Goal: Task Accomplishment & Management: Use online tool/utility

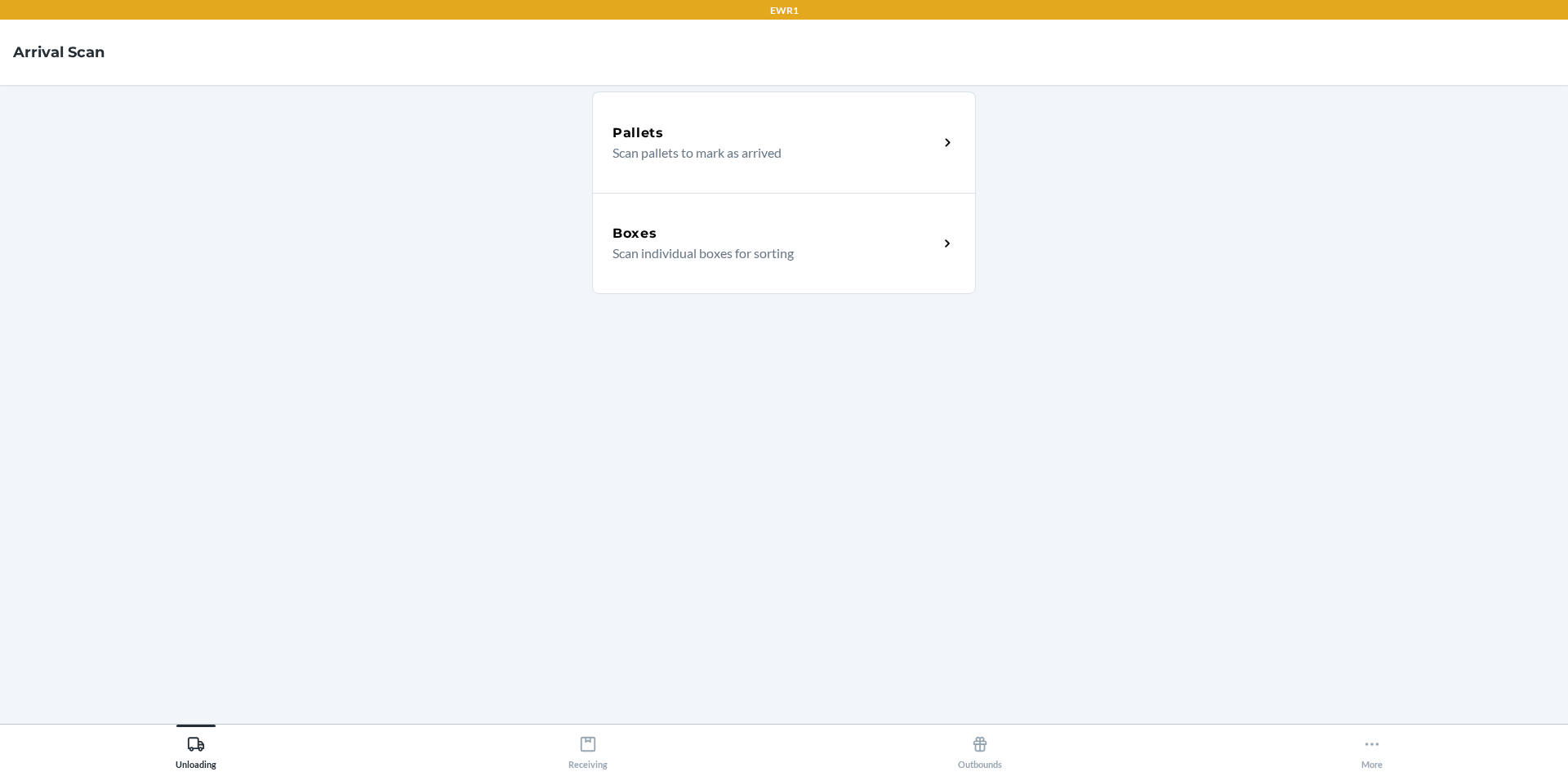
click at [683, 247] on p "Scan individual boxes for sorting" at bounding box center [769, 253] width 313 height 19
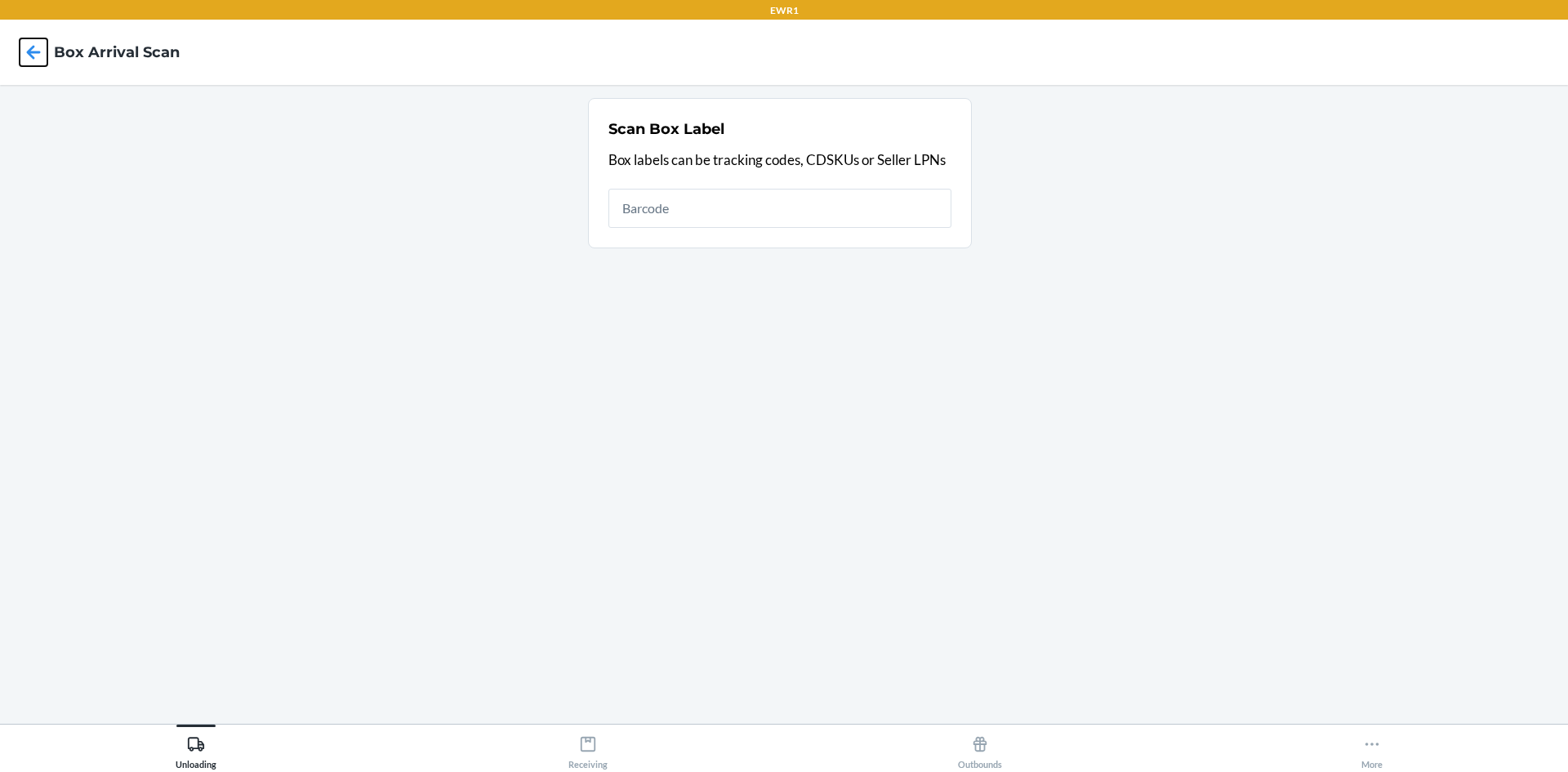
click at [34, 50] on icon at bounding box center [33, 52] width 28 height 28
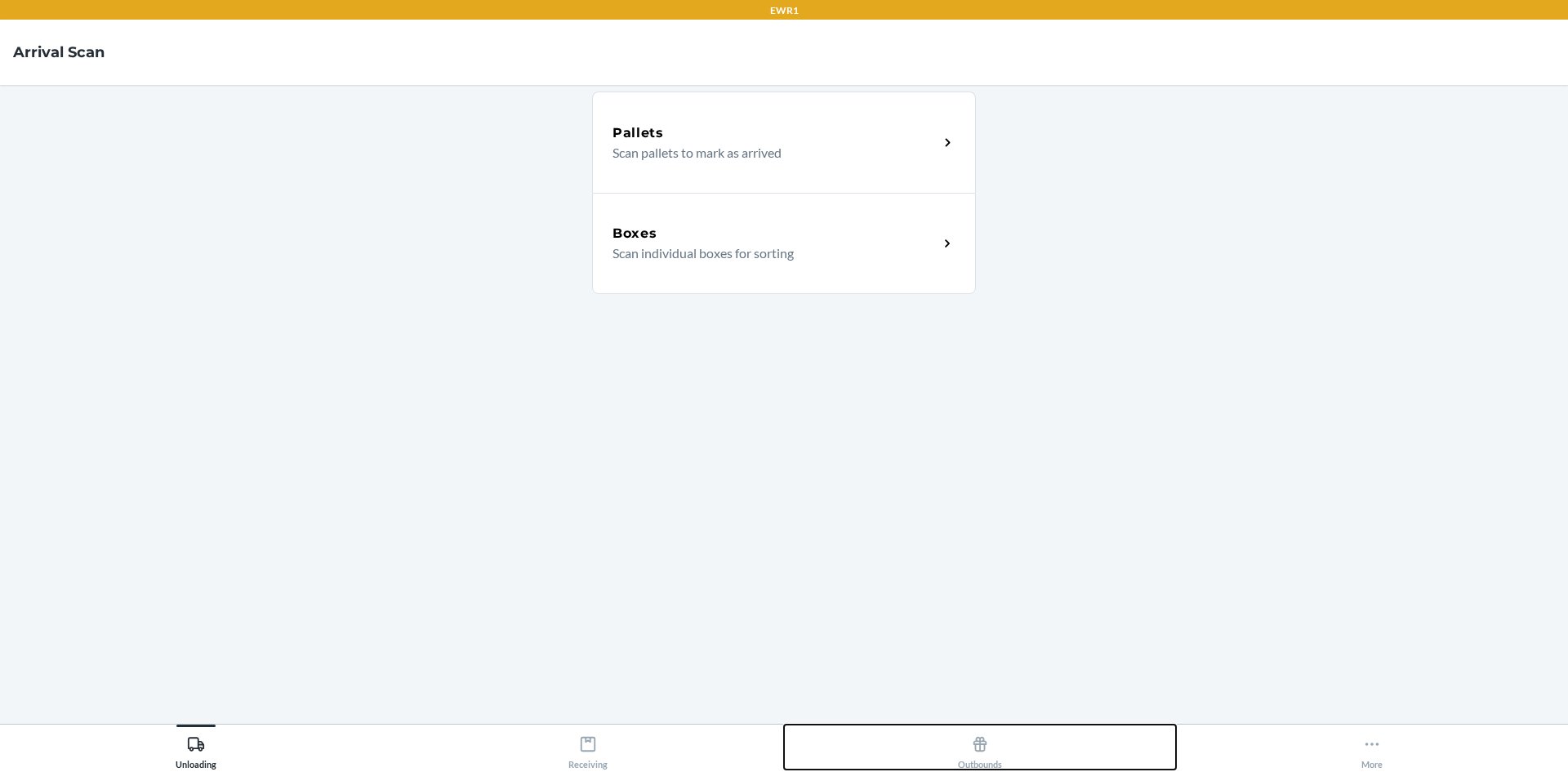
click at [986, 748] on icon at bounding box center [979, 744] width 18 height 18
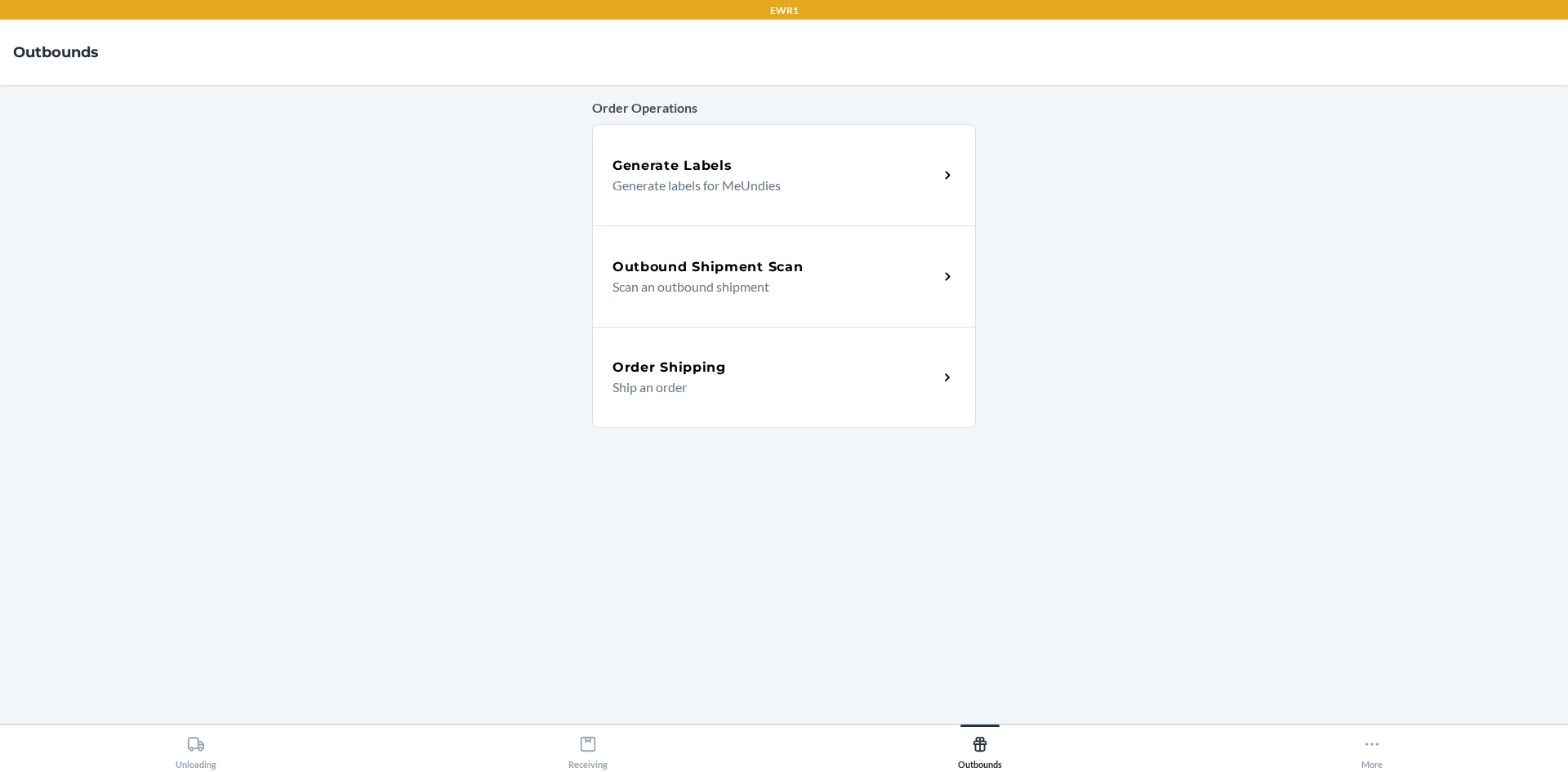
click at [734, 267] on h5 "Outbound Shipment Scan" at bounding box center [707, 267] width 190 height 19
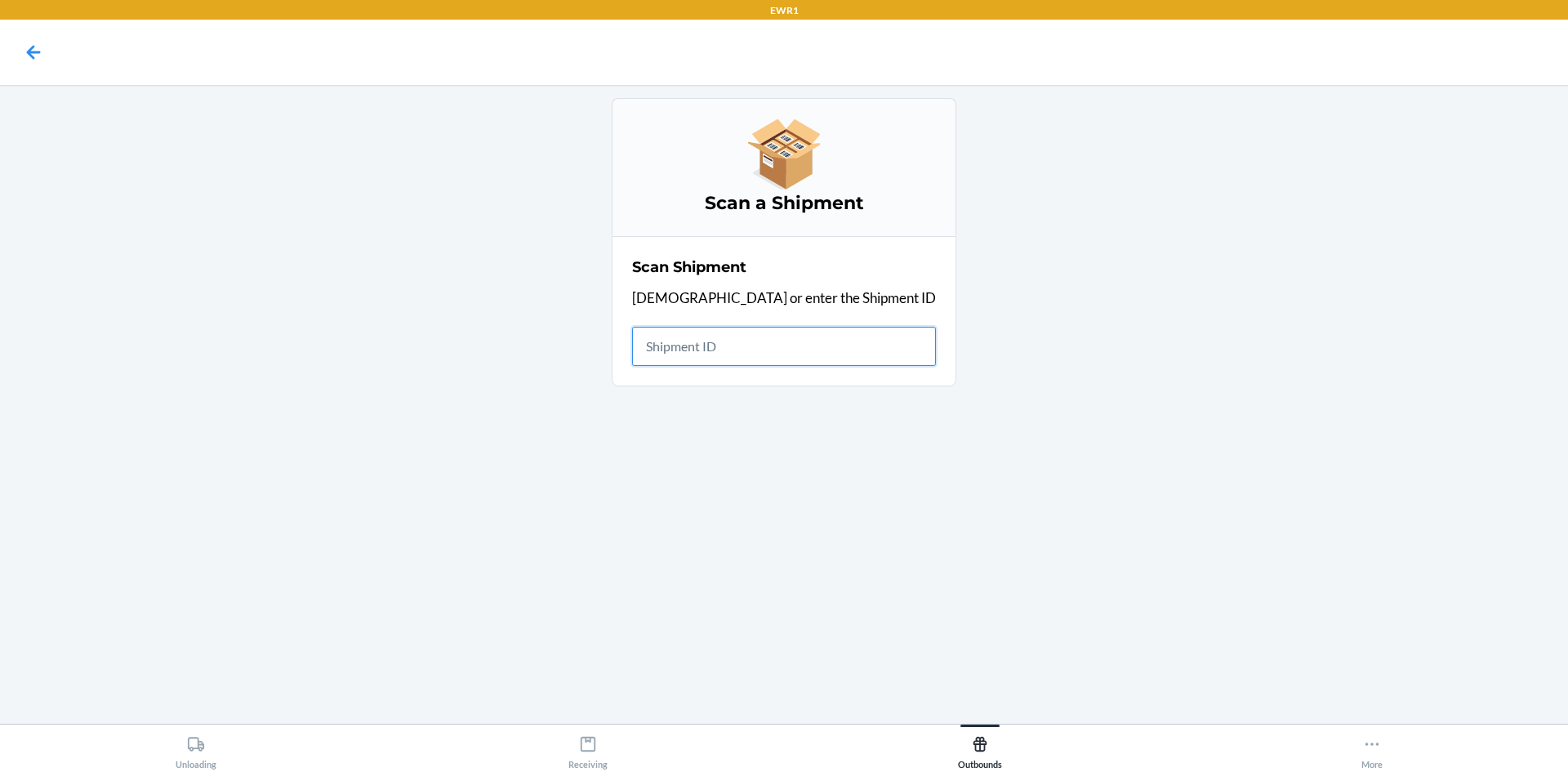
click at [799, 350] on input "text" at bounding box center [783, 346] width 303 height 39
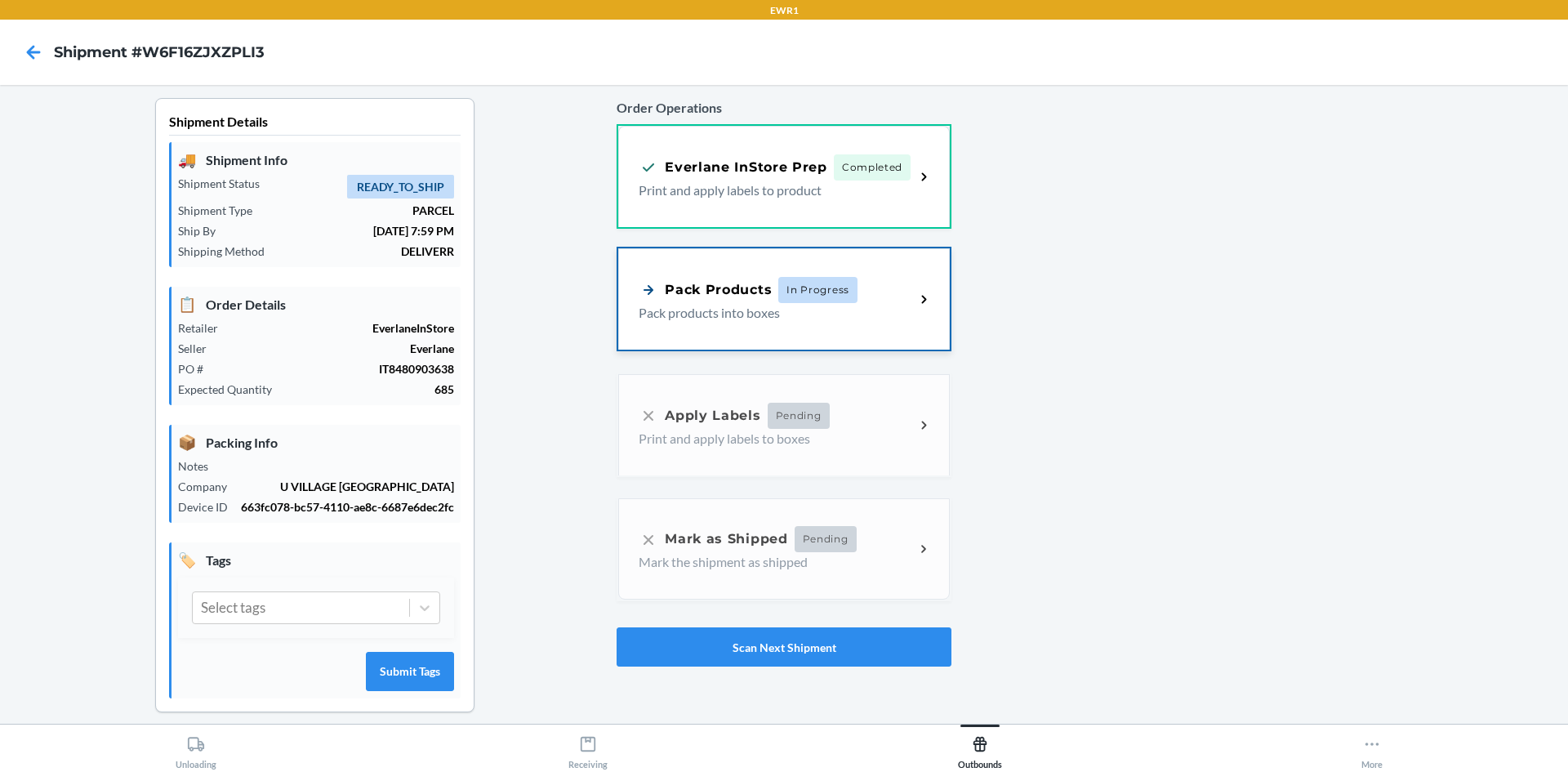
click at [867, 301] on div "Pack Products In Progress" at bounding box center [776, 289] width 276 height 26
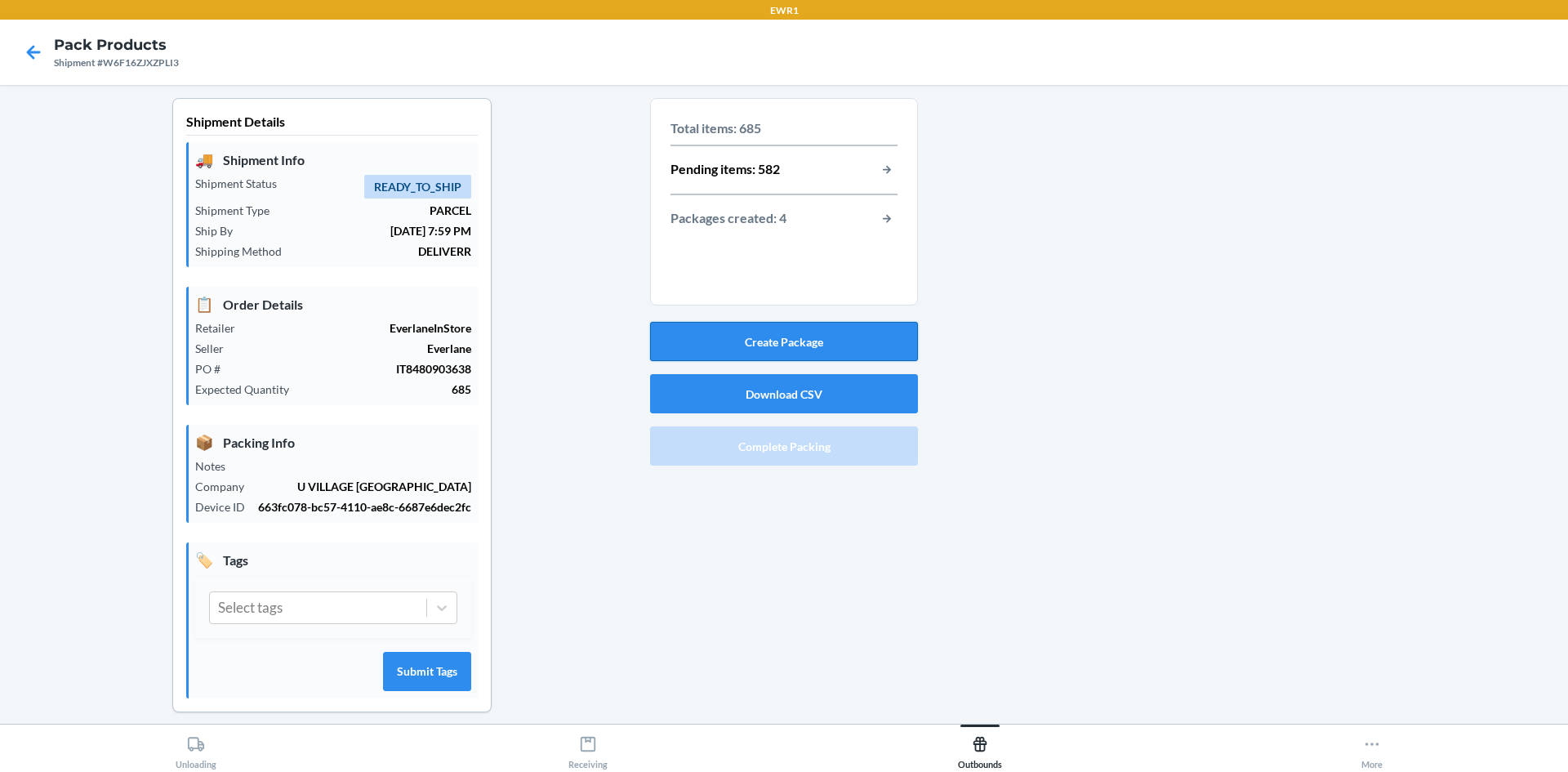
click at [858, 352] on button "Create Package" at bounding box center [784, 341] width 268 height 39
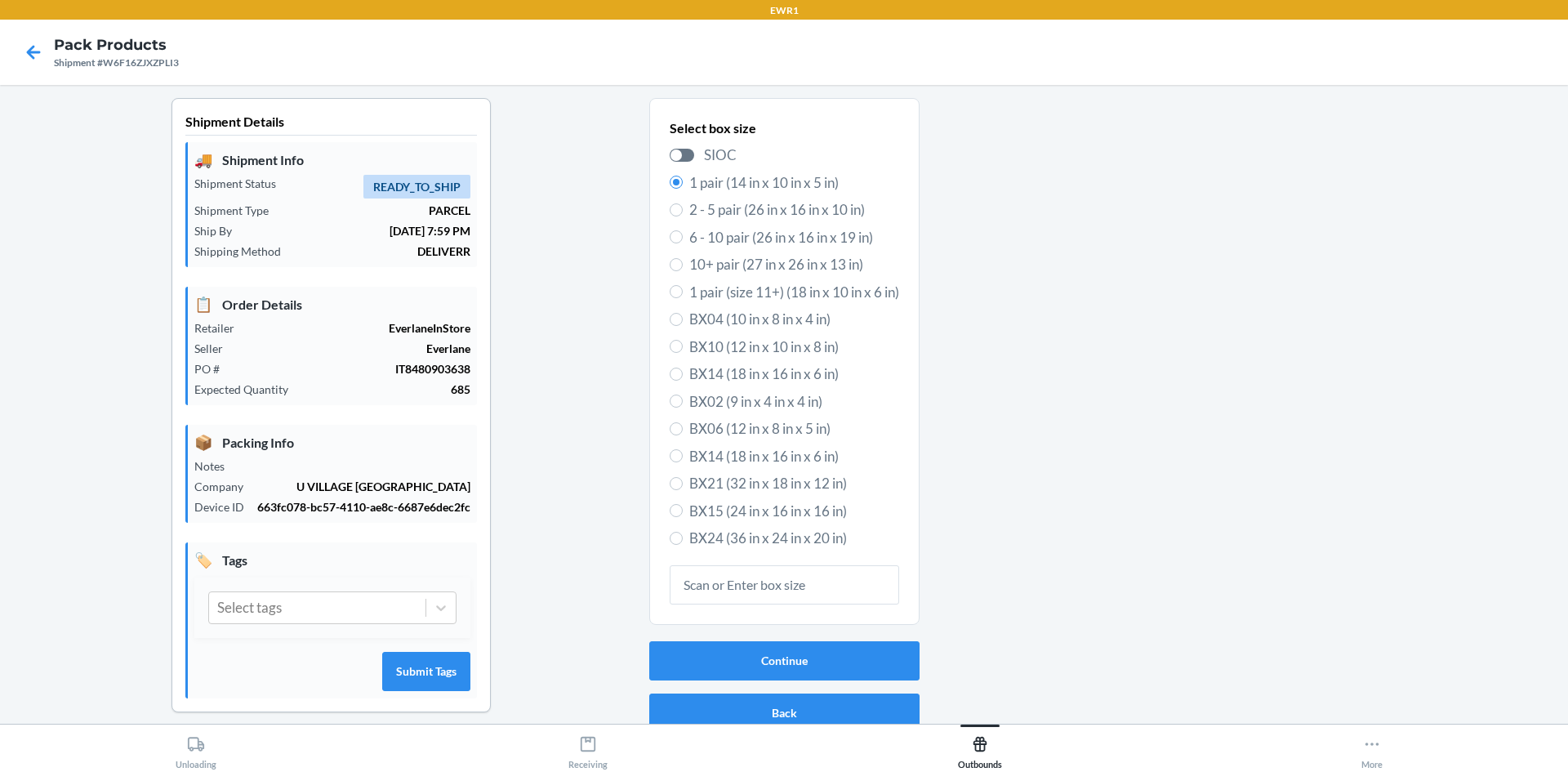
click at [669, 518] on label "BX15 (24 in x 16 in x 16 in)" at bounding box center [784, 511] width 230 height 21
click at [669, 517] on input "BX15 (24 in x 16 in x 16 in)" at bounding box center [676, 511] width 13 height 13
radio input "true"
radio input "false"
click at [747, 671] on button "Continue" at bounding box center [784, 661] width 270 height 39
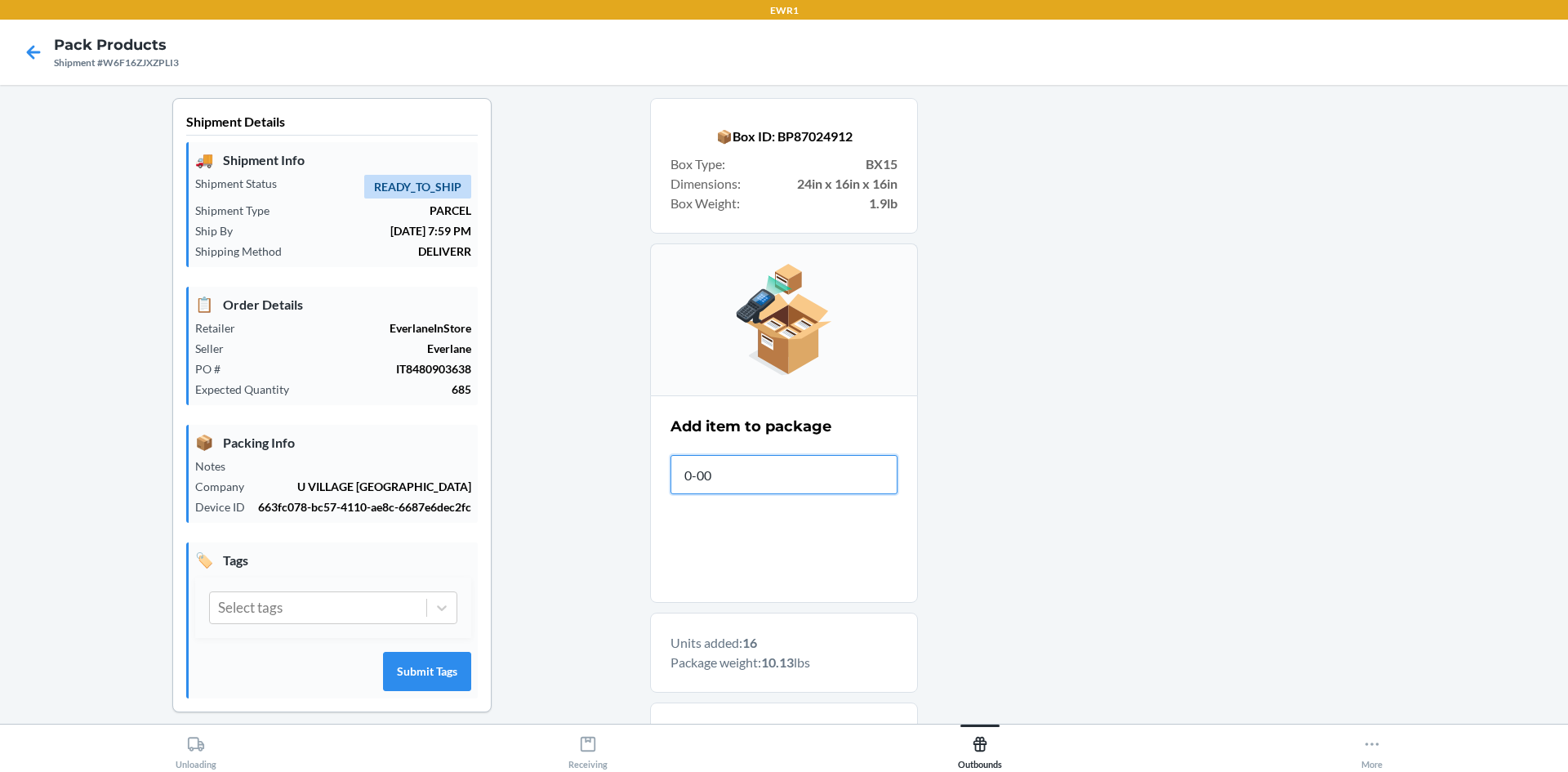
type input "0-000"
type input "."
drag, startPoint x: 794, startPoint y: 475, endPoint x: 601, endPoint y: 465, distance: 193.3
click at [601, 465] on div "Shipment Details 🚚 Shipment Info Shipment Status READY_TO_SHIP Shipment Type PA…" at bounding box center [784, 727] width 1541 height 1259
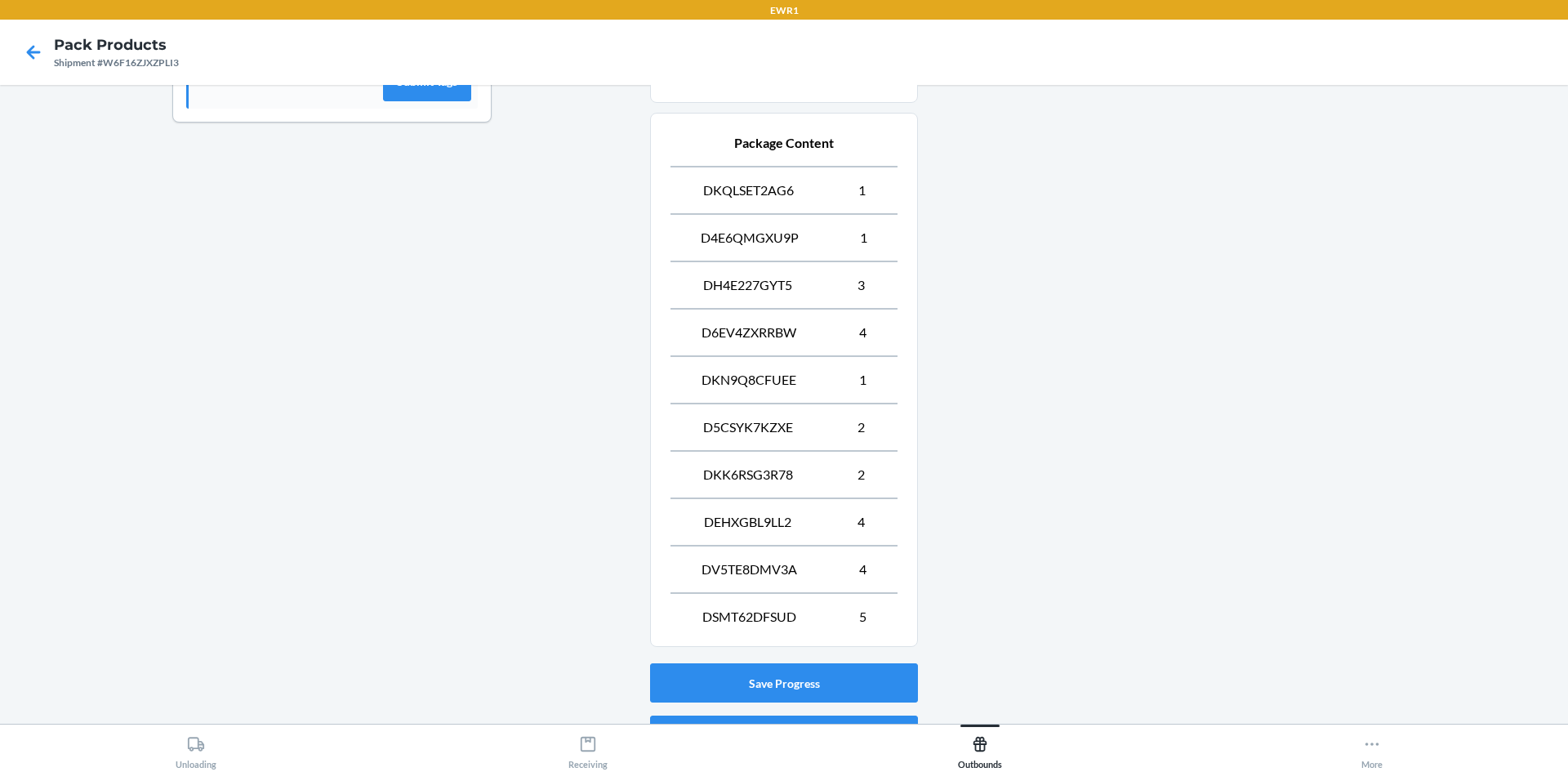
scroll to position [680, 0]
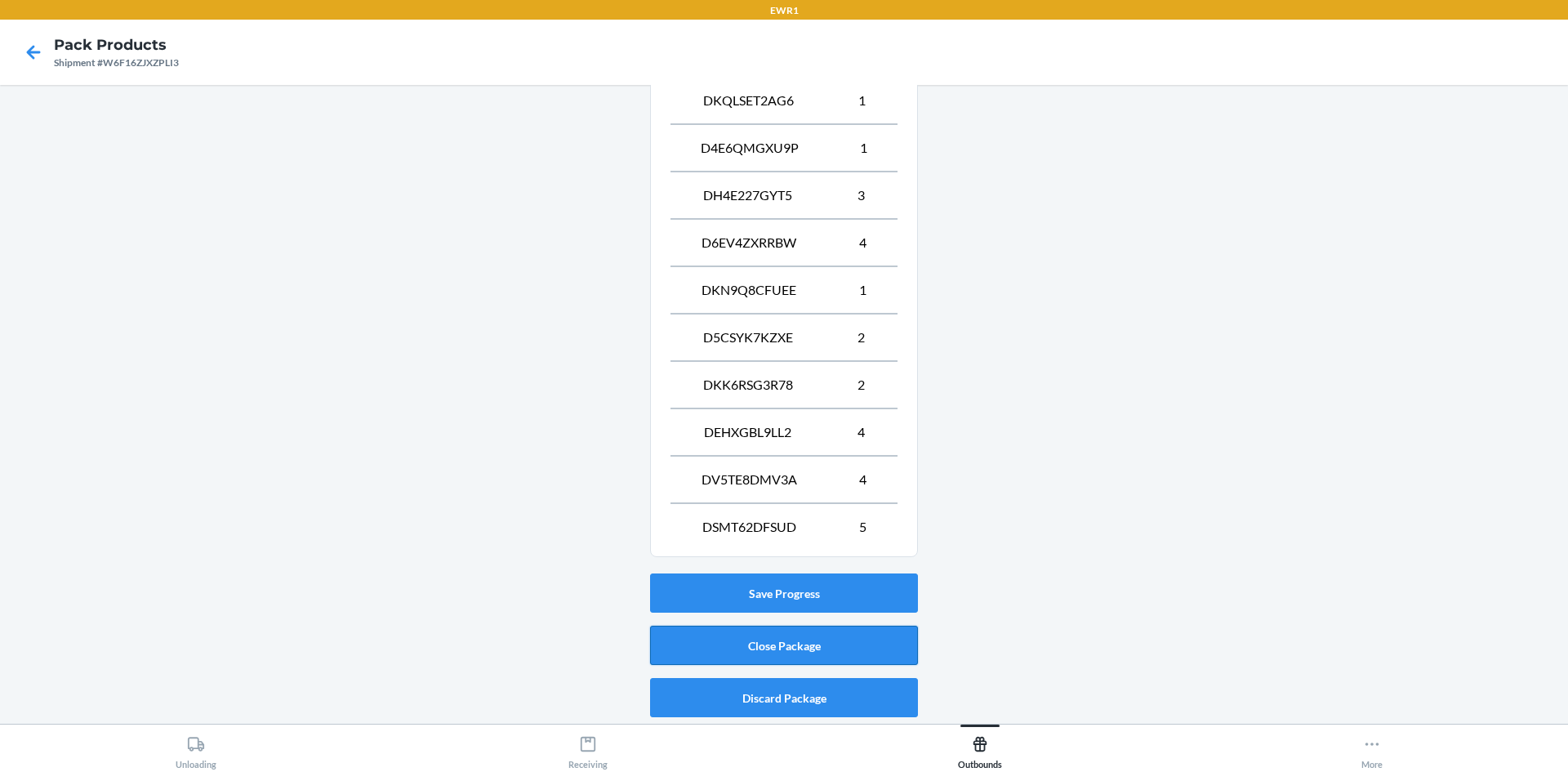
click at [719, 656] on button "Close Package" at bounding box center [784, 645] width 268 height 39
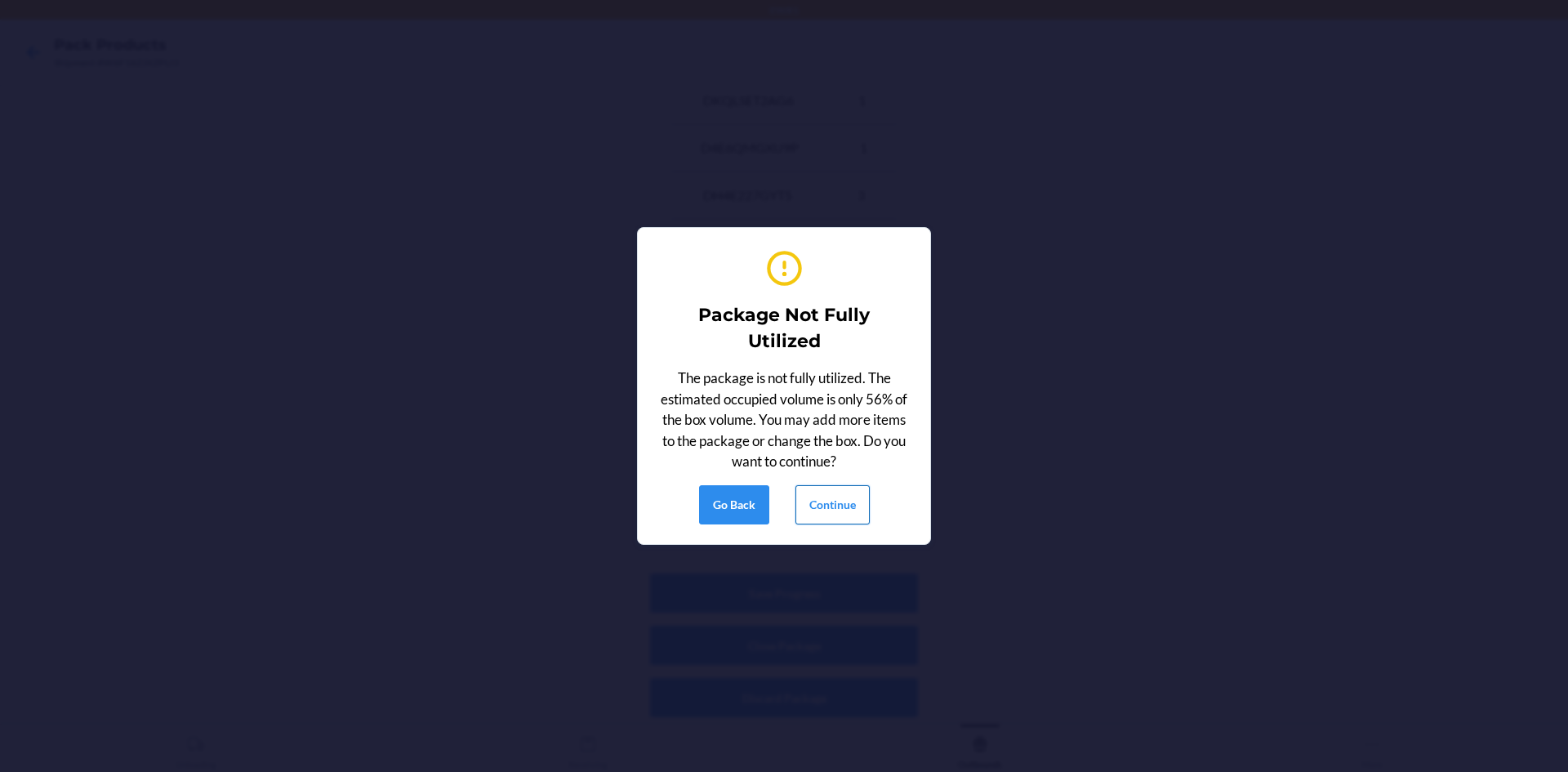
click at [814, 507] on button "Continue" at bounding box center [833, 505] width 75 height 39
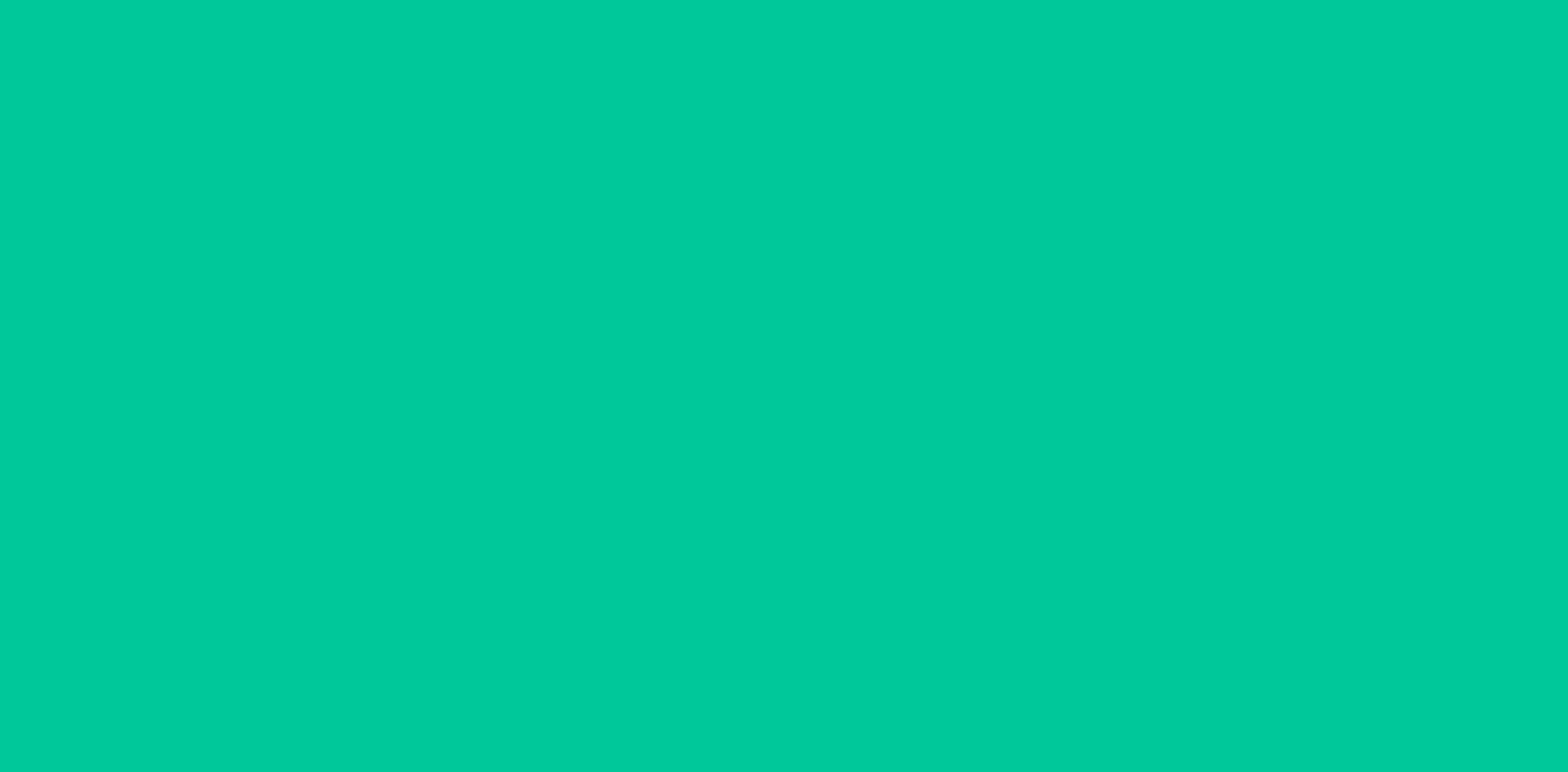
scroll to position [14, 0]
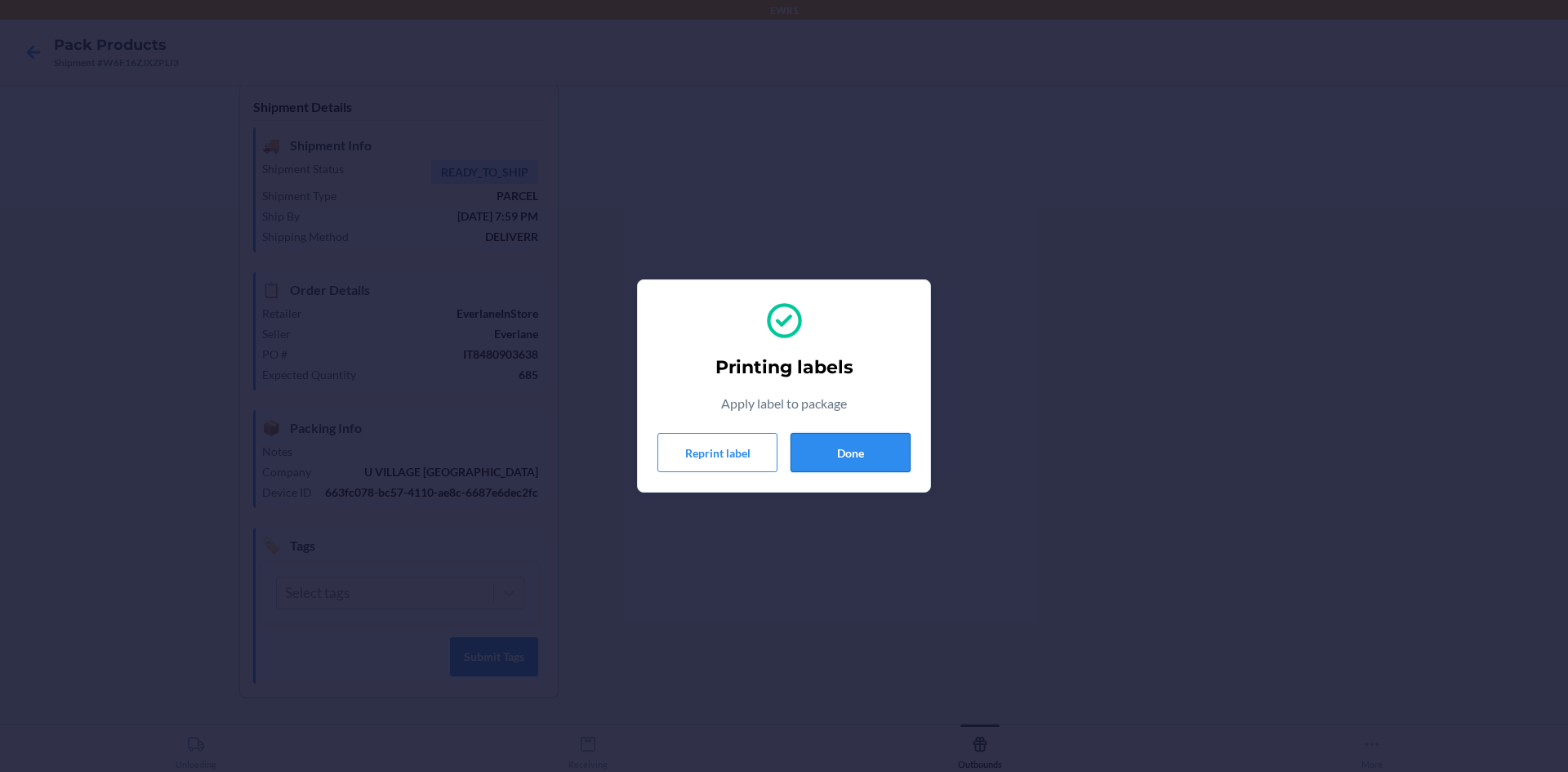
click at [839, 457] on button "Done" at bounding box center [850, 452] width 120 height 39
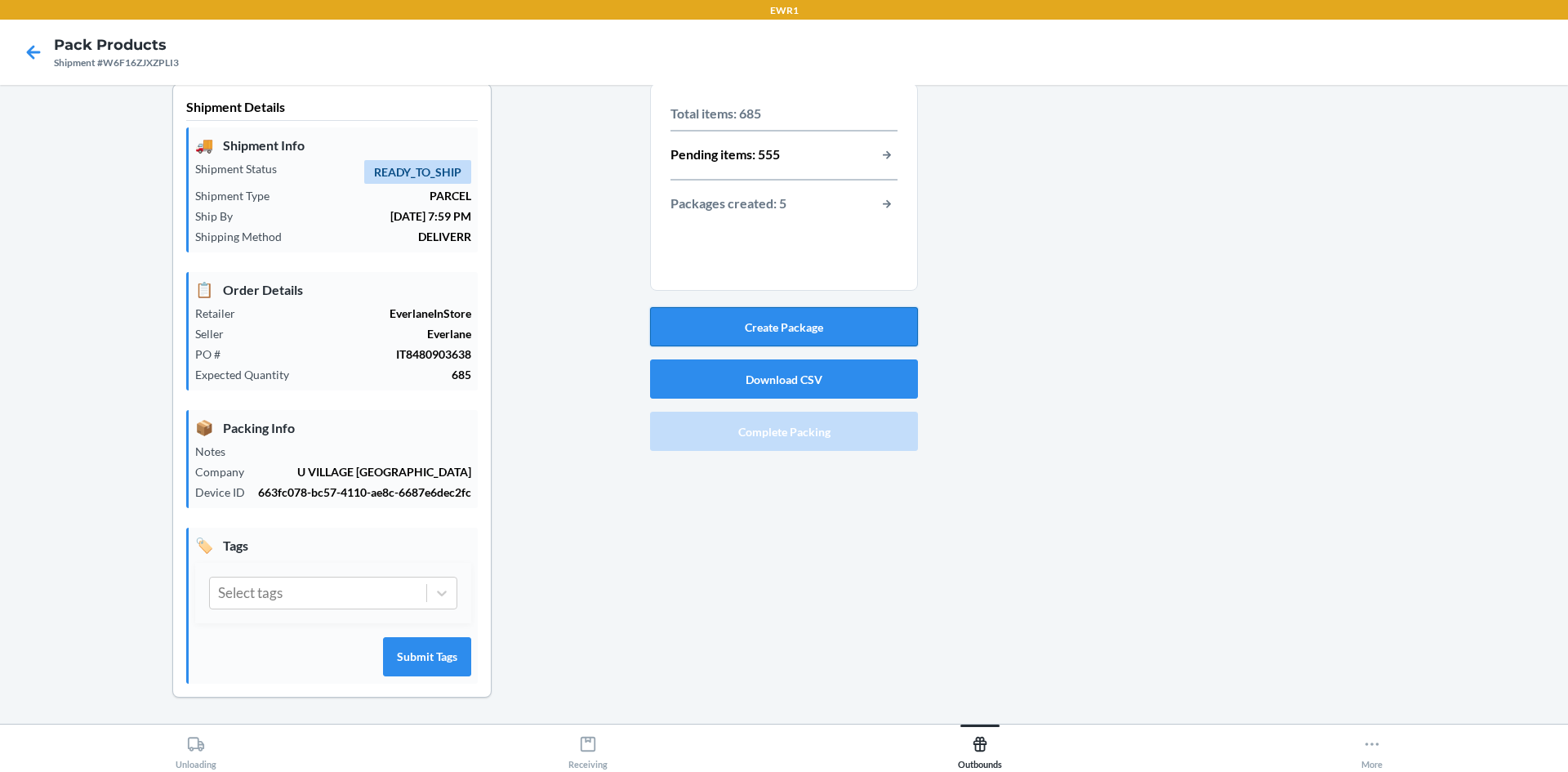
click at [863, 334] on button "Create Package" at bounding box center [784, 327] width 268 height 39
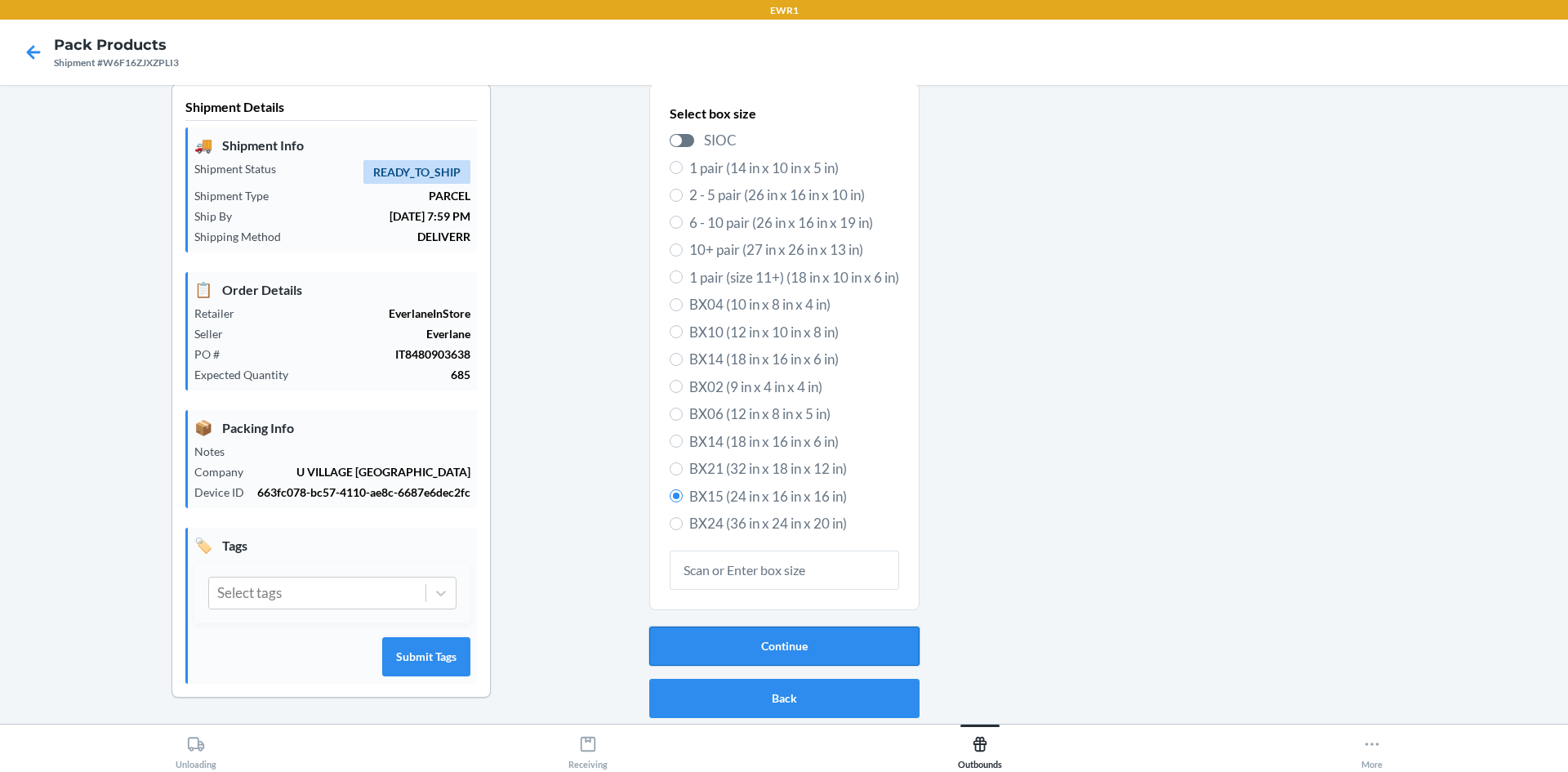
click at [788, 653] on button "Continue" at bounding box center [784, 646] width 270 height 39
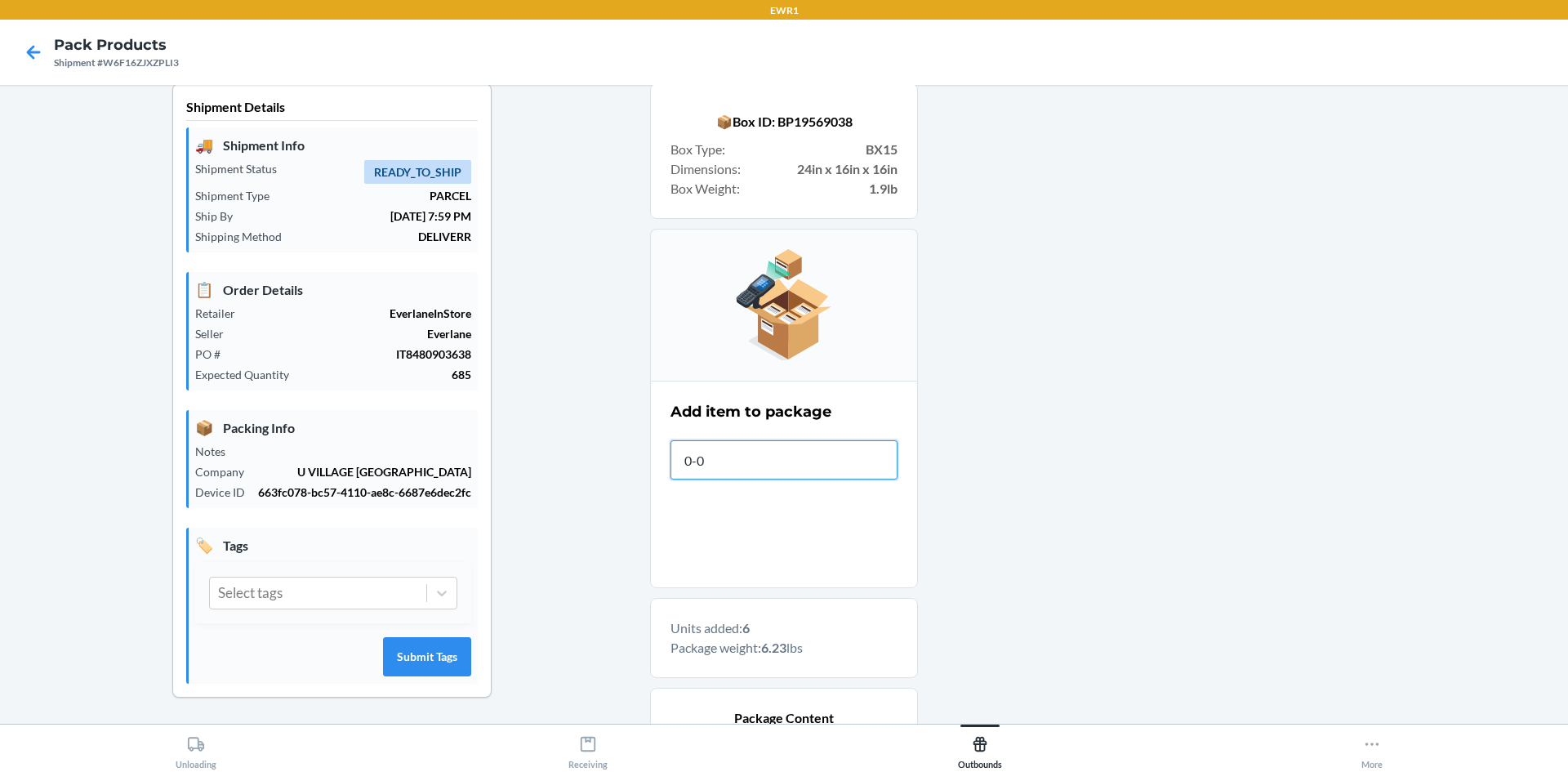
type input "0-00"
type input "0-0000"
type input "0-00"
type input "A"
drag, startPoint x: 811, startPoint y: 467, endPoint x: 457, endPoint y: 504, distance: 355.9
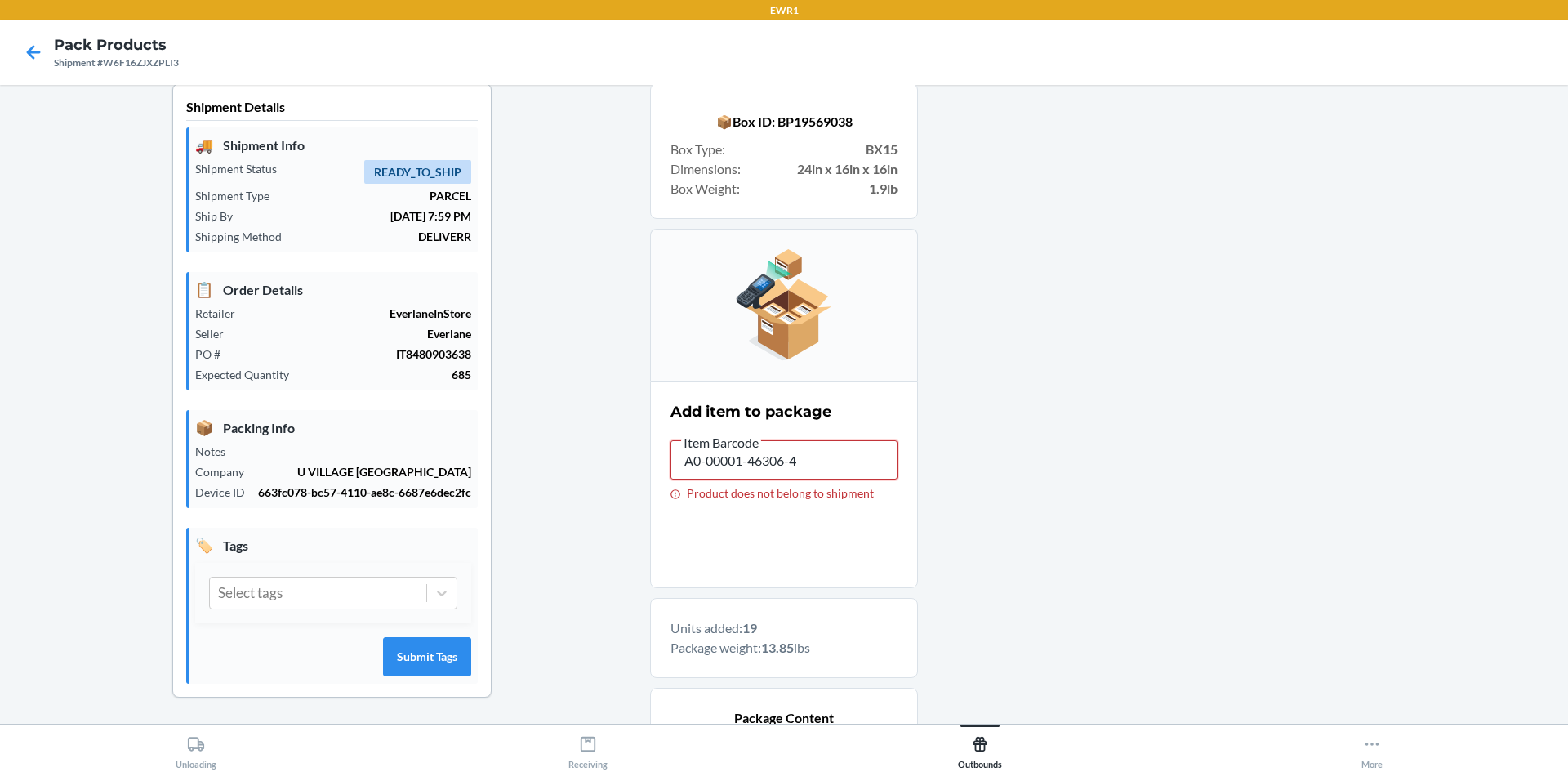
click at [457, 504] on div "Shipment Details 🚚 Shipment Info Shipment Status READY_TO_SHIP Shipment Type PA…" at bounding box center [784, 689] width 1541 height 1211
click at [1057, 405] on div at bounding box center [1236, 736] width 637 height 1306
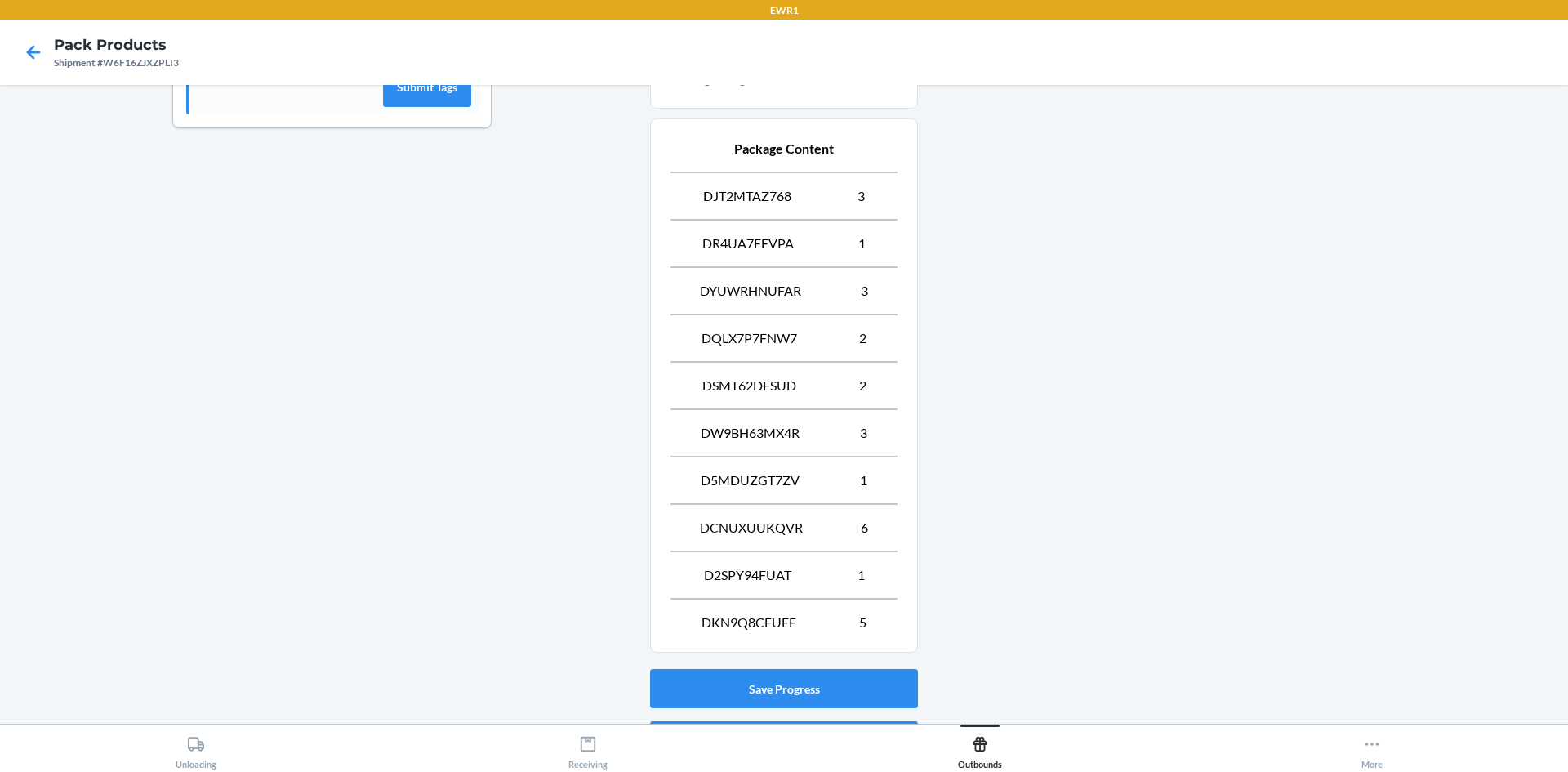
scroll to position [680, 0]
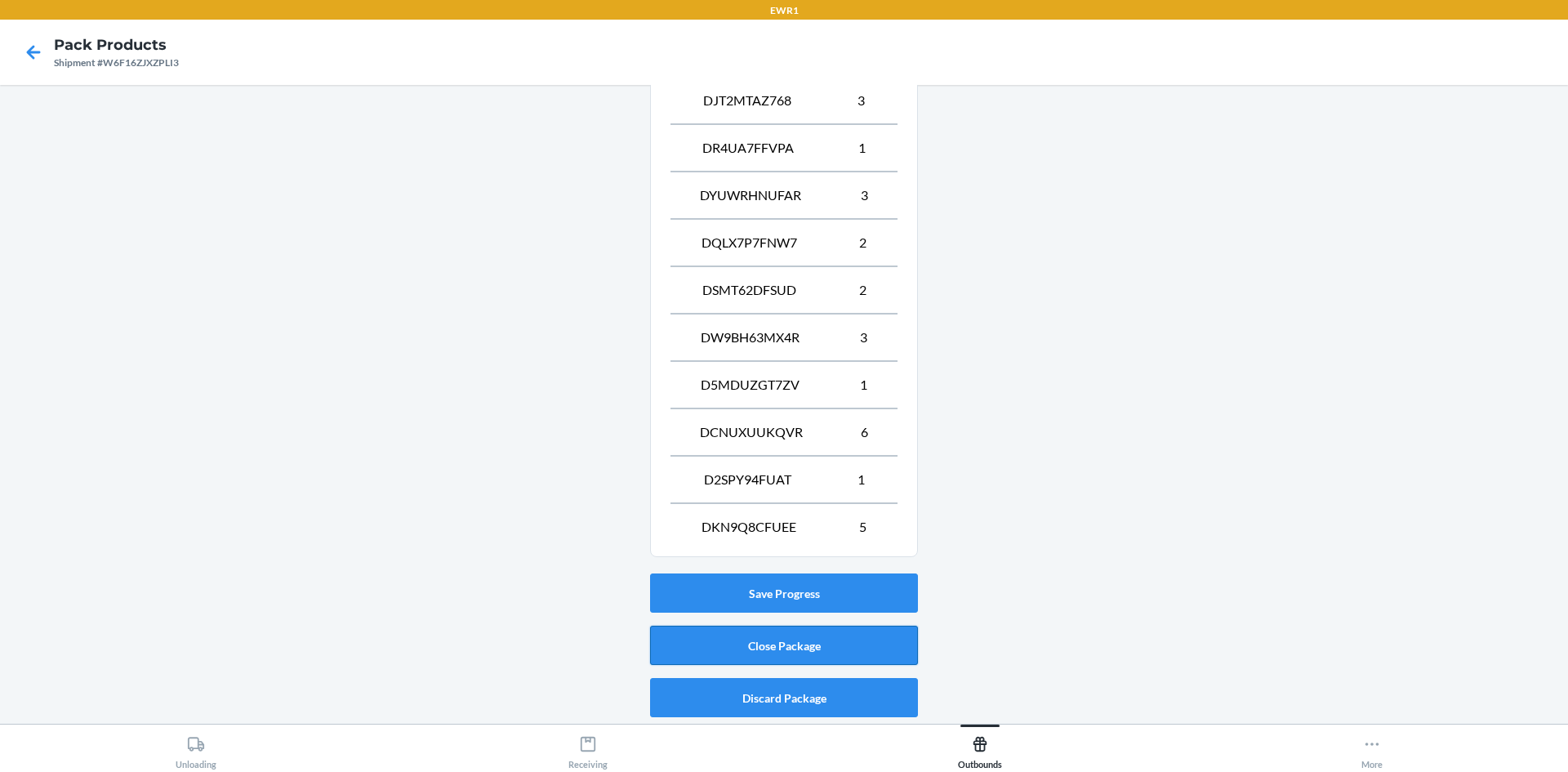
click at [687, 636] on button "Close Package" at bounding box center [784, 645] width 268 height 39
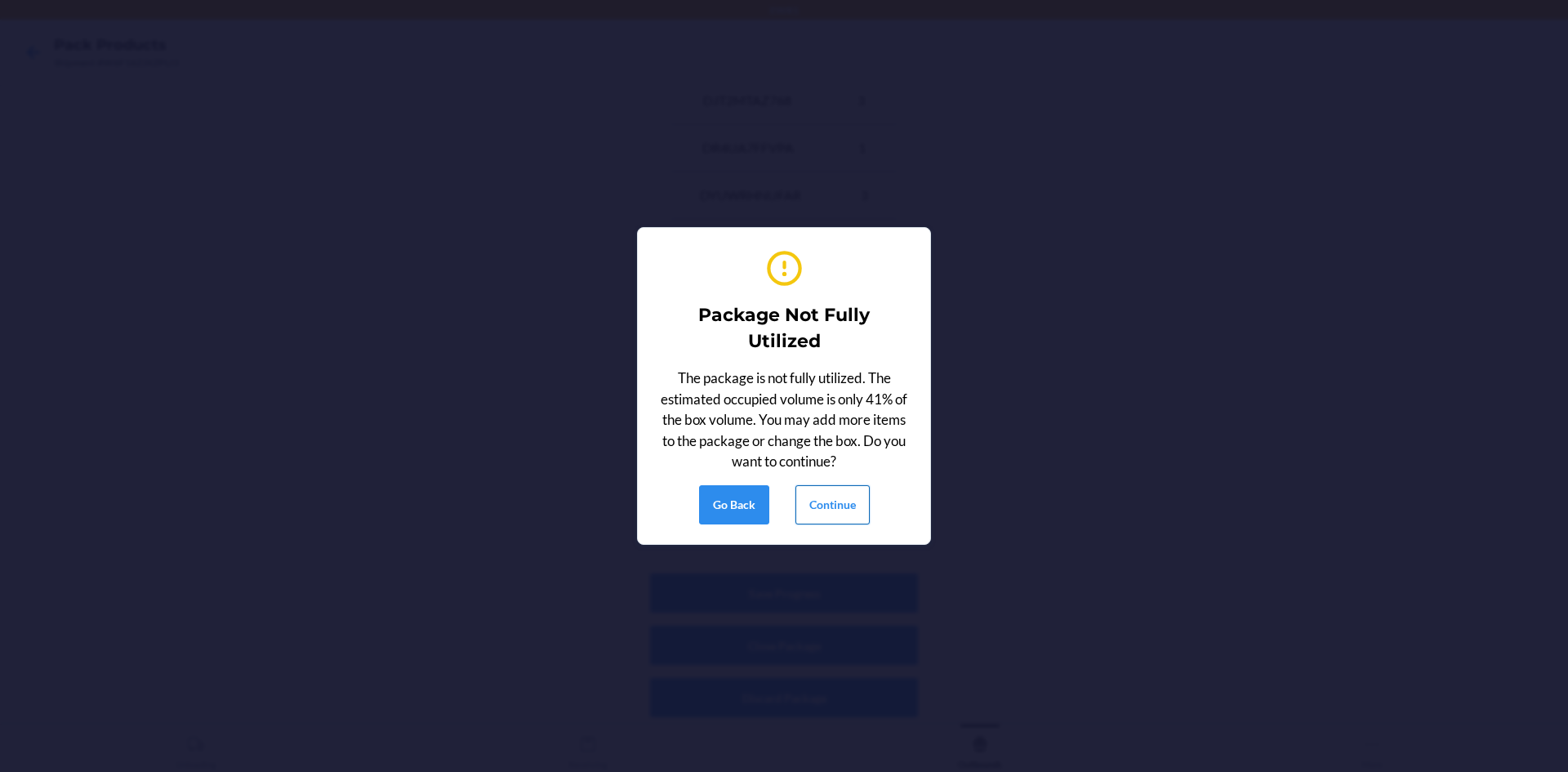
click at [825, 503] on button "Continue" at bounding box center [833, 505] width 75 height 39
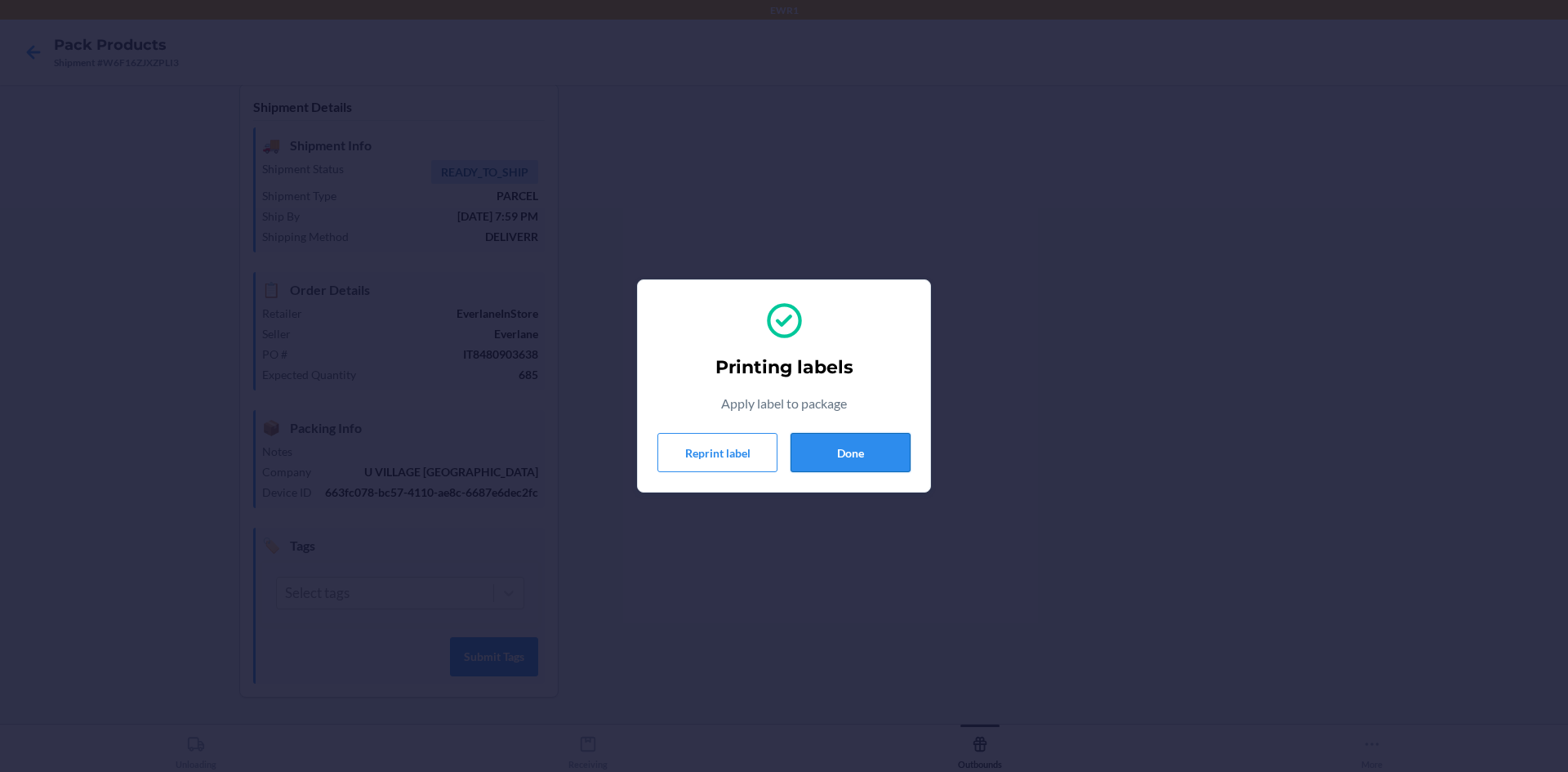
click at [847, 457] on button "Done" at bounding box center [850, 452] width 120 height 39
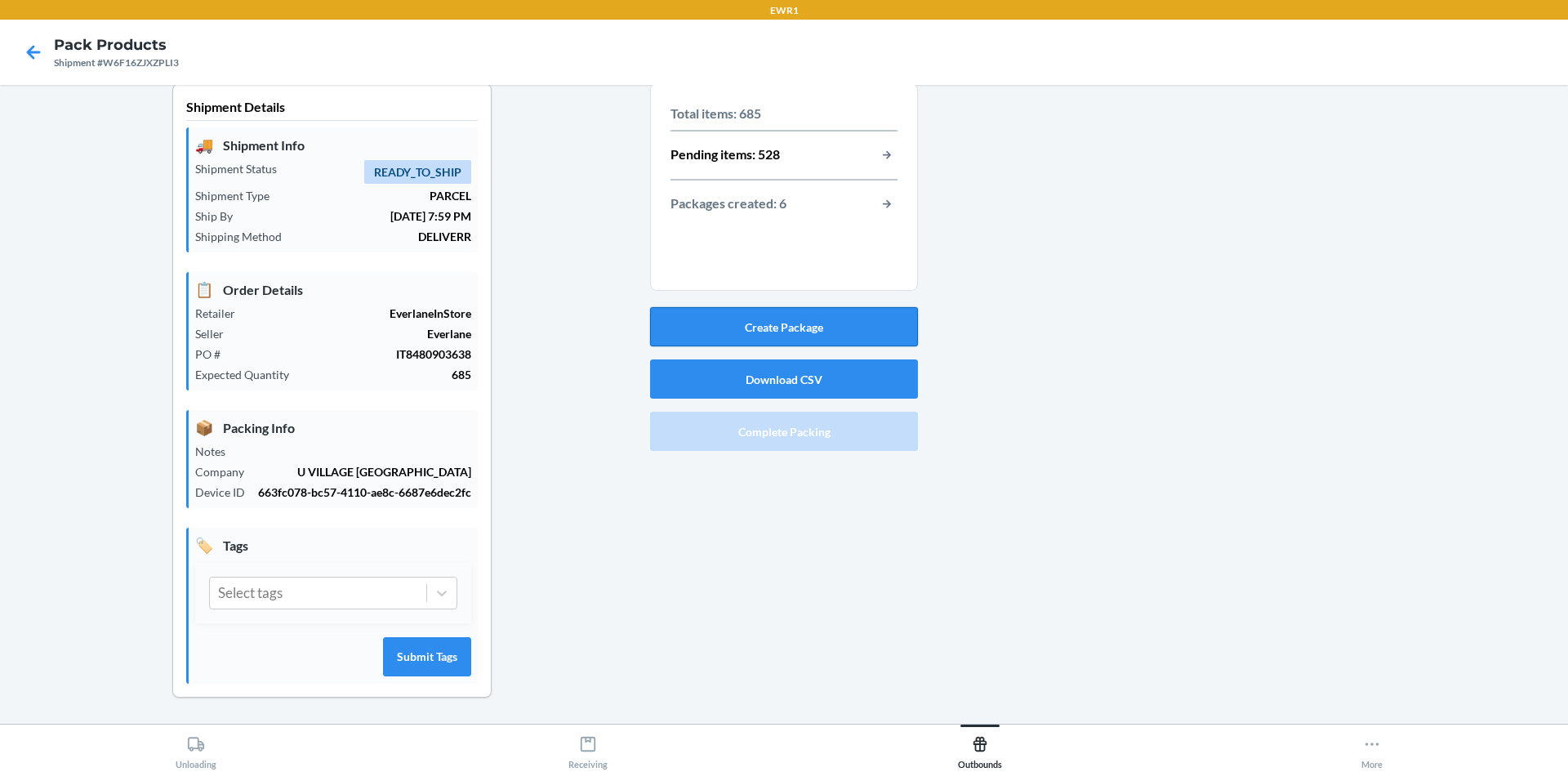
click at [759, 329] on button "Create Package" at bounding box center [784, 327] width 268 height 39
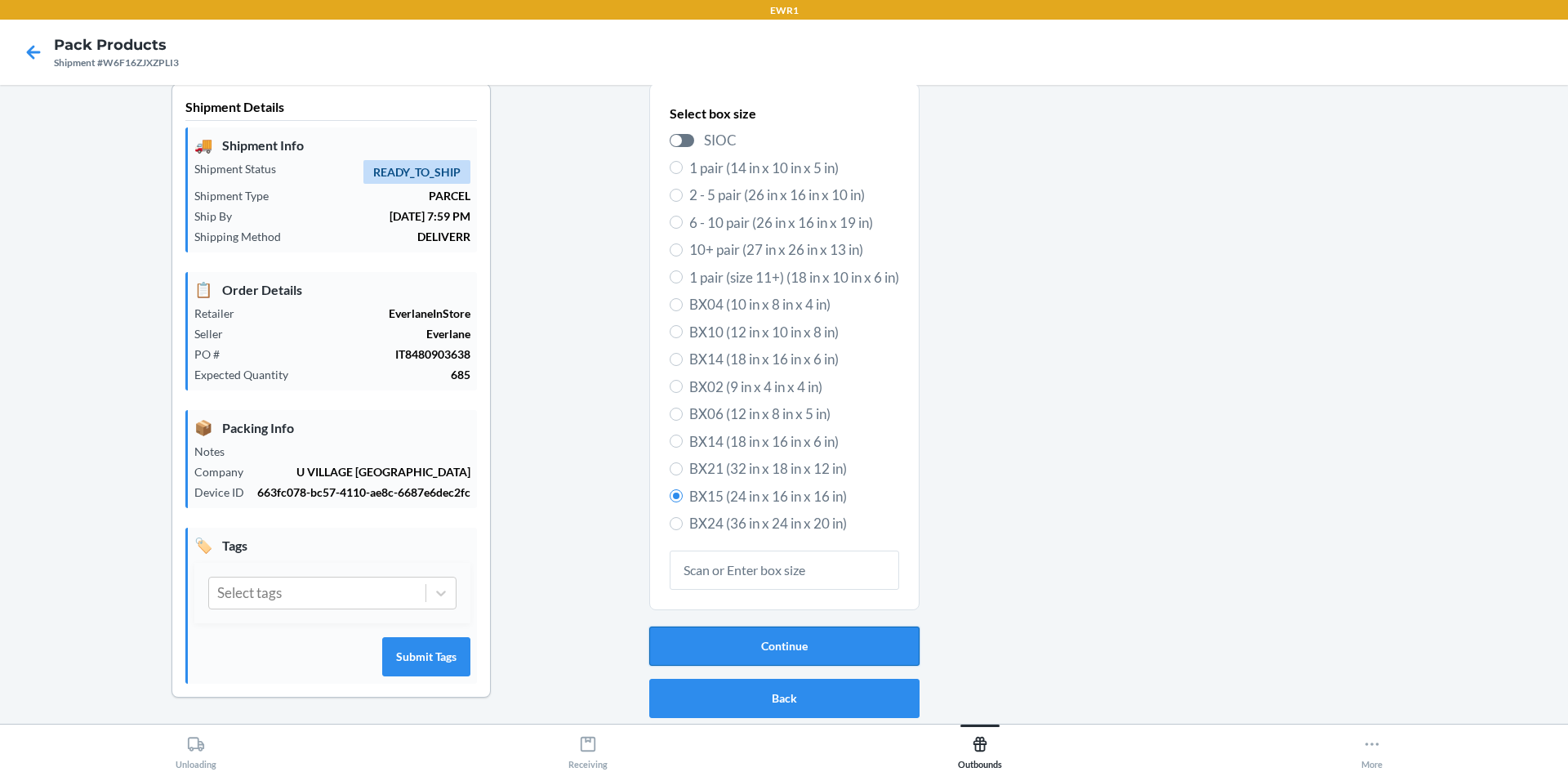
click at [792, 646] on button "Continue" at bounding box center [784, 646] width 270 height 39
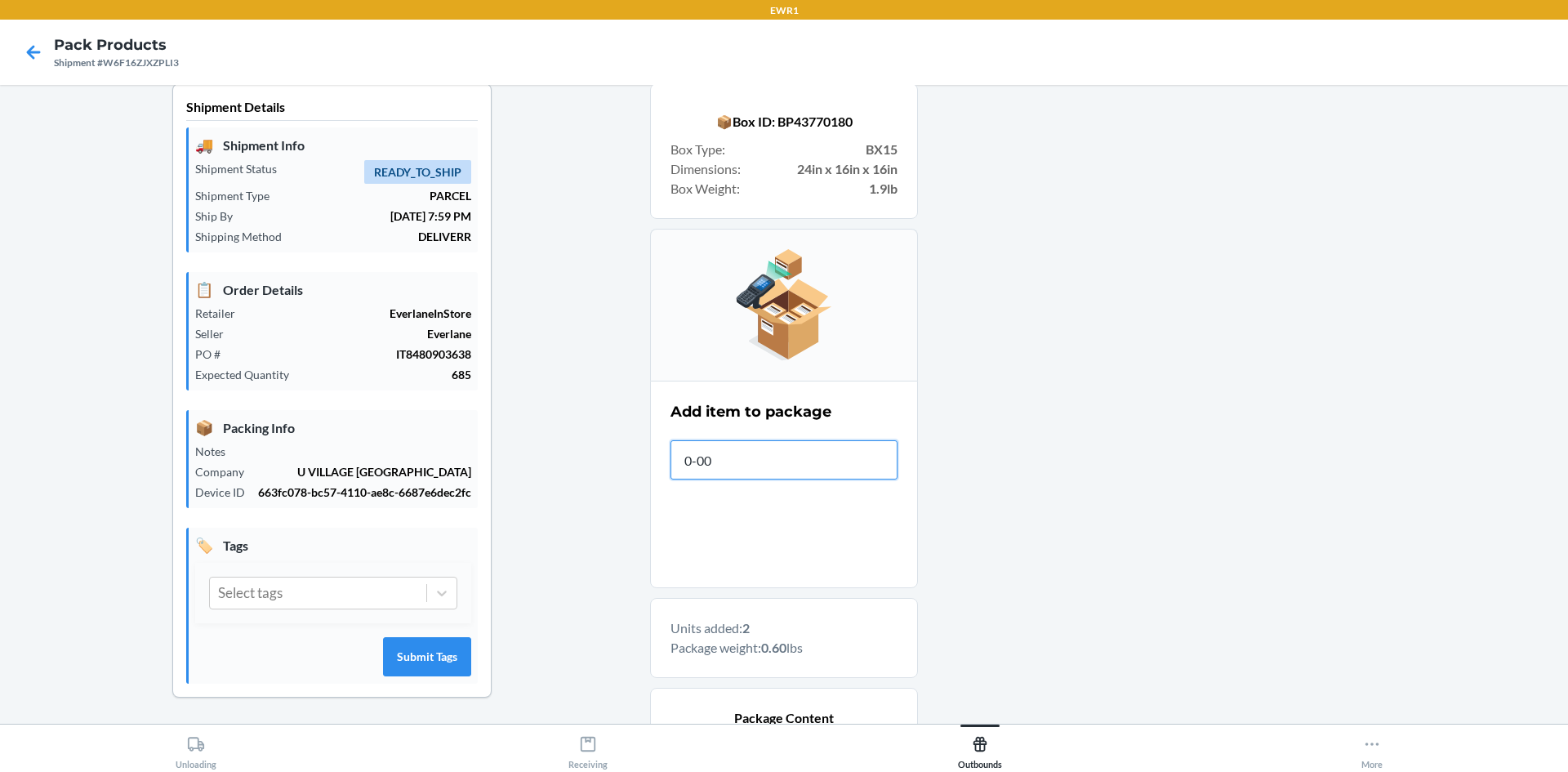
type input "0-000"
type input "[PHONE_NUMBER]"
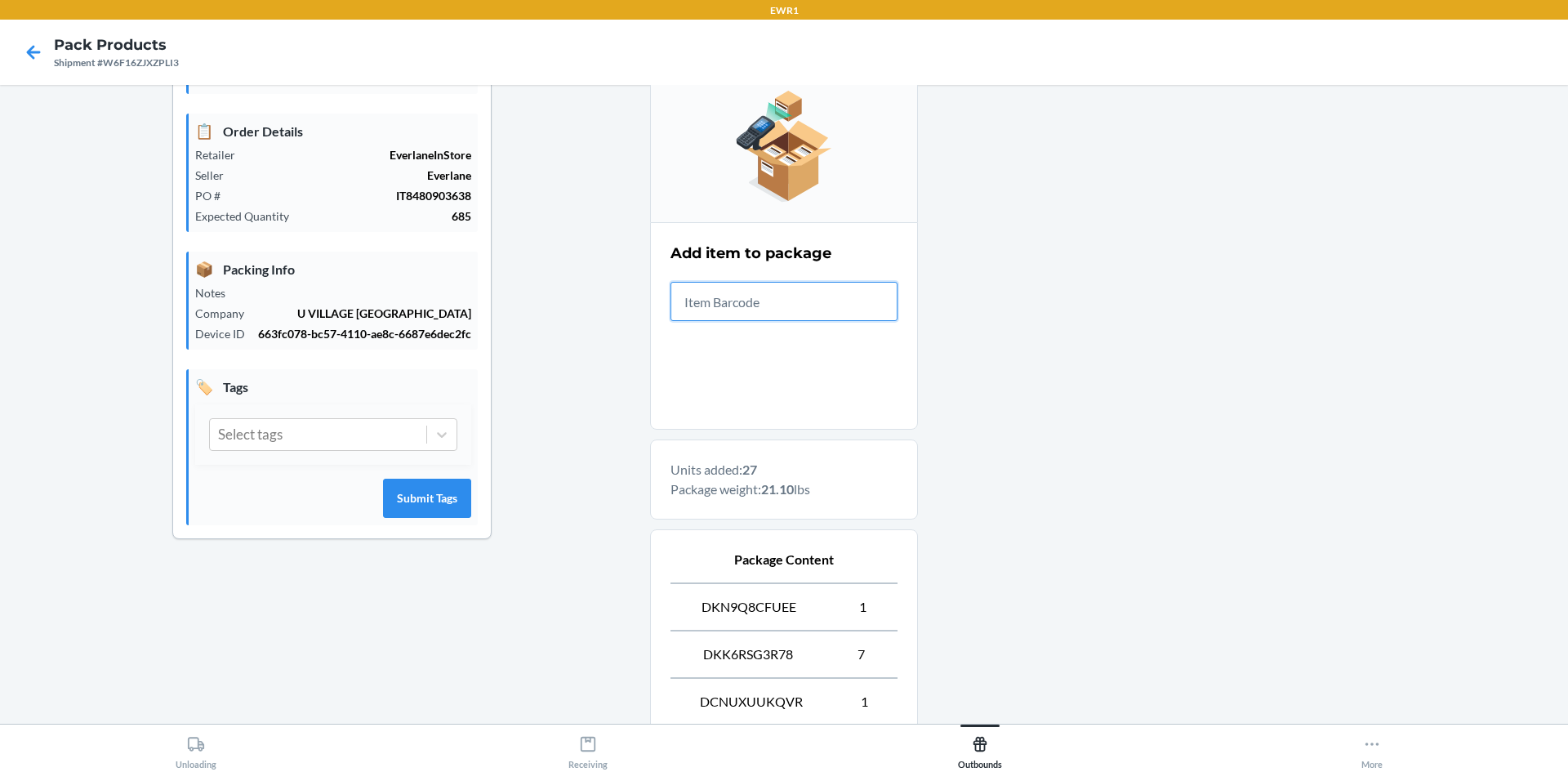
scroll to position [537, 0]
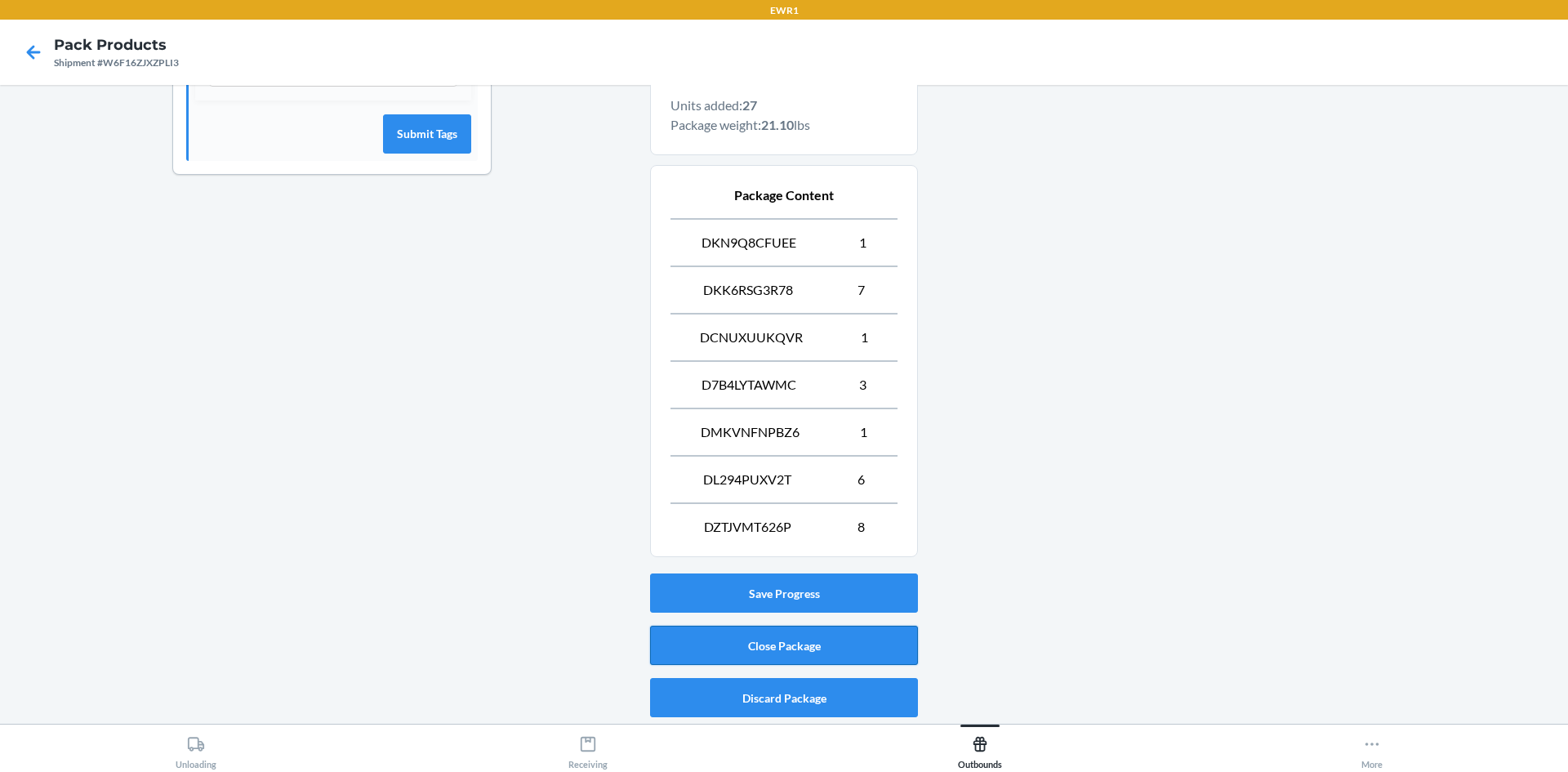
click at [824, 664] on button "Close Package" at bounding box center [784, 645] width 268 height 39
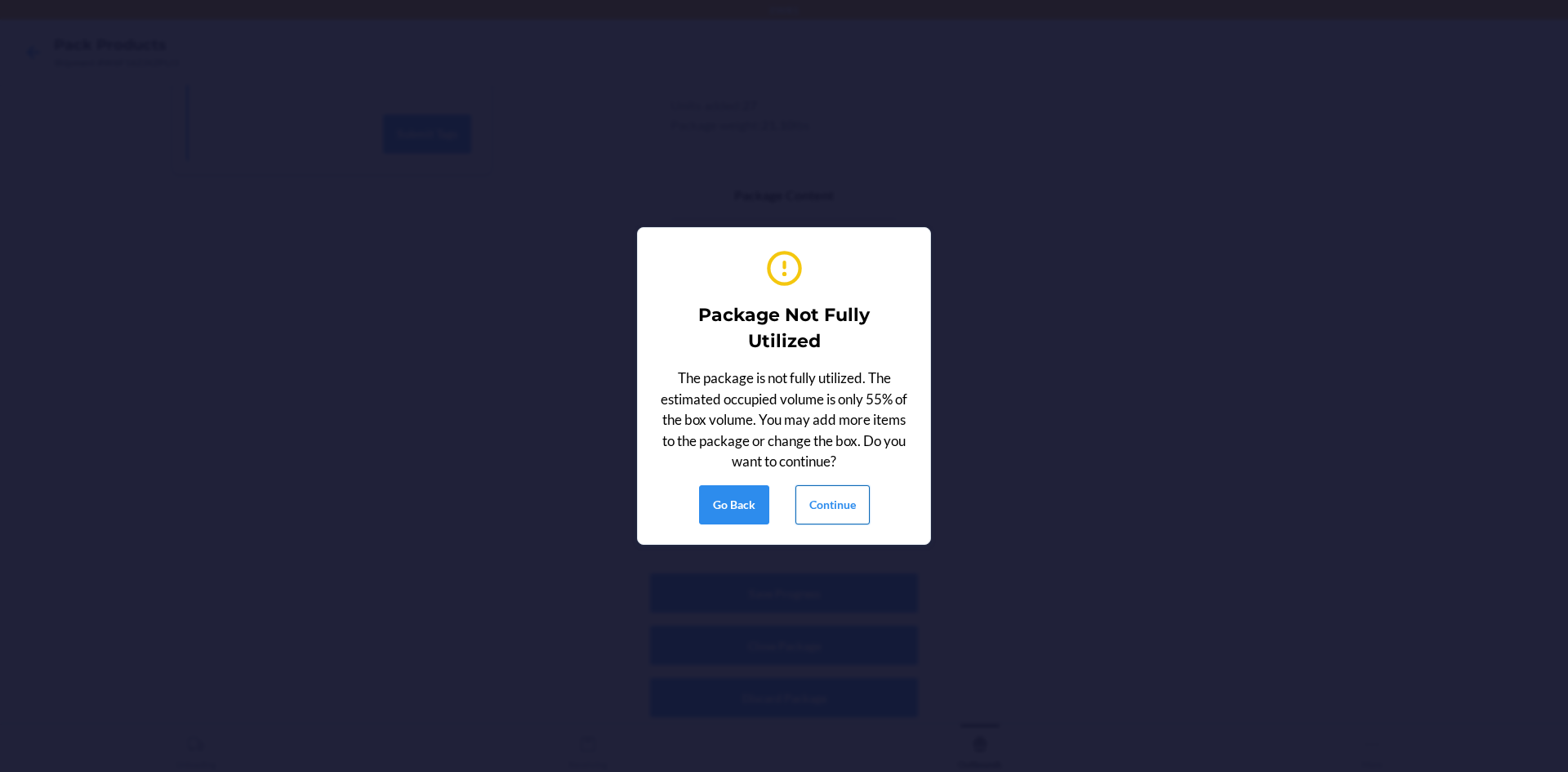
click at [813, 511] on button "Continue" at bounding box center [833, 505] width 75 height 39
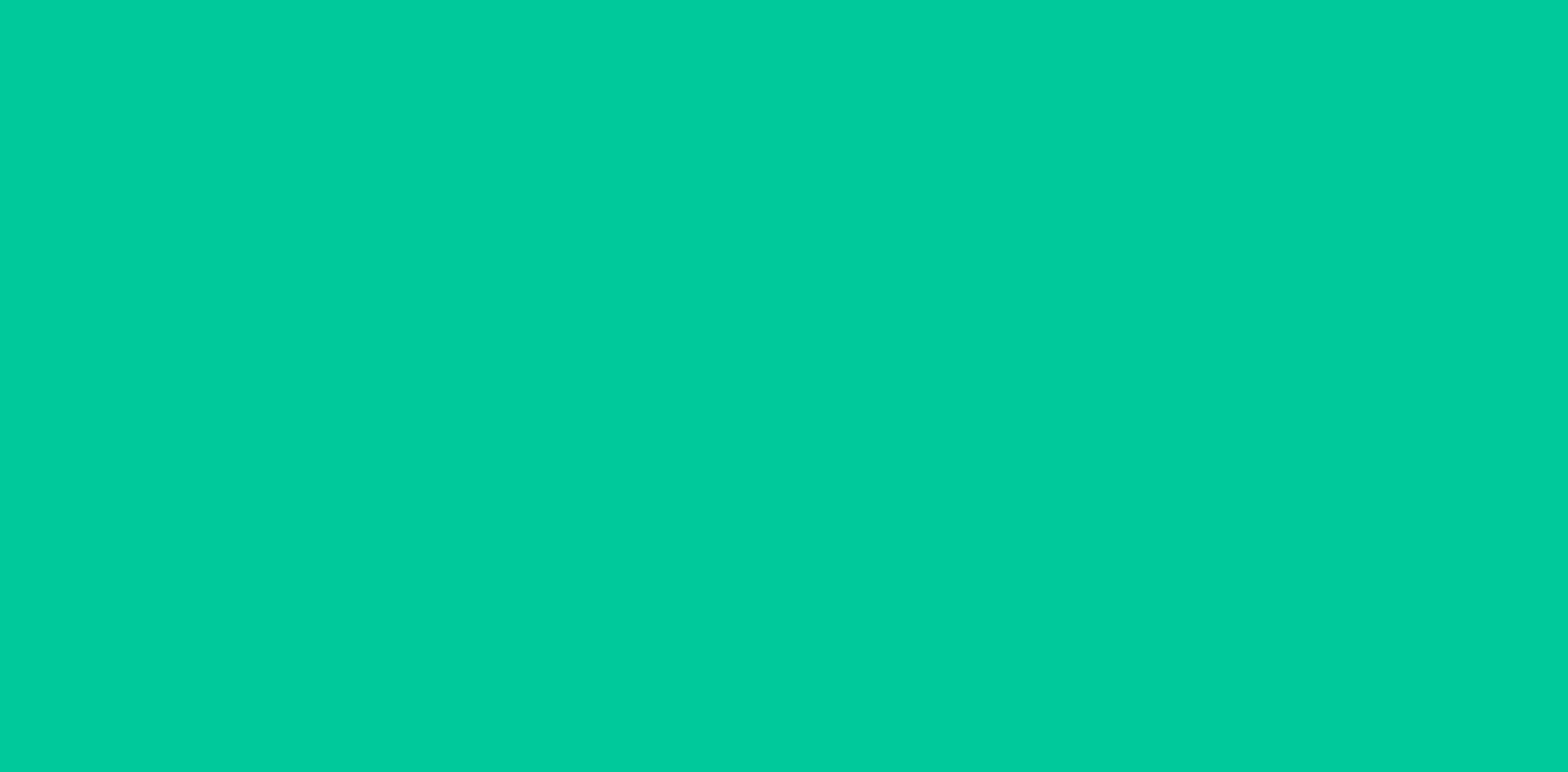
scroll to position [14, 0]
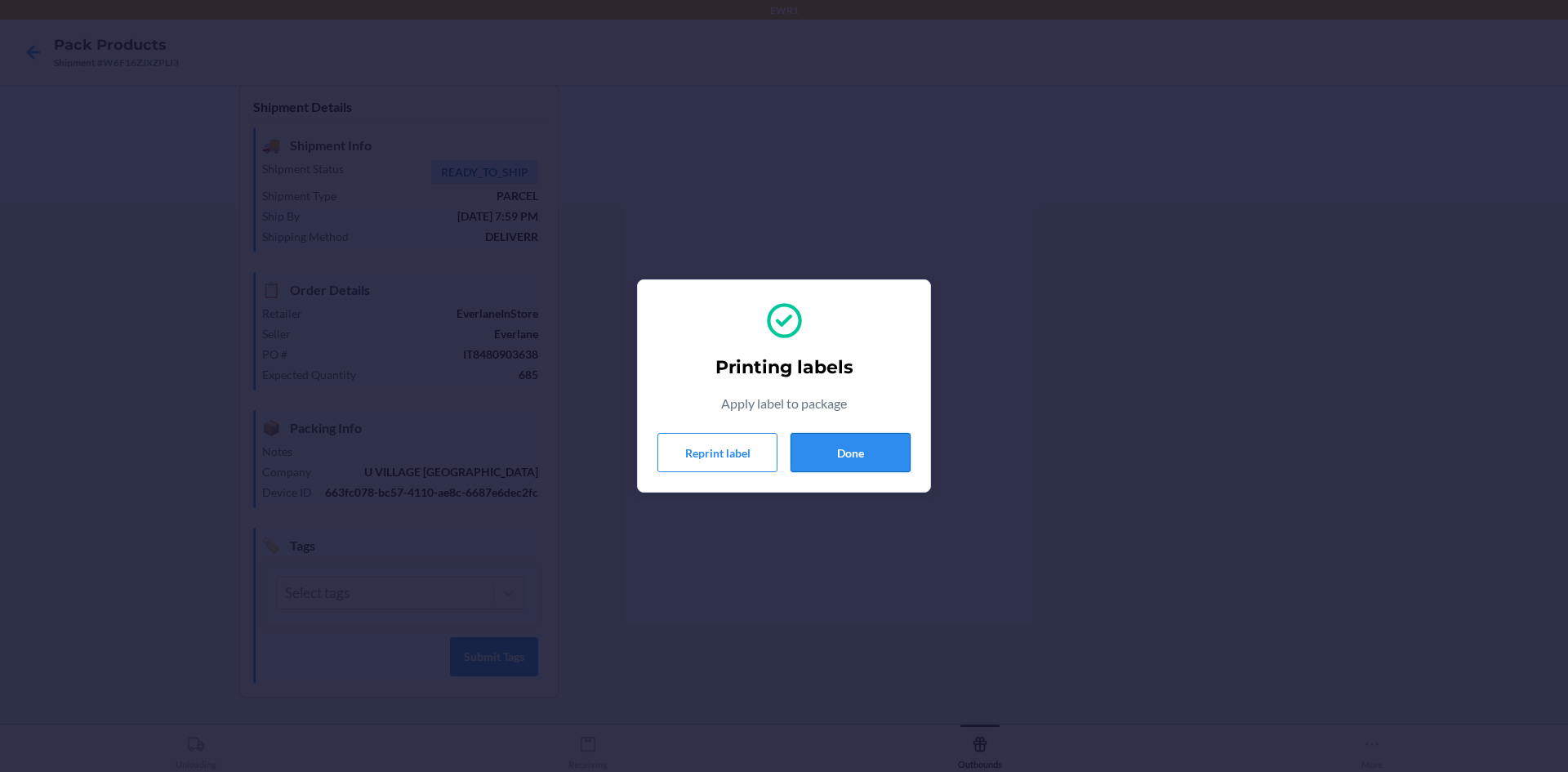
click at [848, 446] on button "Done" at bounding box center [850, 452] width 120 height 39
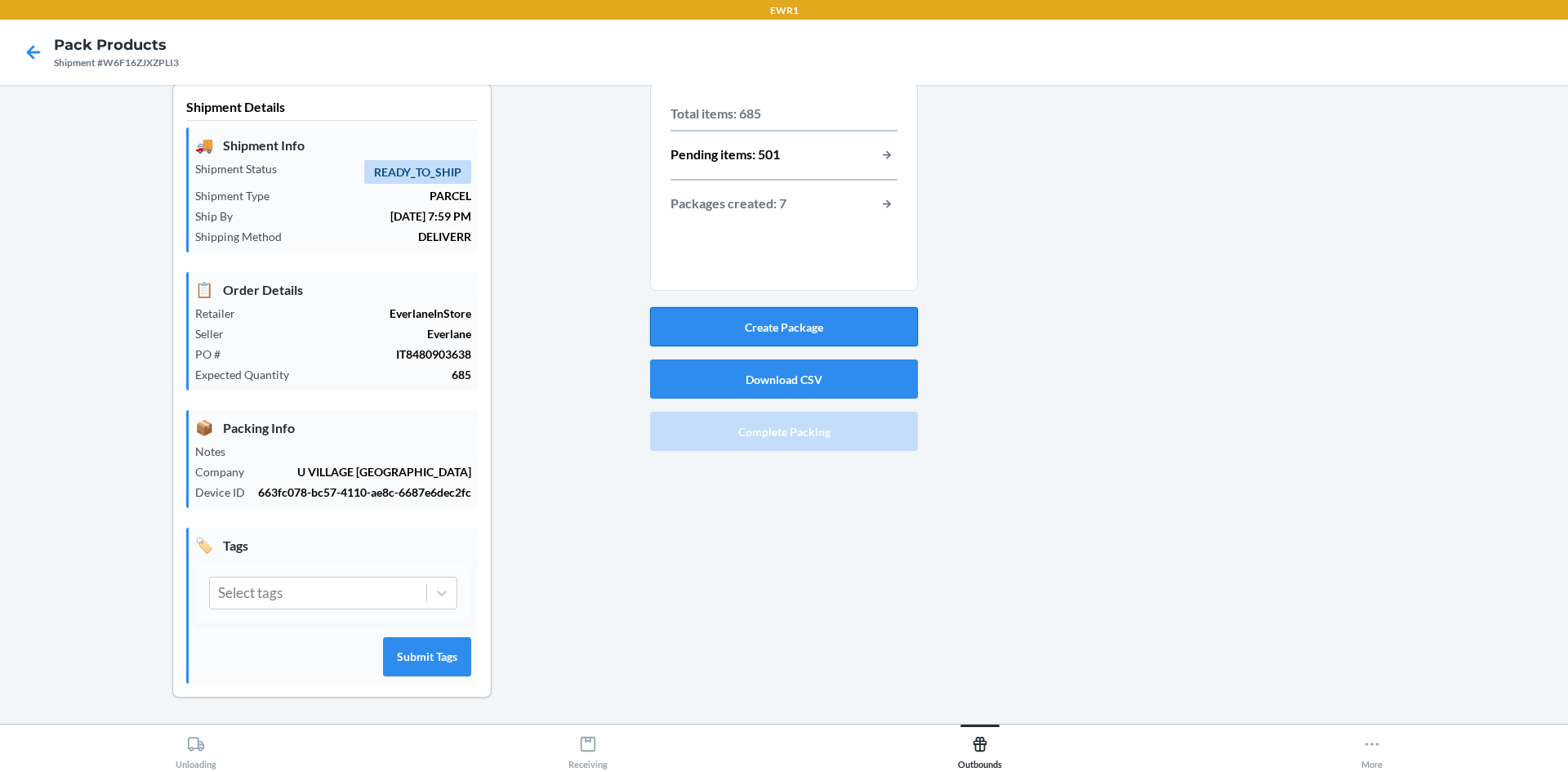
click at [837, 327] on button "Create Package" at bounding box center [784, 327] width 268 height 39
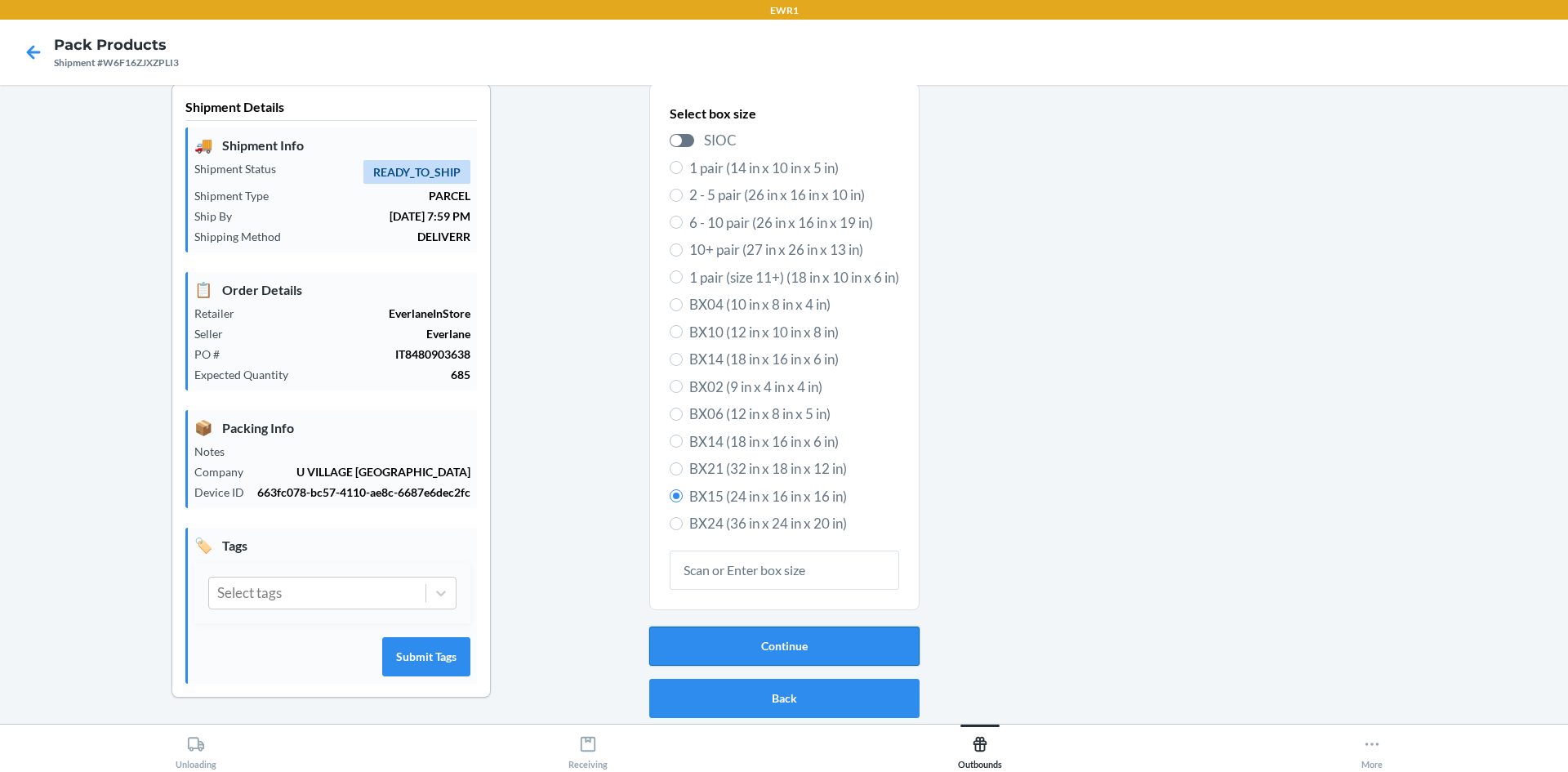
click at [780, 649] on button "Continue" at bounding box center [784, 646] width 270 height 39
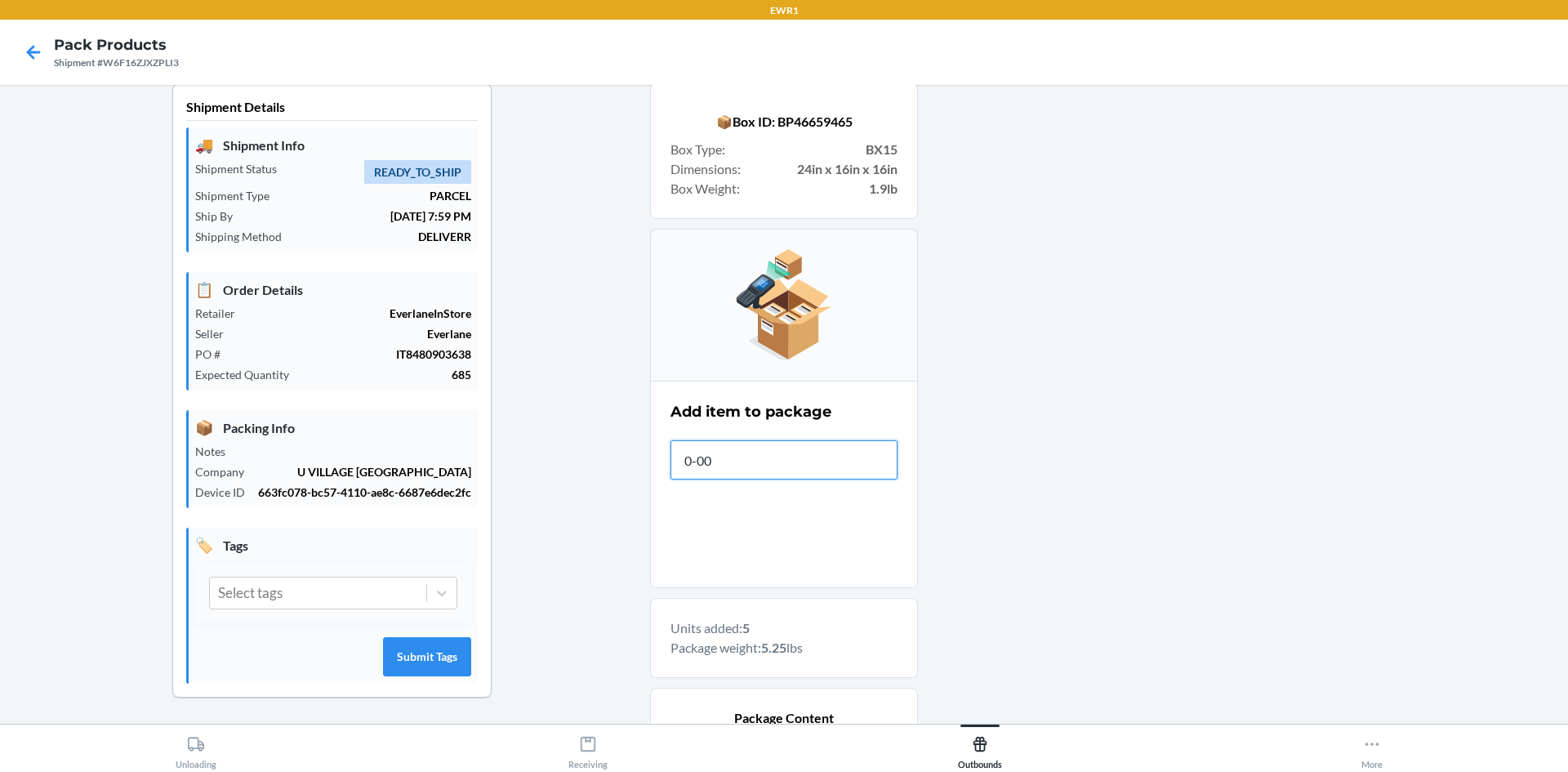
type input "0-000"
type input "[PHONE_NUMBER]"
type input "0-00001-46820-5"
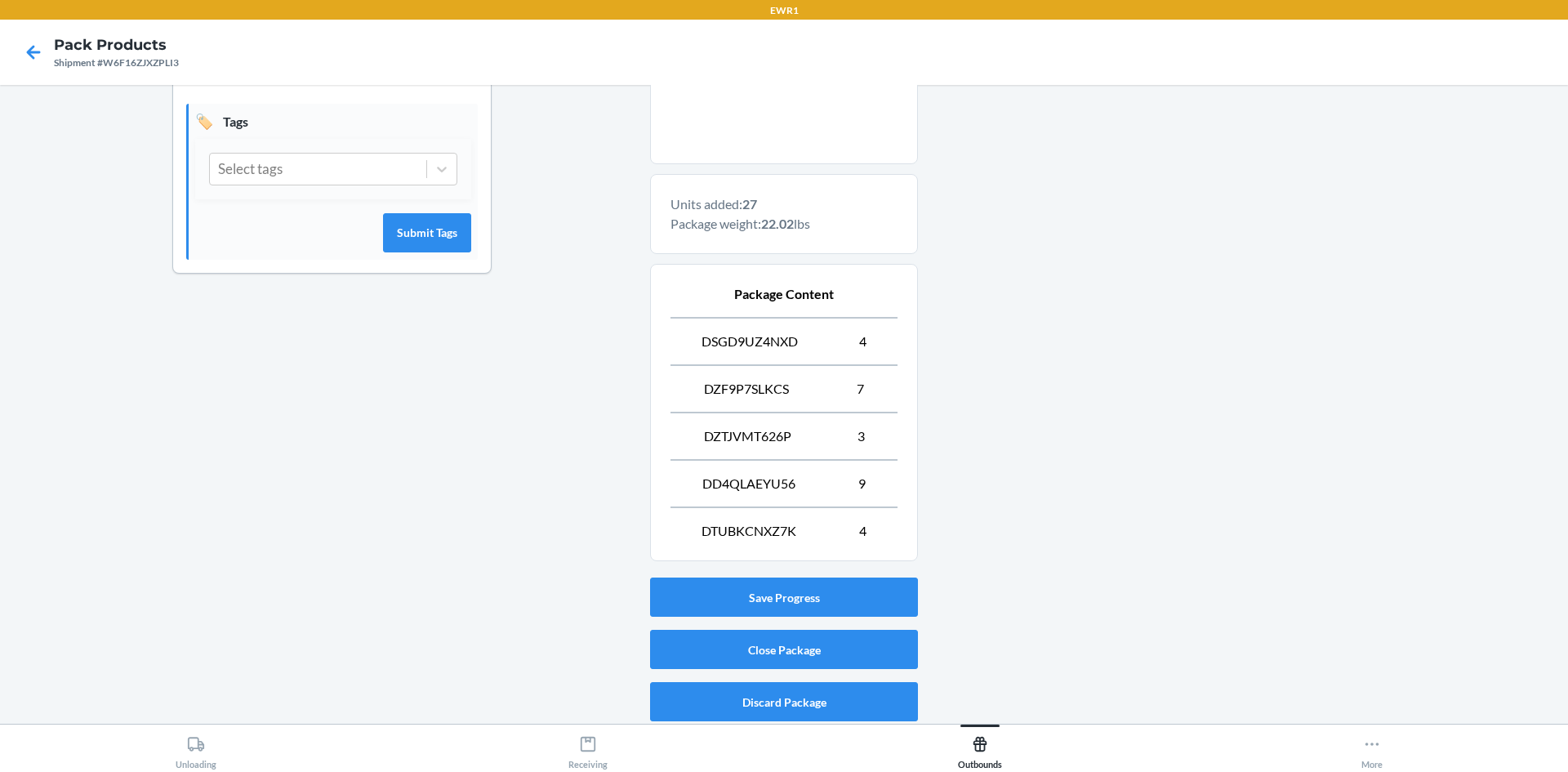
scroll to position [443, 0]
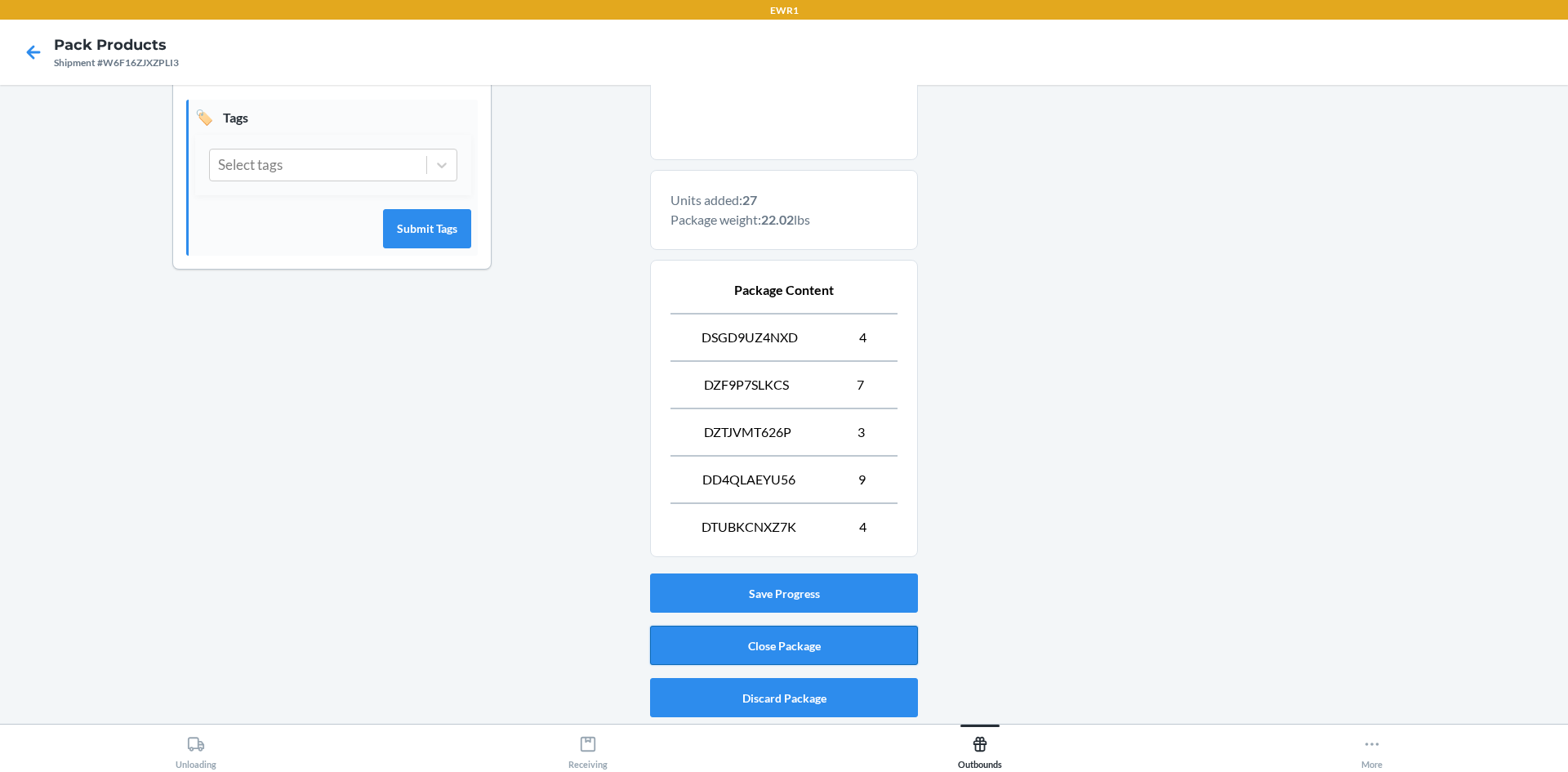
click at [767, 651] on button "Close Package" at bounding box center [784, 645] width 268 height 39
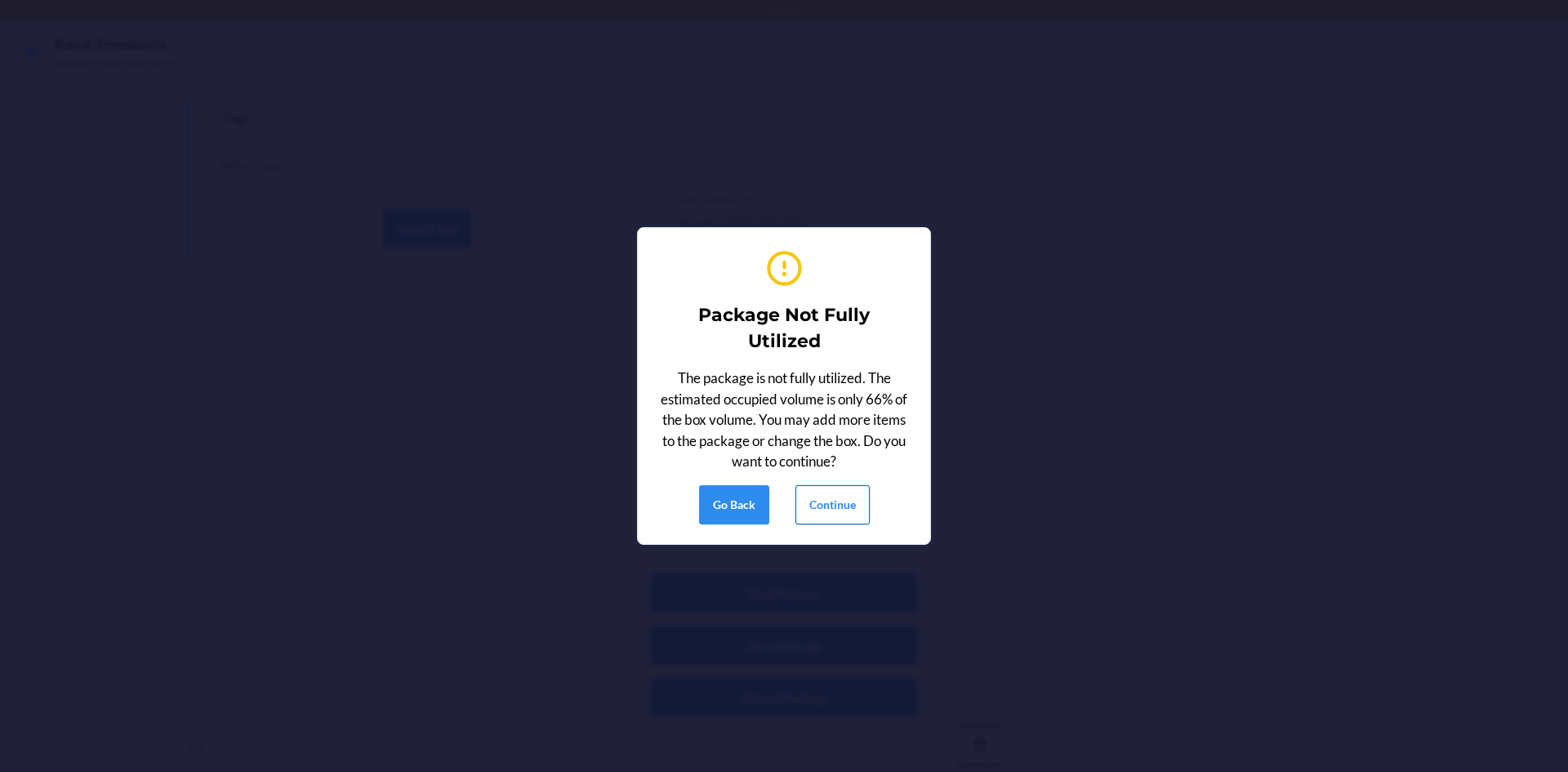
click at [825, 505] on button "Continue" at bounding box center [833, 505] width 75 height 39
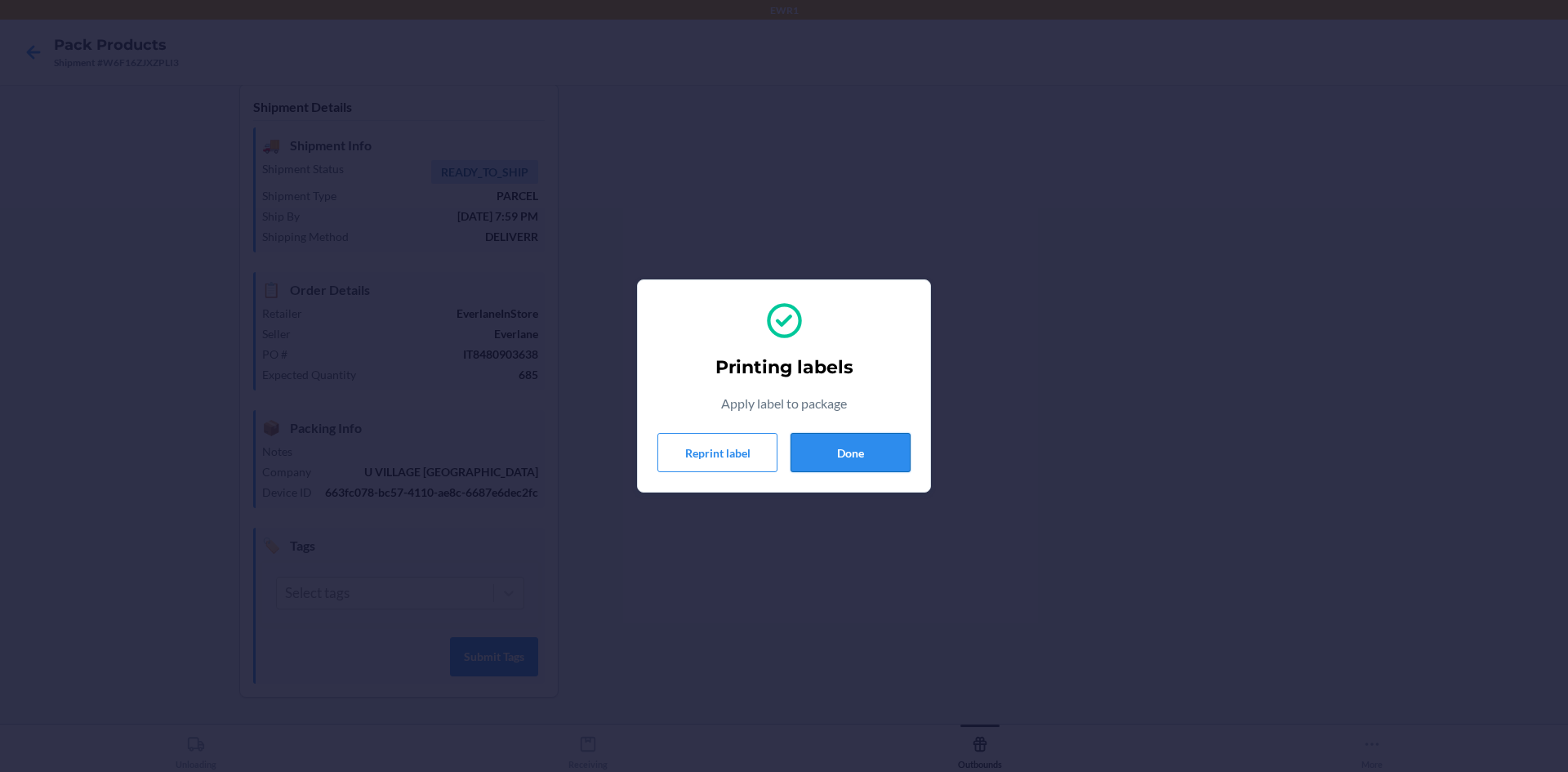
click at [860, 459] on button "Done" at bounding box center [850, 452] width 120 height 39
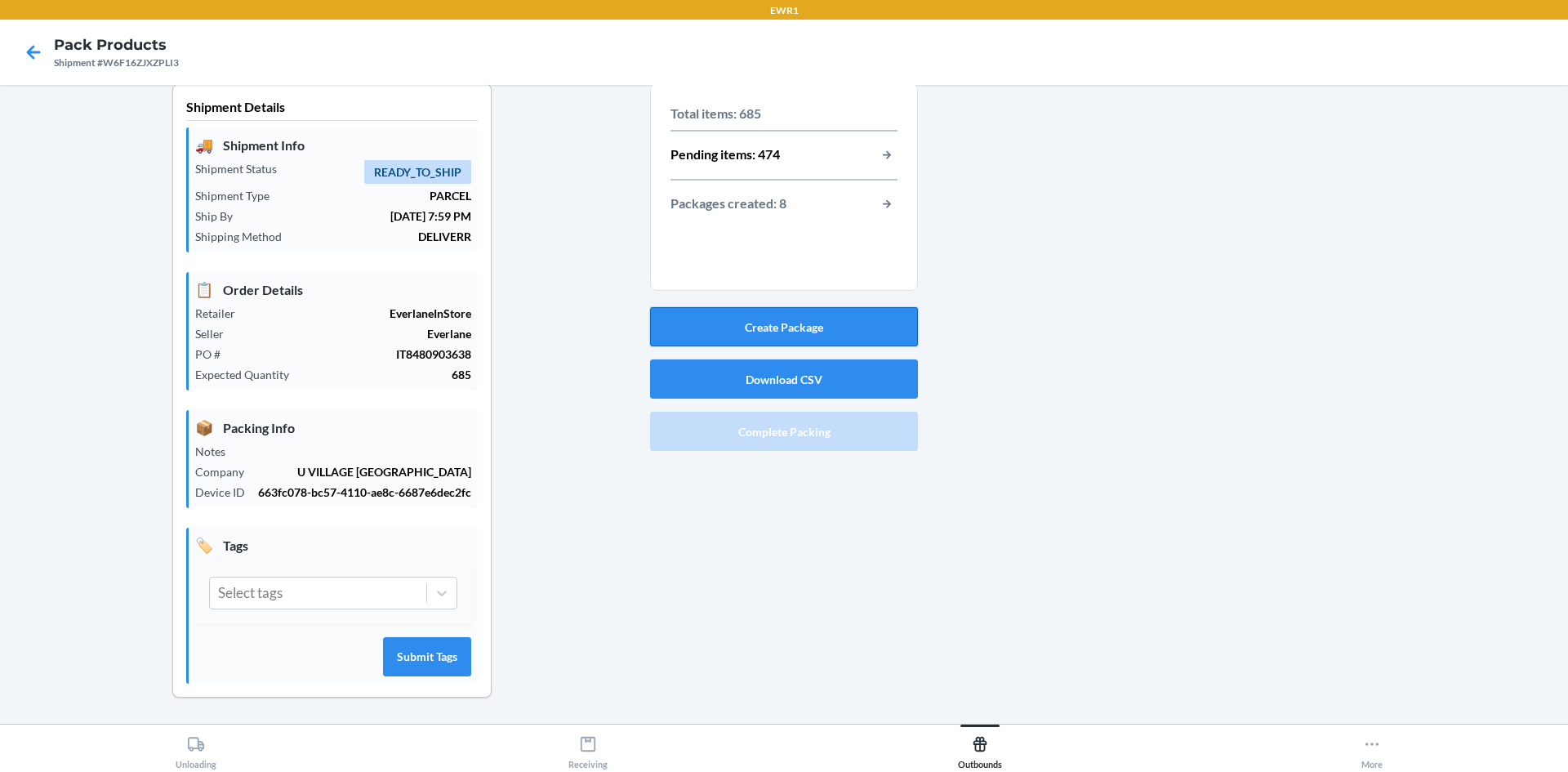
click at [816, 325] on button "Create Package" at bounding box center [784, 327] width 268 height 39
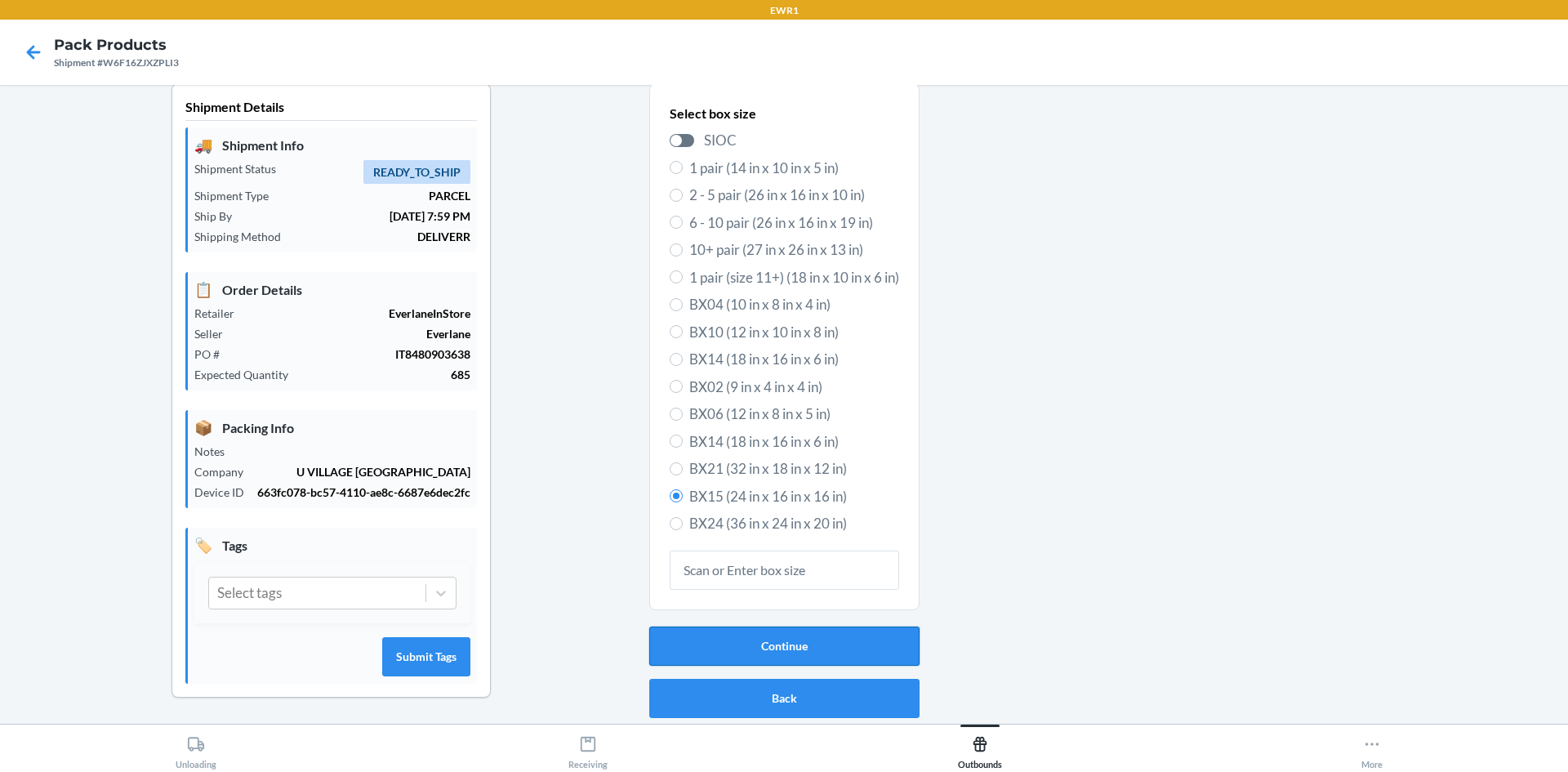
click at [802, 642] on button "Continue" at bounding box center [784, 646] width 270 height 39
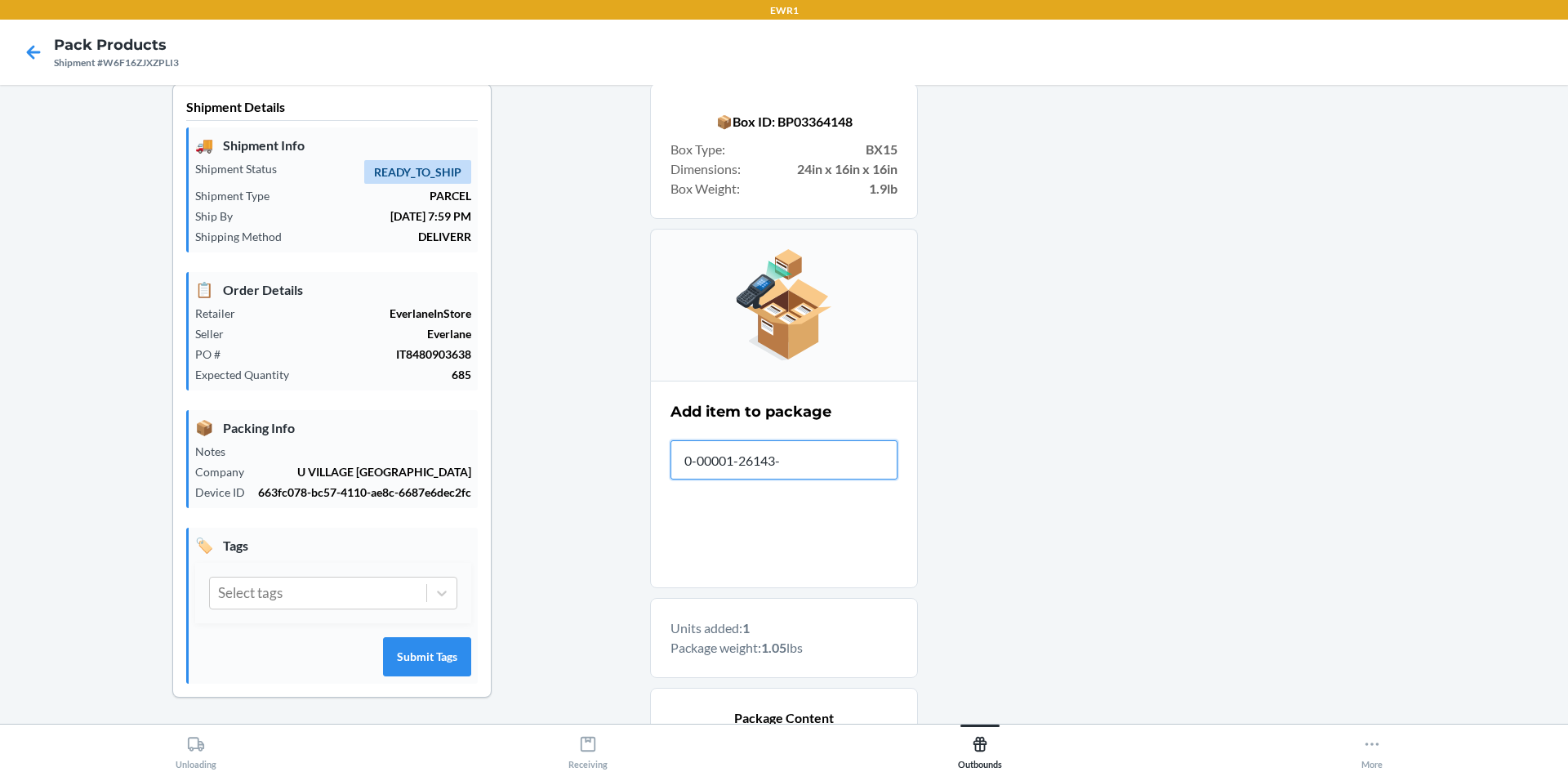
type input "0-00001-26143-1"
type input "0-0000"
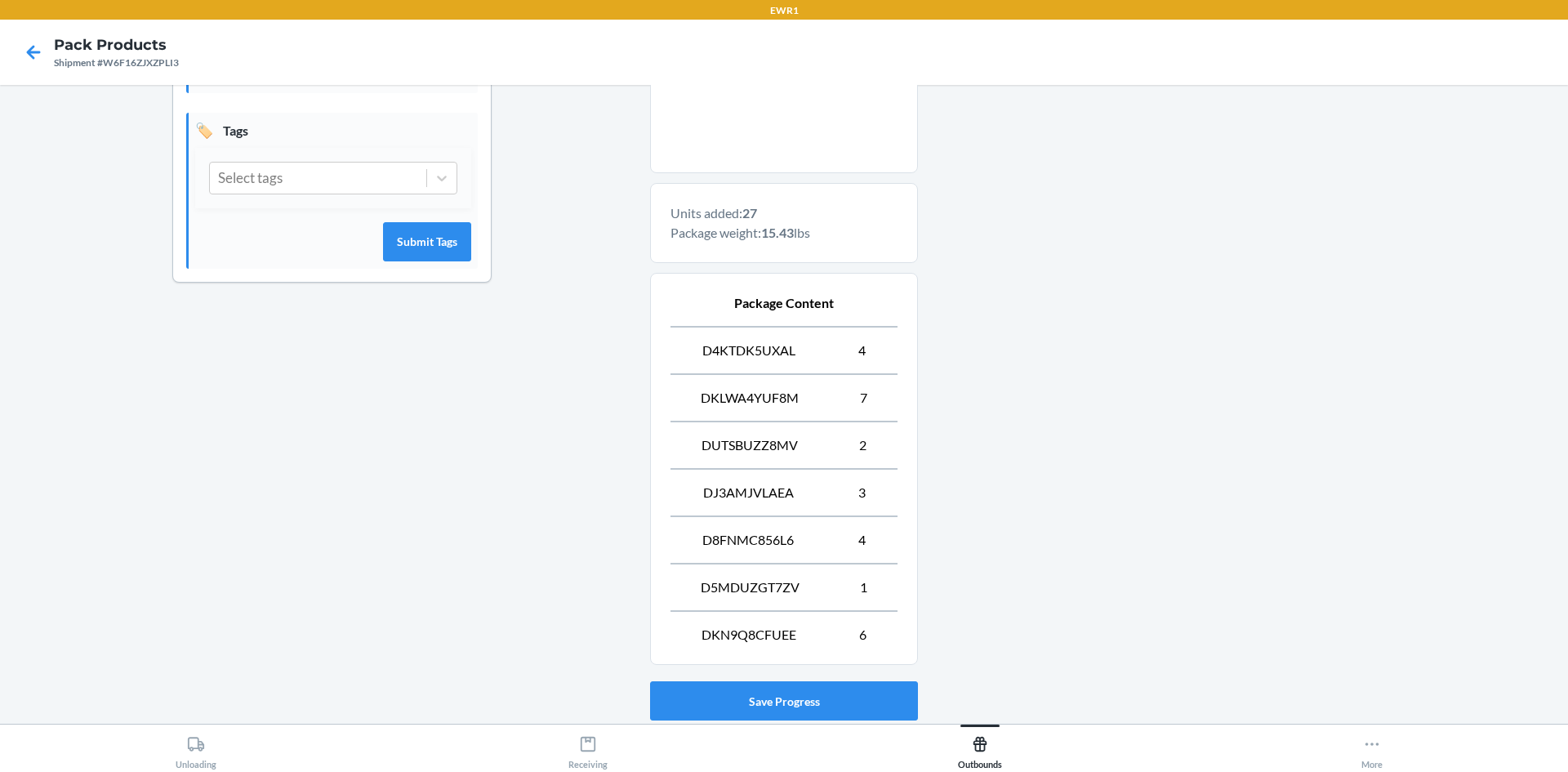
scroll to position [537, 0]
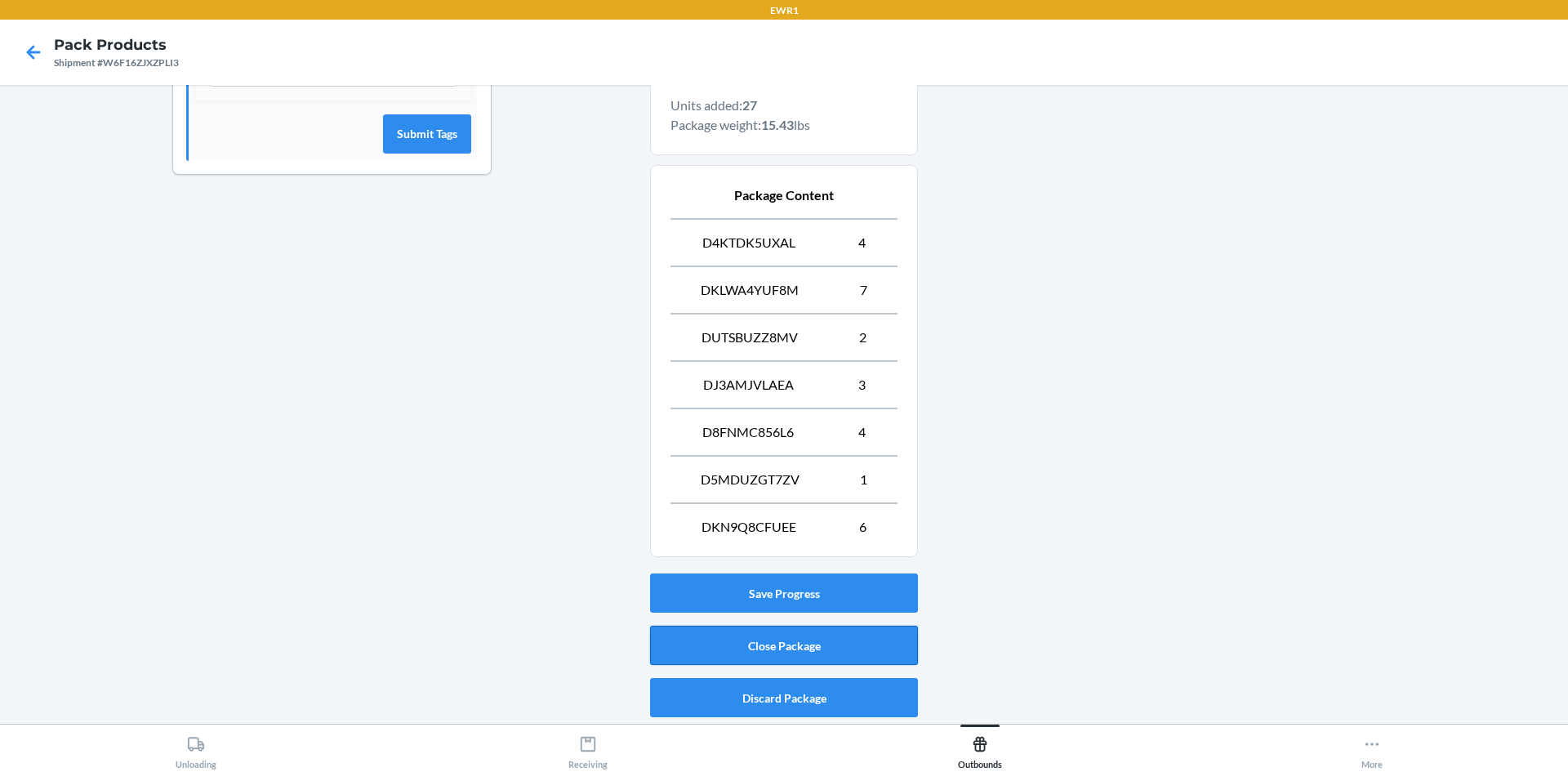
click at [801, 637] on button "Close Package" at bounding box center [784, 645] width 268 height 39
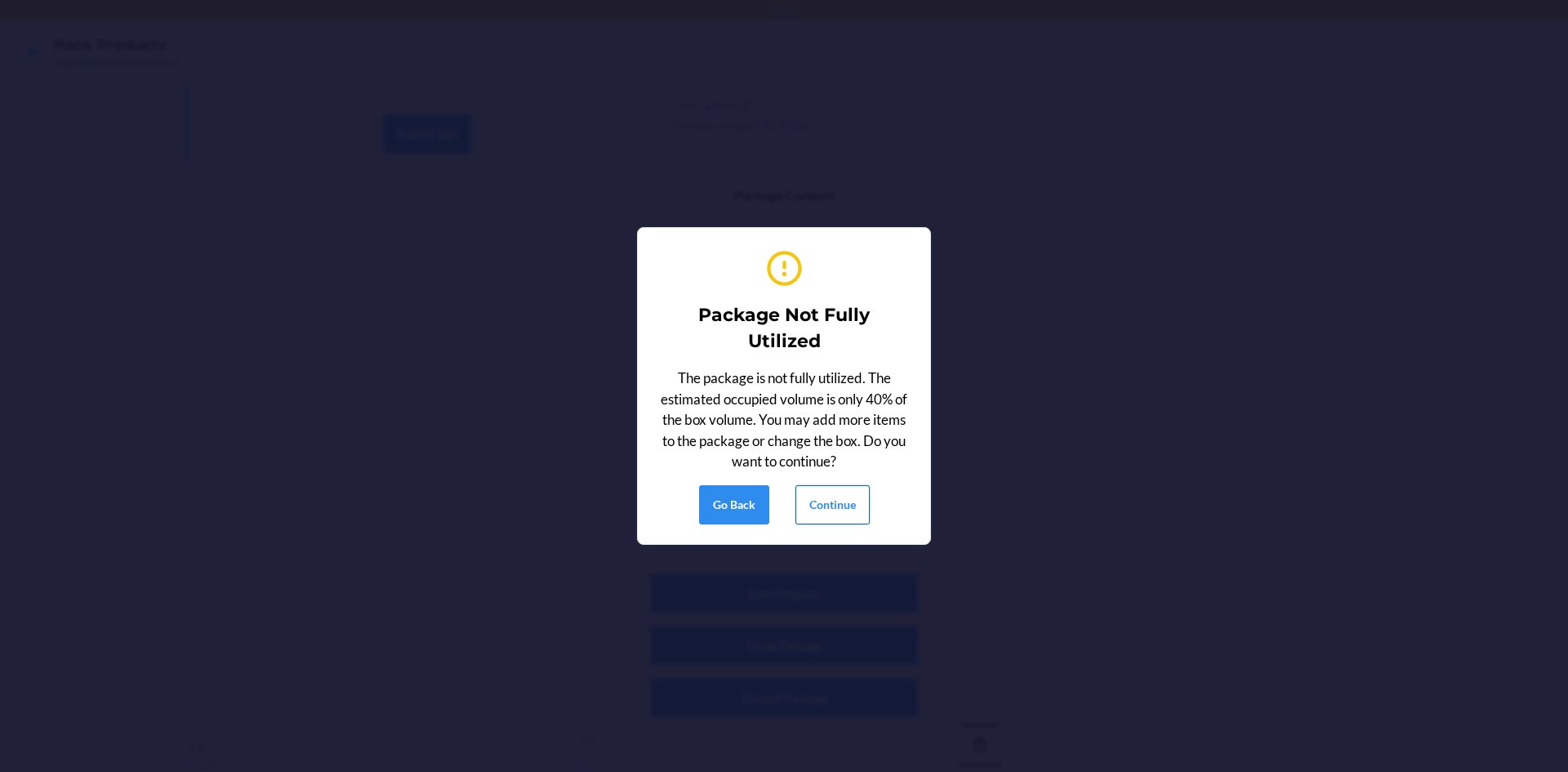
click at [836, 508] on button "Continue" at bounding box center [833, 505] width 75 height 39
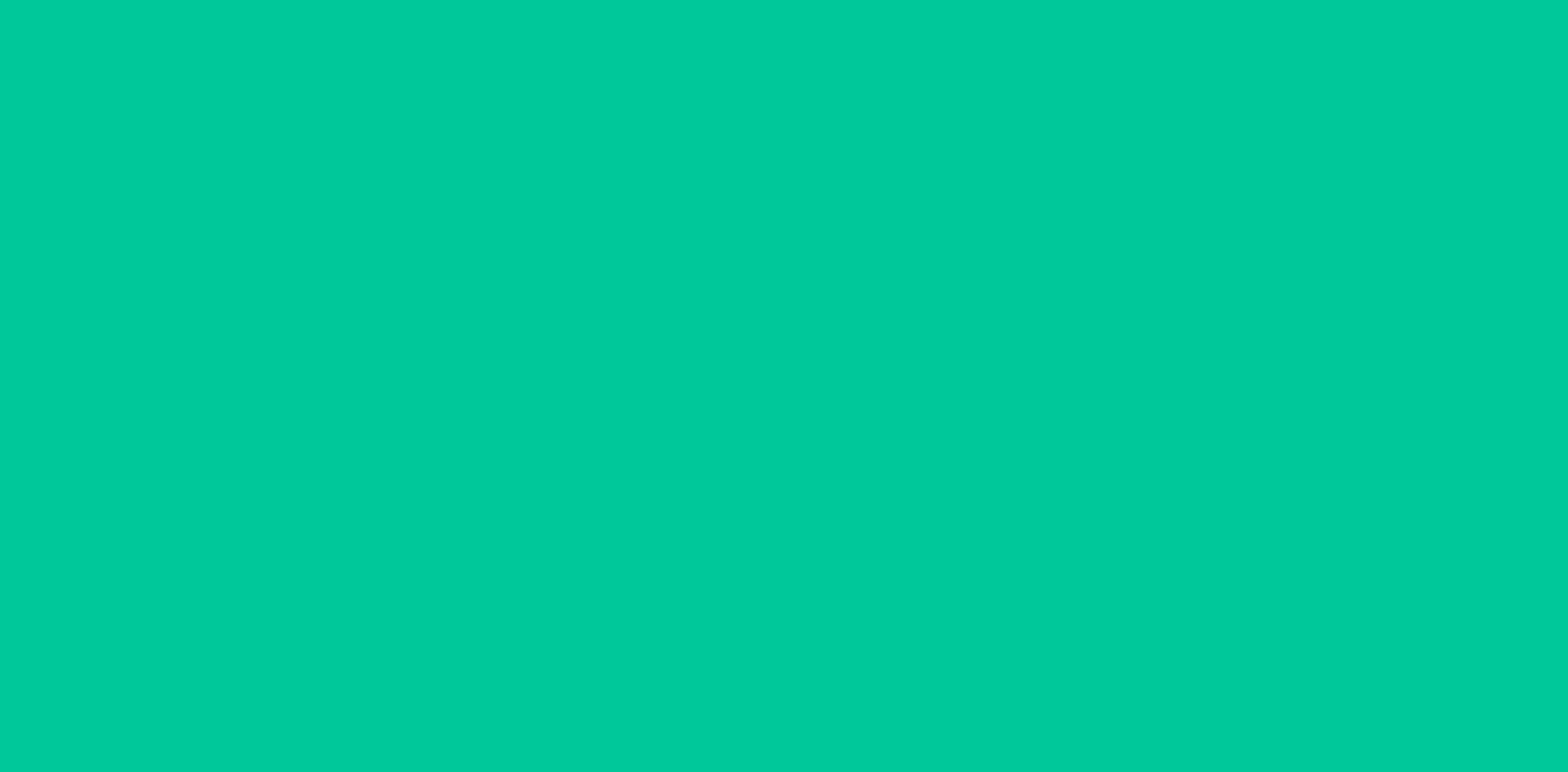
scroll to position [14, 0]
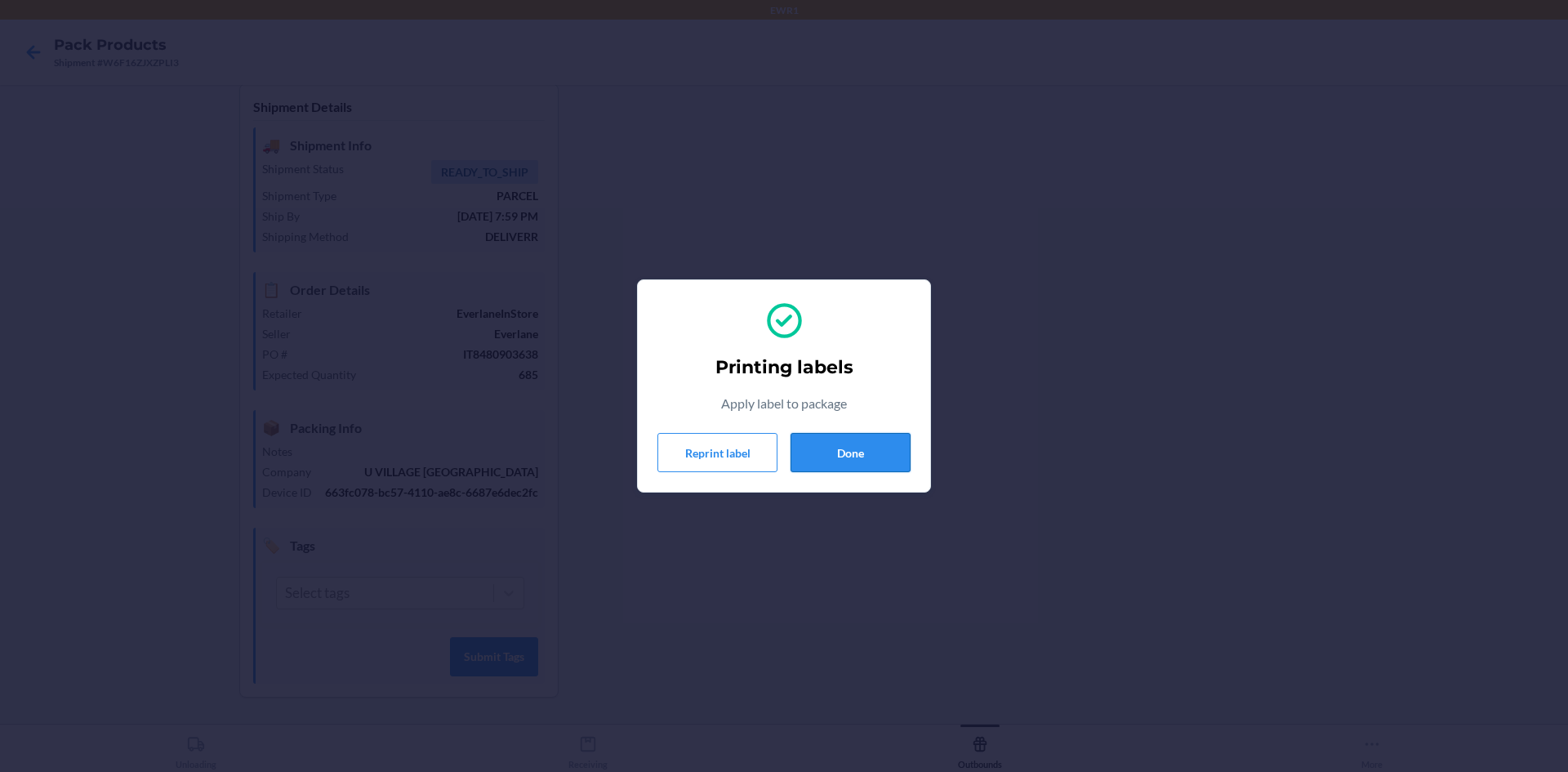
click at [845, 460] on button "Done" at bounding box center [850, 452] width 120 height 39
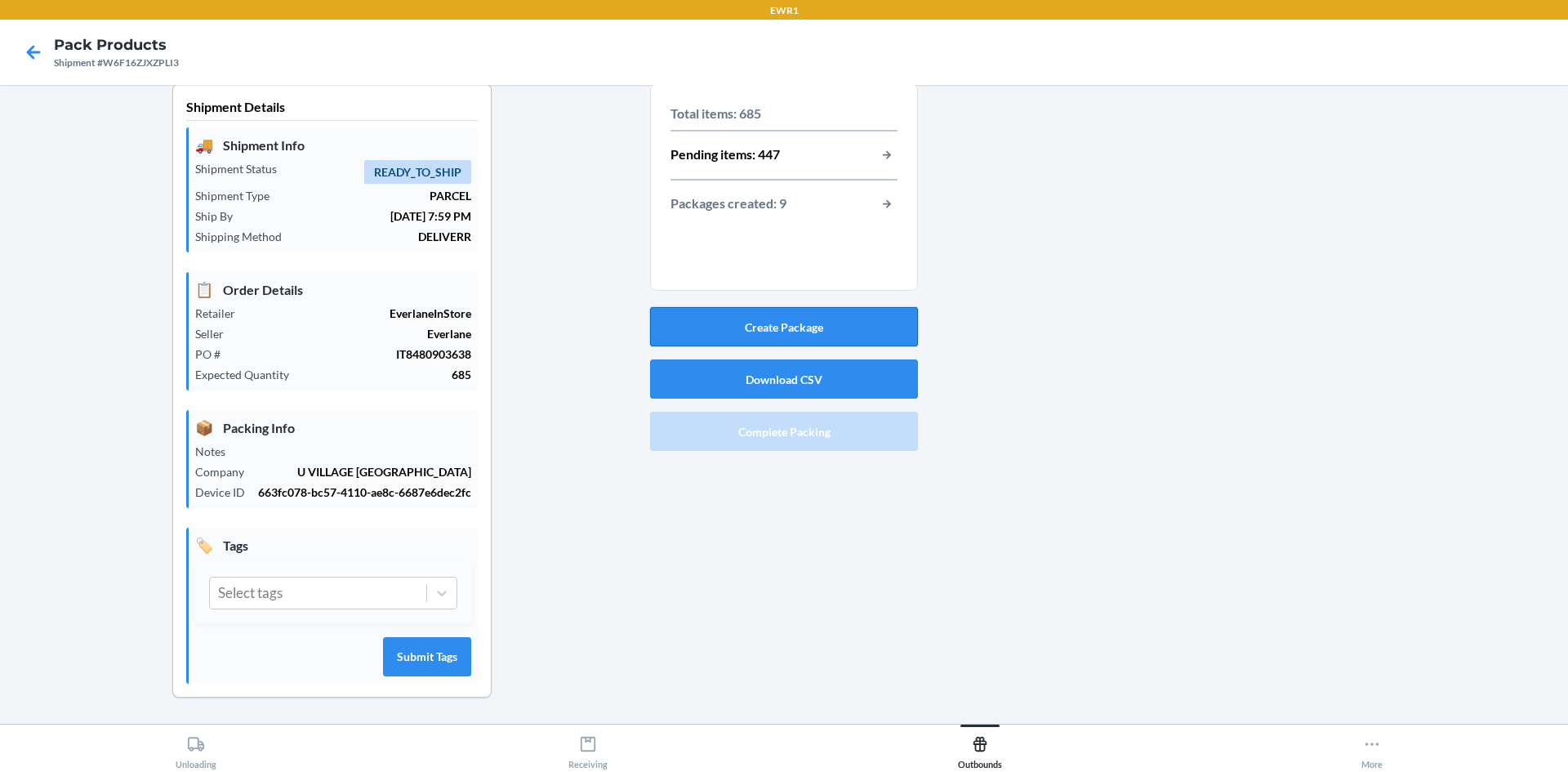
click at [857, 324] on button "Create Package" at bounding box center [784, 327] width 268 height 39
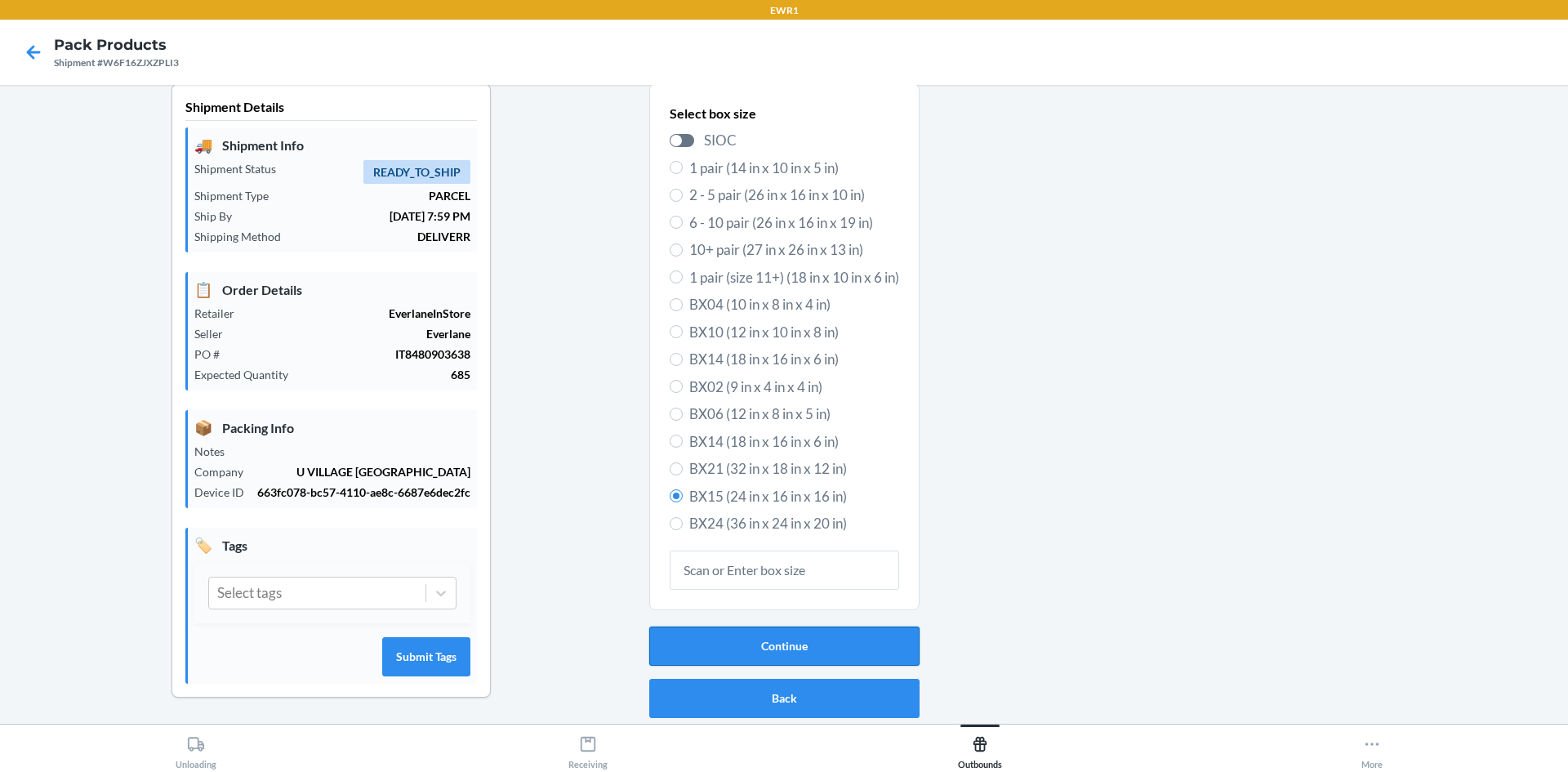
click at [808, 647] on button "Continue" at bounding box center [784, 646] width 270 height 39
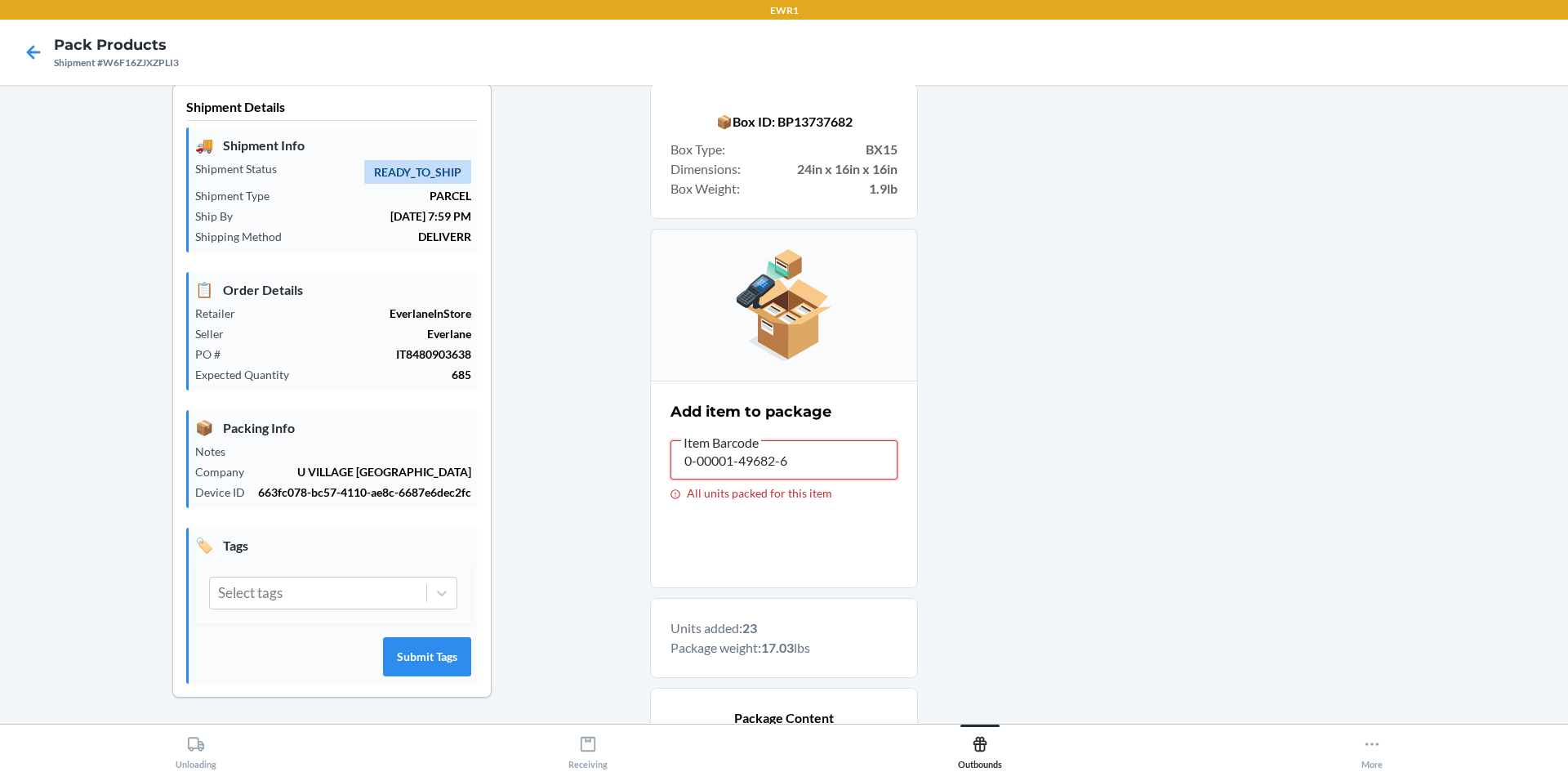
drag, startPoint x: 784, startPoint y: 464, endPoint x: 591, endPoint y: 460, distance: 193.0
click at [650, 458] on section "Add item to package Item Barcode 0-00001-49682-6 All units packed for this item" at bounding box center [784, 484] width 268 height 208
drag, startPoint x: 793, startPoint y: 459, endPoint x: 654, endPoint y: 452, distance: 139.2
click at [654, 452] on section "Add item to package Item Barcode 0-00001-49682-6 All units packed for this item" at bounding box center [784, 484] width 268 height 208
drag, startPoint x: 780, startPoint y: 461, endPoint x: 578, endPoint y: 481, distance: 203.0
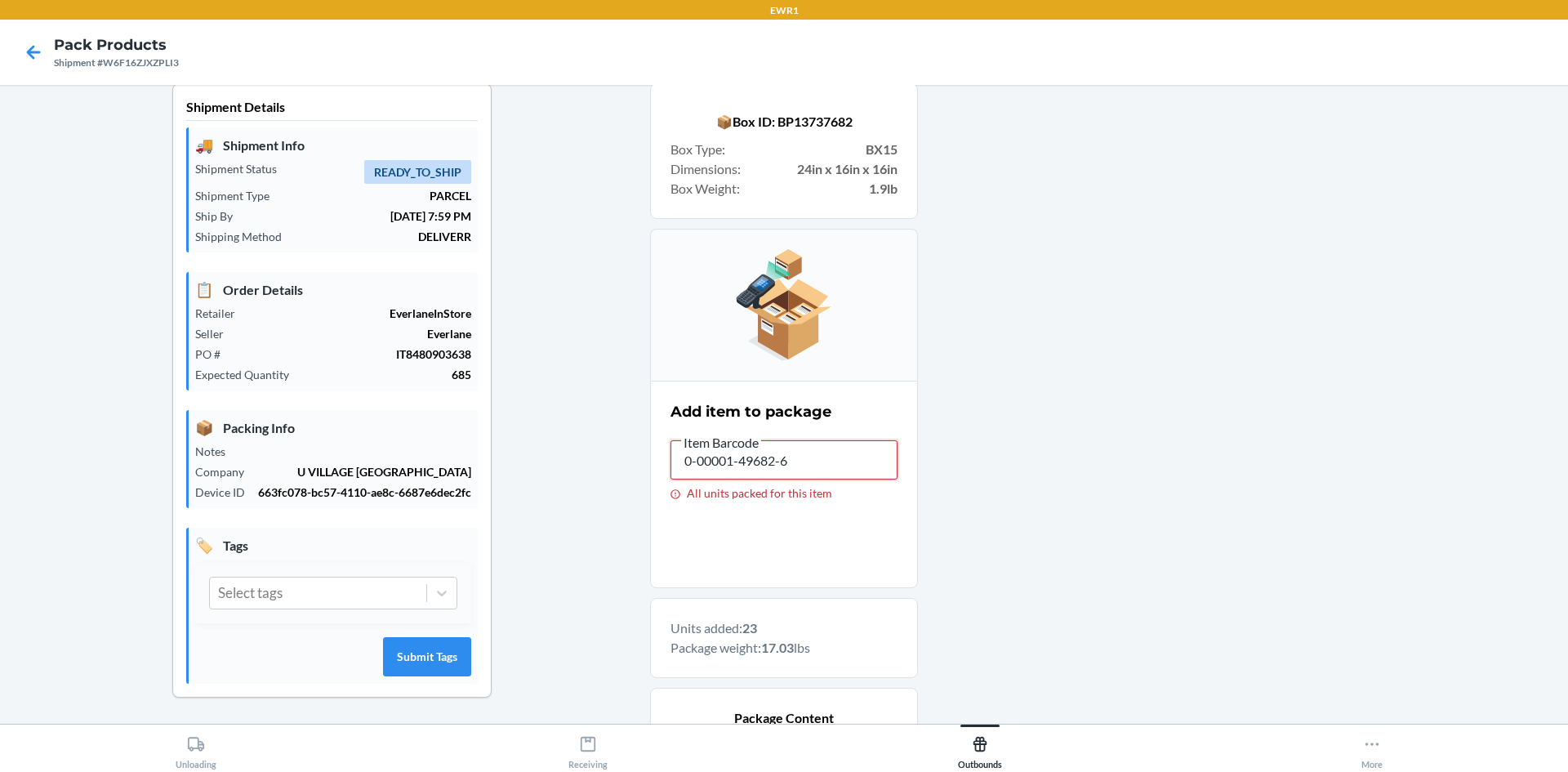
click at [578, 481] on div "Shipment Details 🚚 Shipment Info Shipment Status READY_TO_SHIP Shipment Type PA…" at bounding box center [784, 665] width 1541 height 1164
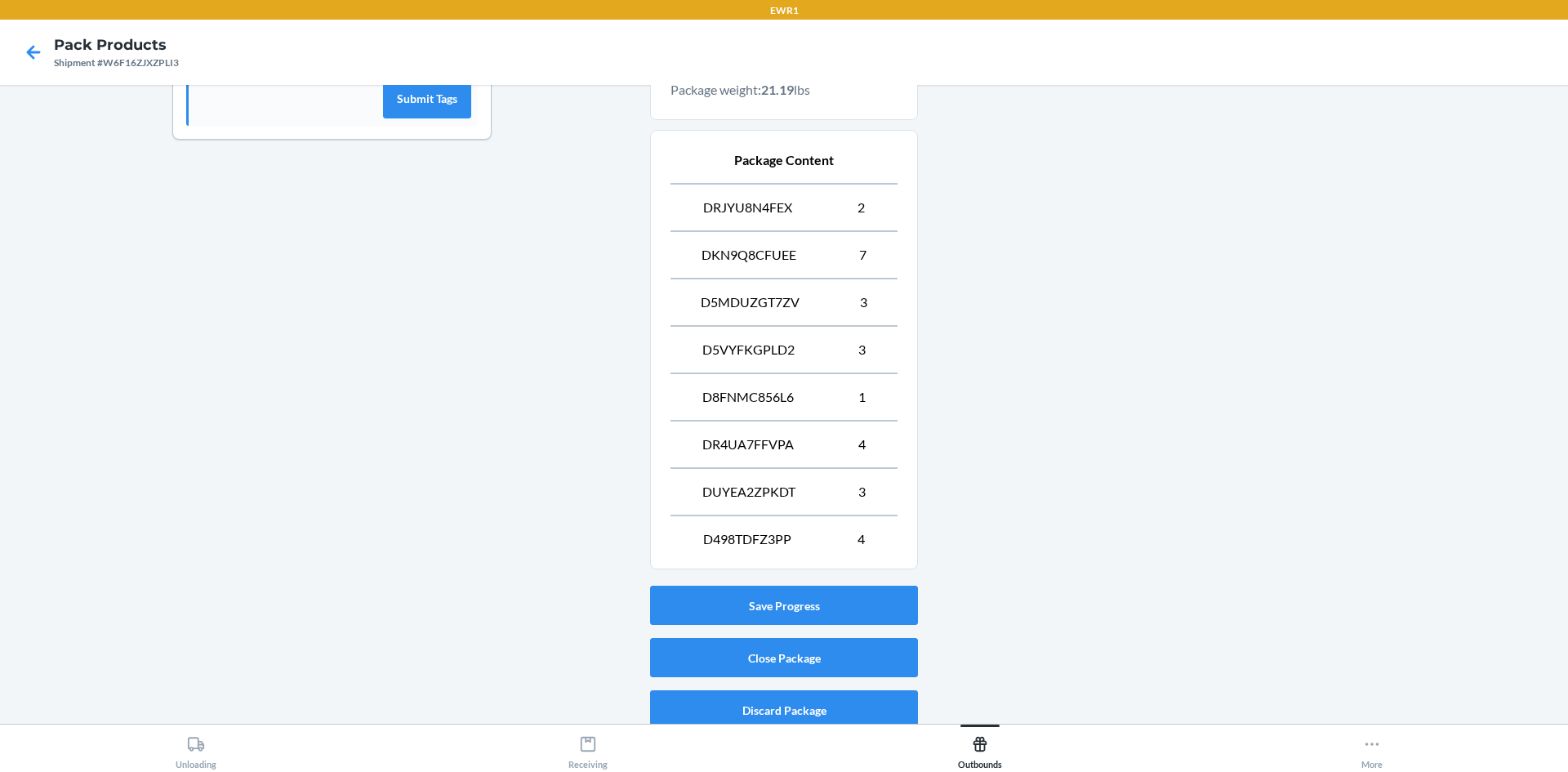
scroll to position [585, 0]
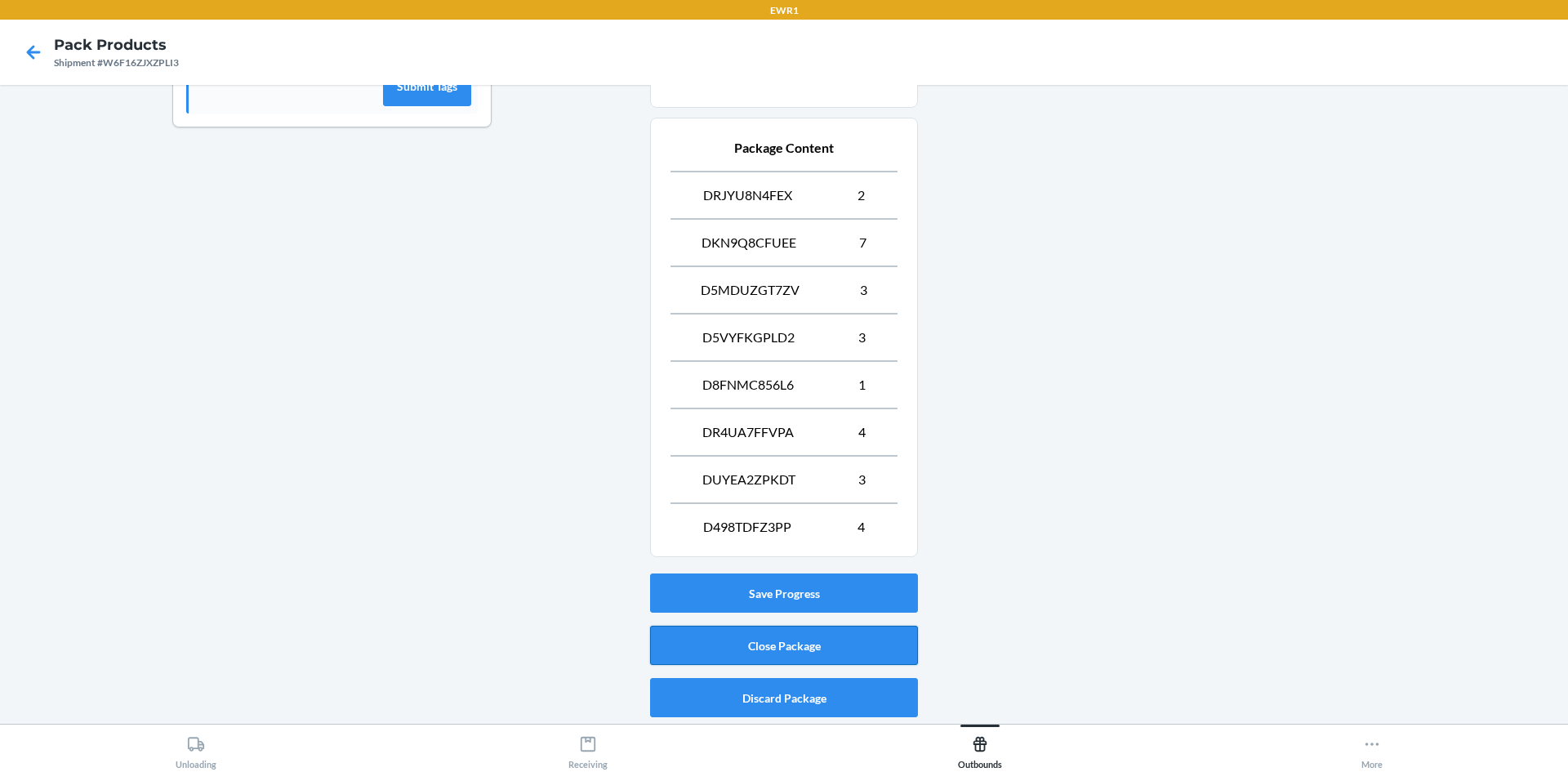
click at [674, 648] on button "Close Package" at bounding box center [784, 645] width 268 height 39
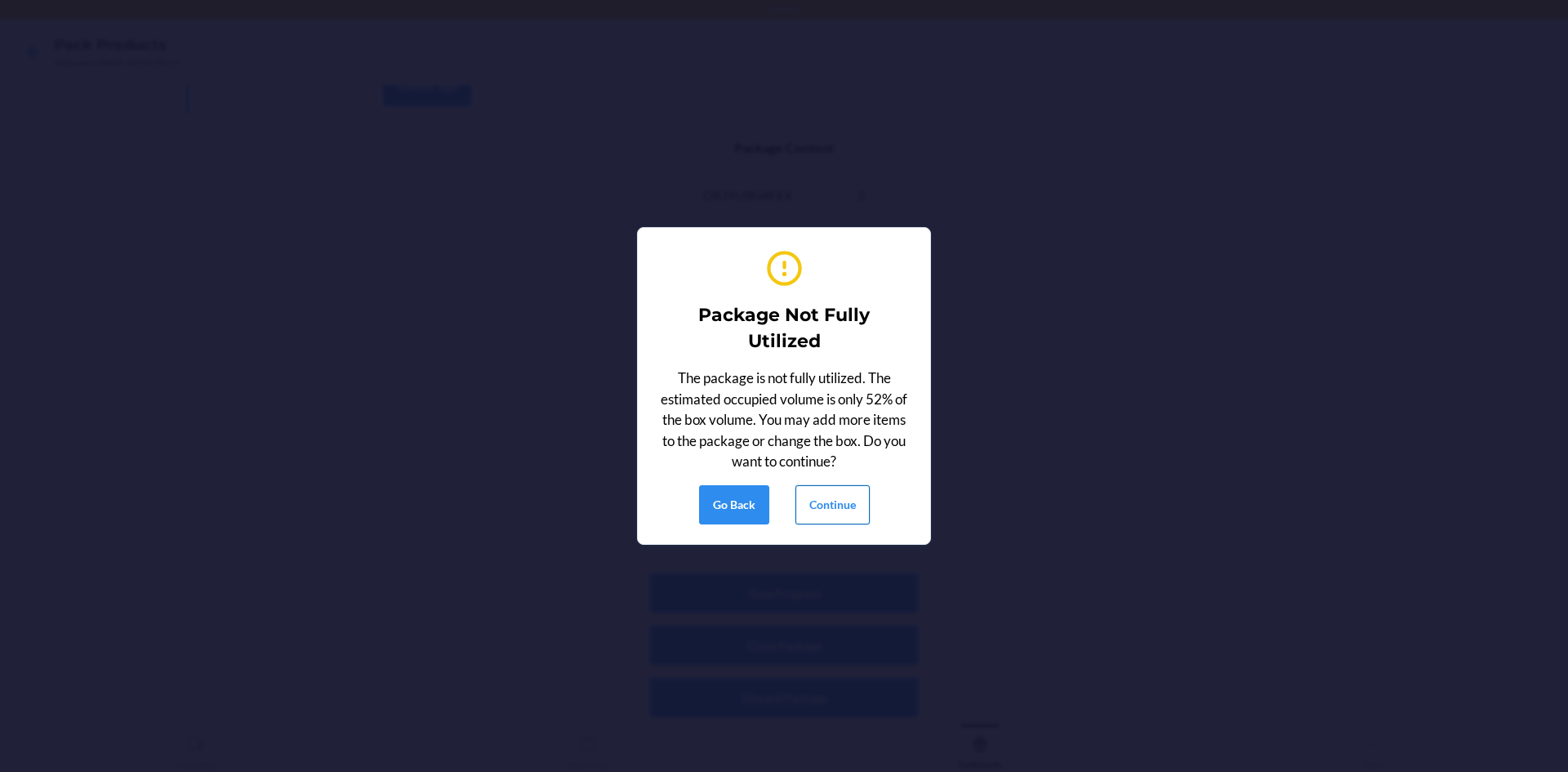
click at [806, 511] on button "Continue" at bounding box center [833, 505] width 75 height 39
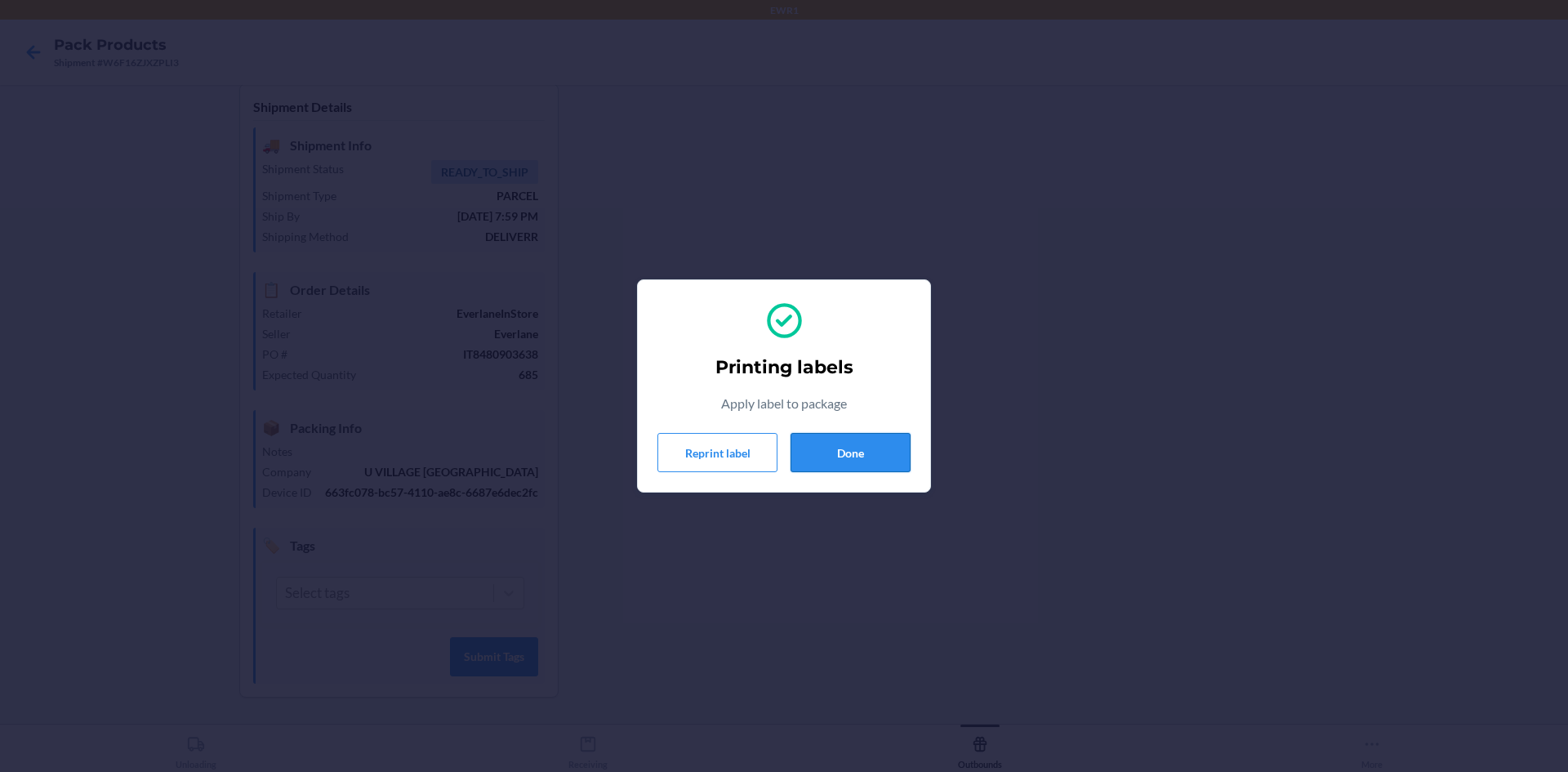
click at [824, 451] on button "Done" at bounding box center [850, 452] width 120 height 39
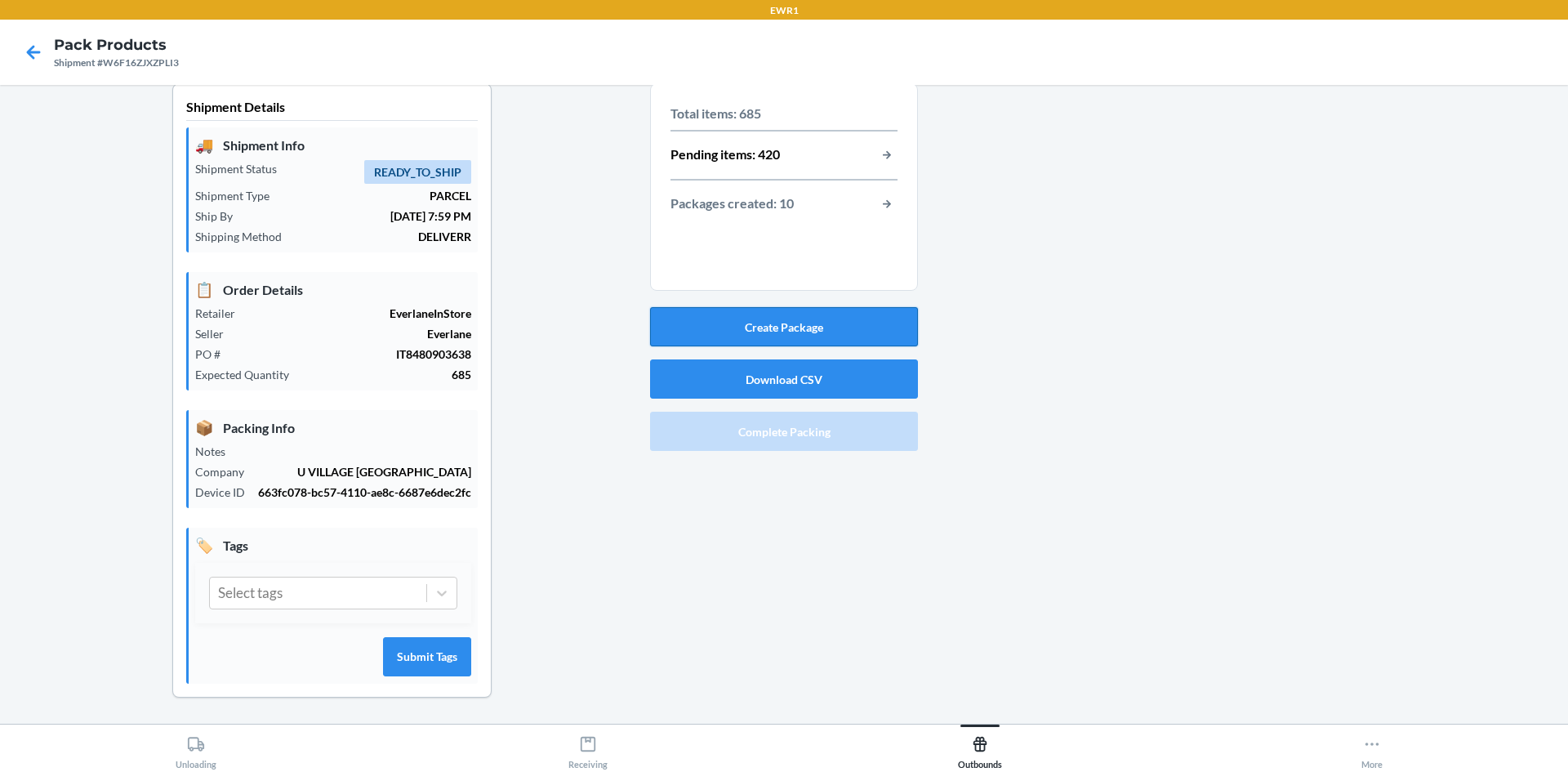
click at [860, 339] on button "Create Package" at bounding box center [784, 327] width 268 height 39
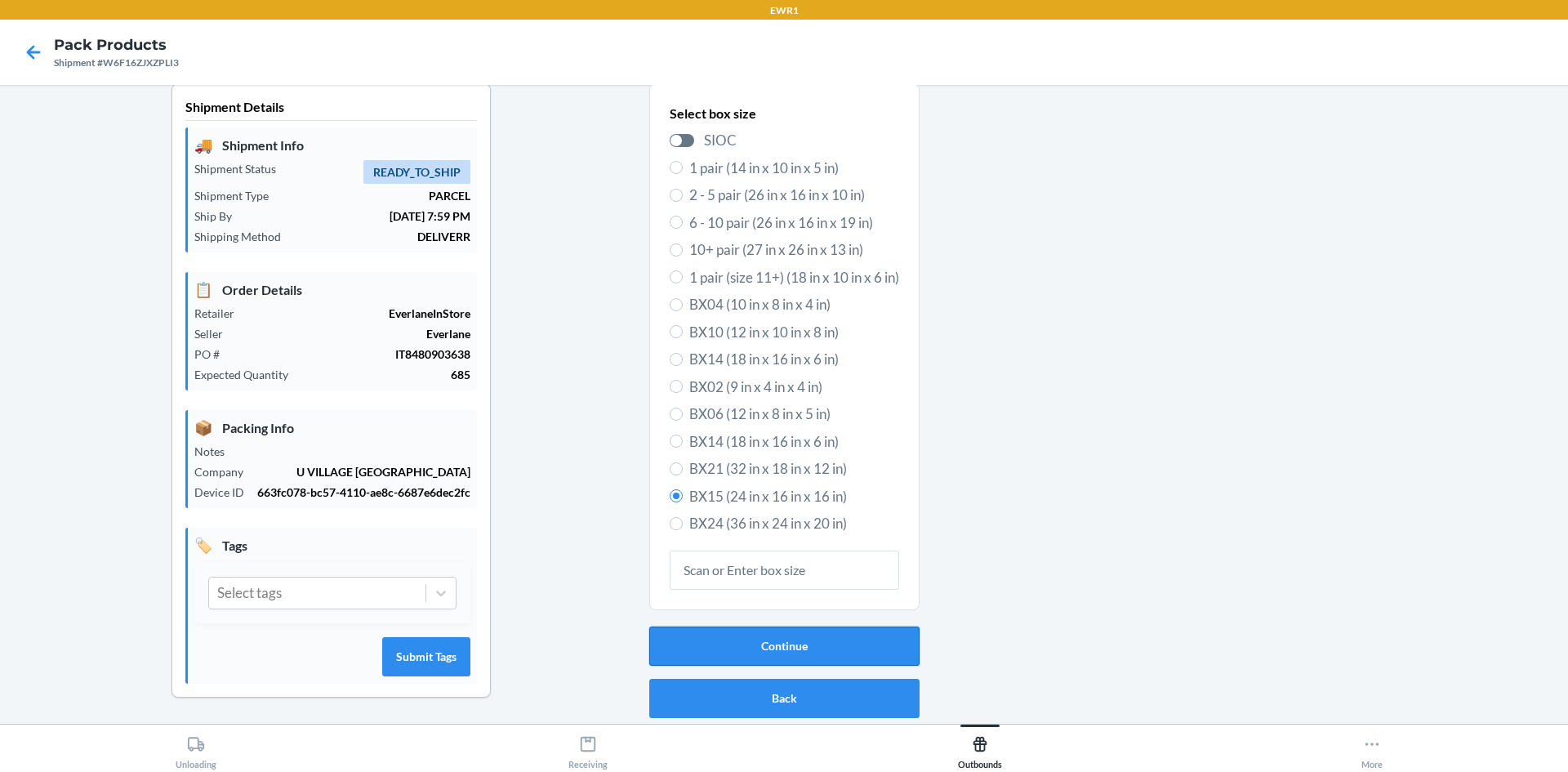
click at [827, 647] on button "Continue" at bounding box center [784, 646] width 270 height 39
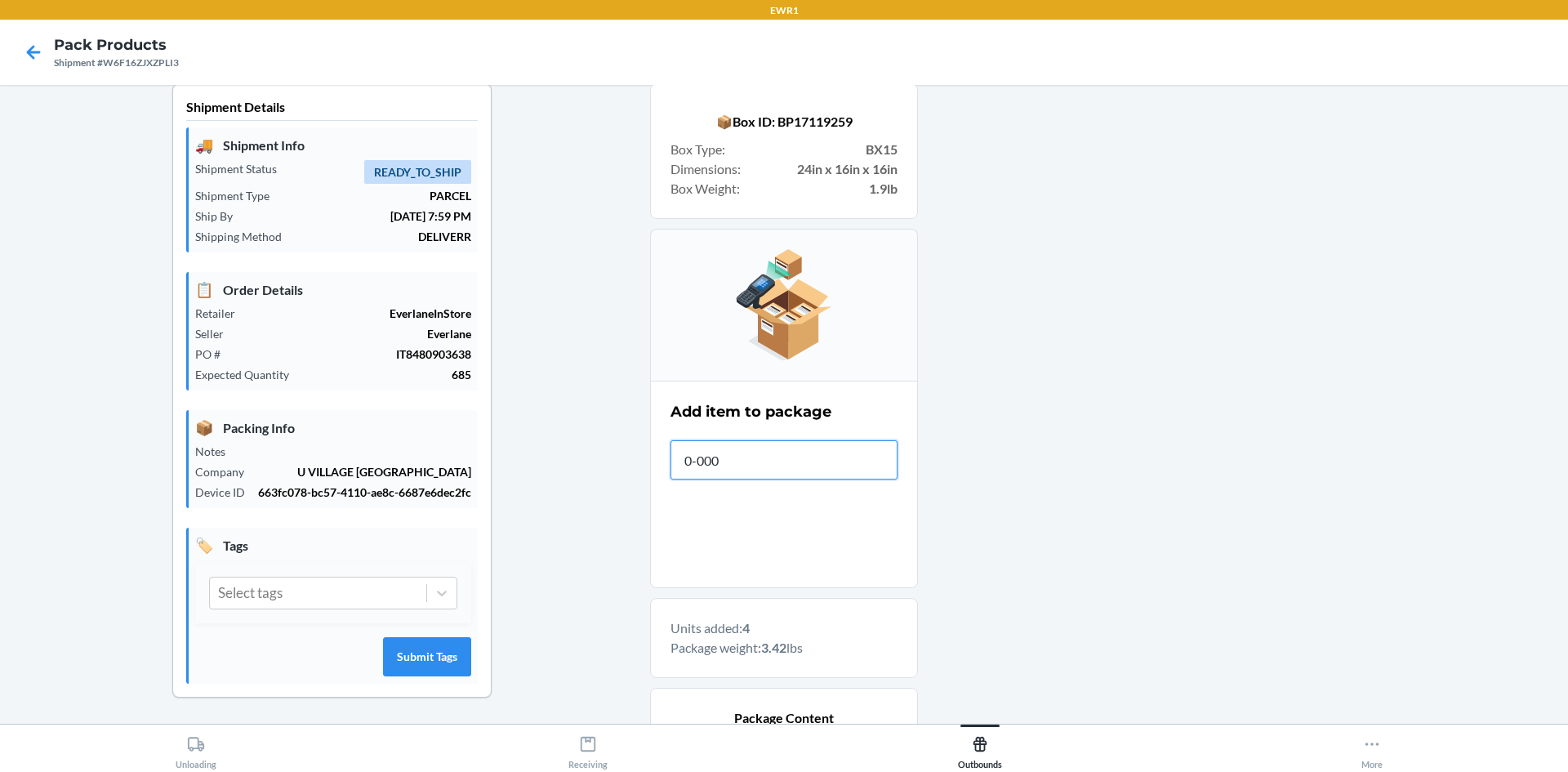
type input "0-0000"
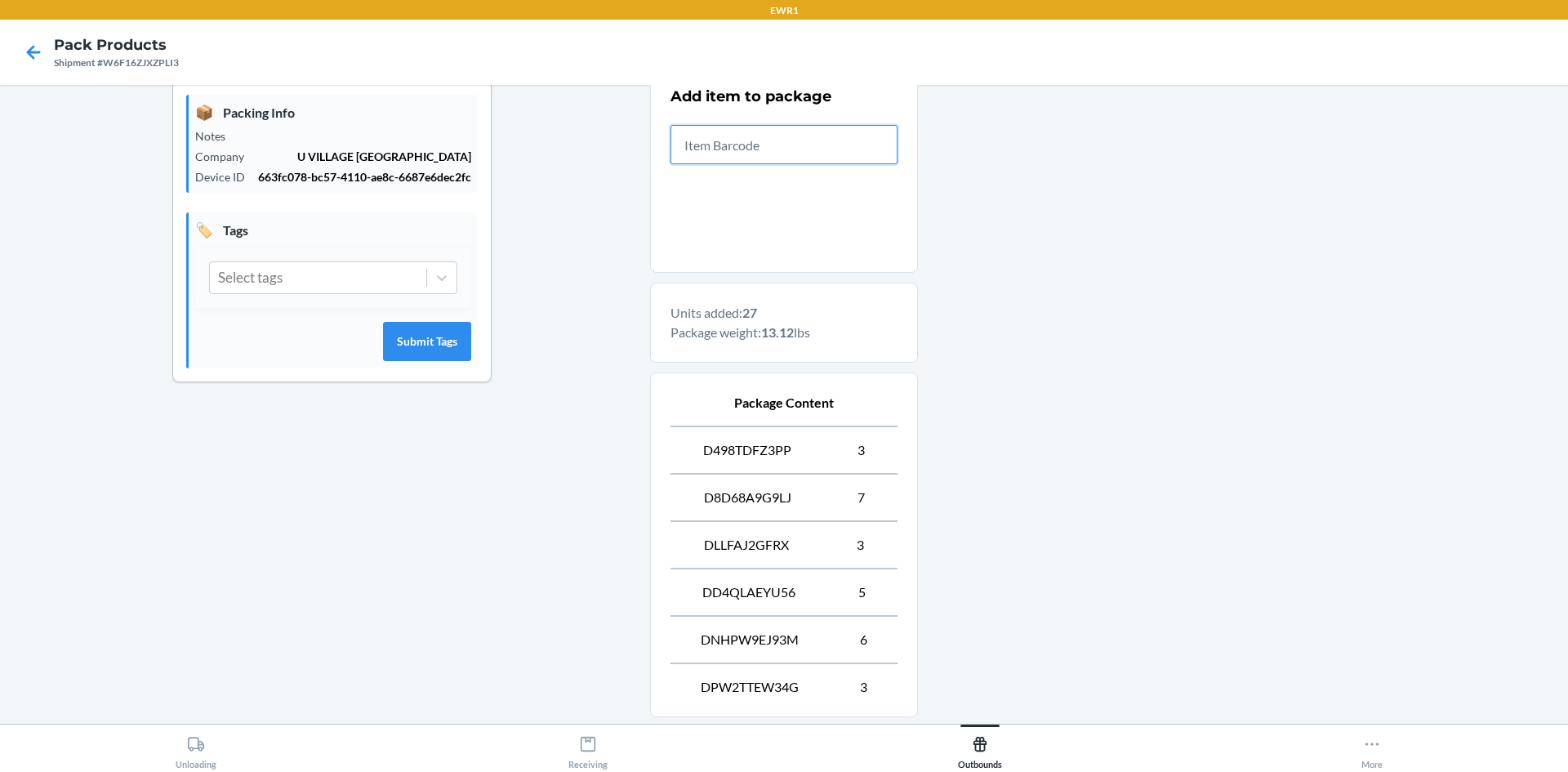
scroll to position [490, 0]
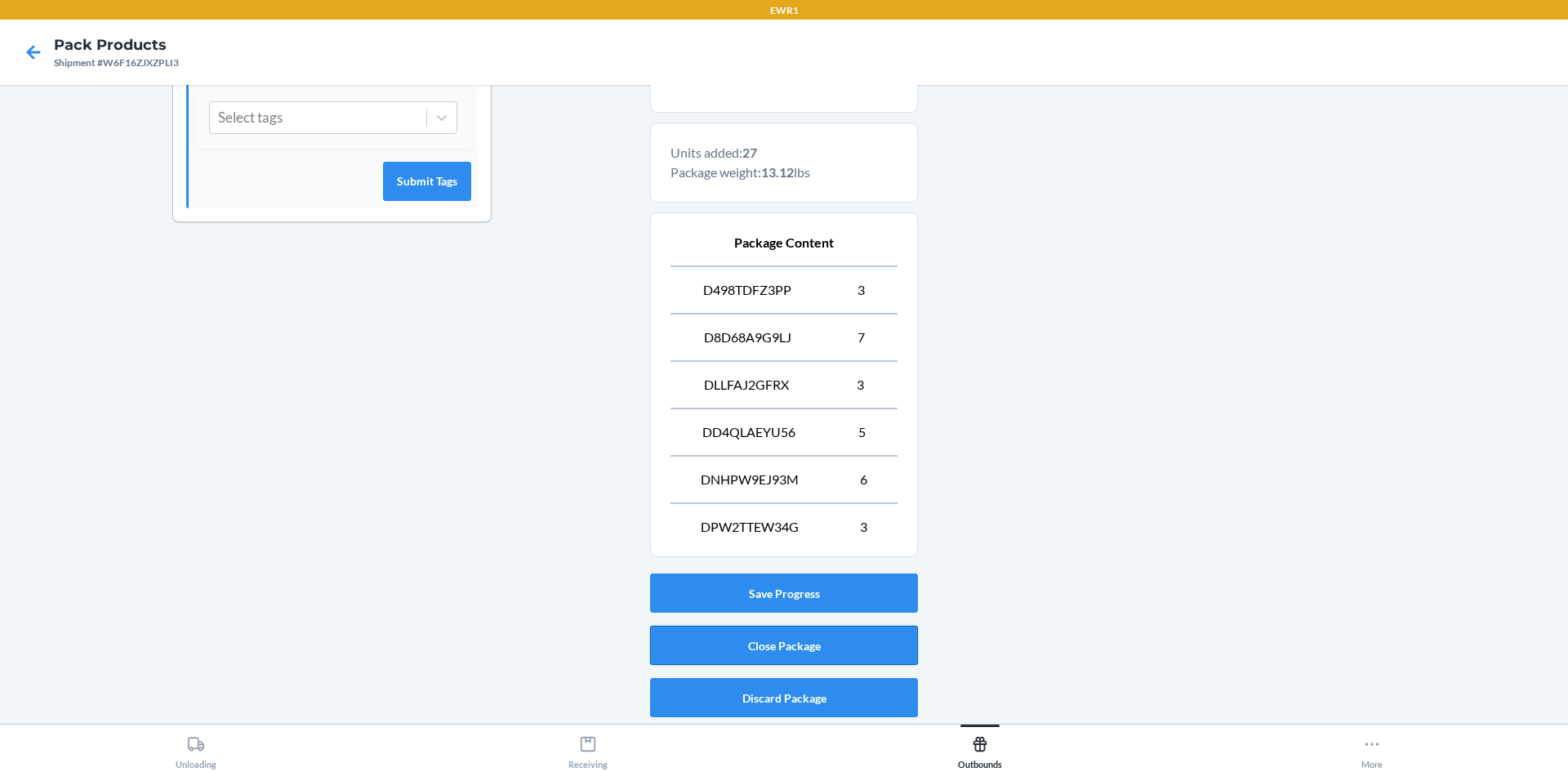
click at [786, 653] on button "Close Package" at bounding box center [784, 645] width 268 height 39
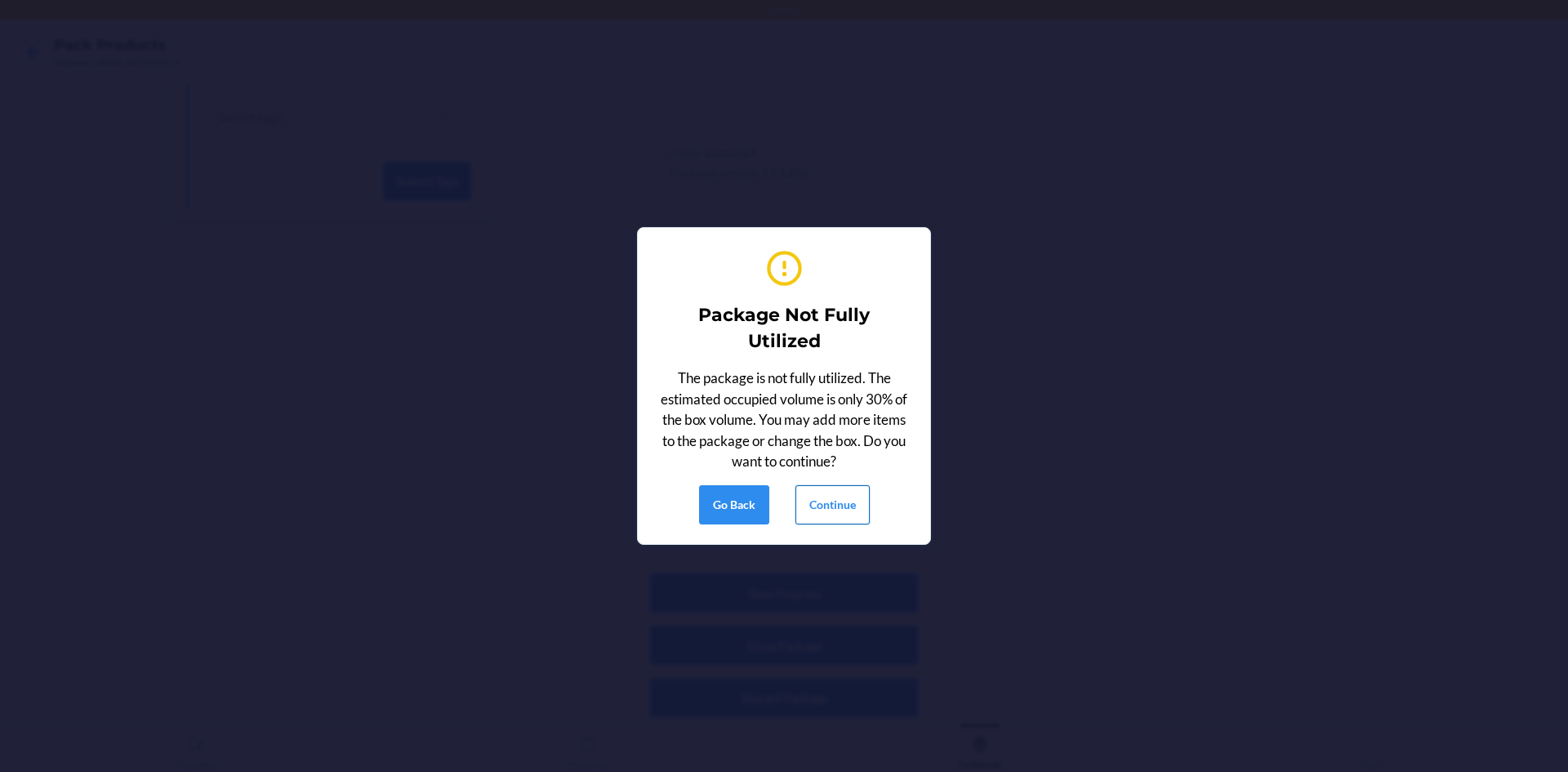
click at [851, 508] on button "Continue" at bounding box center [833, 505] width 75 height 39
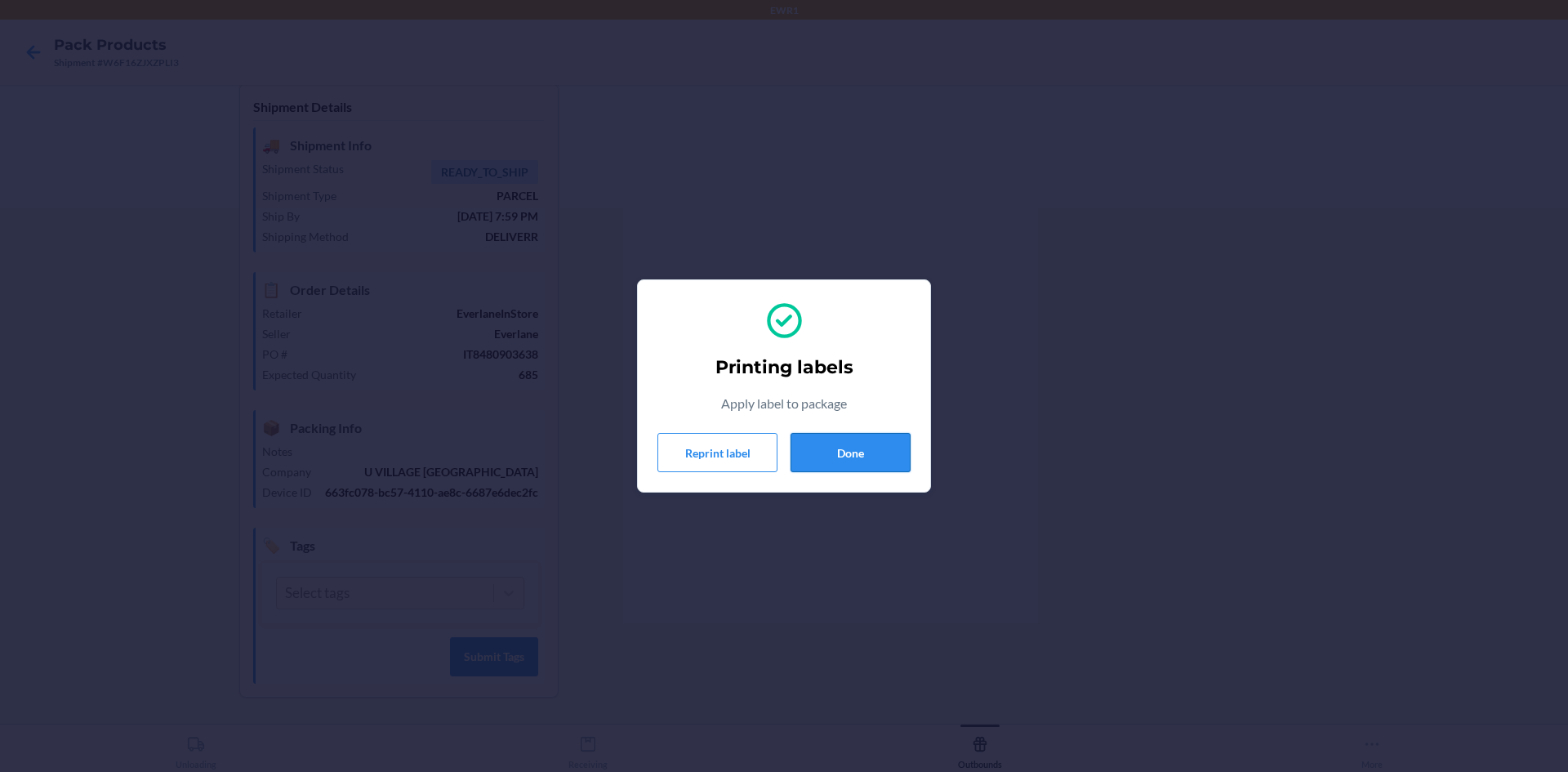
click at [850, 449] on button "Done" at bounding box center [850, 452] width 120 height 39
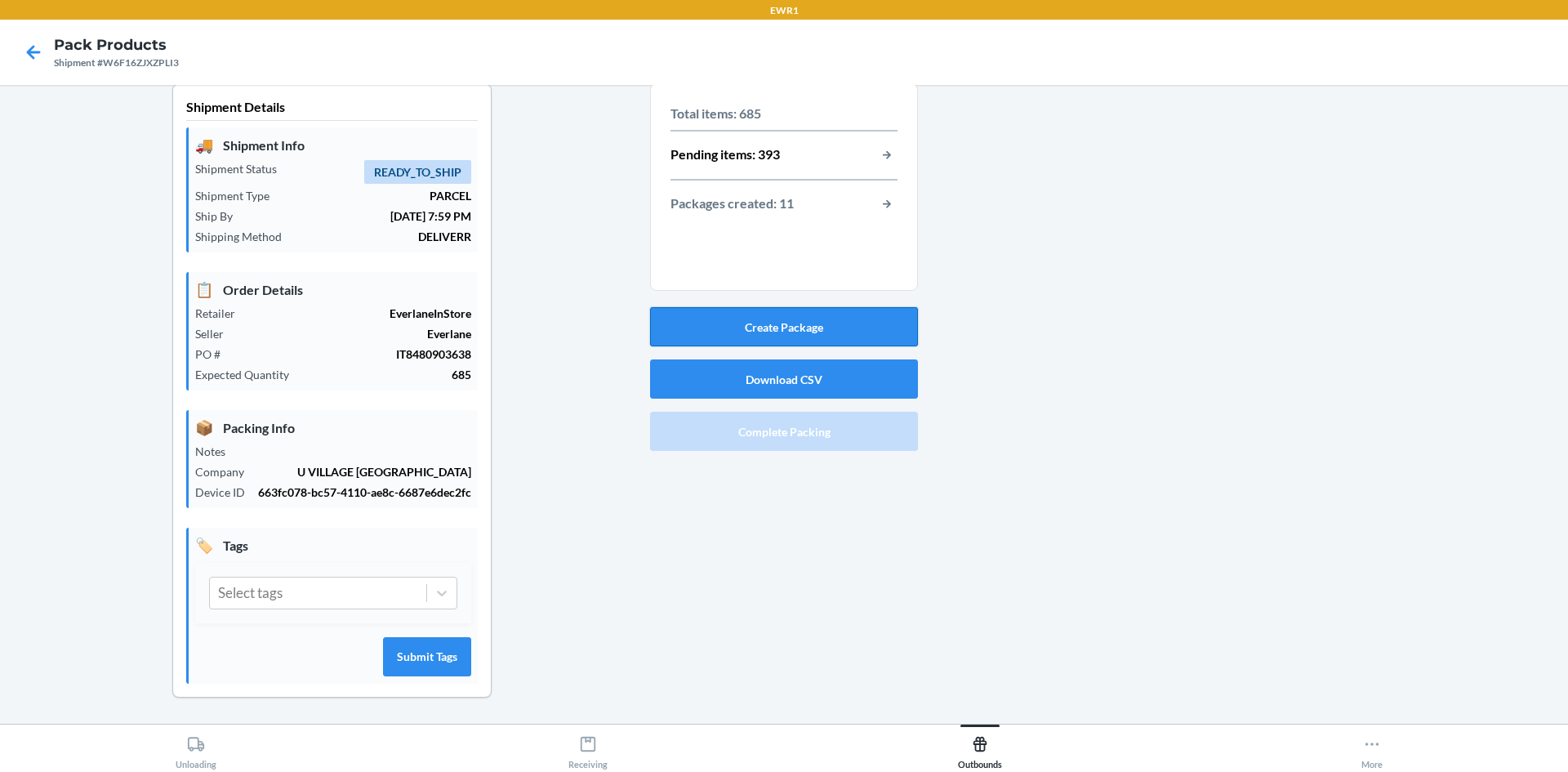
click at [728, 331] on button "Create Package" at bounding box center [784, 327] width 268 height 39
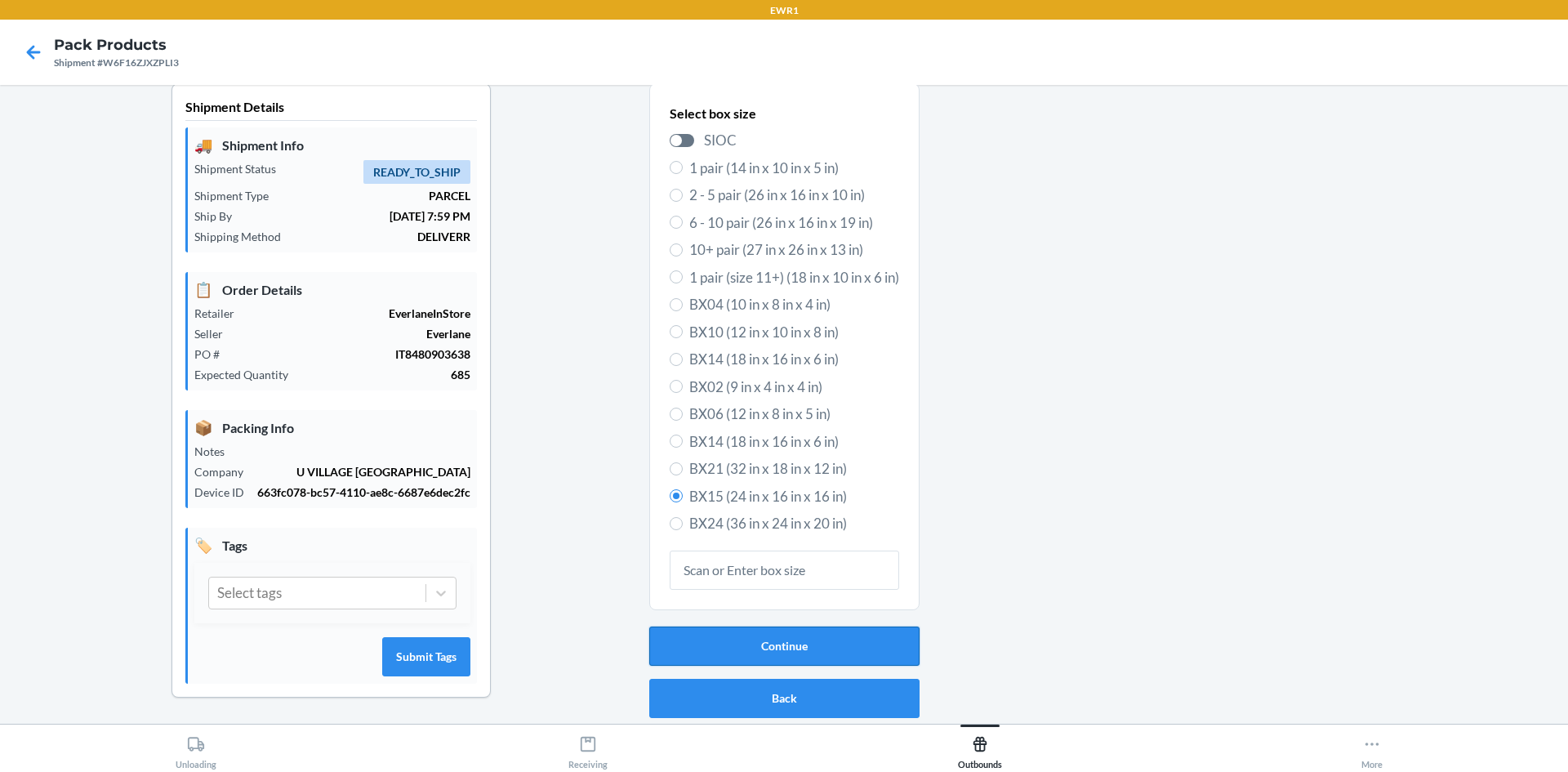
click at [832, 649] on button "Continue" at bounding box center [784, 646] width 270 height 39
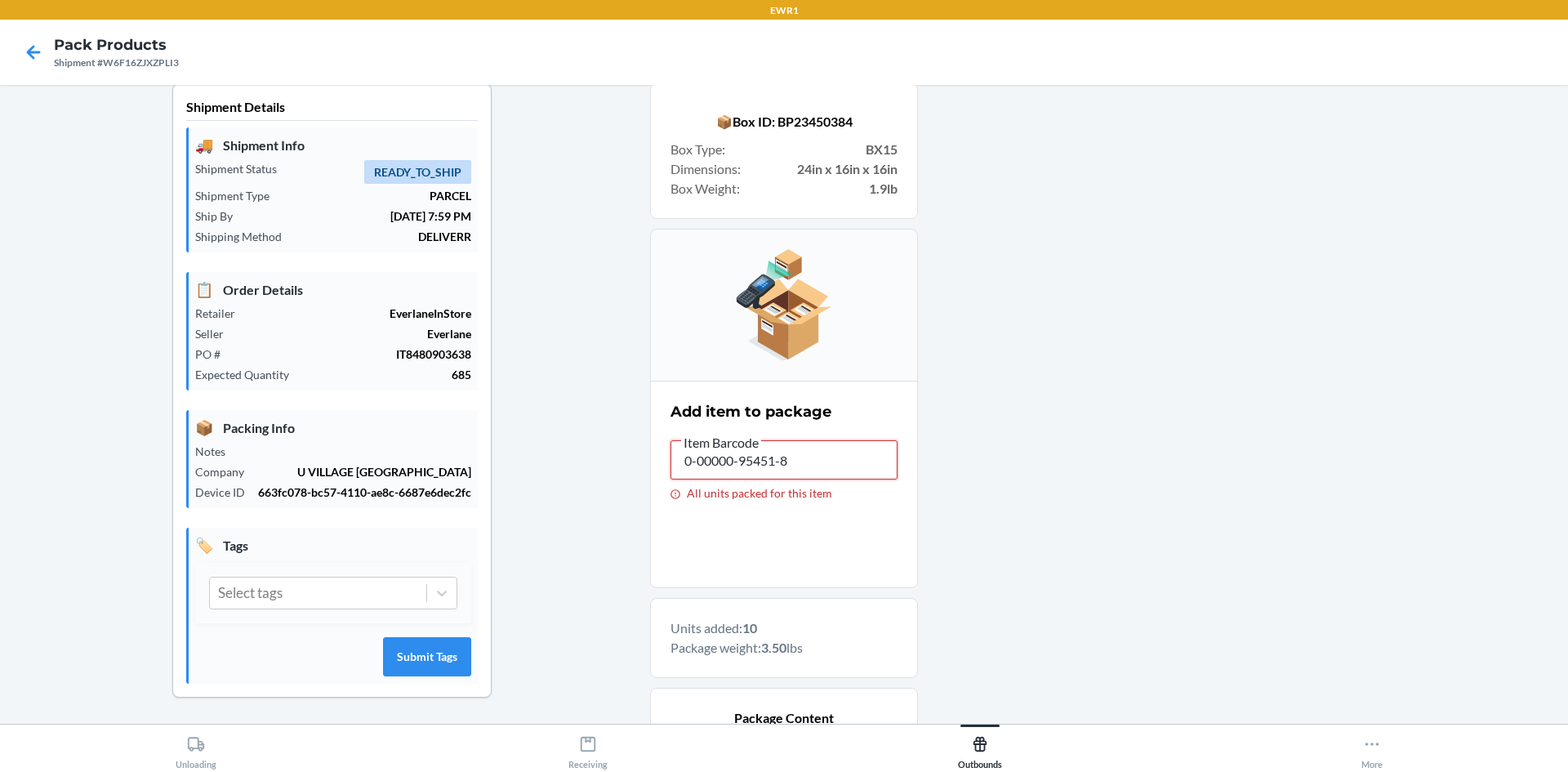
drag, startPoint x: 787, startPoint y: 467, endPoint x: 669, endPoint y: 460, distance: 118.2
click at [670, 460] on input "0-00000-95451-8" at bounding box center [783, 460] width 227 height 39
drag, startPoint x: 779, startPoint y: 459, endPoint x: 641, endPoint y: 453, distance: 138.1
click at [641, 453] on div "Shipment Details 🚚 Shipment Info Shipment Status READY_TO_SHIP Shipment Type PA…" at bounding box center [784, 523] width 1541 height 879
drag, startPoint x: 766, startPoint y: 459, endPoint x: 547, endPoint y: 451, distance: 219.1
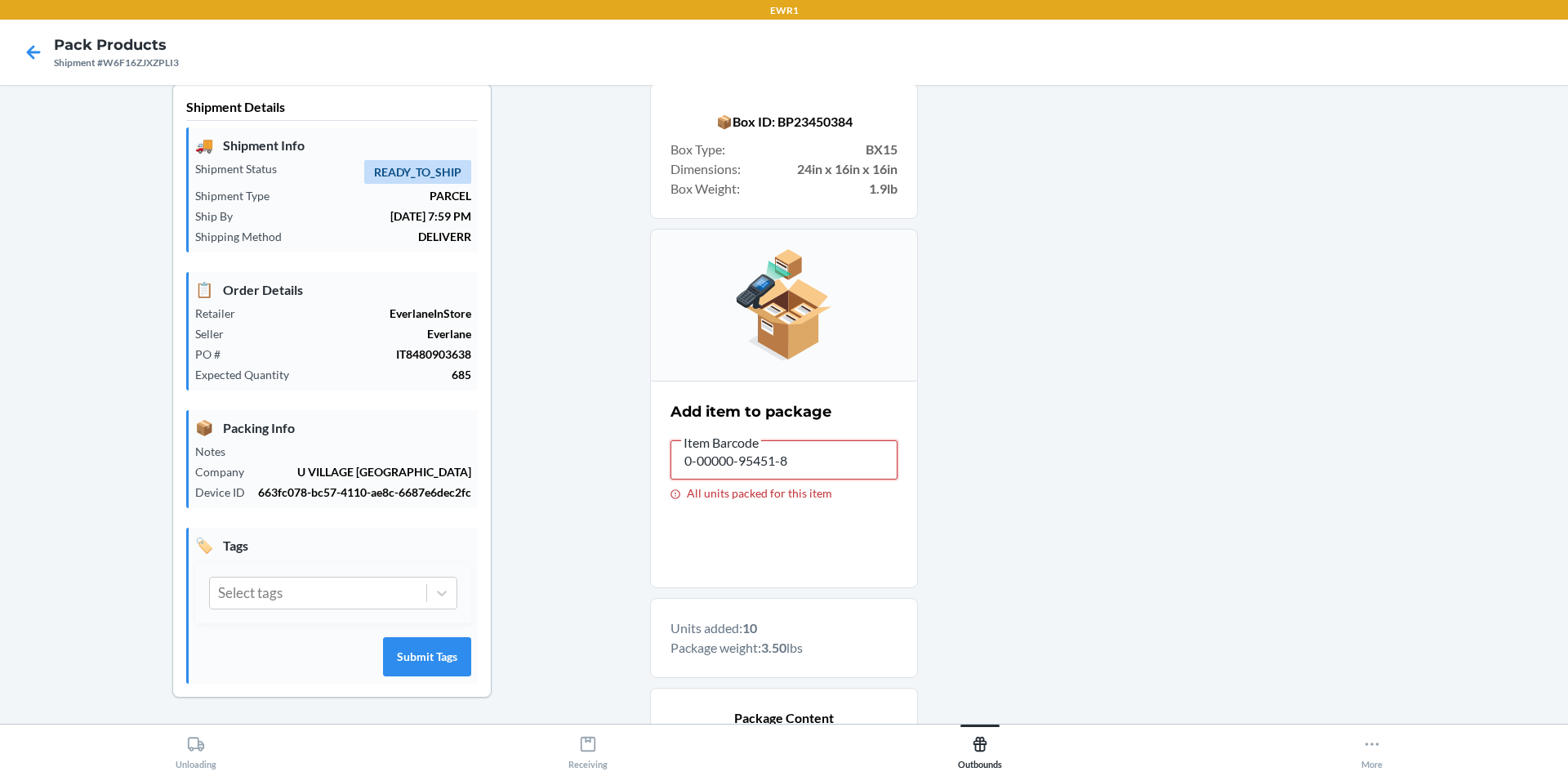
click at [588, 455] on div "Shipment Details 🚚 Shipment Info Shipment Status READY_TO_SHIP Shipment Type PA…" at bounding box center [784, 523] width 1541 height 879
drag, startPoint x: 803, startPoint y: 467, endPoint x: 638, endPoint y: 460, distance: 165.1
click at [670, 465] on input "0-00000-95451-8" at bounding box center [783, 460] width 227 height 39
drag, startPoint x: 808, startPoint y: 465, endPoint x: 563, endPoint y: 463, distance: 245.0
click at [574, 464] on div "Shipment Details 🚚 Shipment Info Shipment Status READY_TO_SHIP Shipment Type PA…" at bounding box center [784, 523] width 1541 height 879
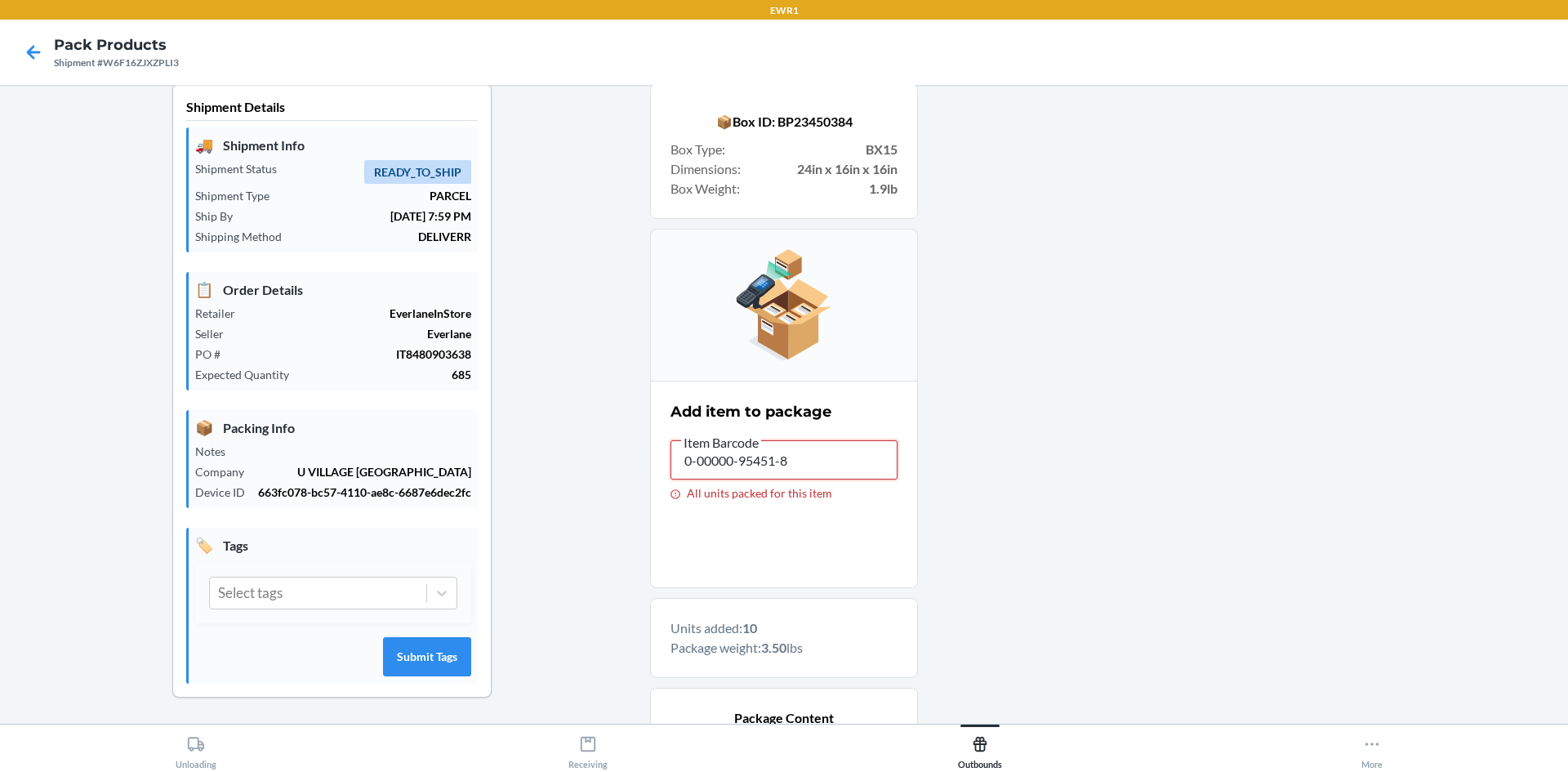
drag, startPoint x: 787, startPoint y: 460, endPoint x: 574, endPoint y: 471, distance: 213.3
click at [574, 471] on div "Shipment Details 🚚 Shipment Info Shipment Status READY_TO_SHIP Shipment Type PA…" at bounding box center [784, 523] width 1541 height 879
drag, startPoint x: 788, startPoint y: 461, endPoint x: 536, endPoint y: 459, distance: 252.0
click at [536, 459] on div "Shipment Details 🚚 Shipment Info Shipment Status READY_TO_SHIP Shipment Type PA…" at bounding box center [784, 523] width 1541 height 879
type input "0-00000-"
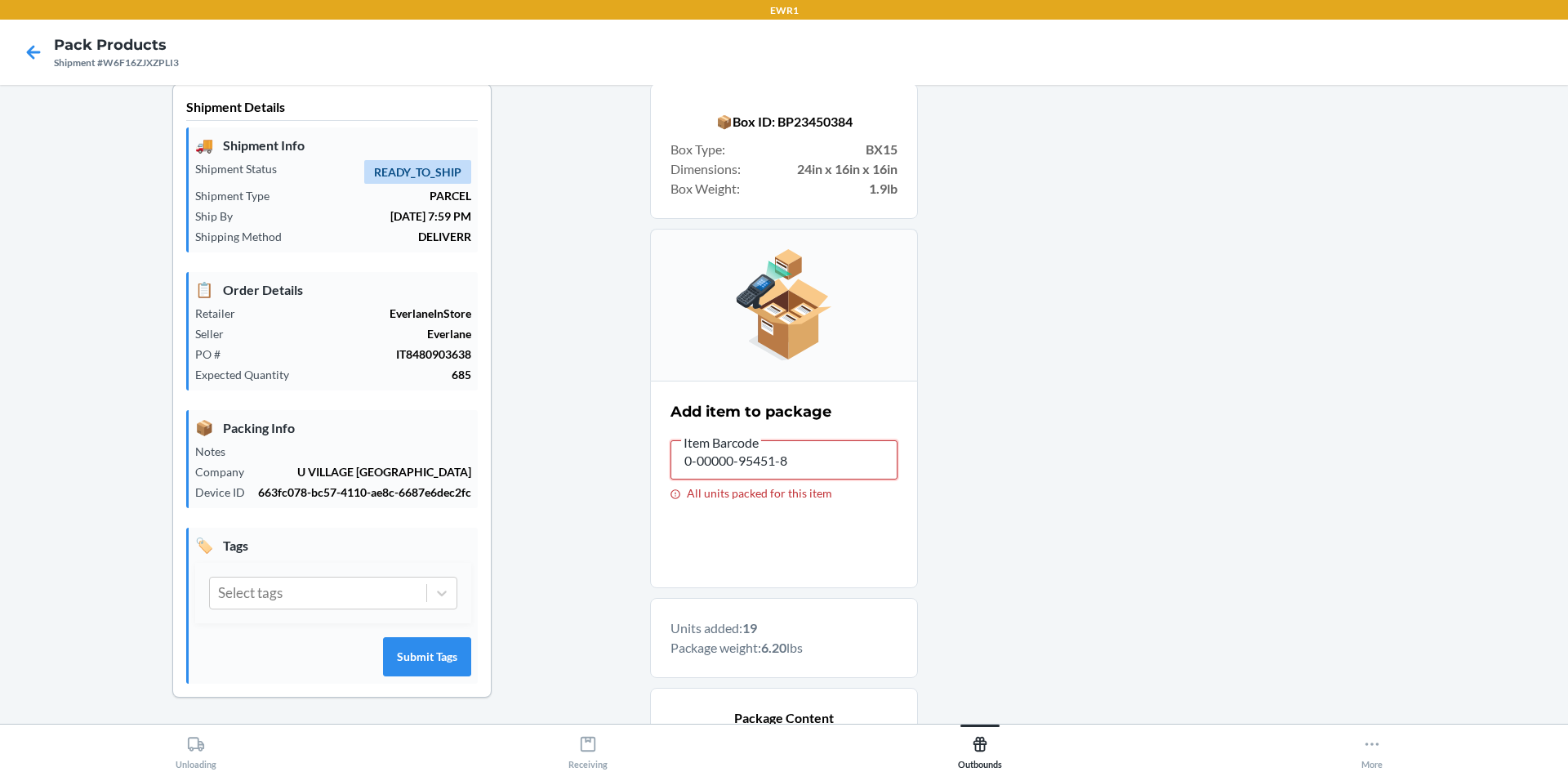
drag, startPoint x: 795, startPoint y: 460, endPoint x: 549, endPoint y: 464, distance: 246.0
click at [549, 464] on div "Shipment Details 🚚 Shipment Info Shipment Status READY_TO_SHIP Shipment Type PA…" at bounding box center [784, 546] width 1541 height 926
type input "[PHONE_NUMBER]"
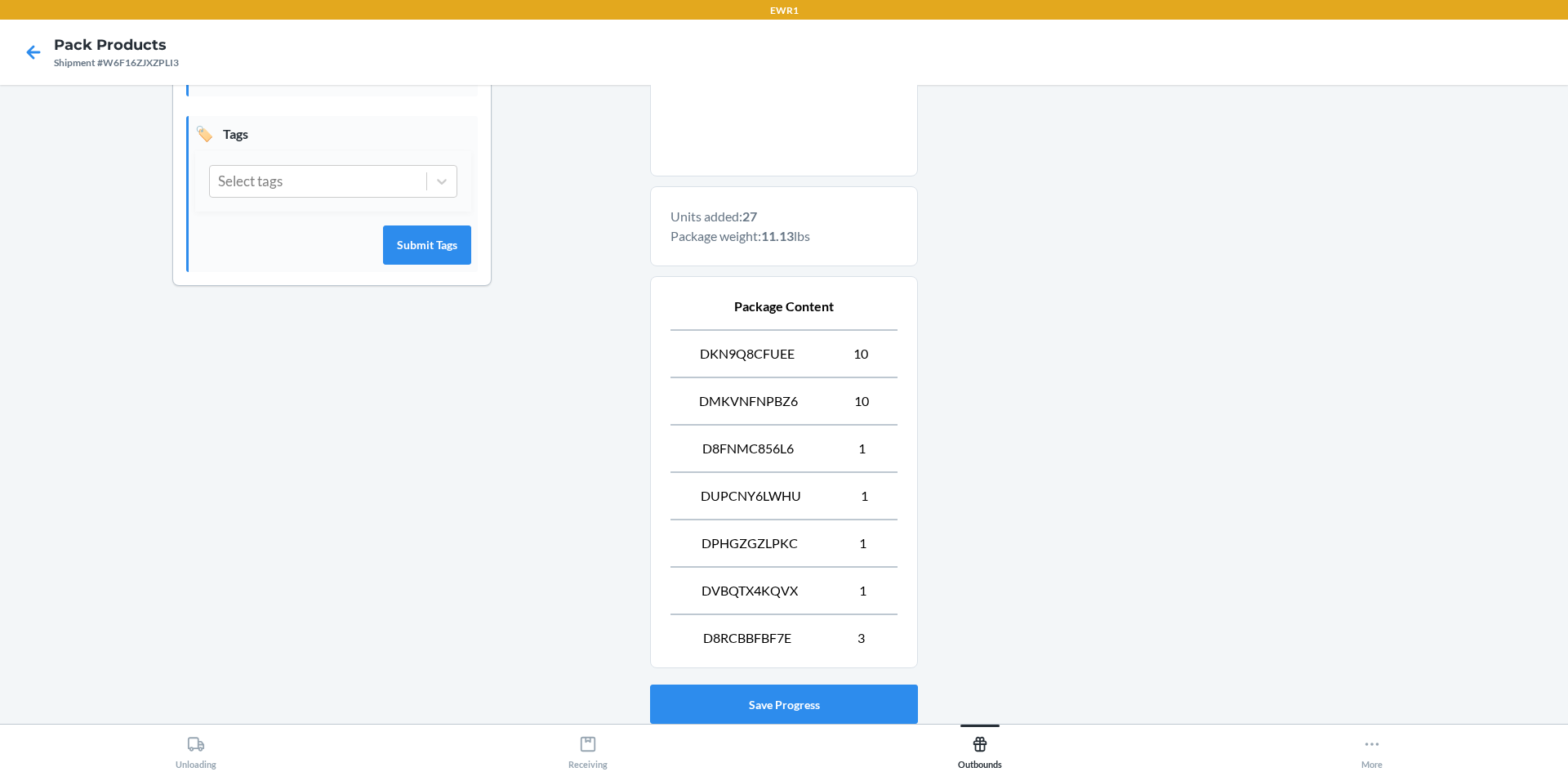
scroll to position [537, 0]
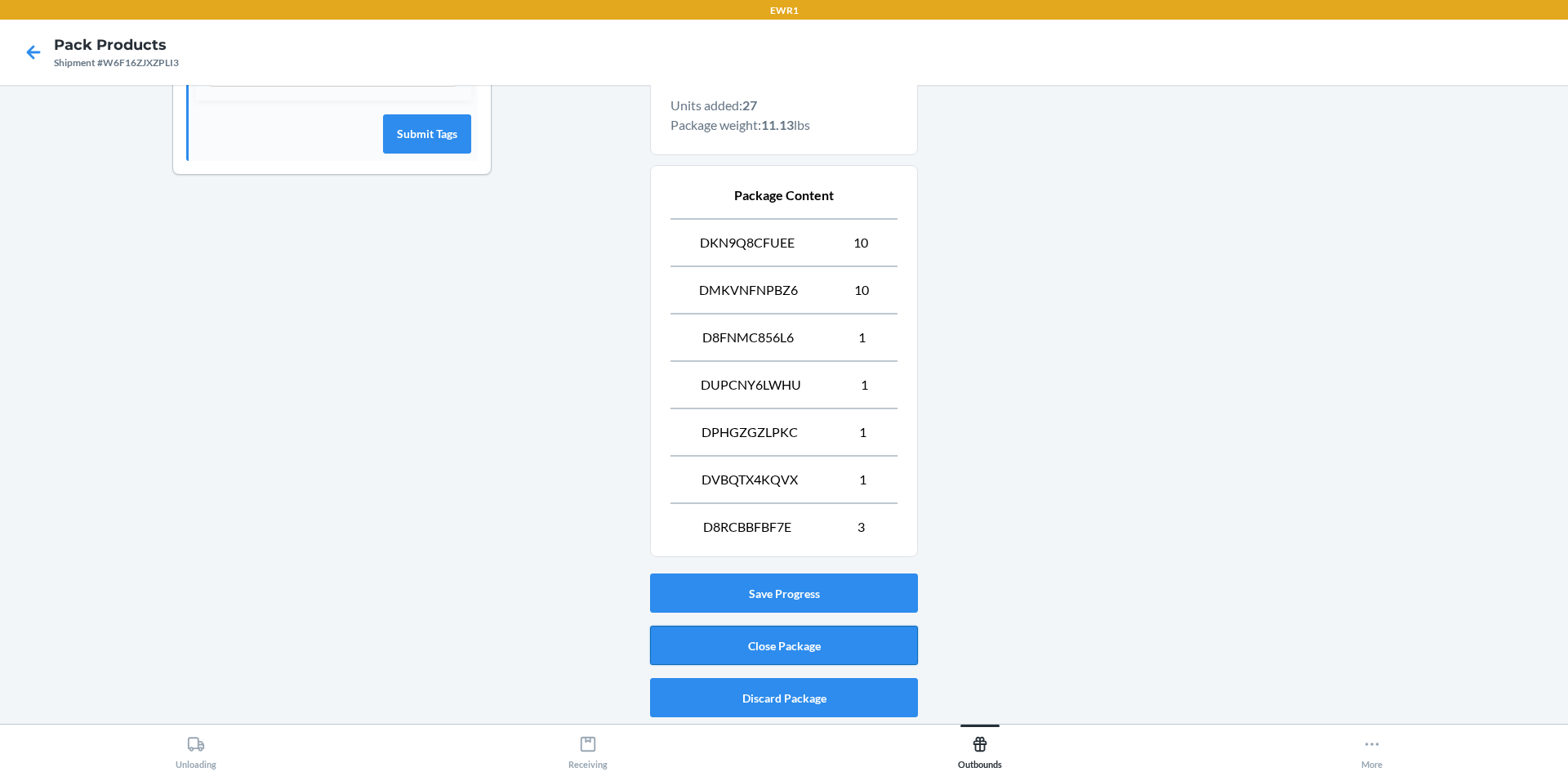
click at [703, 642] on button "Close Package" at bounding box center [784, 645] width 268 height 39
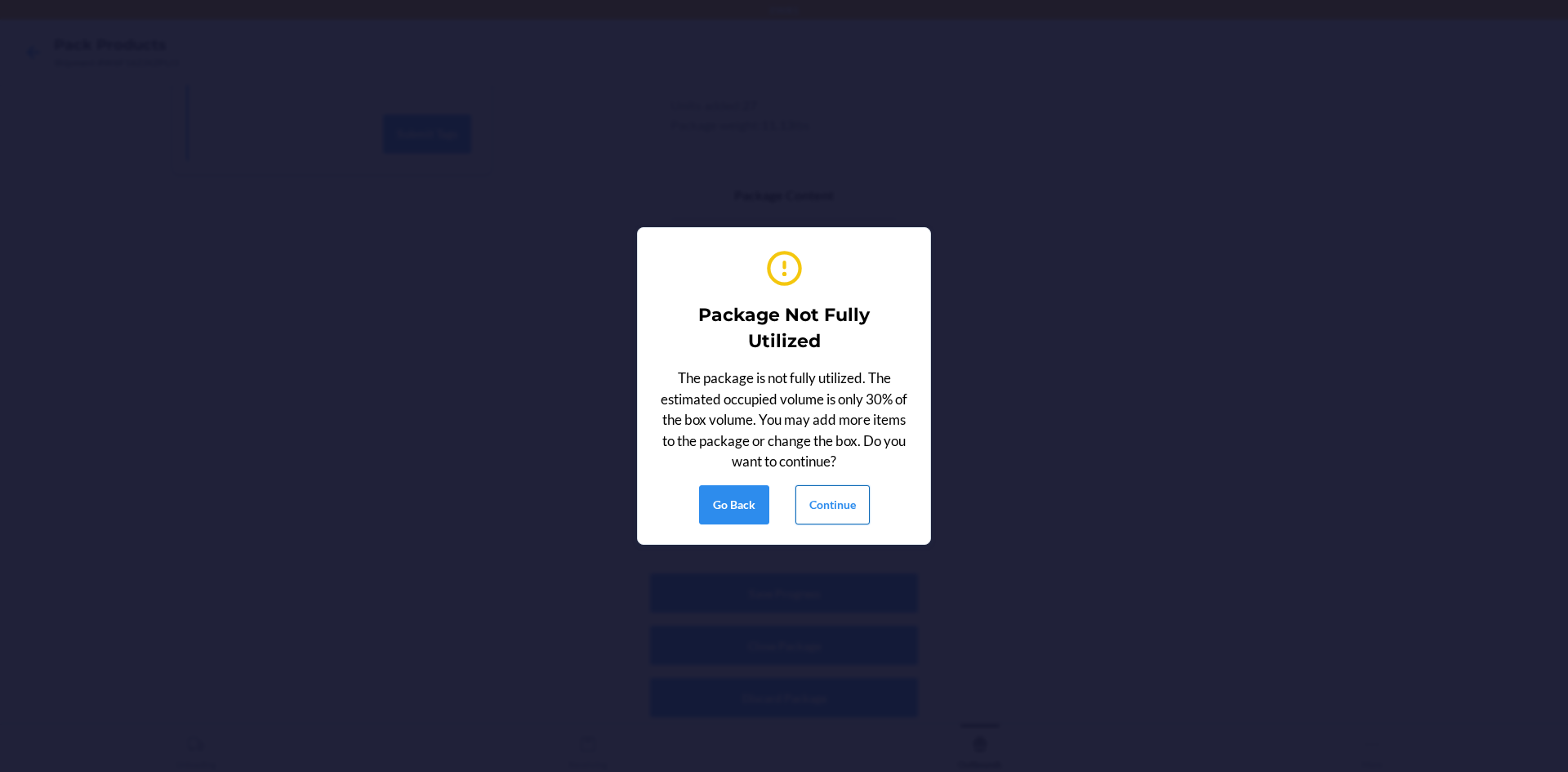
click at [847, 498] on button "Continue" at bounding box center [833, 505] width 75 height 39
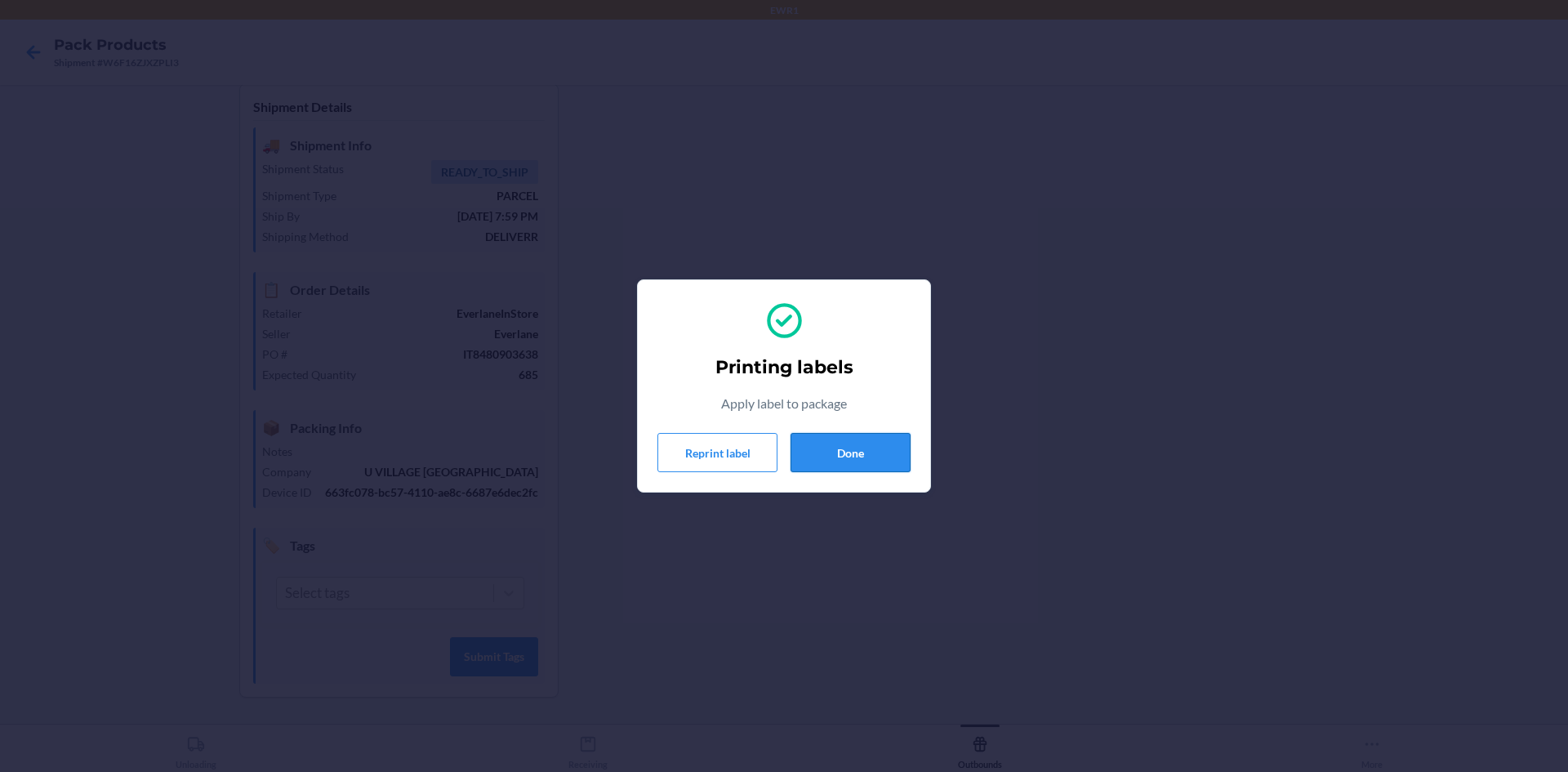
click at [840, 464] on button "Done" at bounding box center [850, 452] width 120 height 39
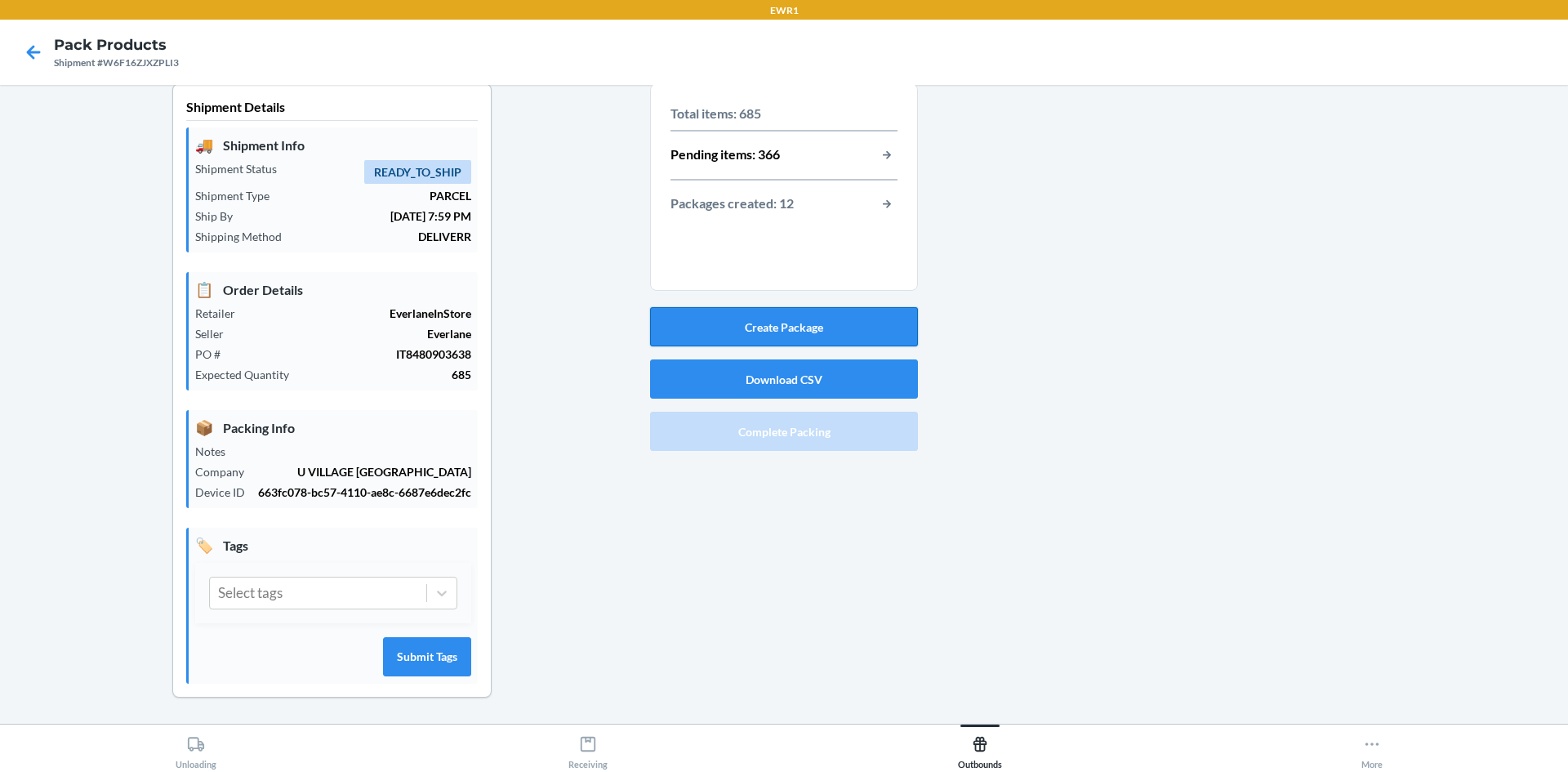
click at [807, 337] on button "Create Package" at bounding box center [784, 327] width 268 height 39
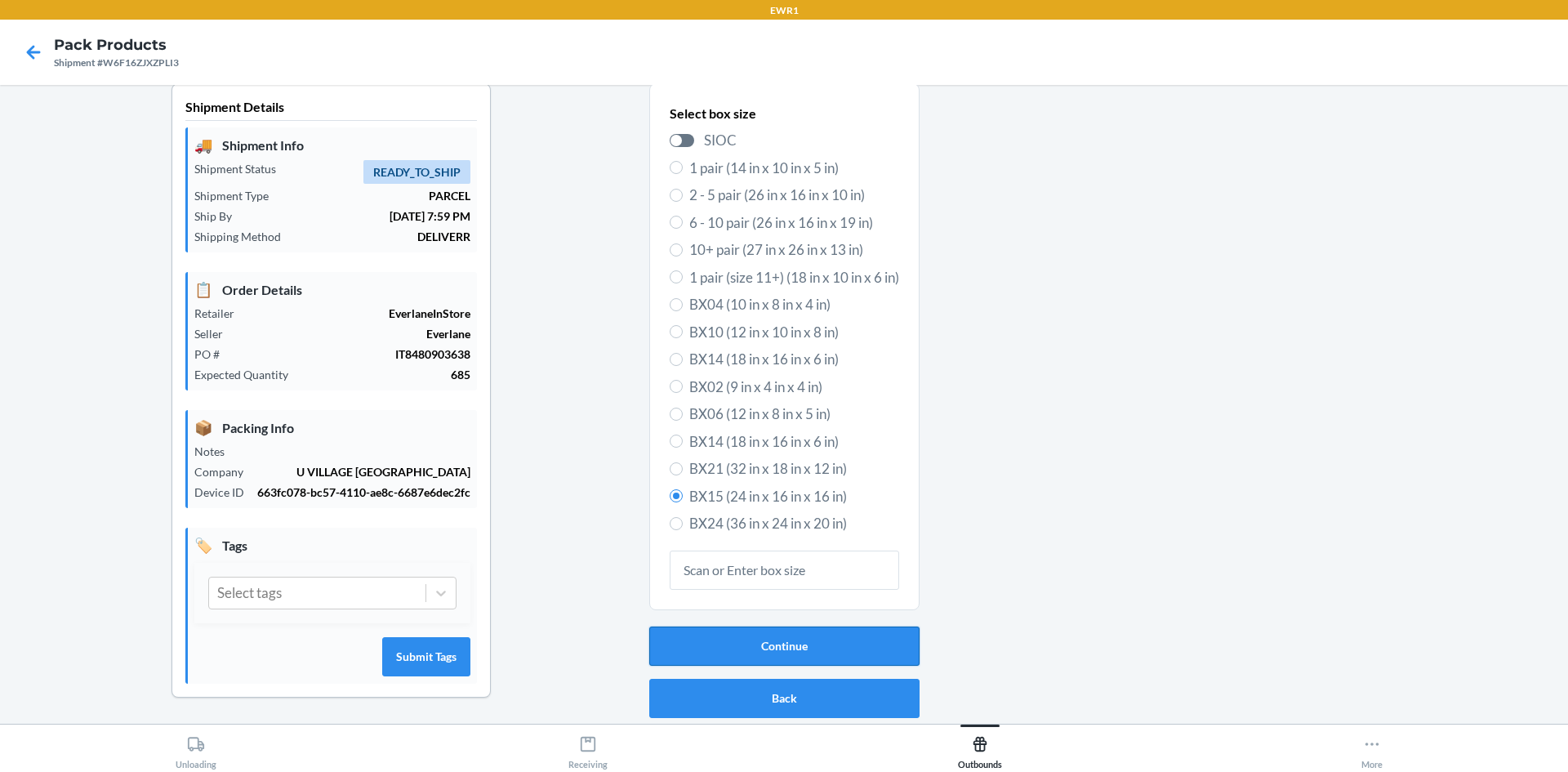
click at [845, 643] on button "Continue" at bounding box center [784, 646] width 270 height 39
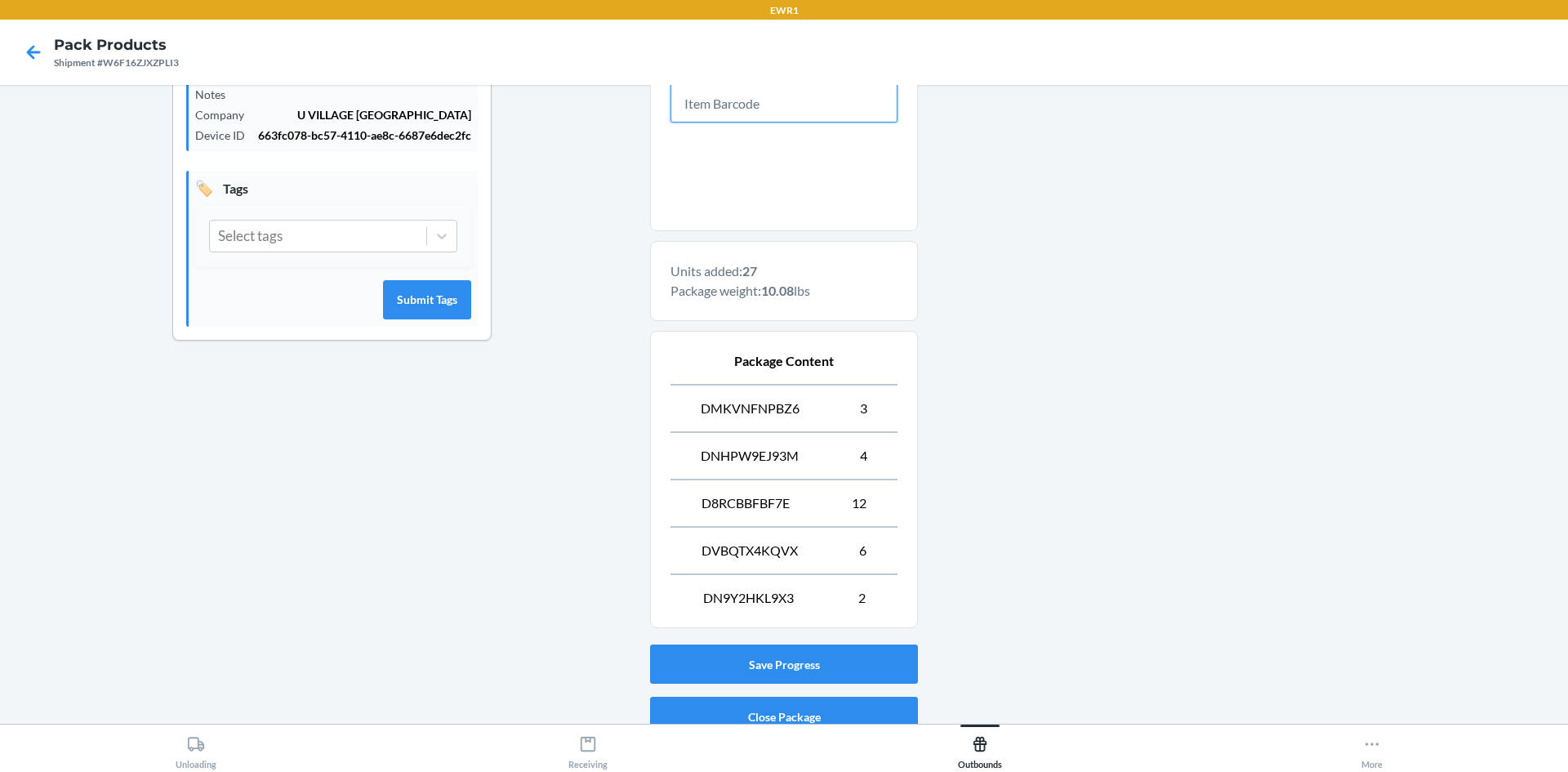
scroll to position [443, 0]
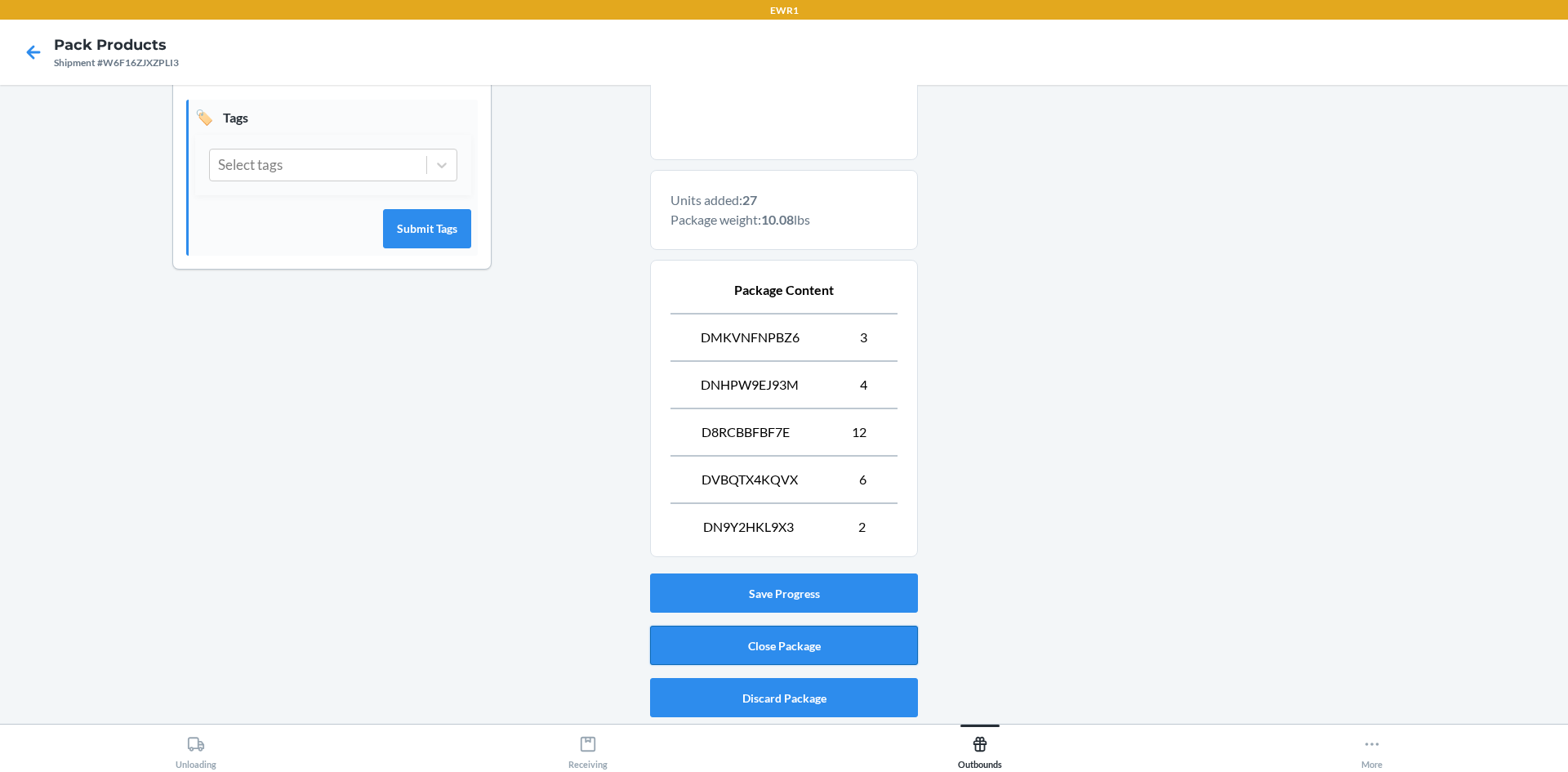
click at [794, 644] on button "Close Package" at bounding box center [784, 645] width 268 height 39
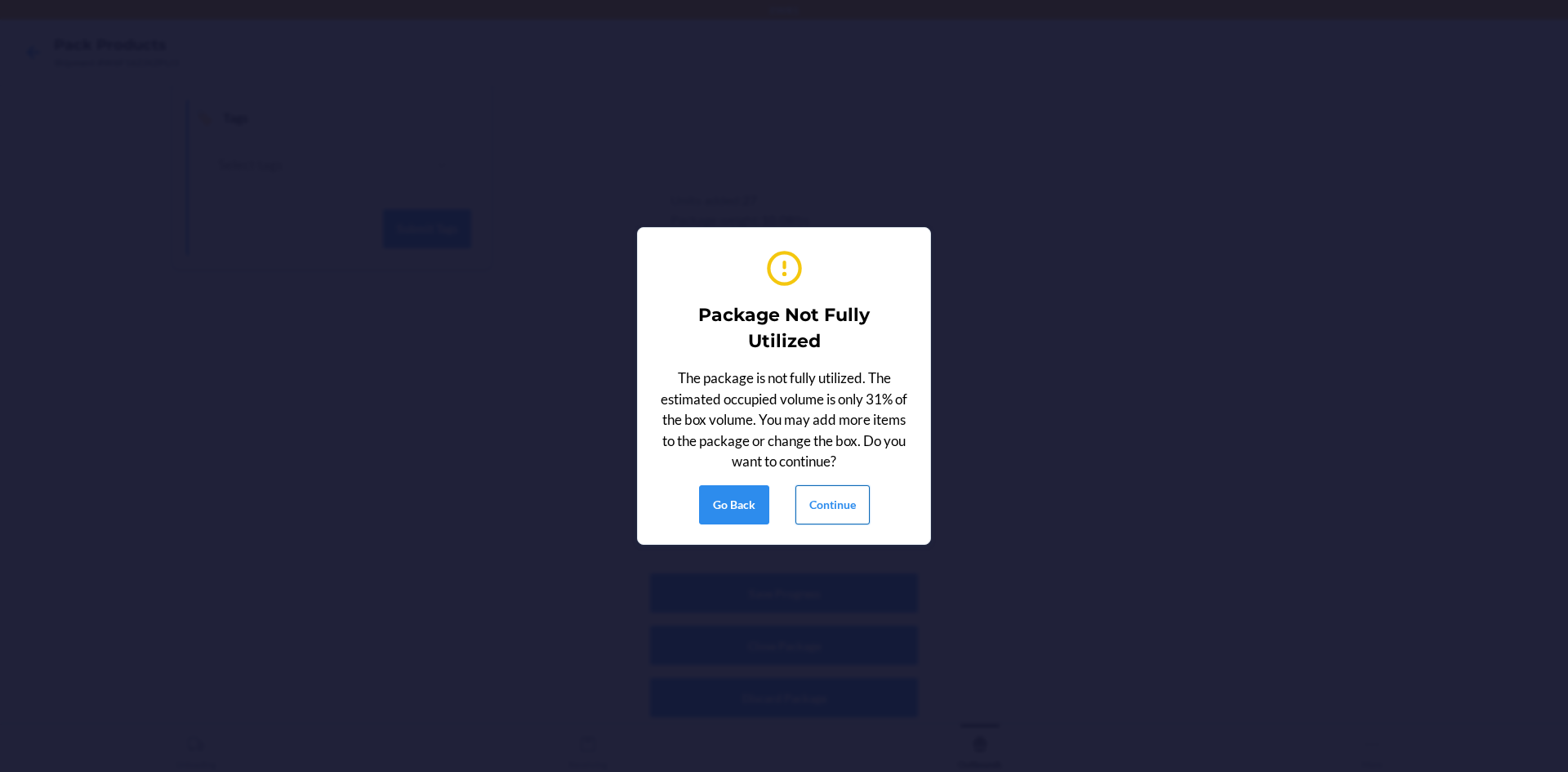
click at [848, 503] on button "Continue" at bounding box center [833, 505] width 75 height 39
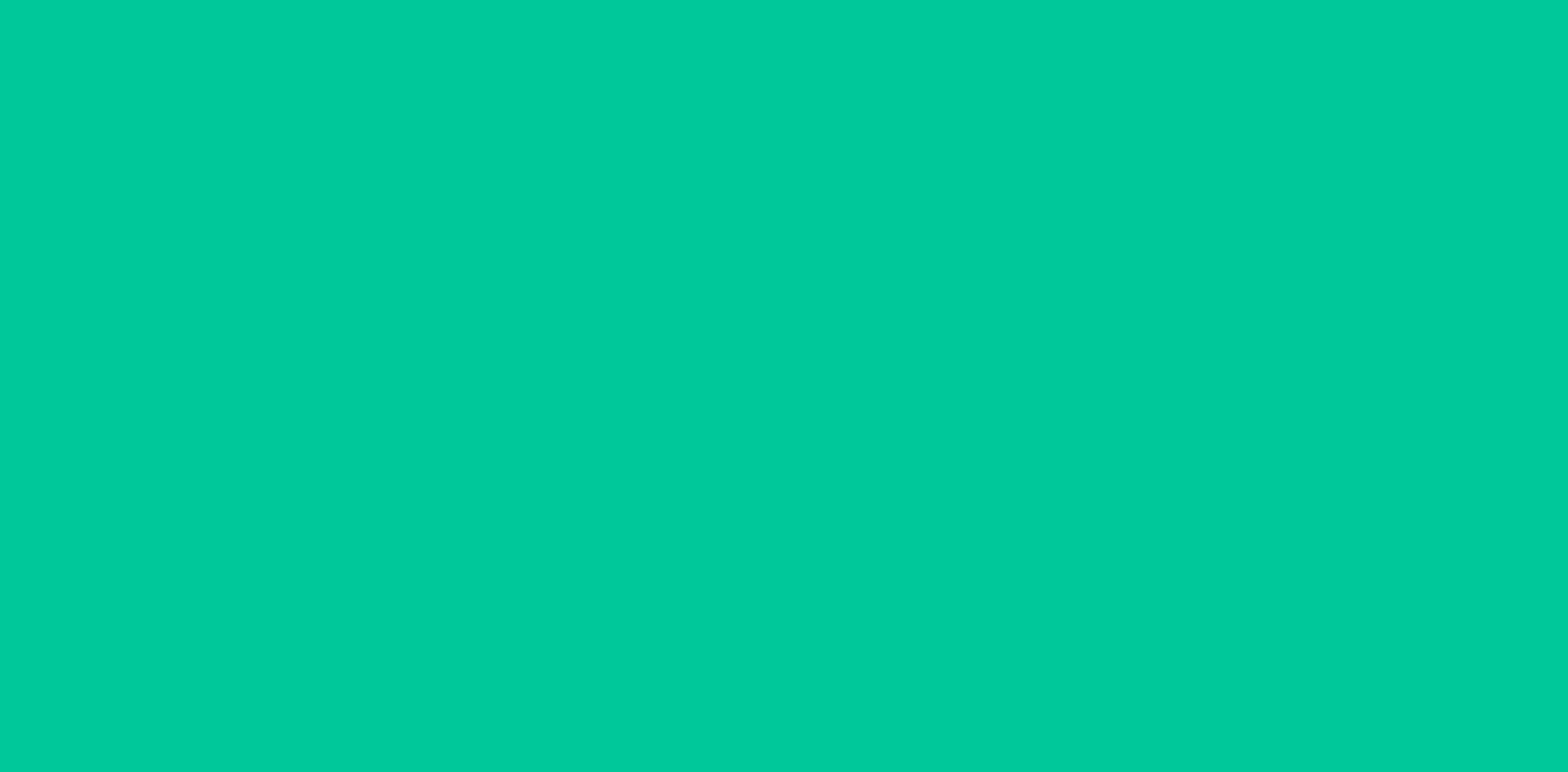
scroll to position [14, 0]
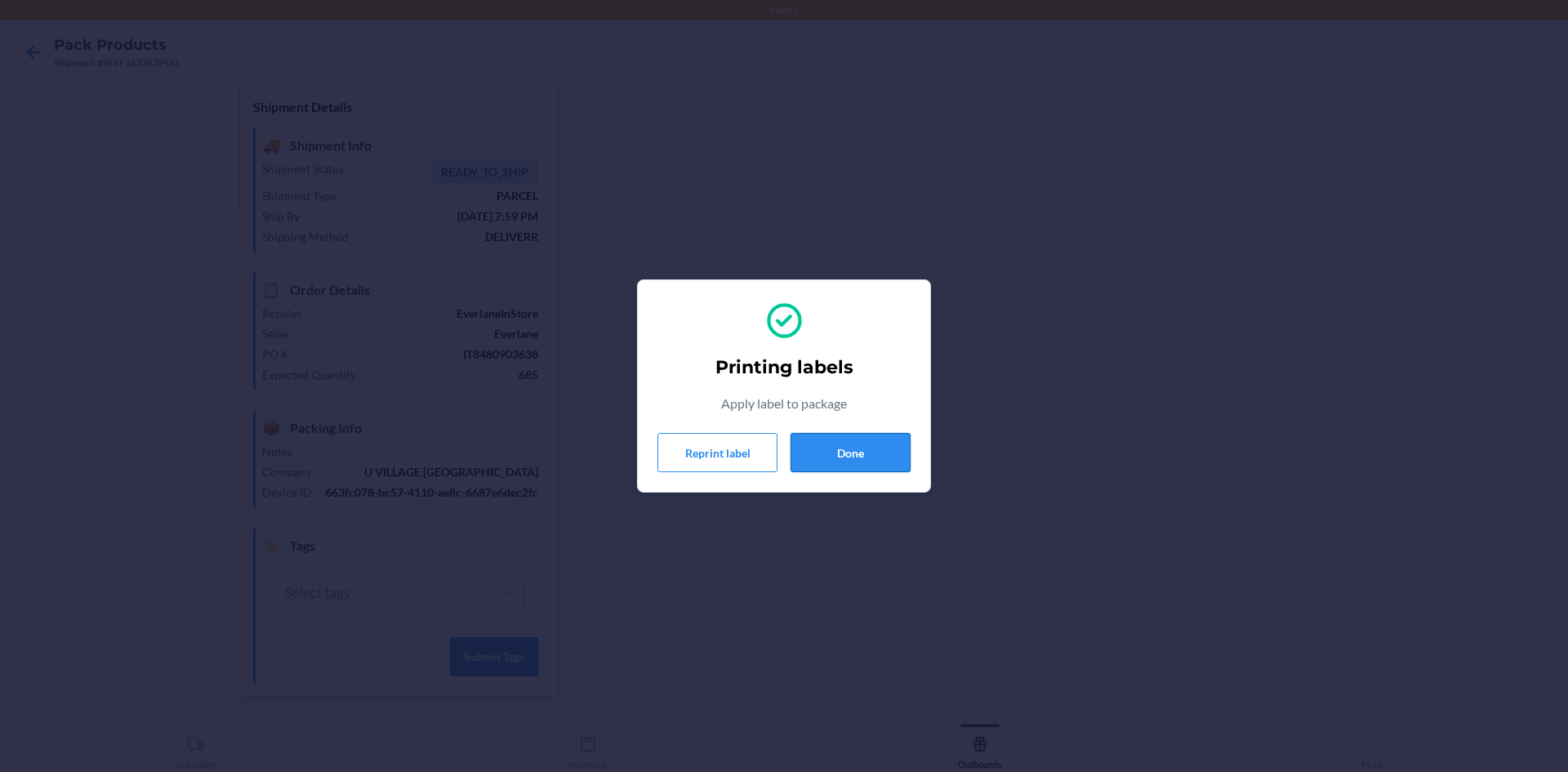
click at [828, 460] on button "Done" at bounding box center [850, 452] width 120 height 39
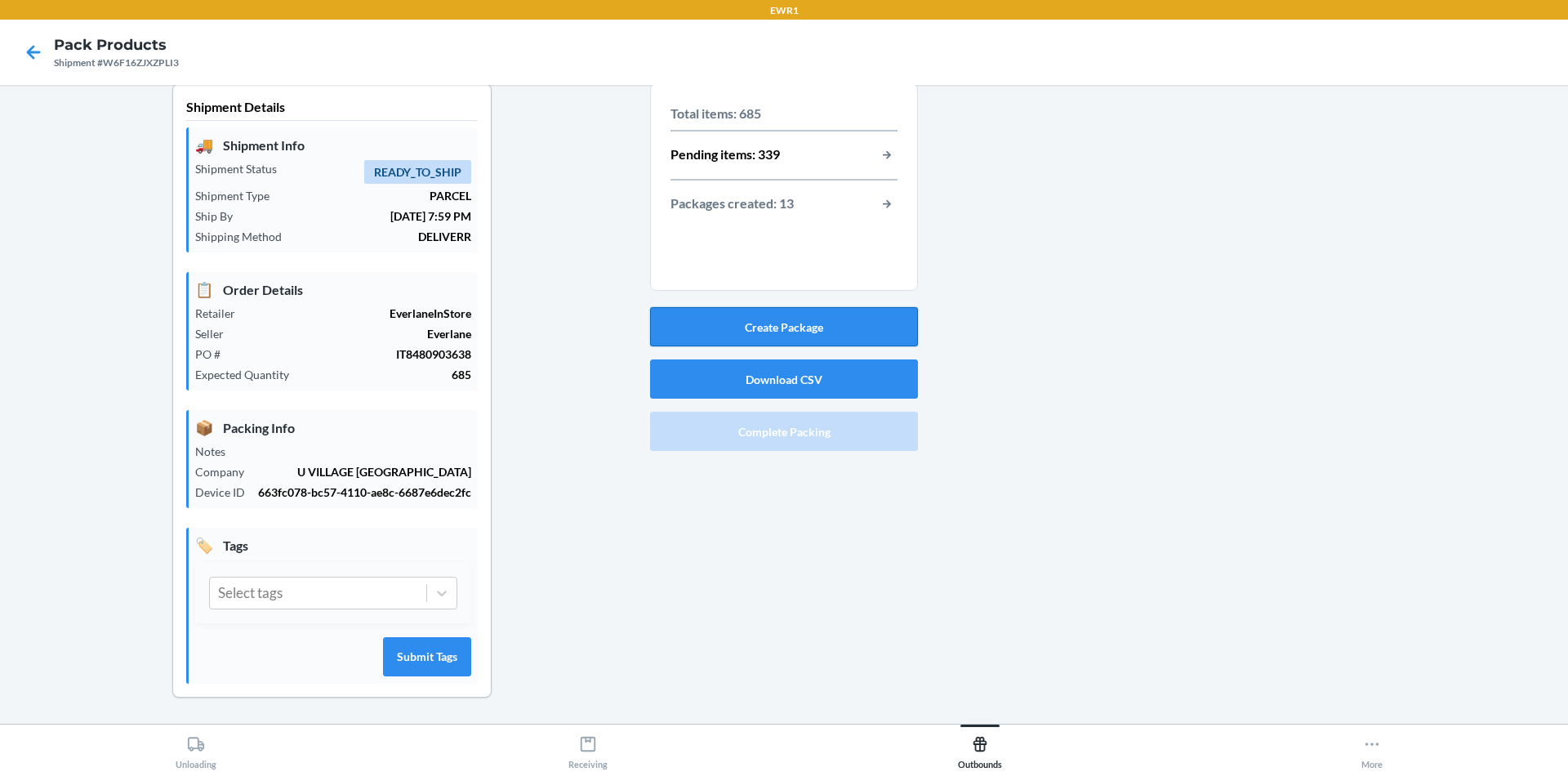
click at [810, 329] on button "Create Package" at bounding box center [784, 327] width 268 height 39
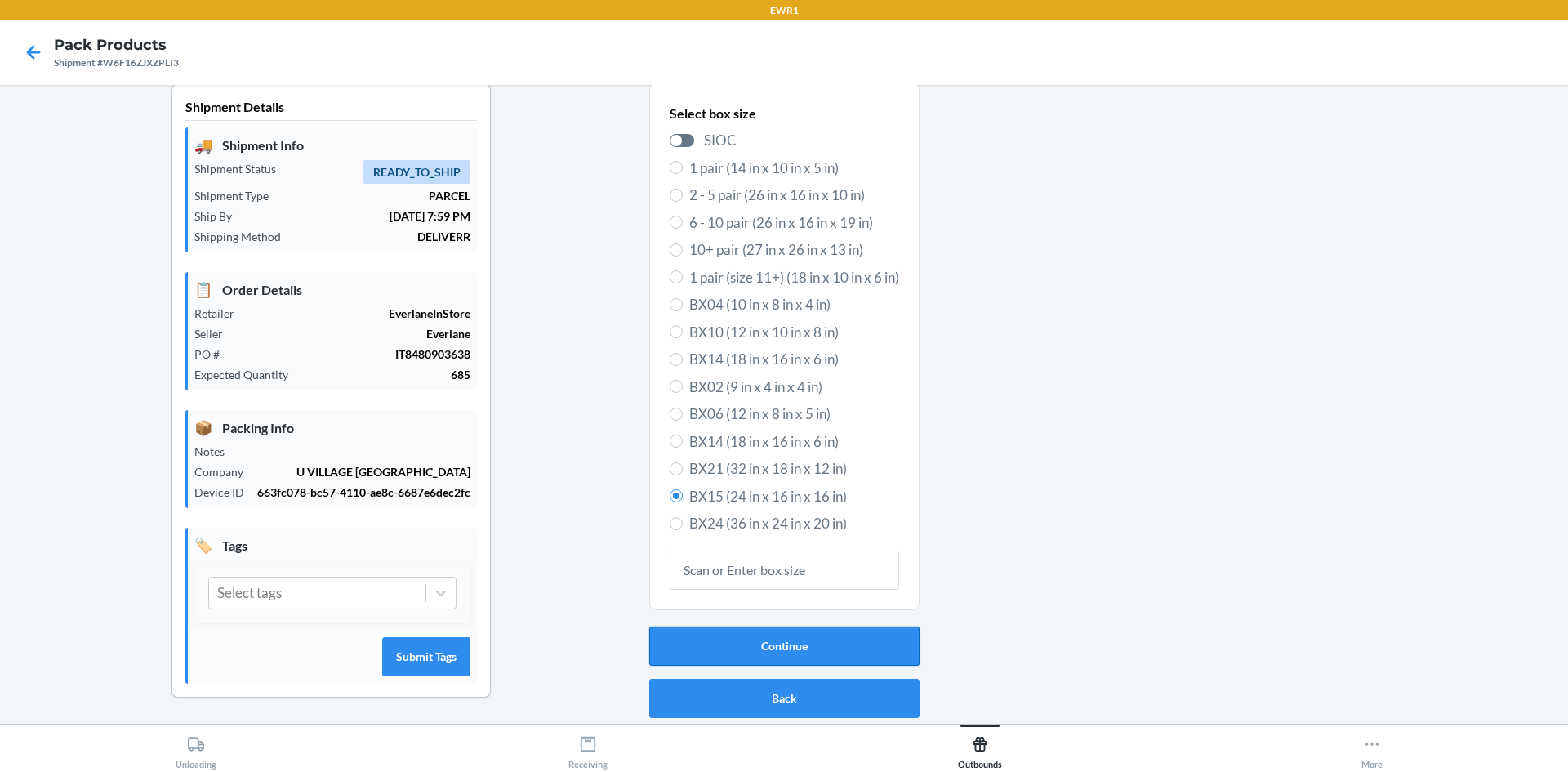
click at [775, 653] on button "Continue" at bounding box center [784, 646] width 270 height 39
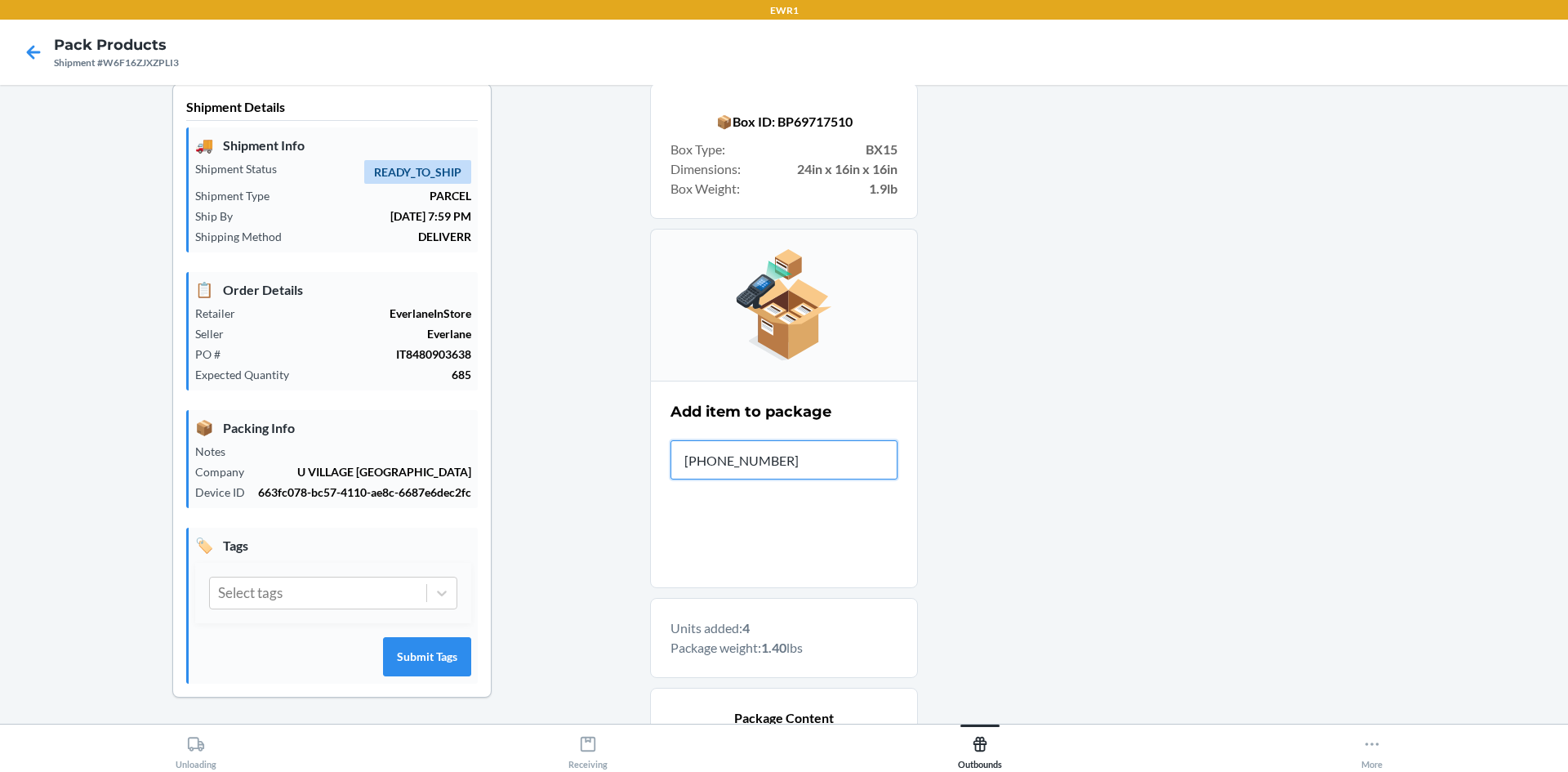
type input "[PHONE_NUMBER]"
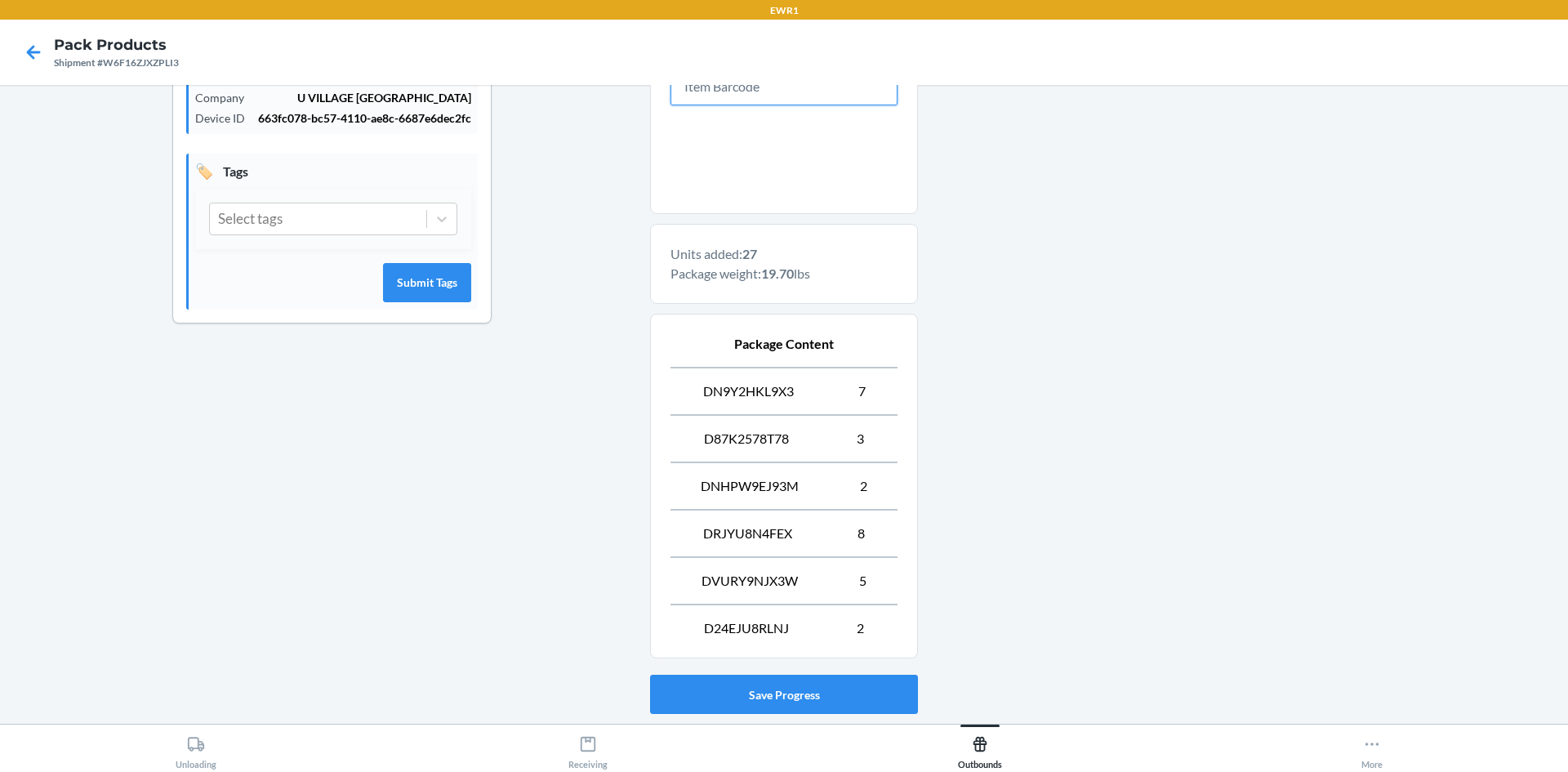
scroll to position [490, 0]
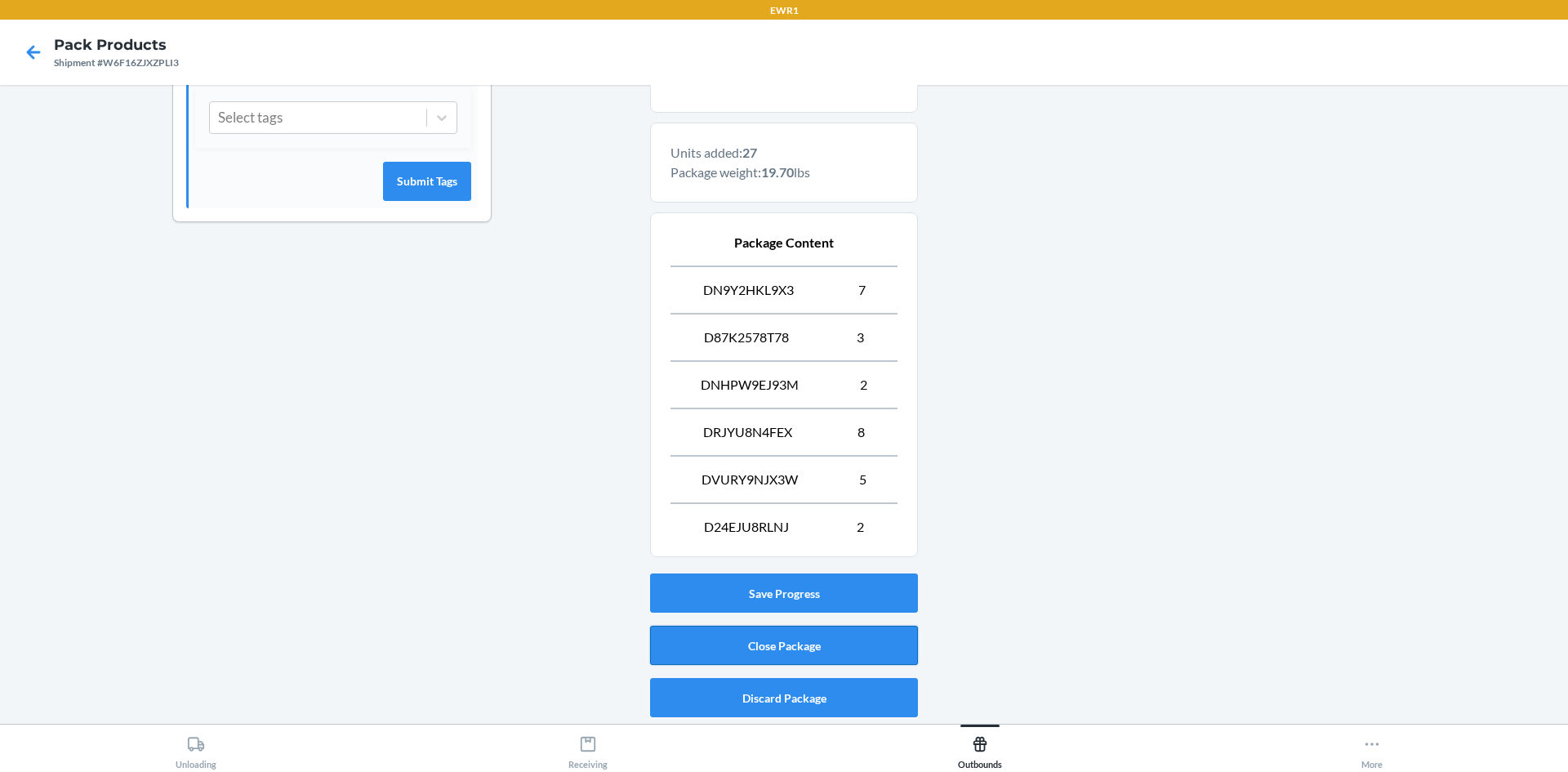
click at [743, 648] on button "Close Package" at bounding box center [784, 645] width 268 height 39
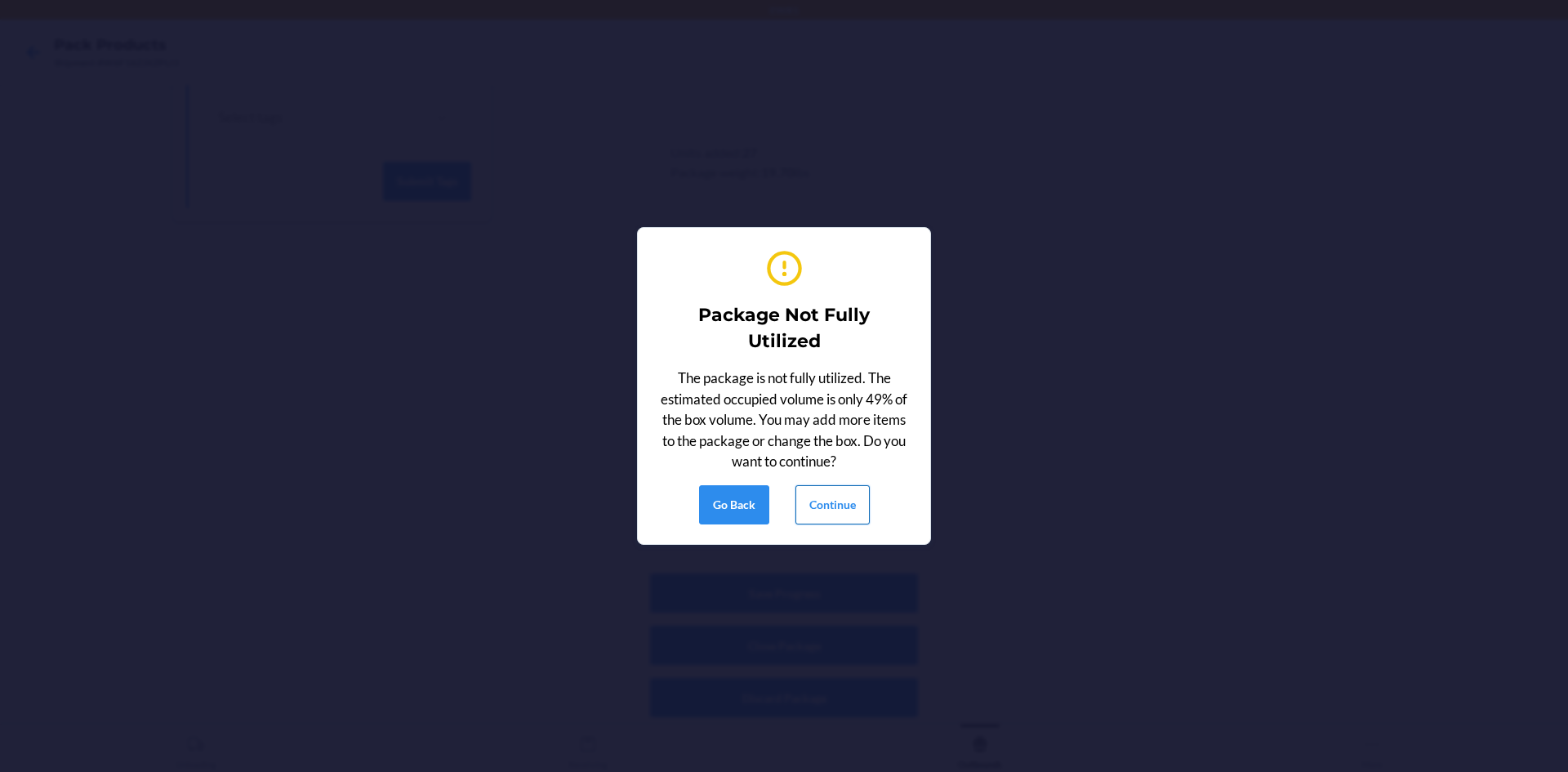
click at [815, 503] on button "Continue" at bounding box center [833, 505] width 75 height 39
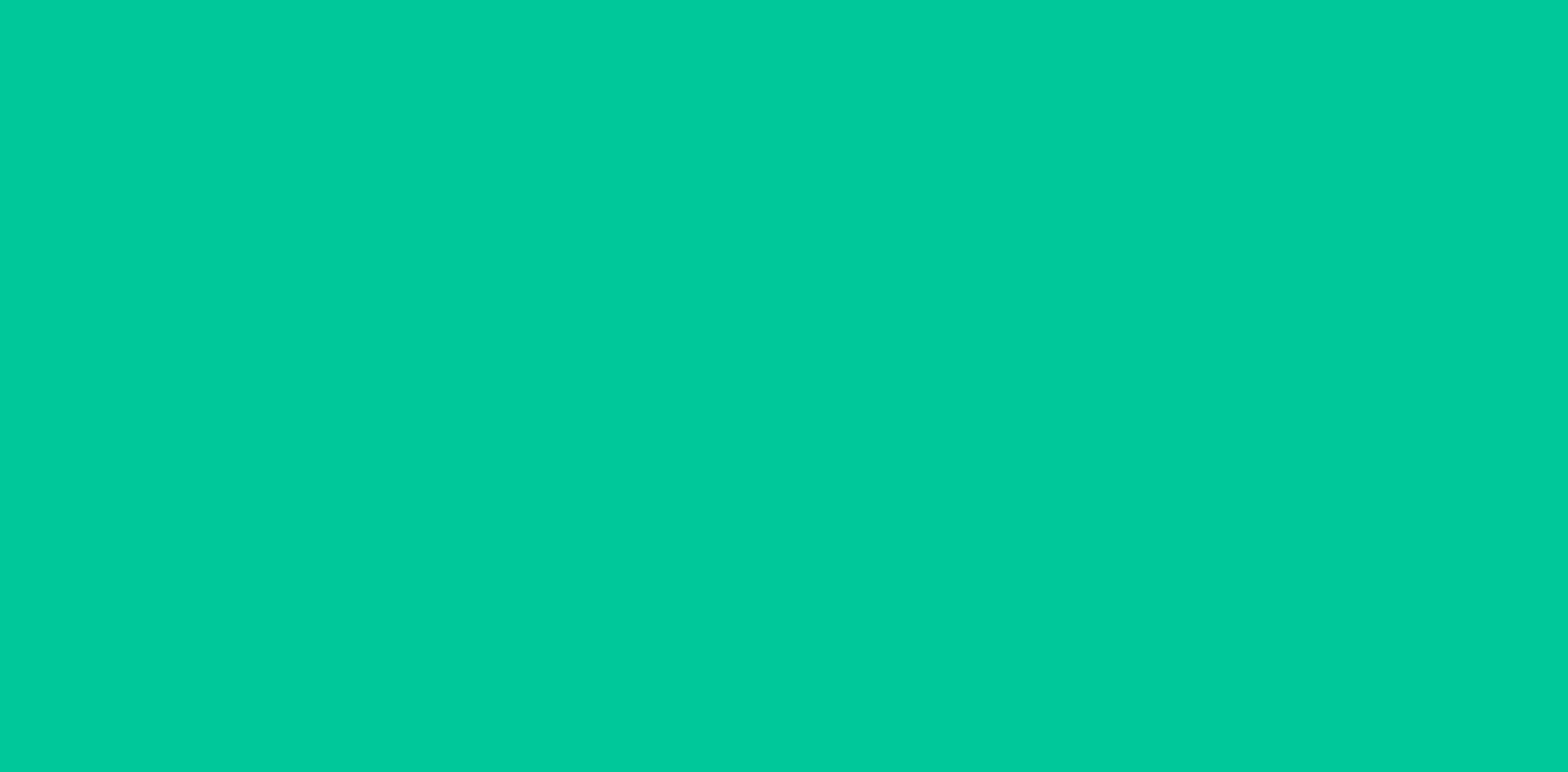
scroll to position [14, 0]
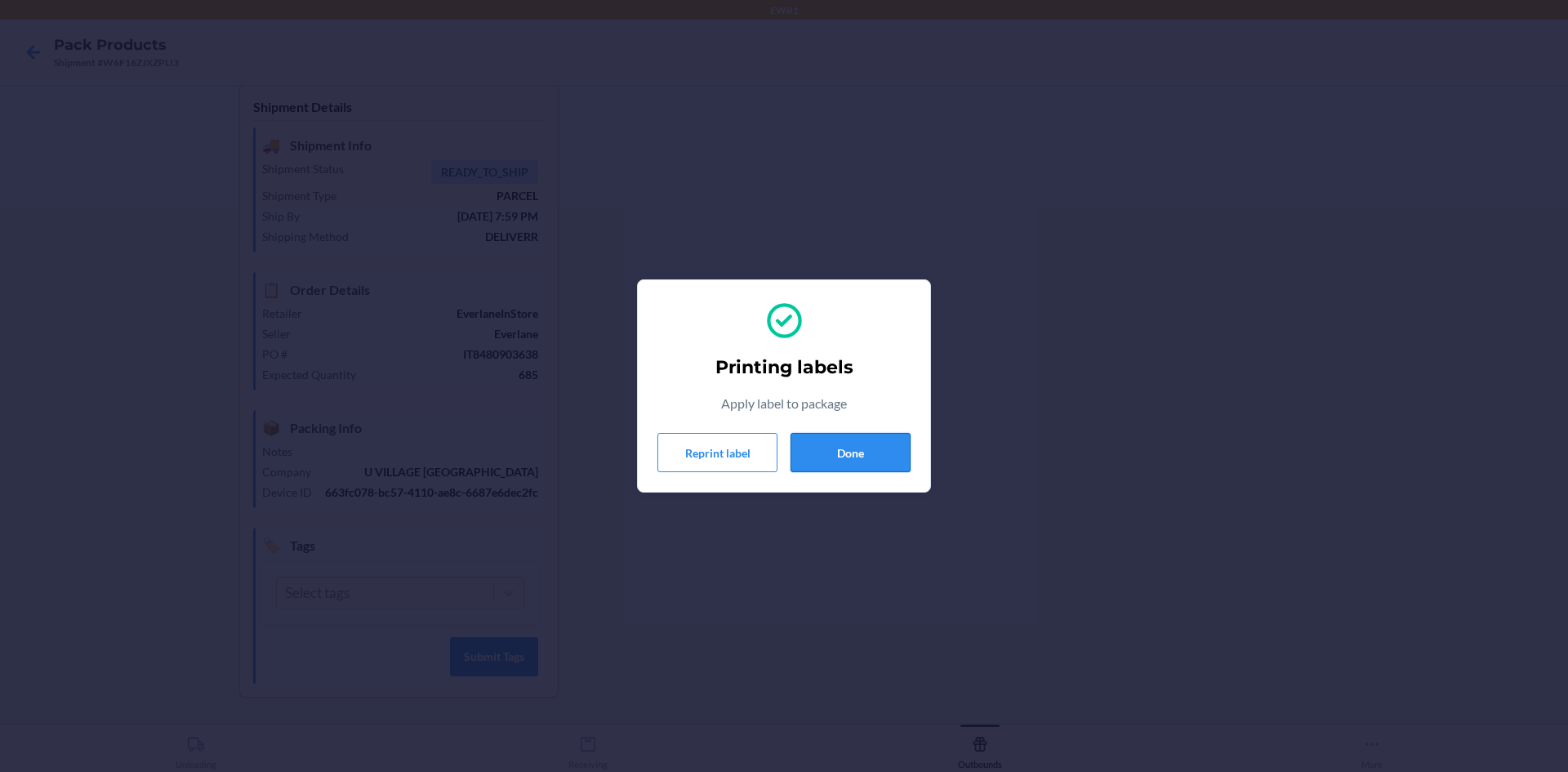
click at [849, 453] on button "Done" at bounding box center [850, 452] width 120 height 39
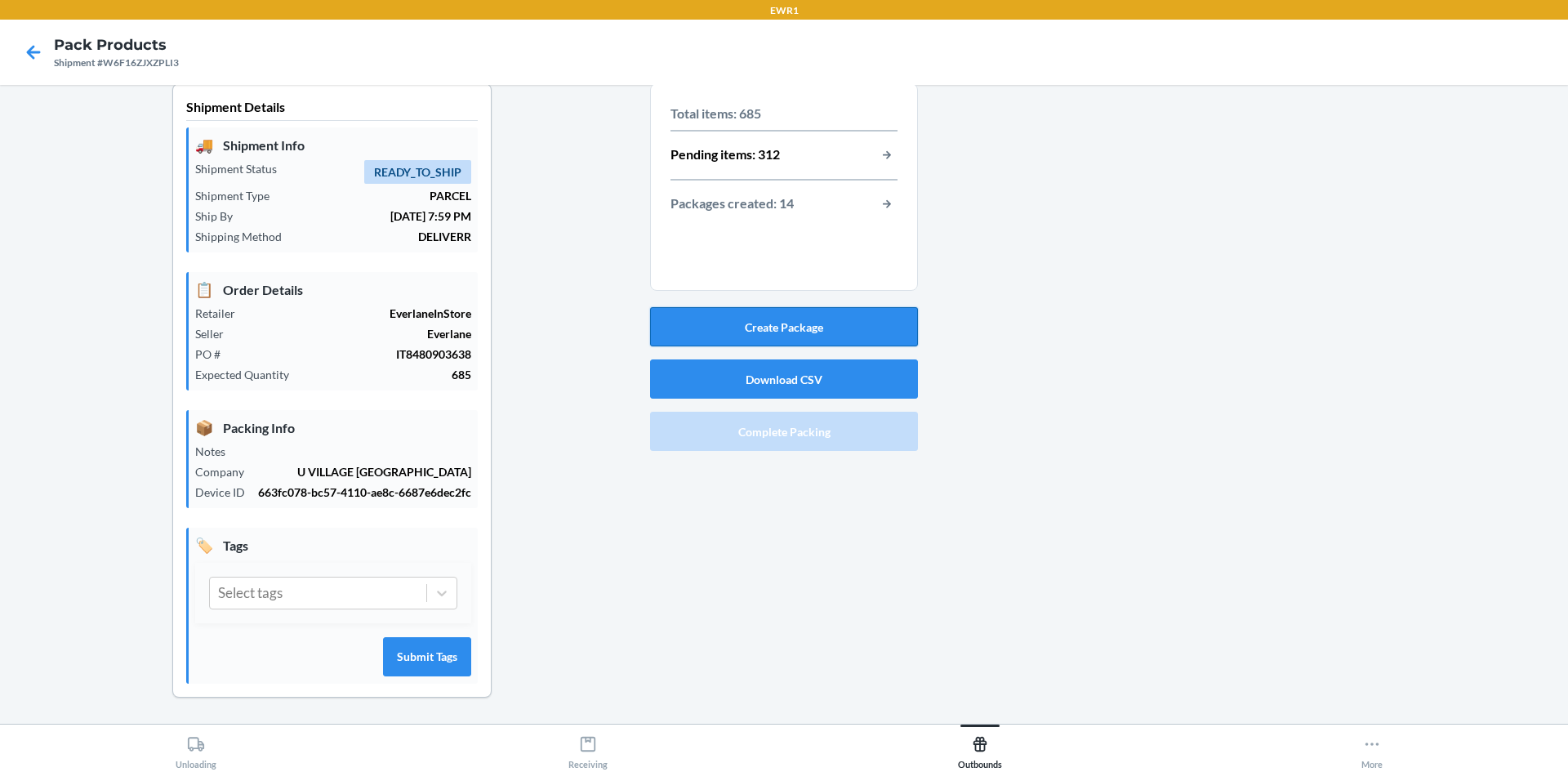
click at [824, 315] on button "Create Package" at bounding box center [784, 327] width 268 height 39
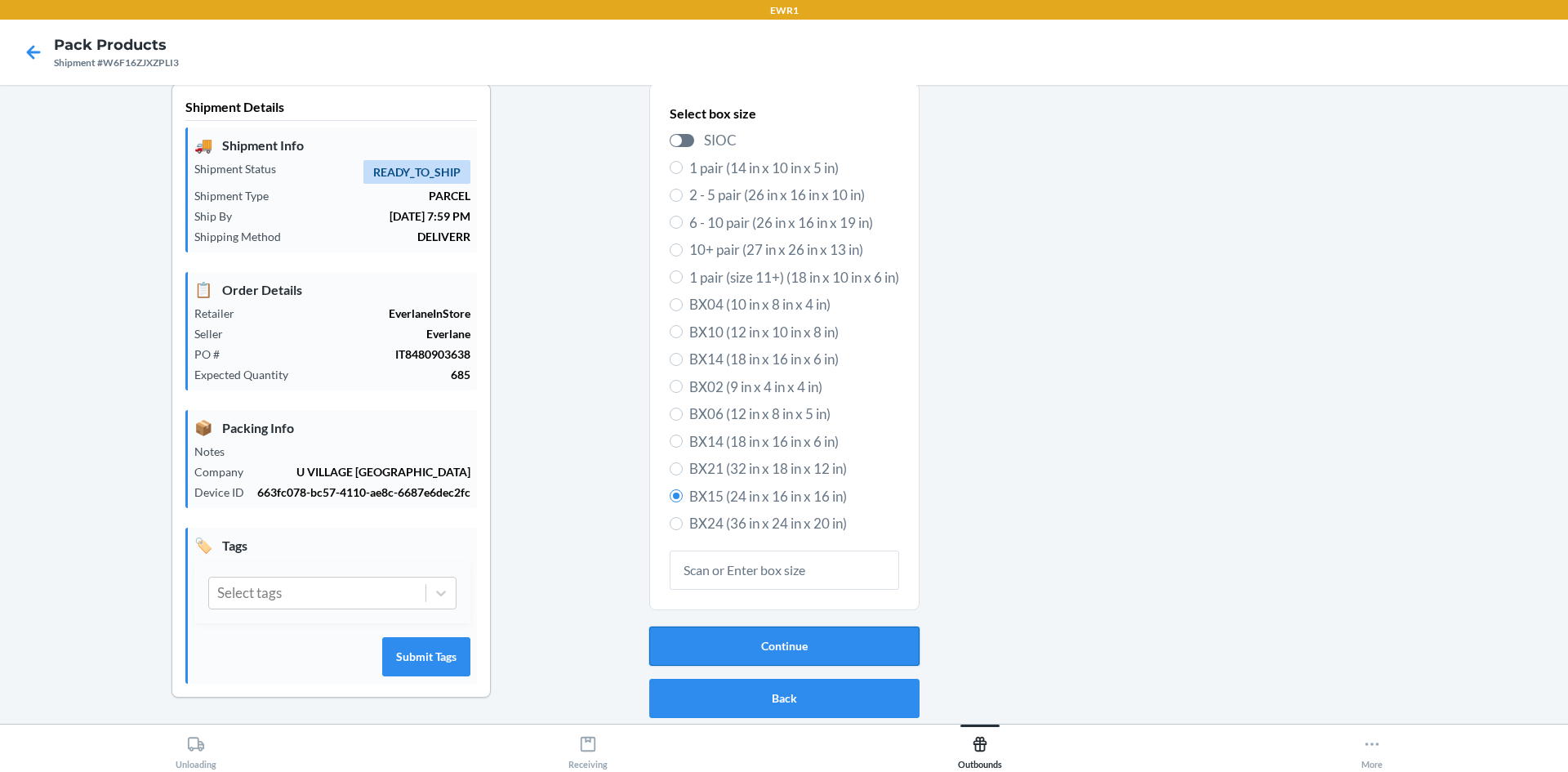
click at [816, 647] on button "Continue" at bounding box center [784, 646] width 270 height 39
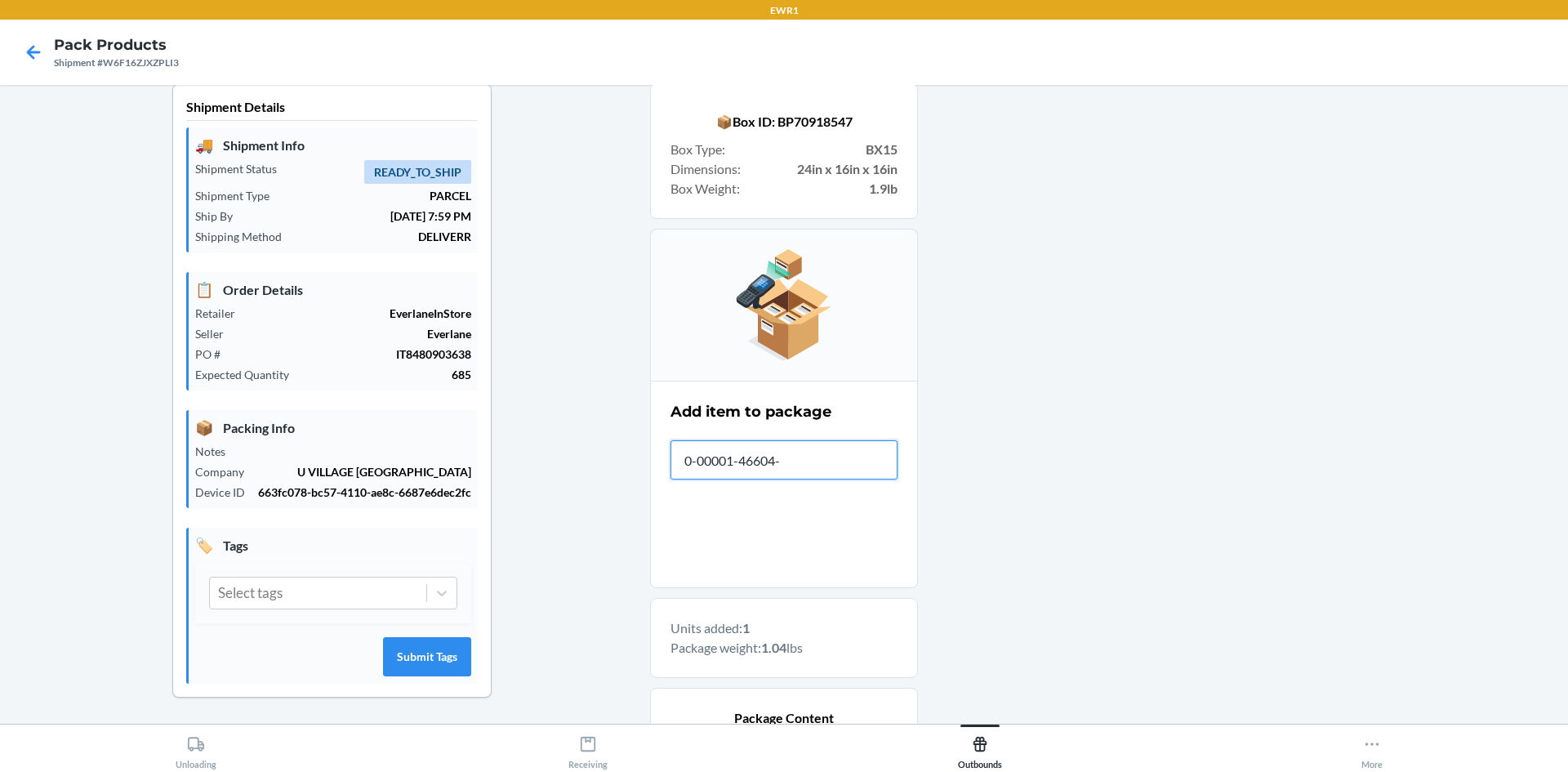
type input "0-00001-46604-1"
type input "0-00001-49605-"
type input "0"
type input "0-00001-26143-1"
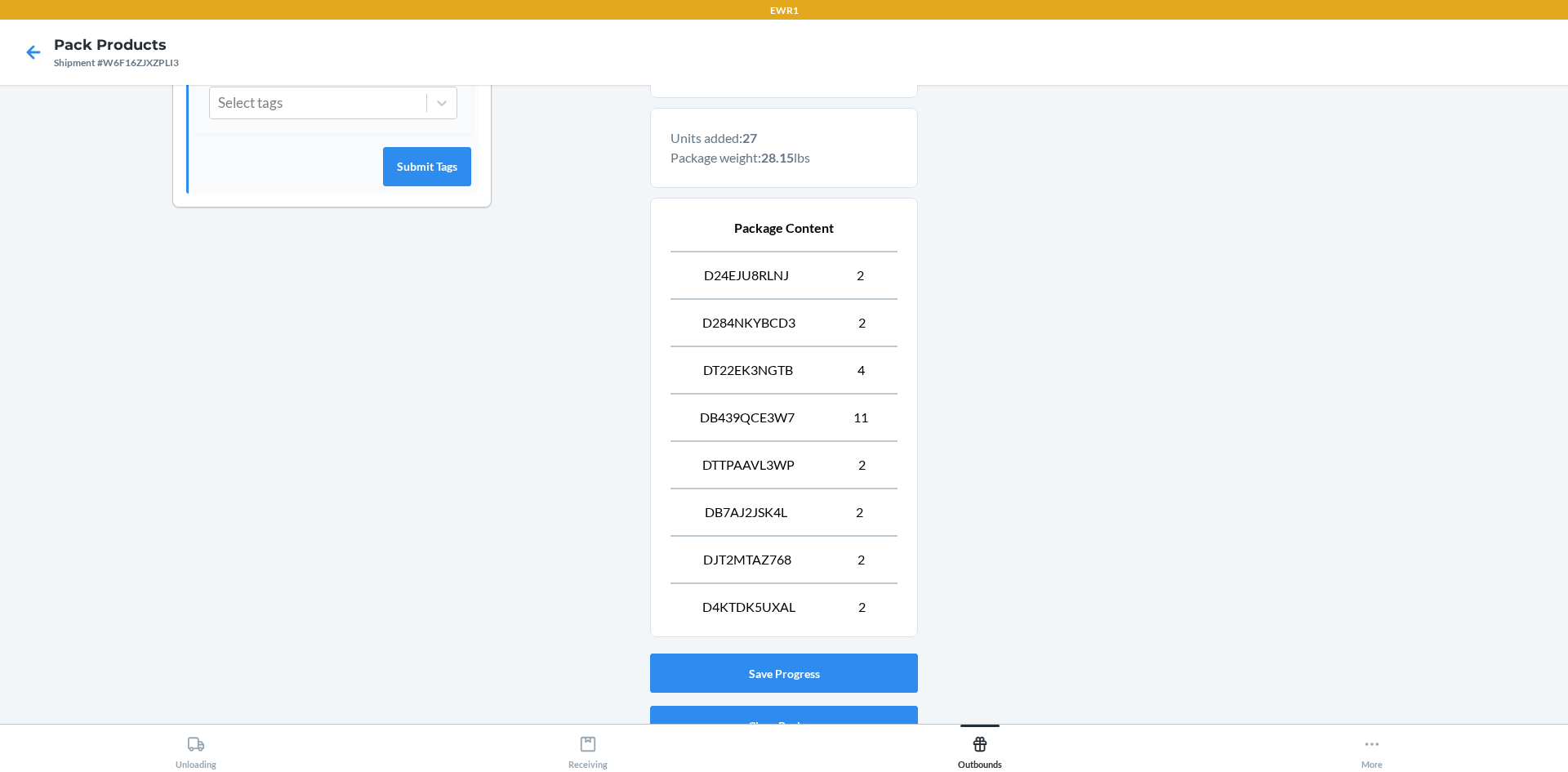
scroll to position [585, 0]
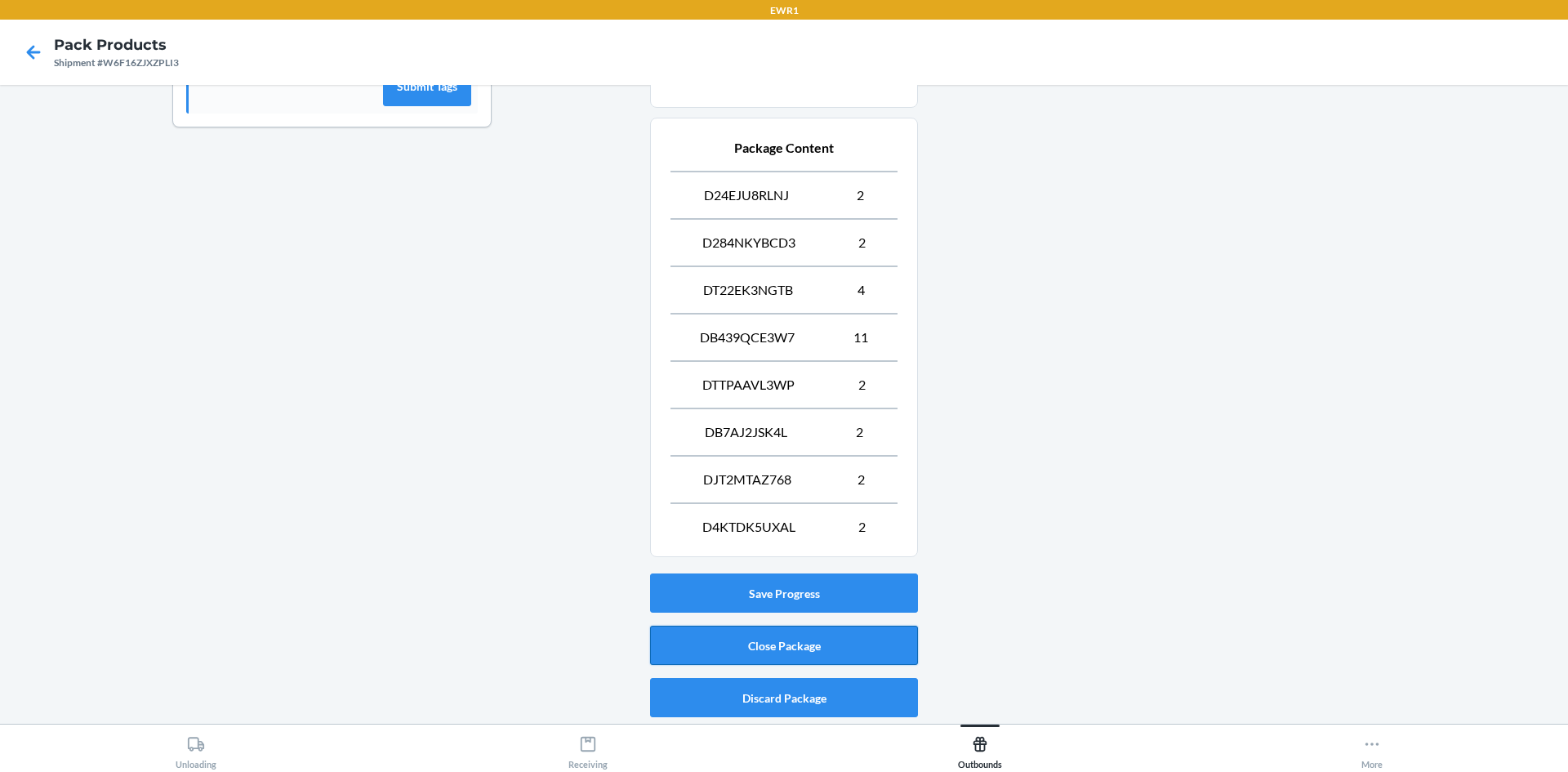
click at [785, 645] on button "Close Package" at bounding box center [784, 645] width 268 height 39
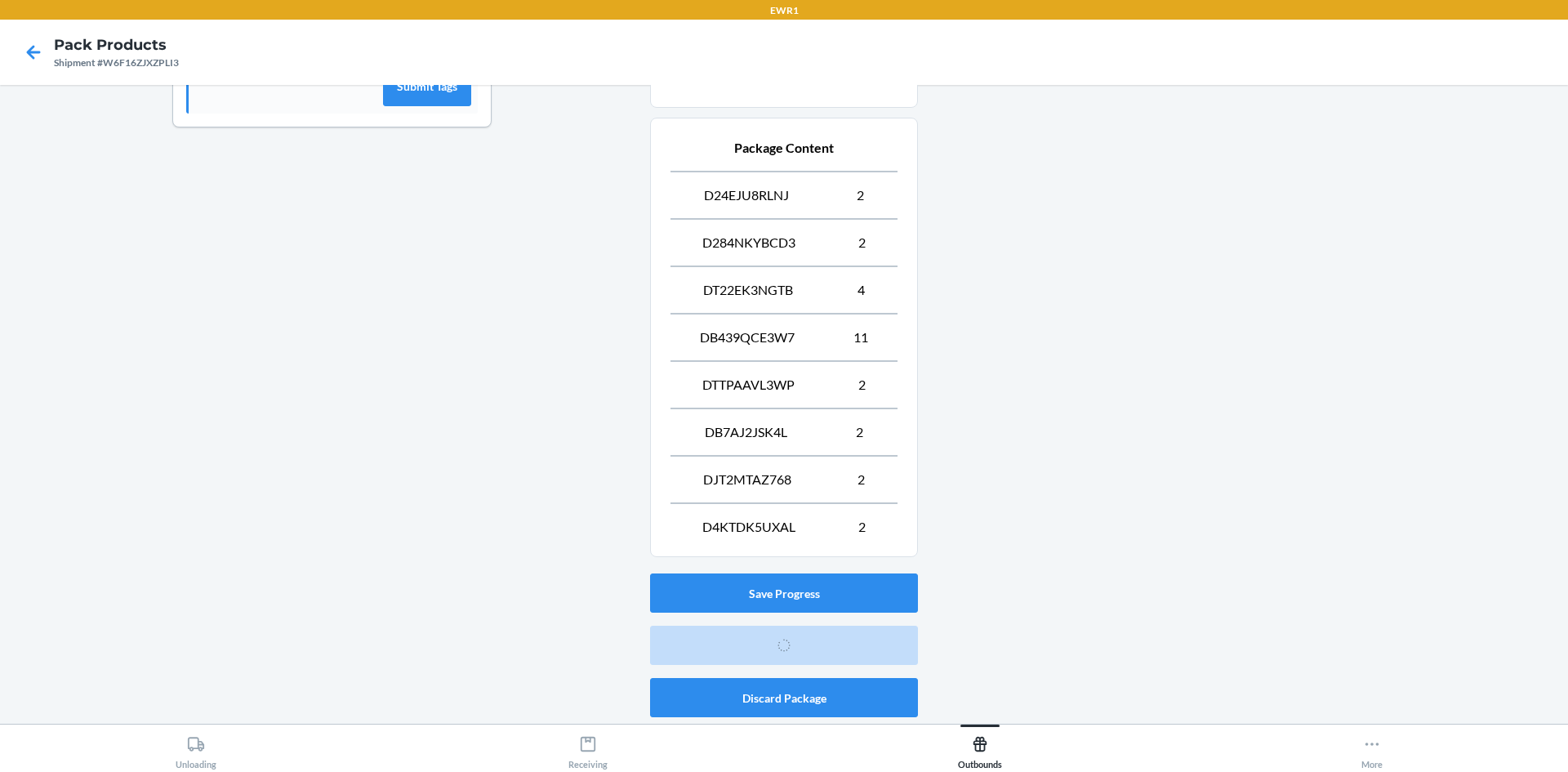
scroll to position [14, 0]
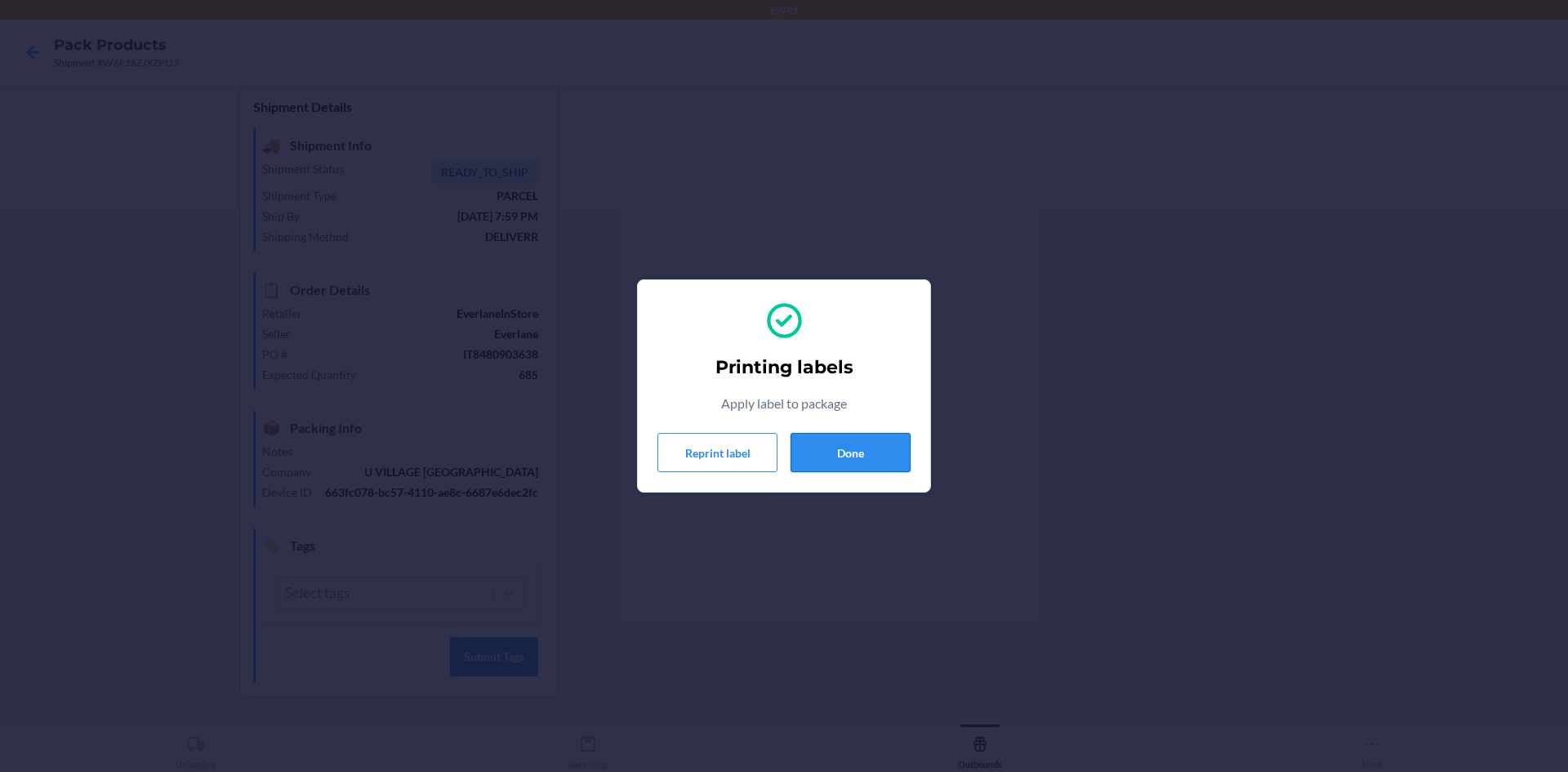
click at [841, 459] on button "Done" at bounding box center [850, 452] width 120 height 39
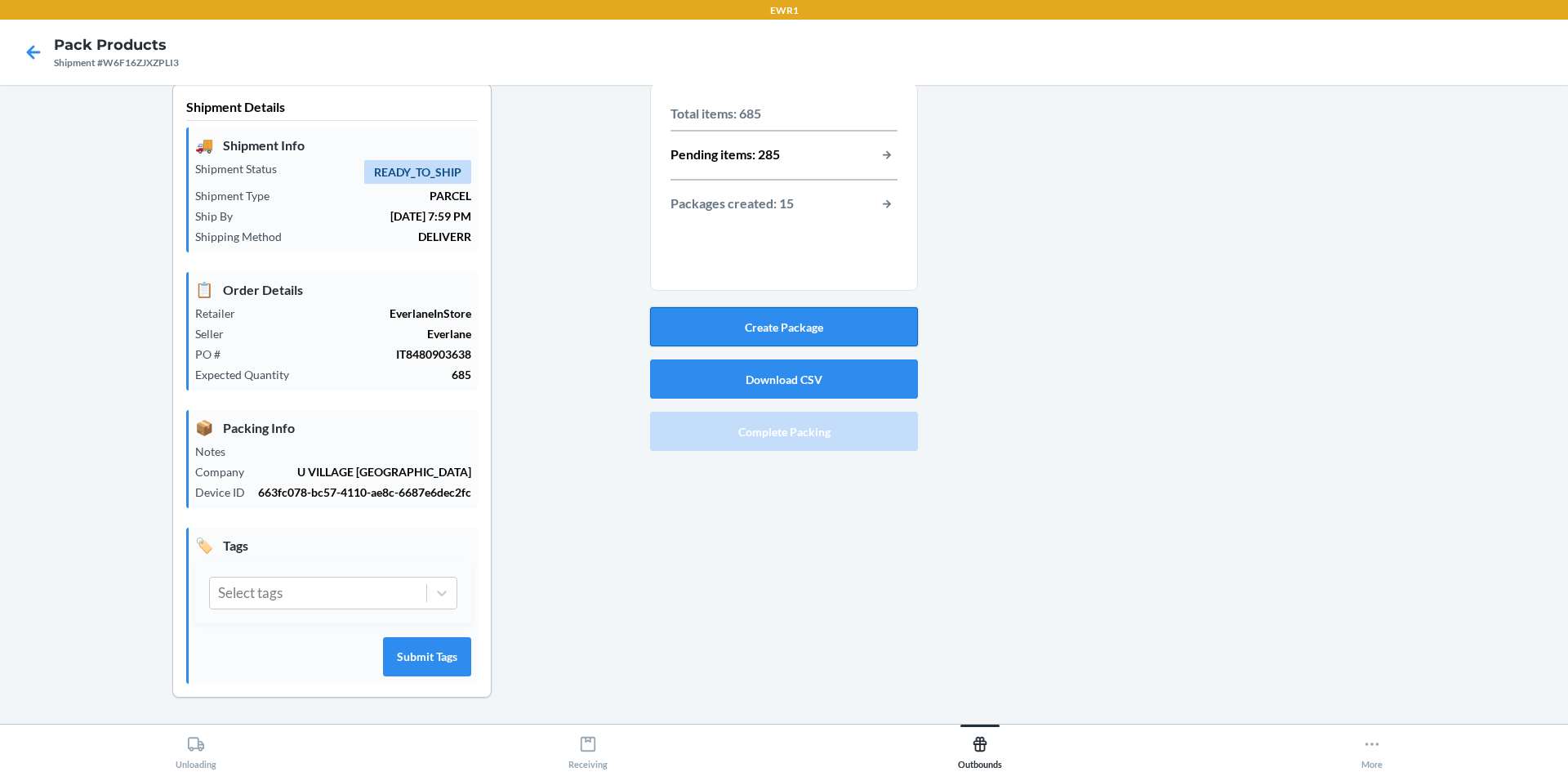
click at [798, 343] on button "Create Package" at bounding box center [784, 327] width 268 height 39
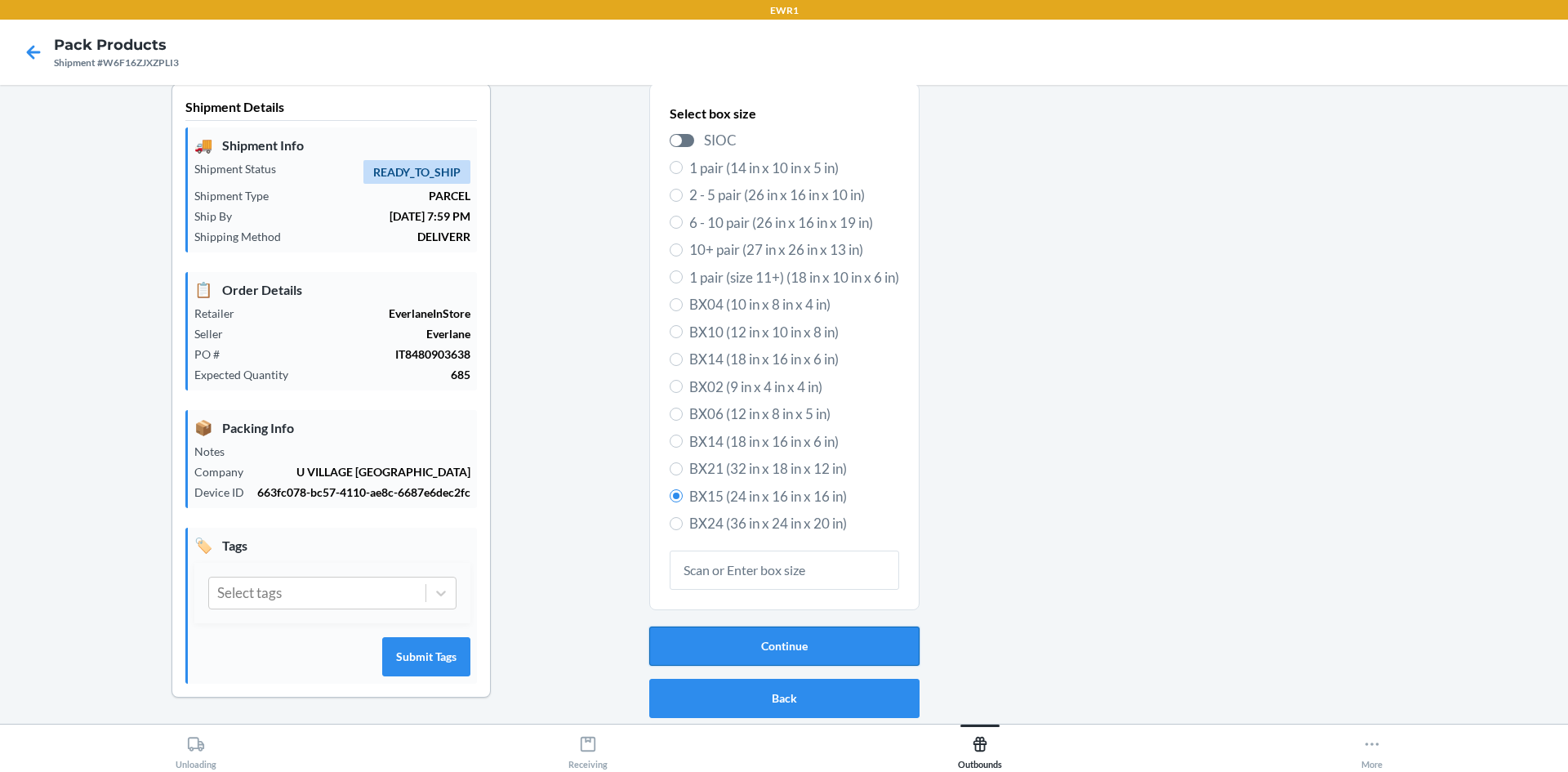
click at [810, 663] on button "Continue" at bounding box center [784, 646] width 270 height 39
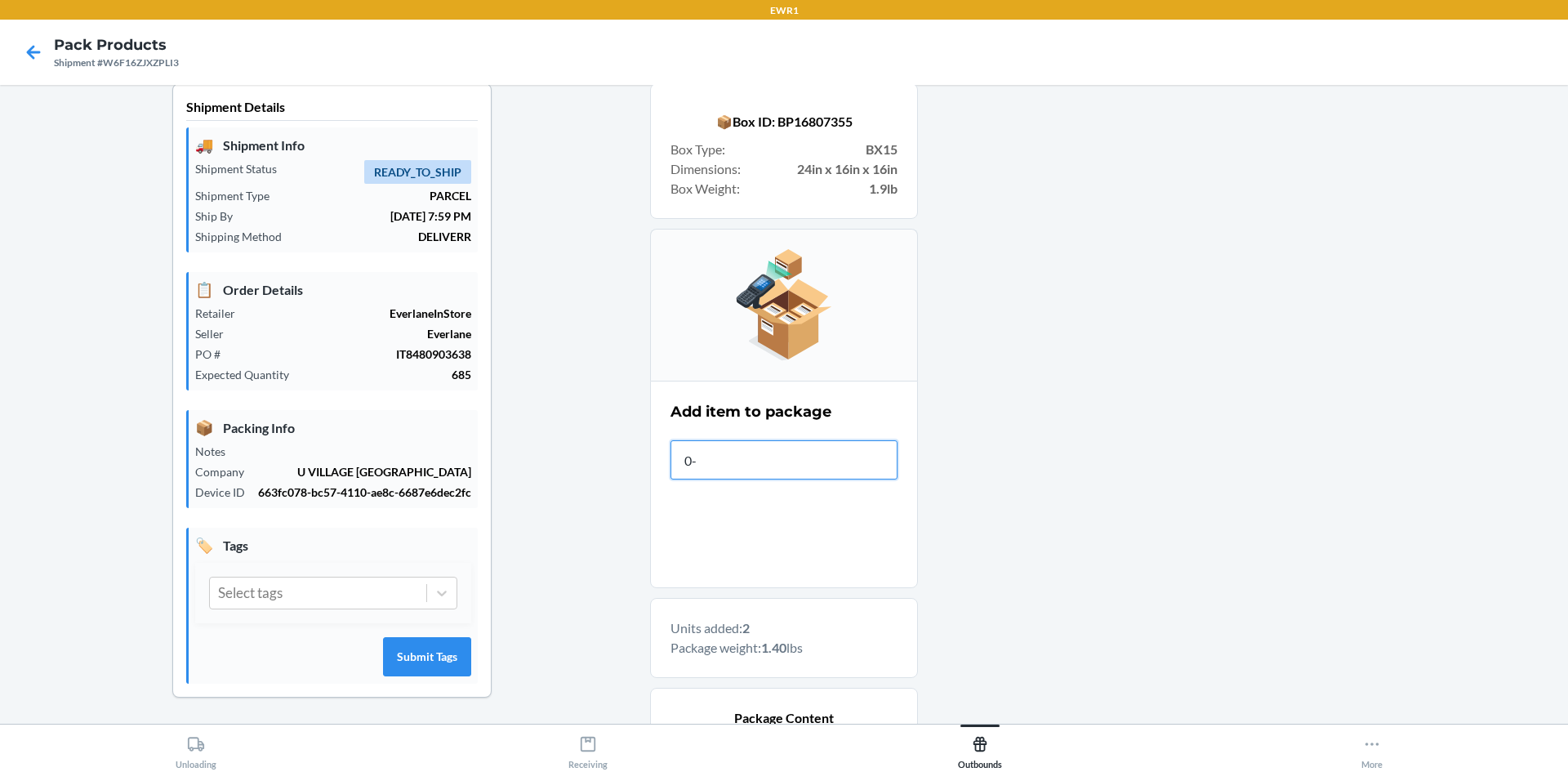
type input "0-0"
type input "0-00"
type input "0-00001-50773-7"
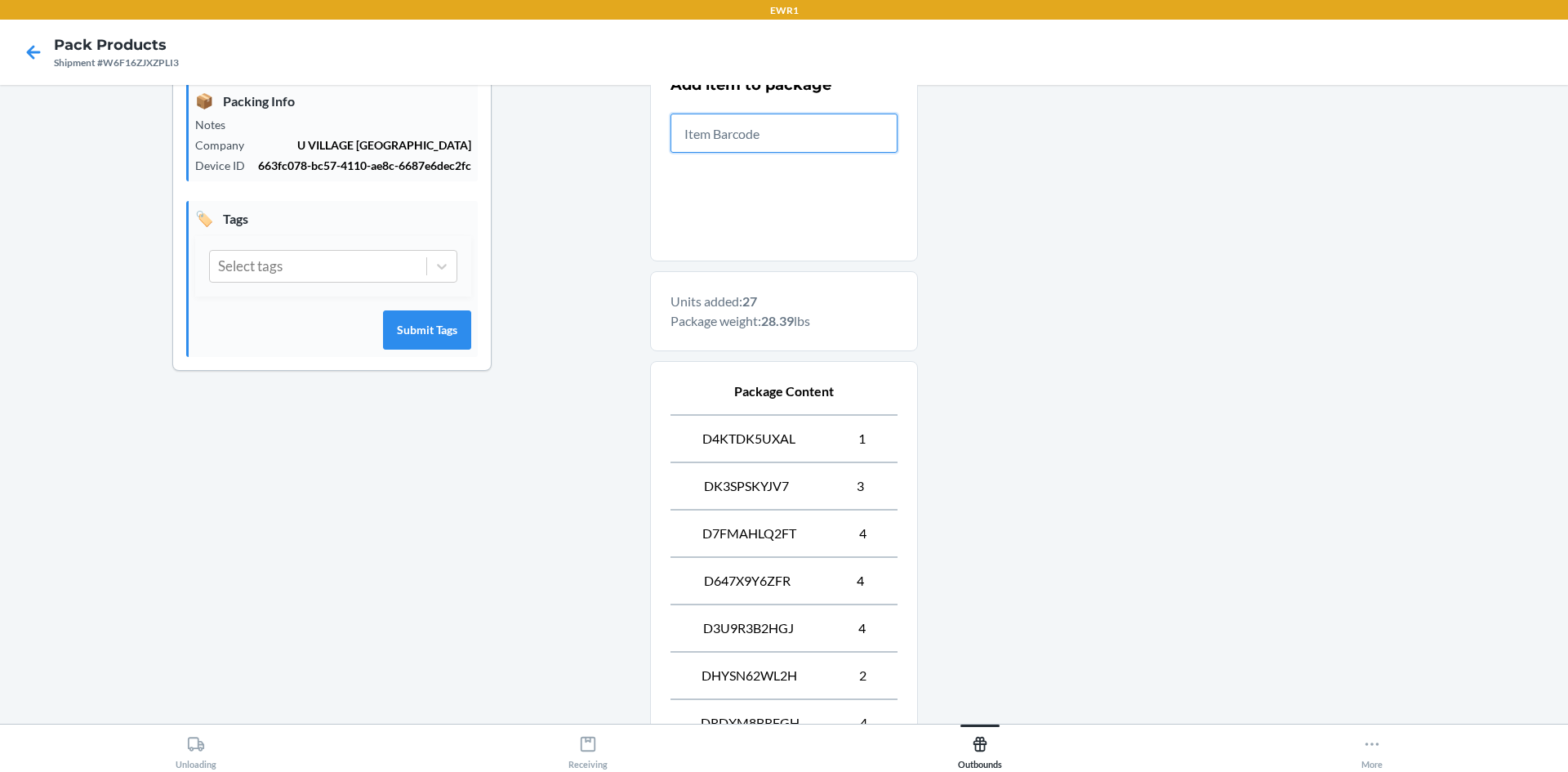
scroll to position [632, 0]
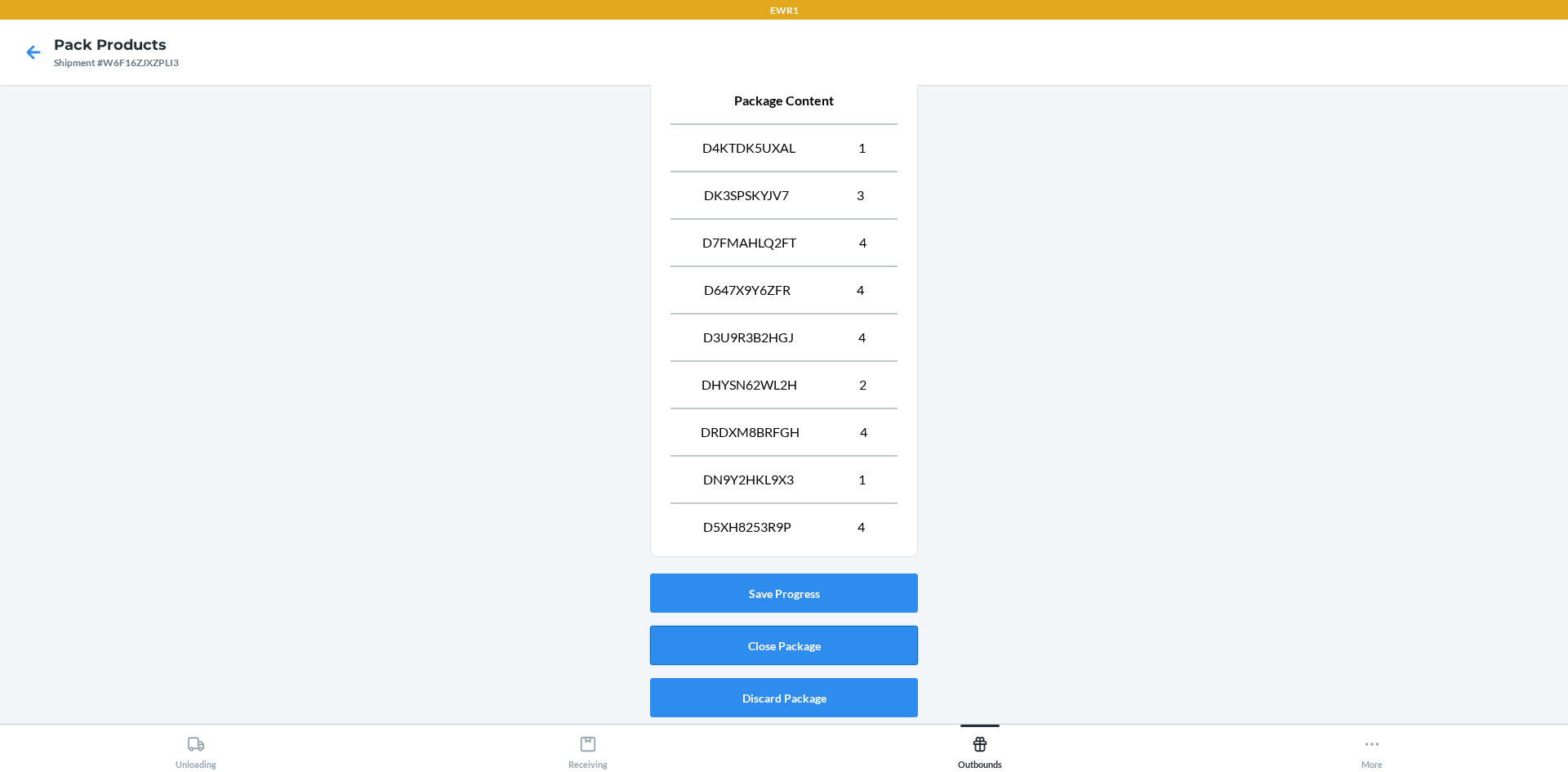
click at [807, 645] on button "Close Package" at bounding box center [784, 645] width 268 height 39
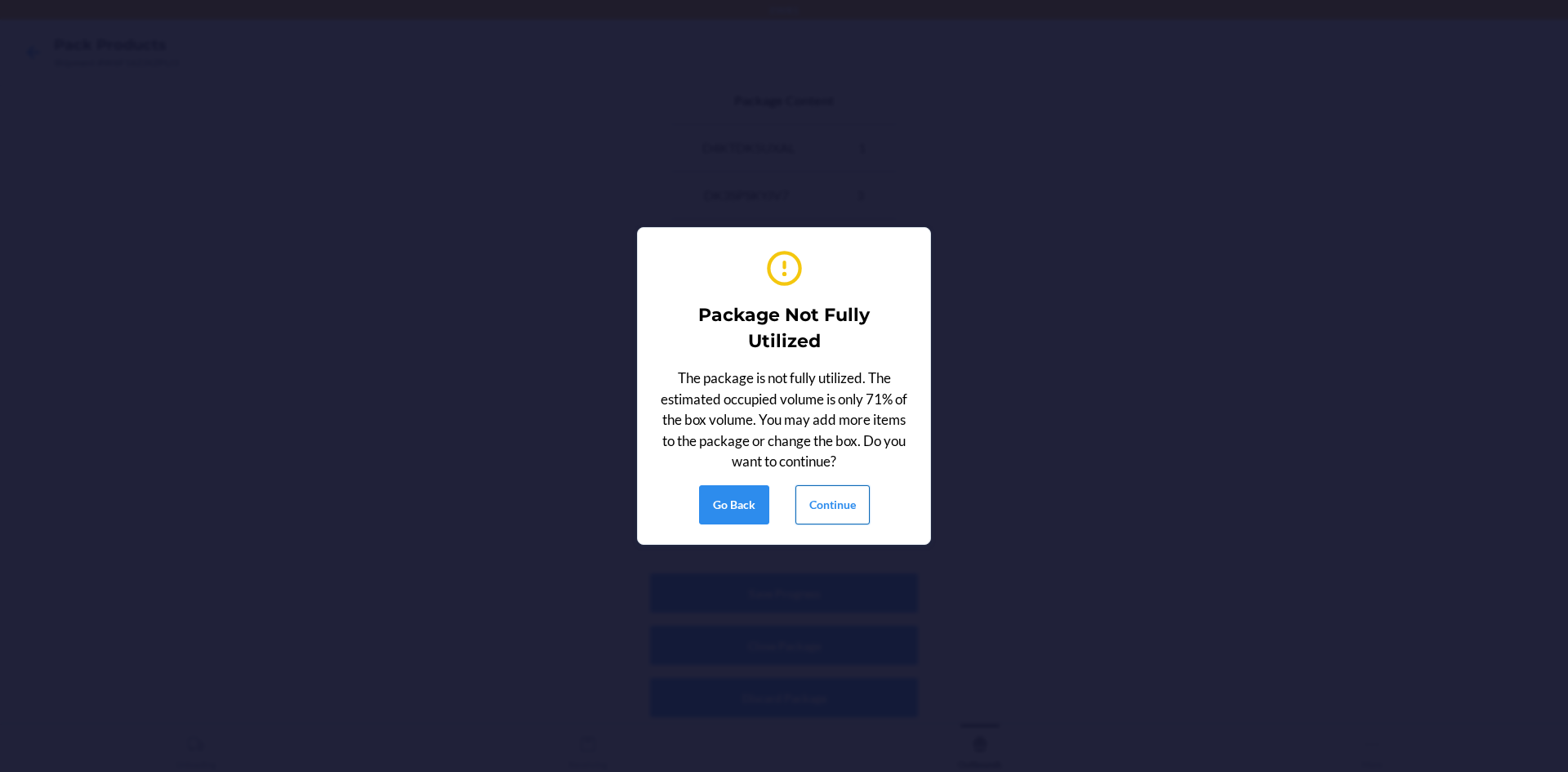
click at [840, 508] on button "Continue" at bounding box center [833, 505] width 75 height 39
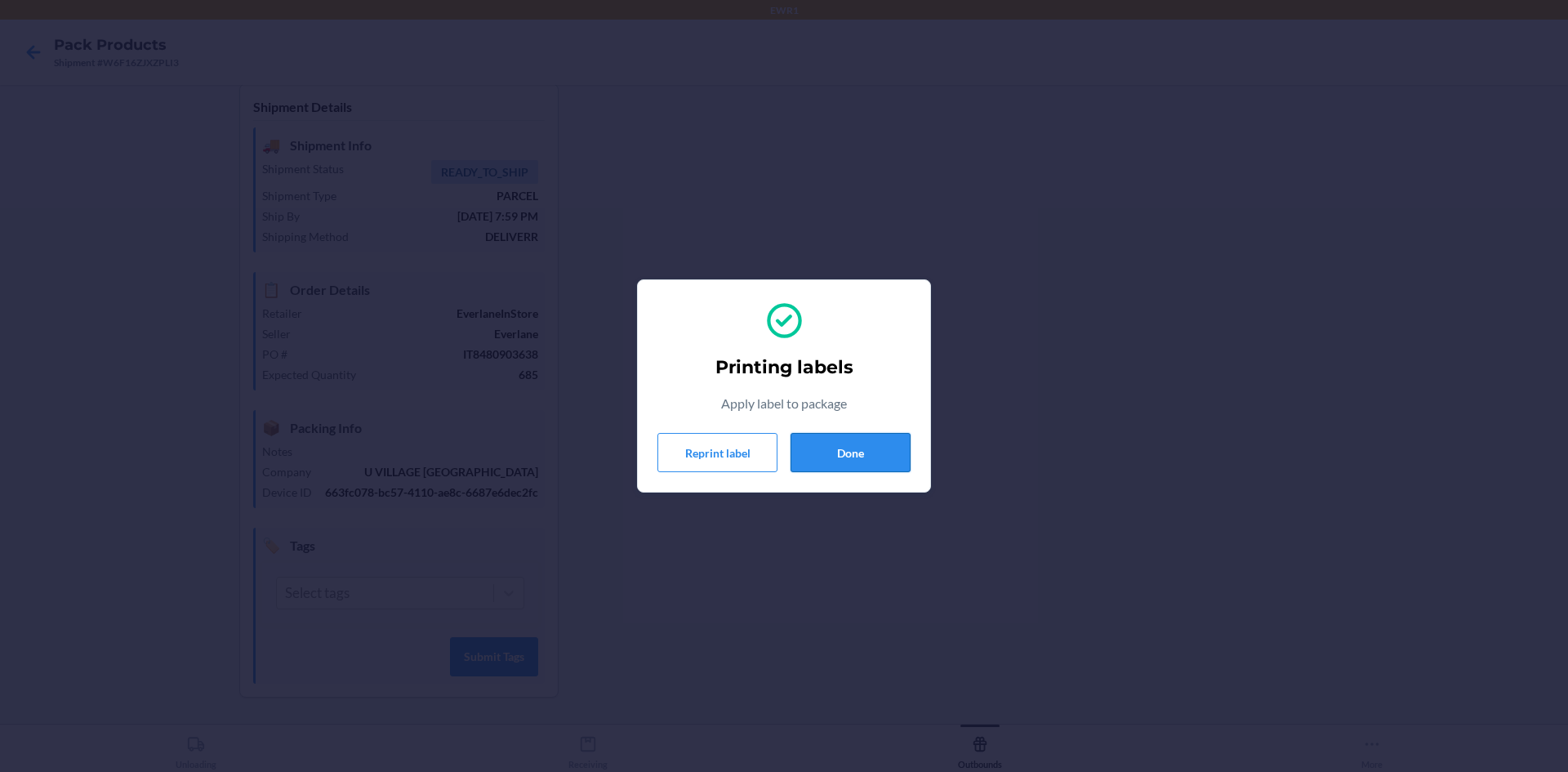
click at [891, 458] on button "Done" at bounding box center [850, 452] width 120 height 39
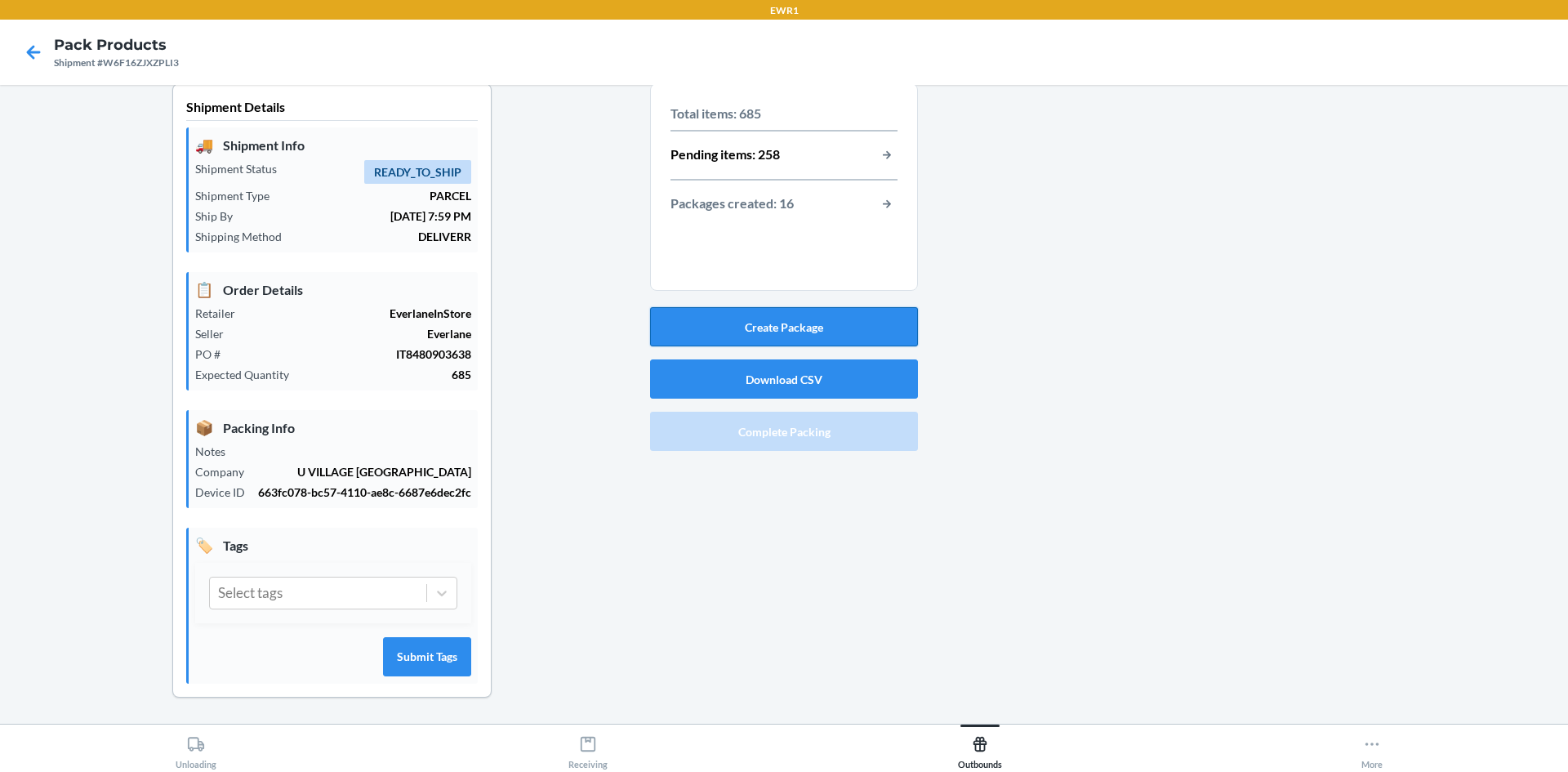
click at [855, 330] on button "Create Package" at bounding box center [784, 327] width 268 height 39
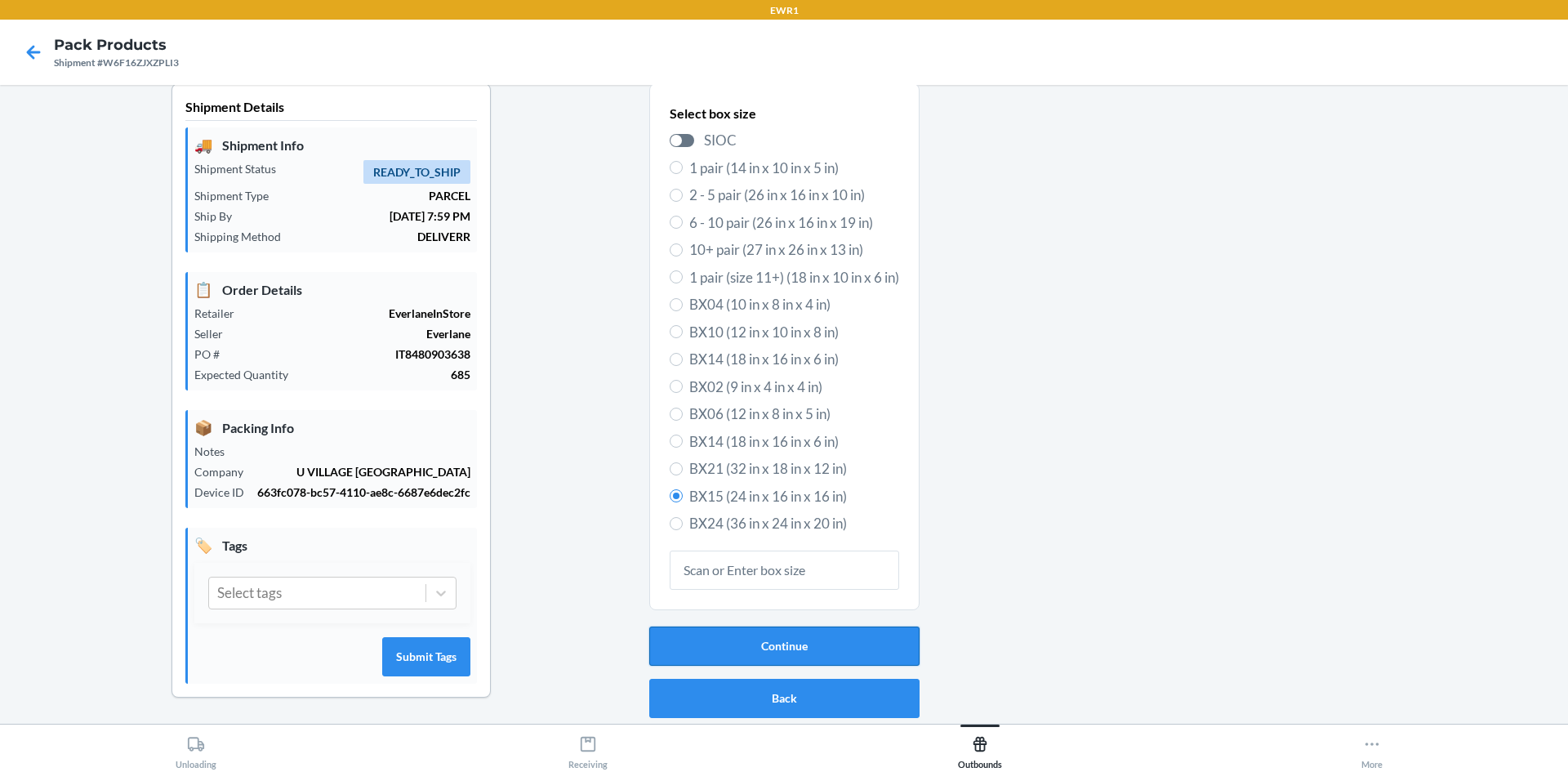
click at [815, 649] on button "Continue" at bounding box center [784, 646] width 270 height 39
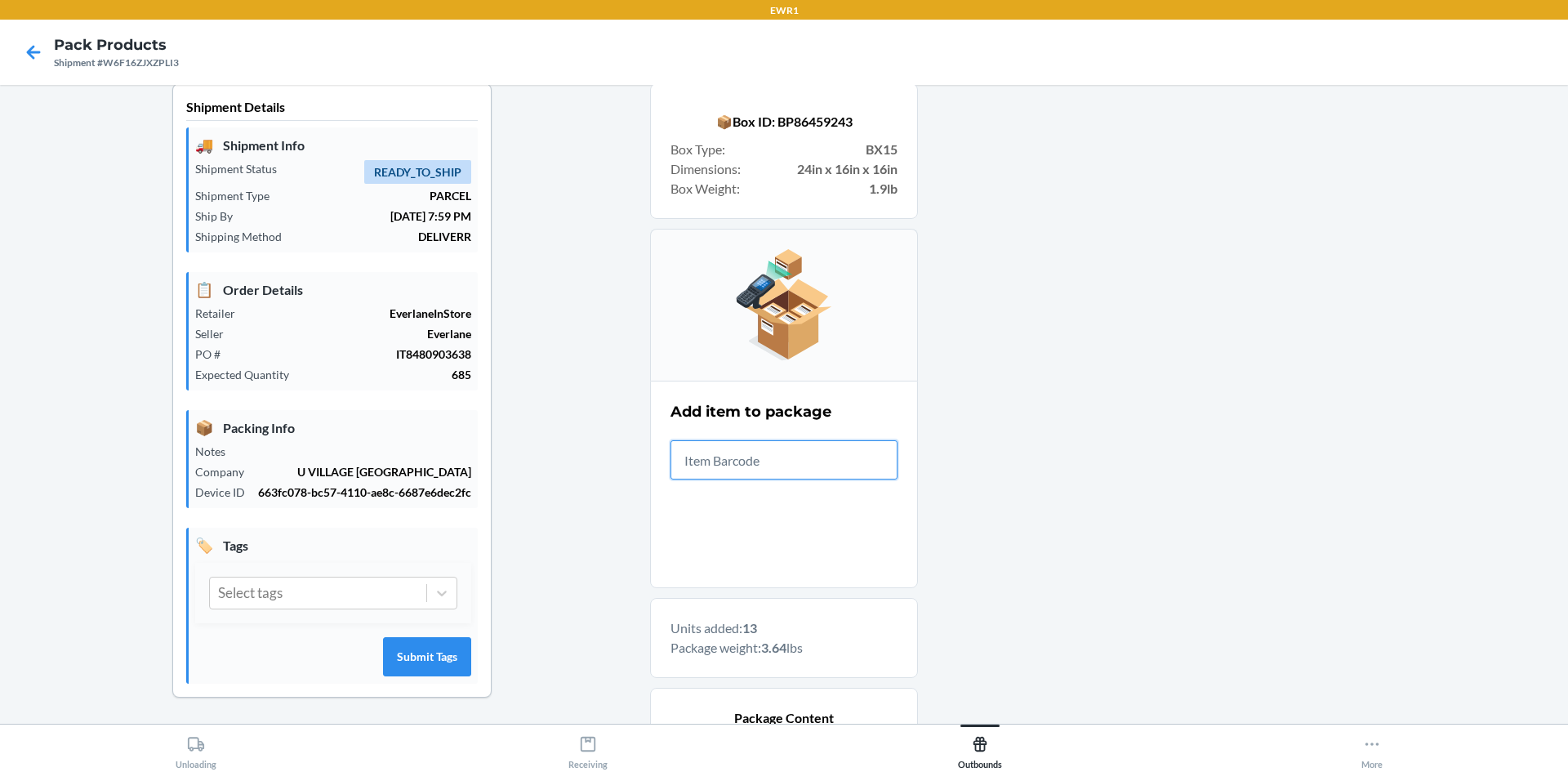
click at [848, 450] on input "text" at bounding box center [783, 460] width 227 height 39
drag, startPoint x: 848, startPoint y: 450, endPoint x: 857, endPoint y: 478, distance: 29.4
click at [857, 478] on input "text" at bounding box center [783, 460] width 227 height 39
click at [858, 475] on input "text" at bounding box center [783, 460] width 227 height 39
drag, startPoint x: 858, startPoint y: 475, endPoint x: 857, endPoint y: 462, distance: 13.0
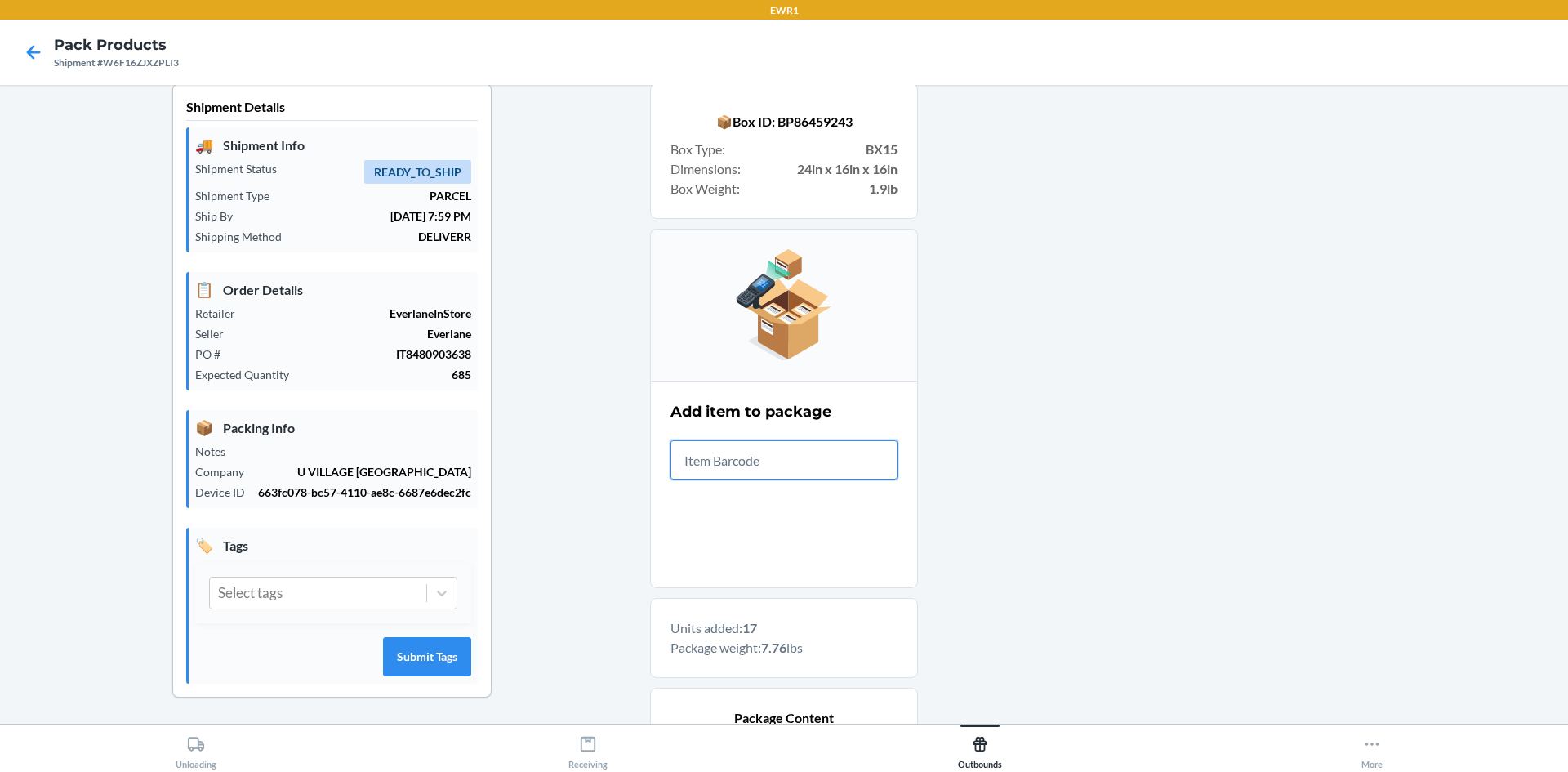
click at [857, 462] on input "text" at bounding box center [783, 460] width 227 height 39
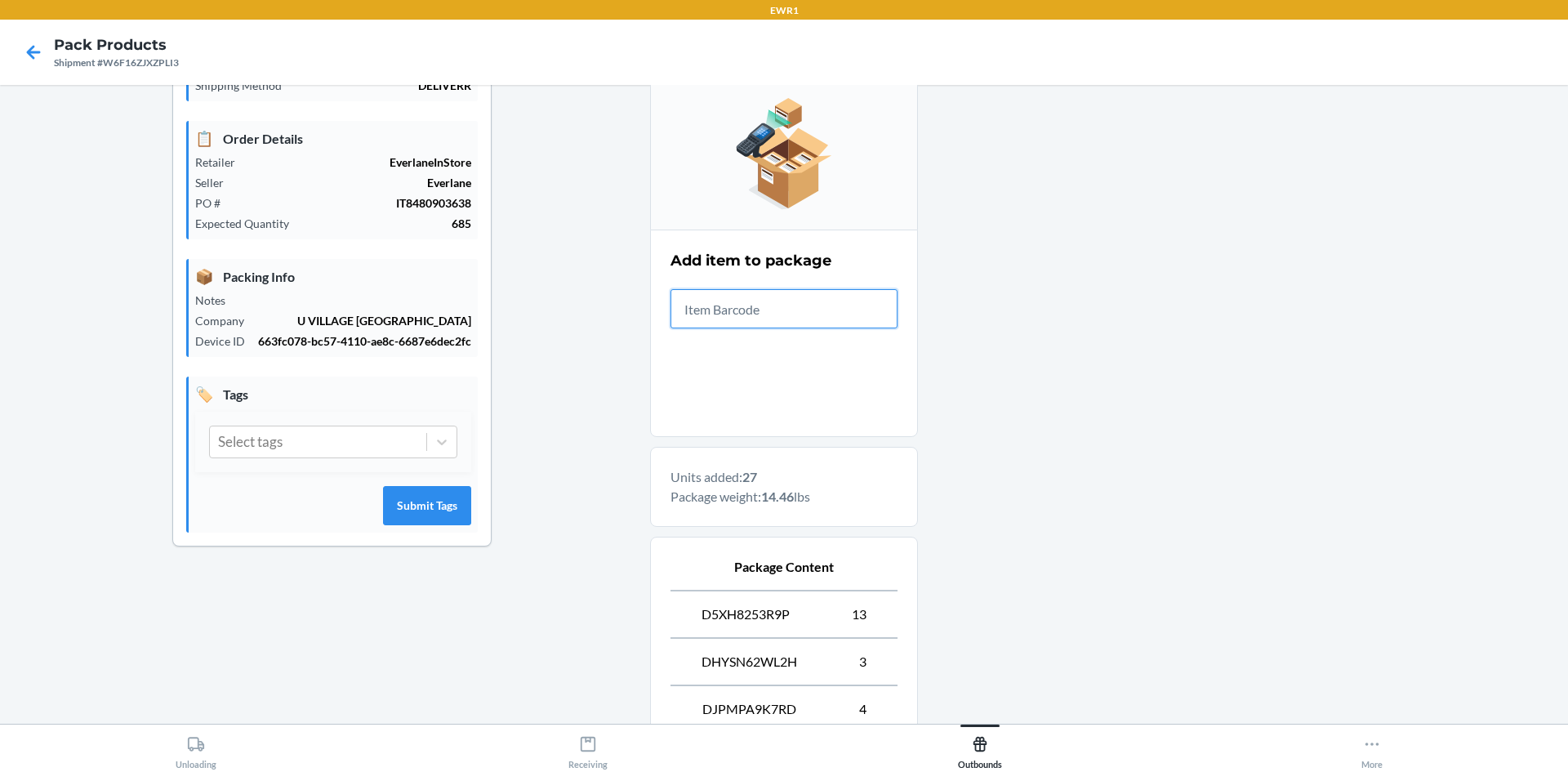
scroll to position [443, 0]
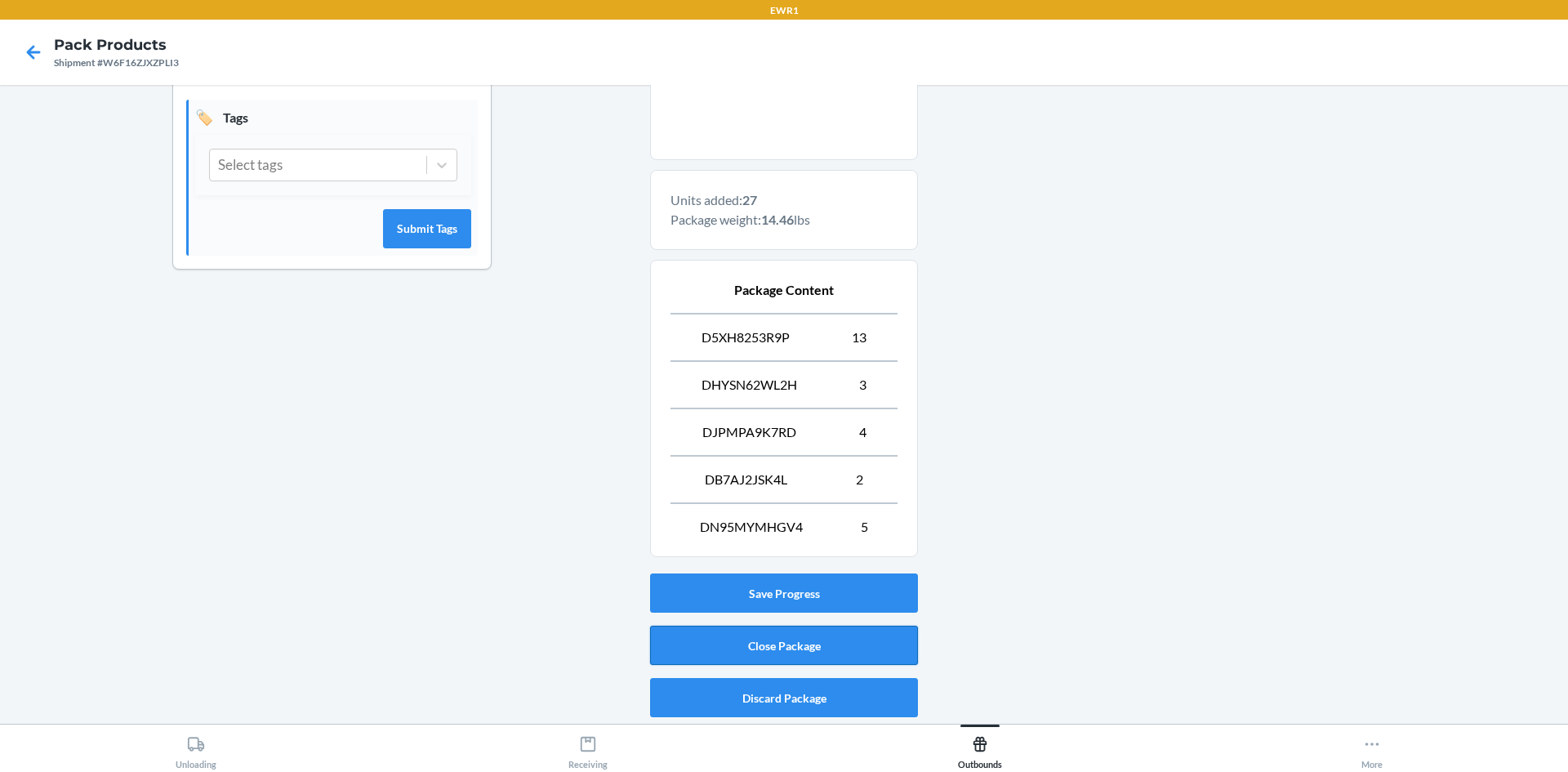
click at [835, 655] on button "Close Package" at bounding box center [784, 645] width 268 height 39
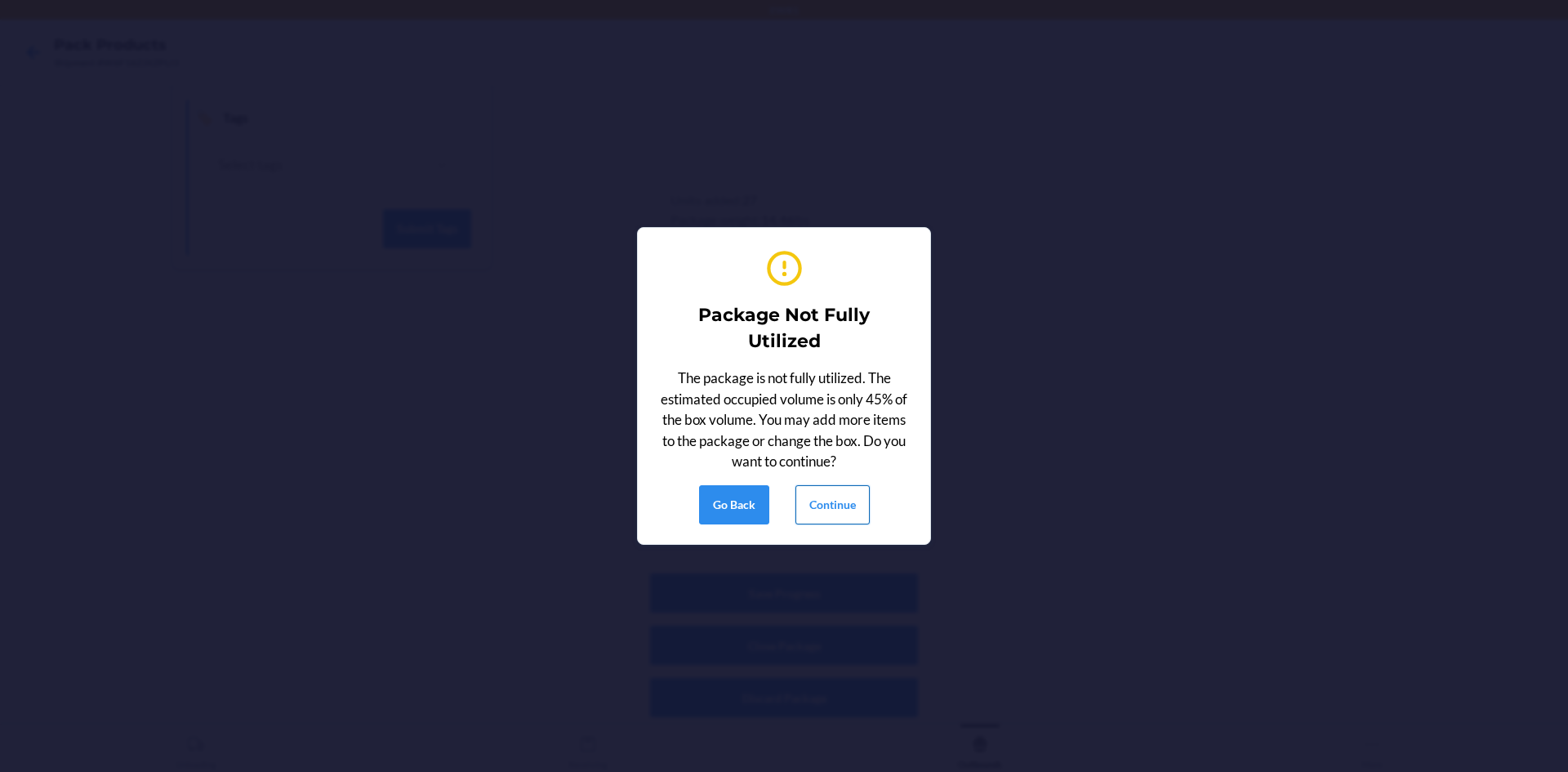
click at [842, 505] on button "Continue" at bounding box center [833, 505] width 75 height 39
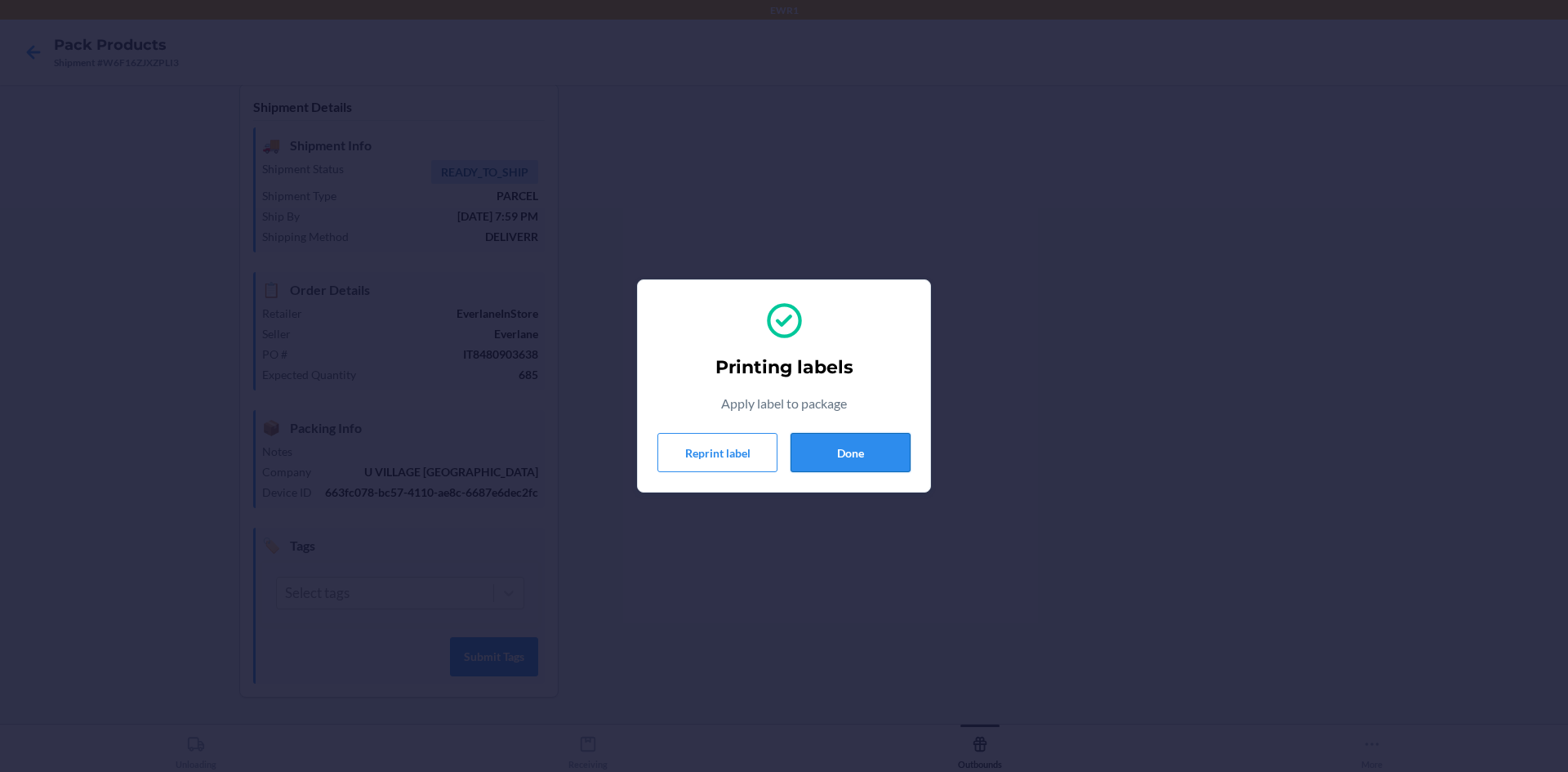
click at [840, 447] on button "Done" at bounding box center [850, 452] width 120 height 39
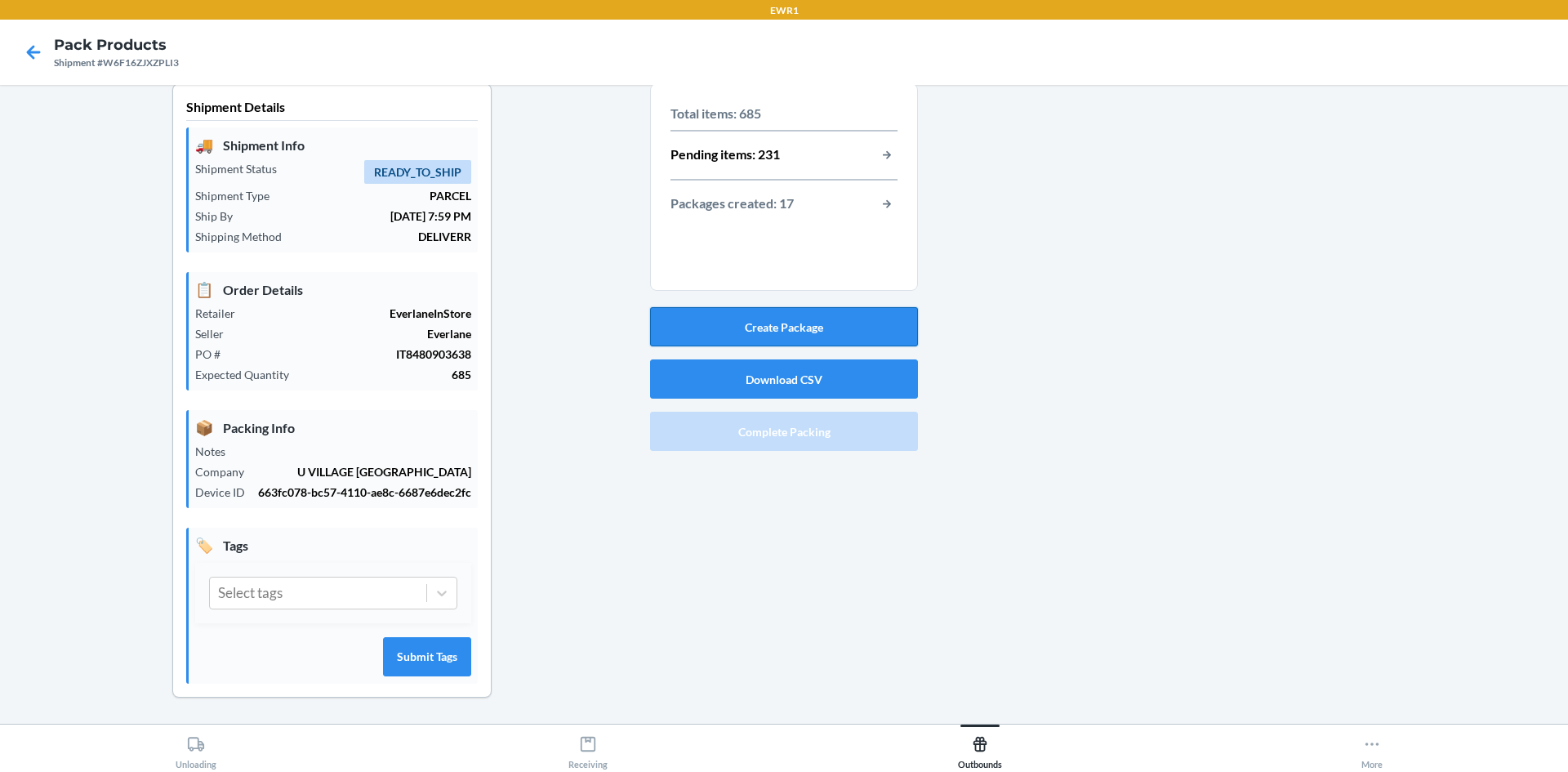
click at [853, 326] on button "Create Package" at bounding box center [784, 327] width 268 height 39
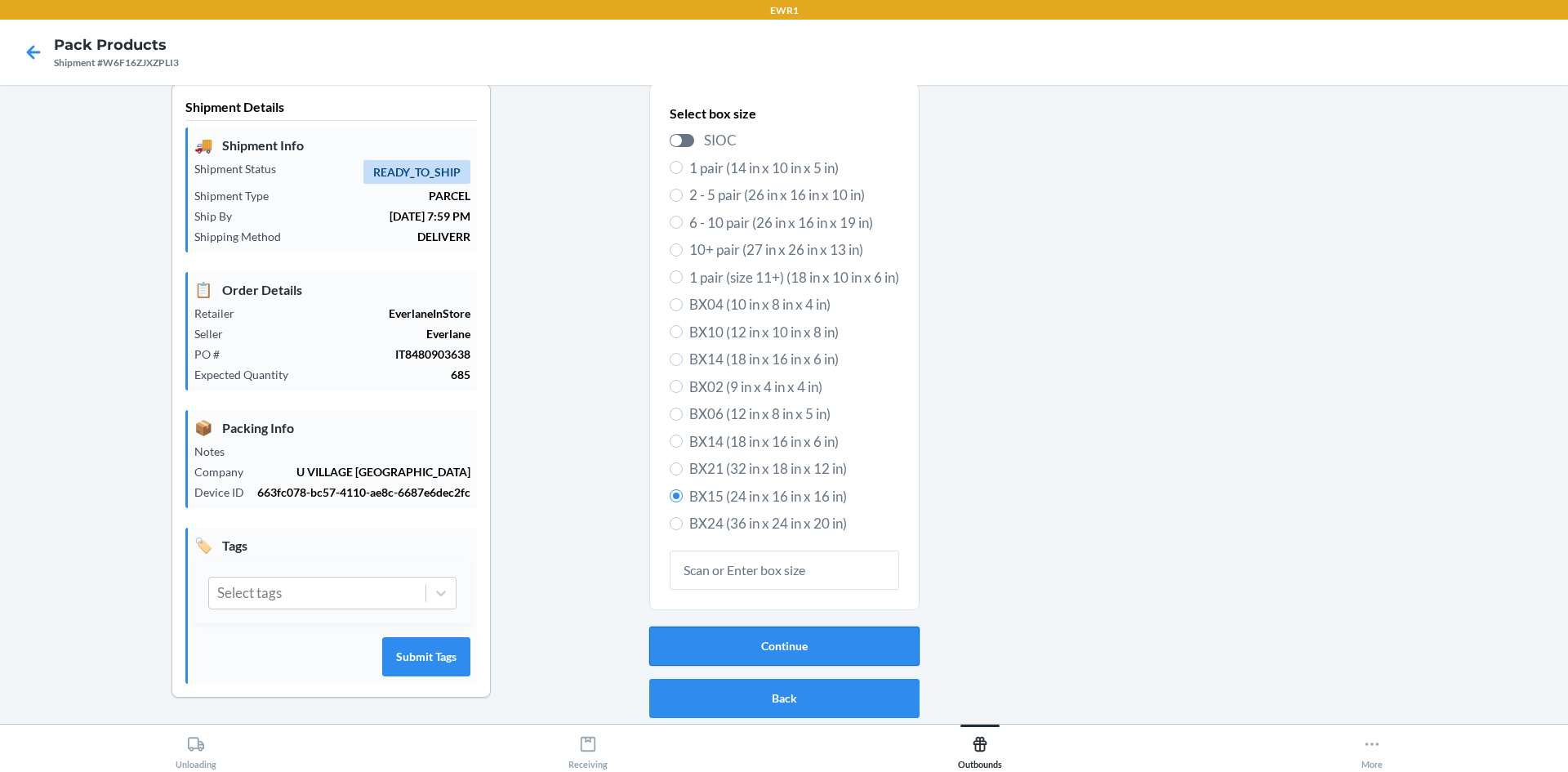
click at [747, 644] on button "Continue" at bounding box center [784, 646] width 270 height 39
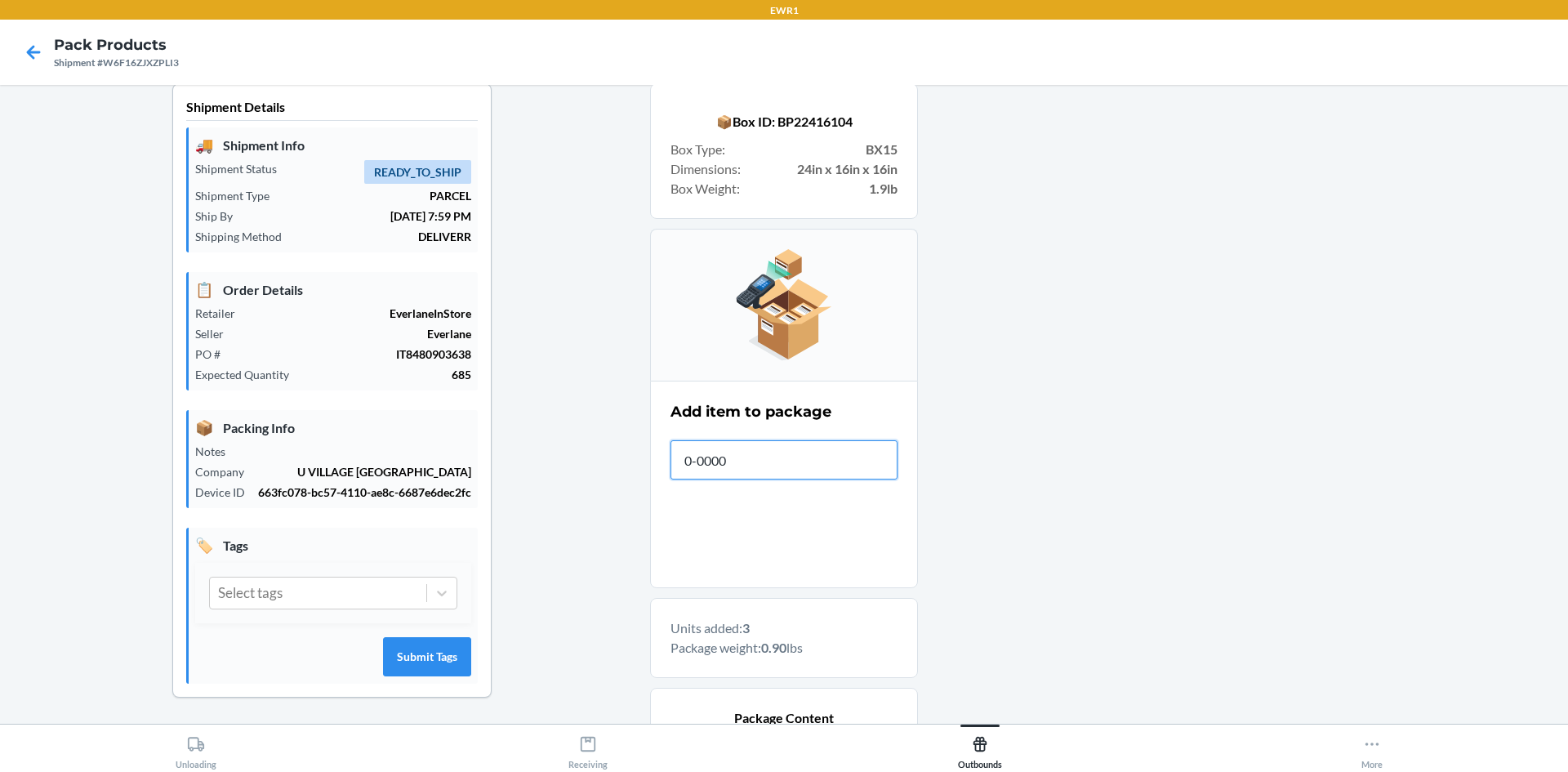
type input "0-00001"
type input "0-00001-47119-9"
type input "[PHONE_NUMBER]"
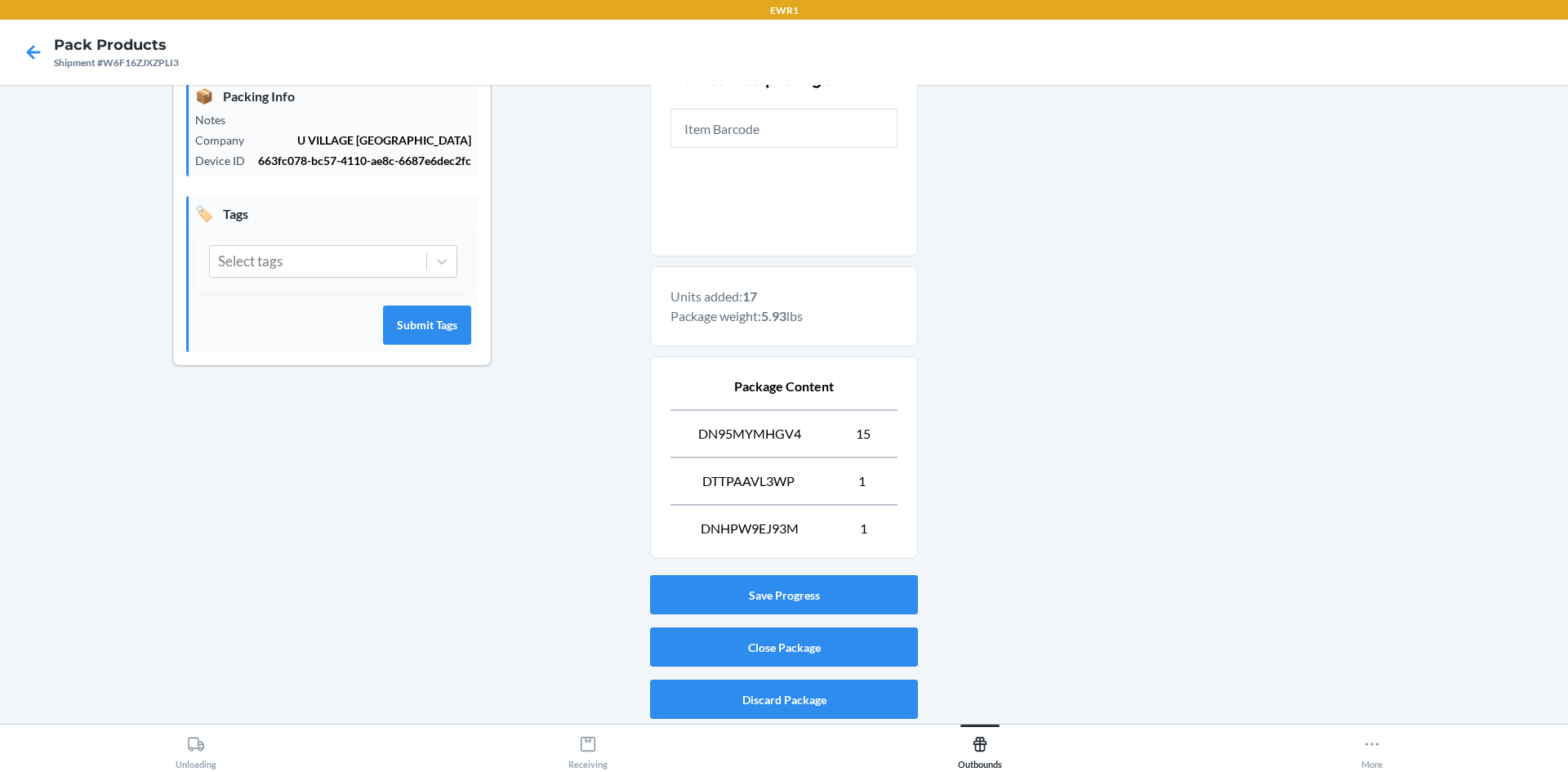
scroll to position [348, 0]
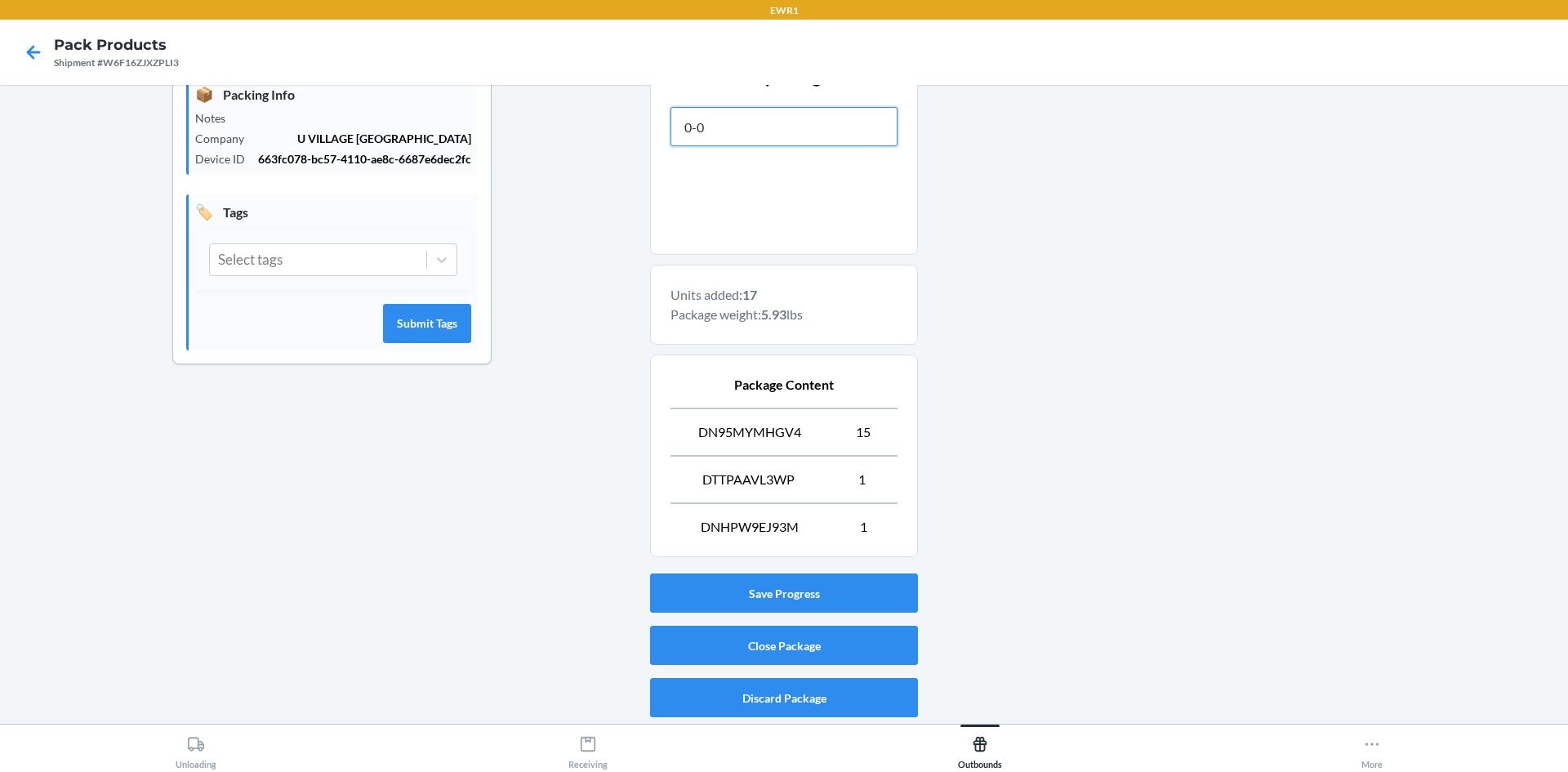
type input "0-00"
type input "0-0"
type input "0-00000-"
type input "0-0000"
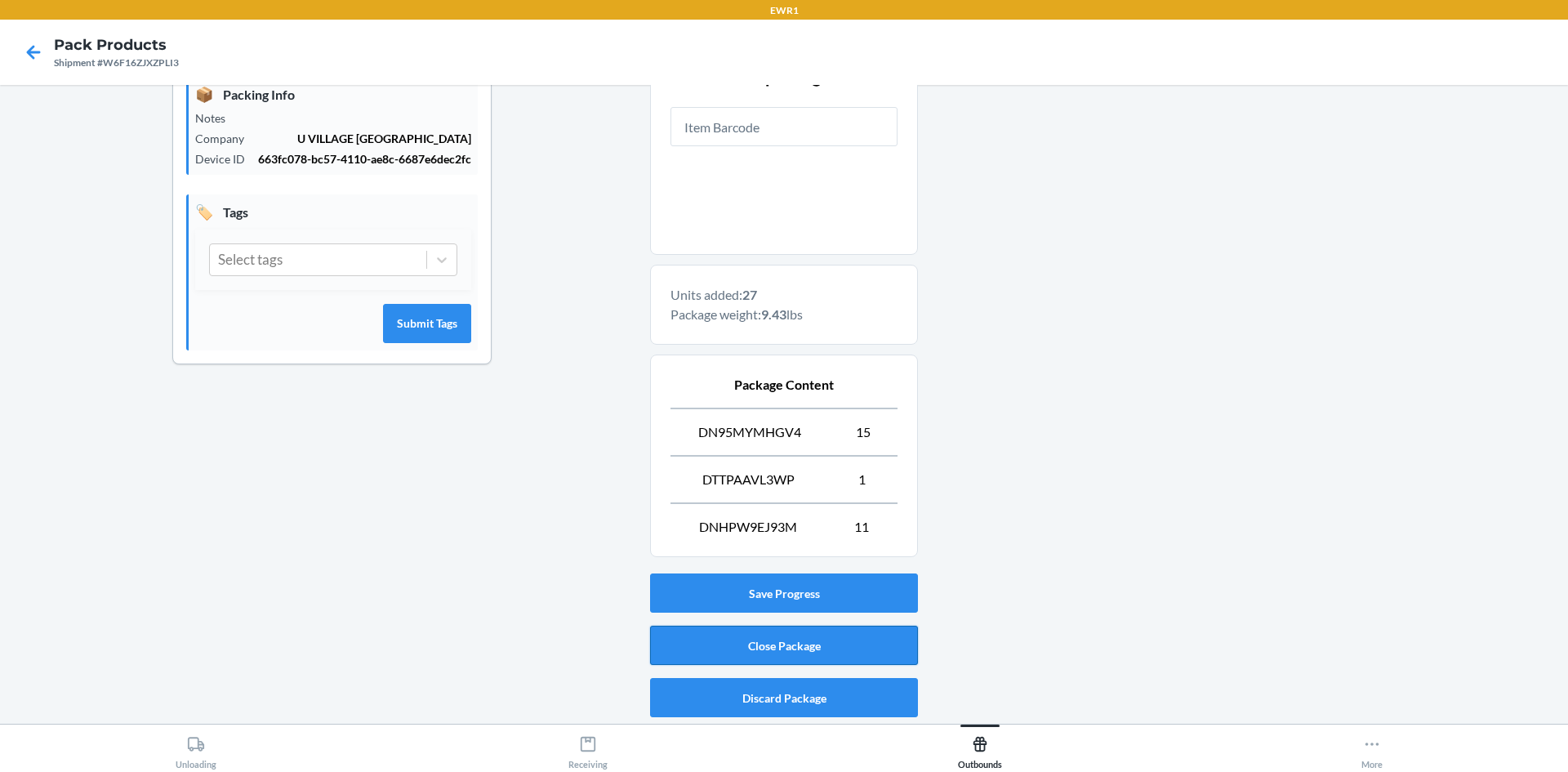
click at [884, 639] on button "Close Package" at bounding box center [784, 645] width 268 height 39
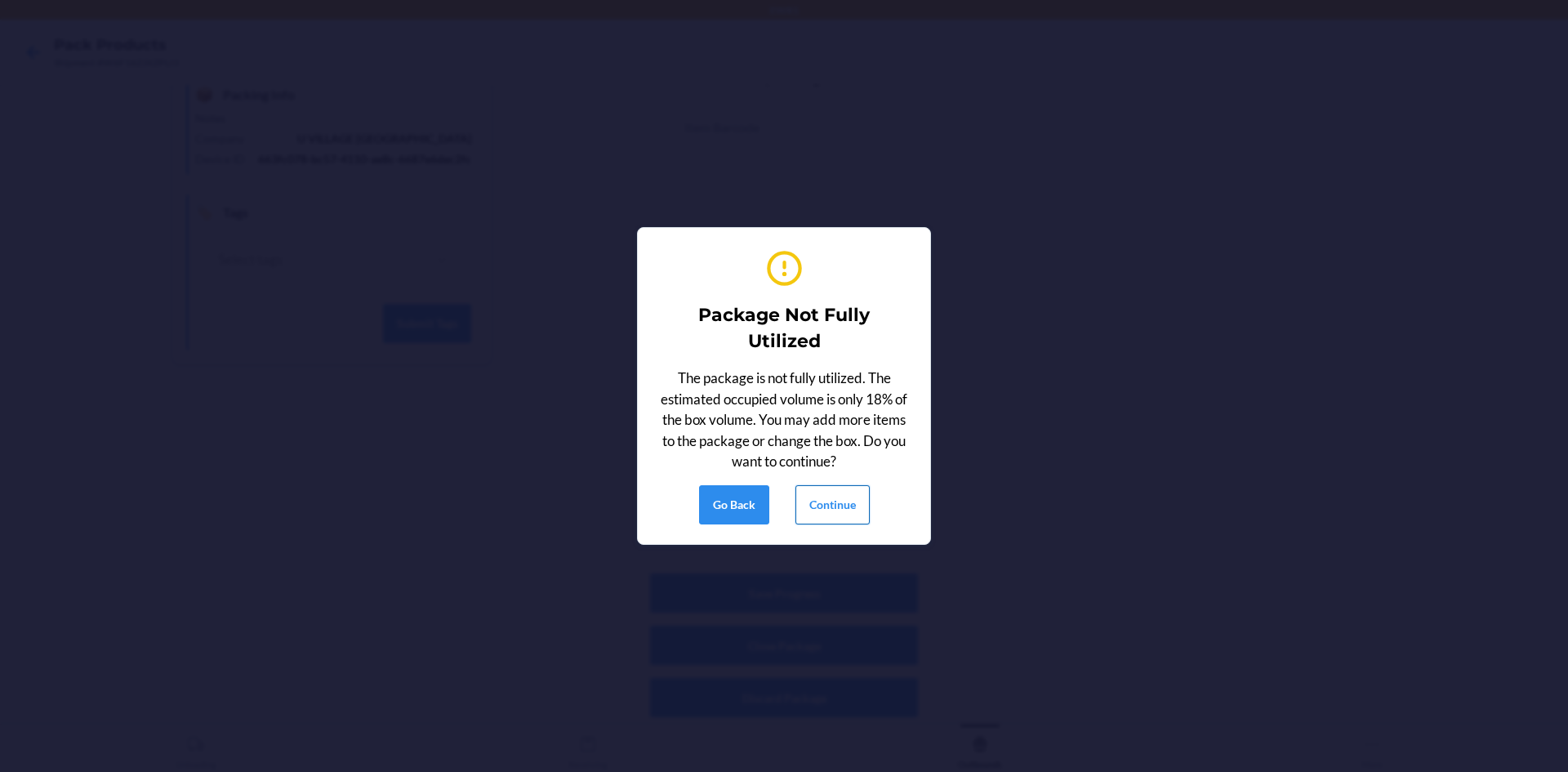
click at [844, 499] on button "Continue" at bounding box center [833, 505] width 75 height 39
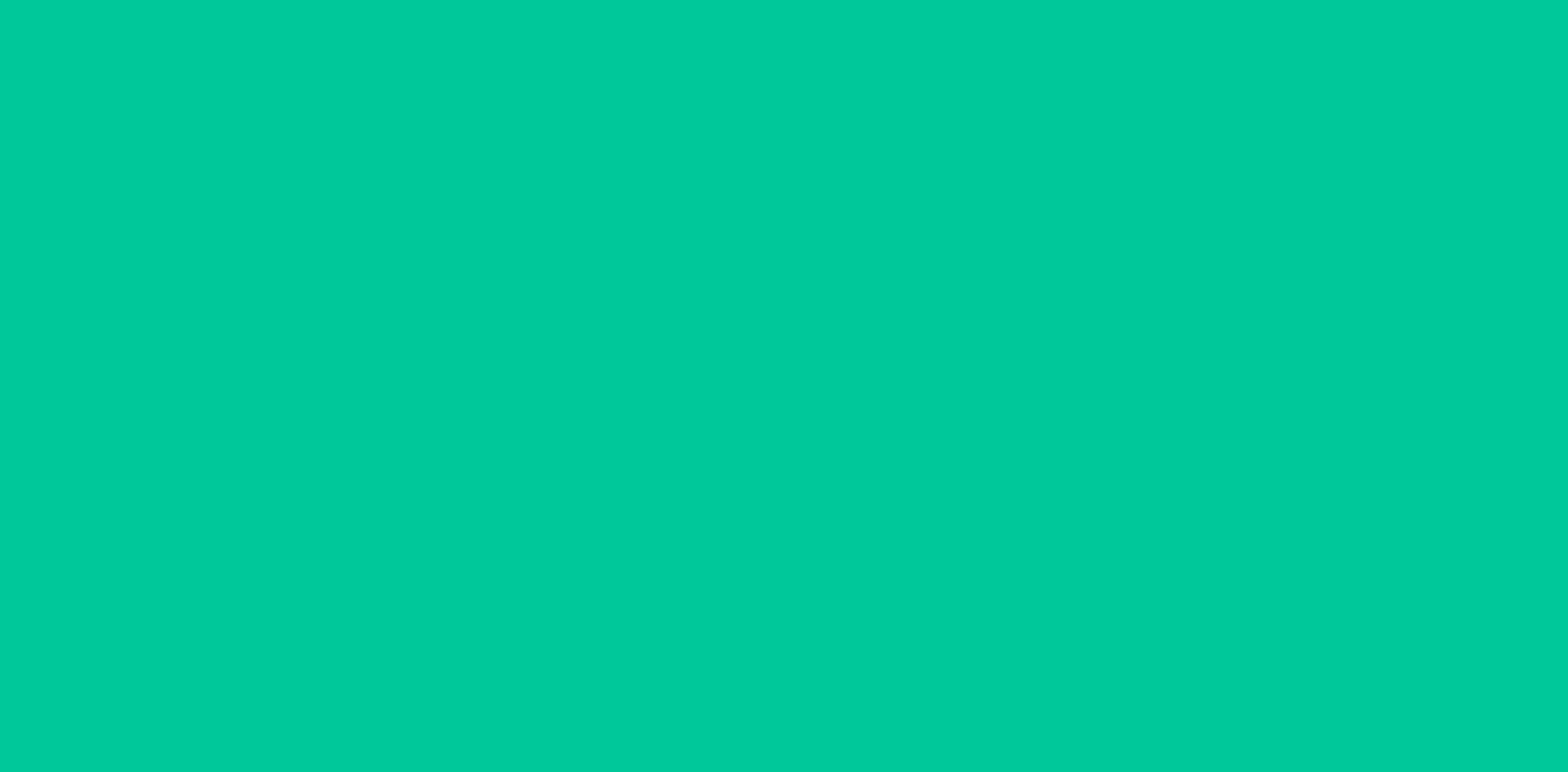
scroll to position [14, 0]
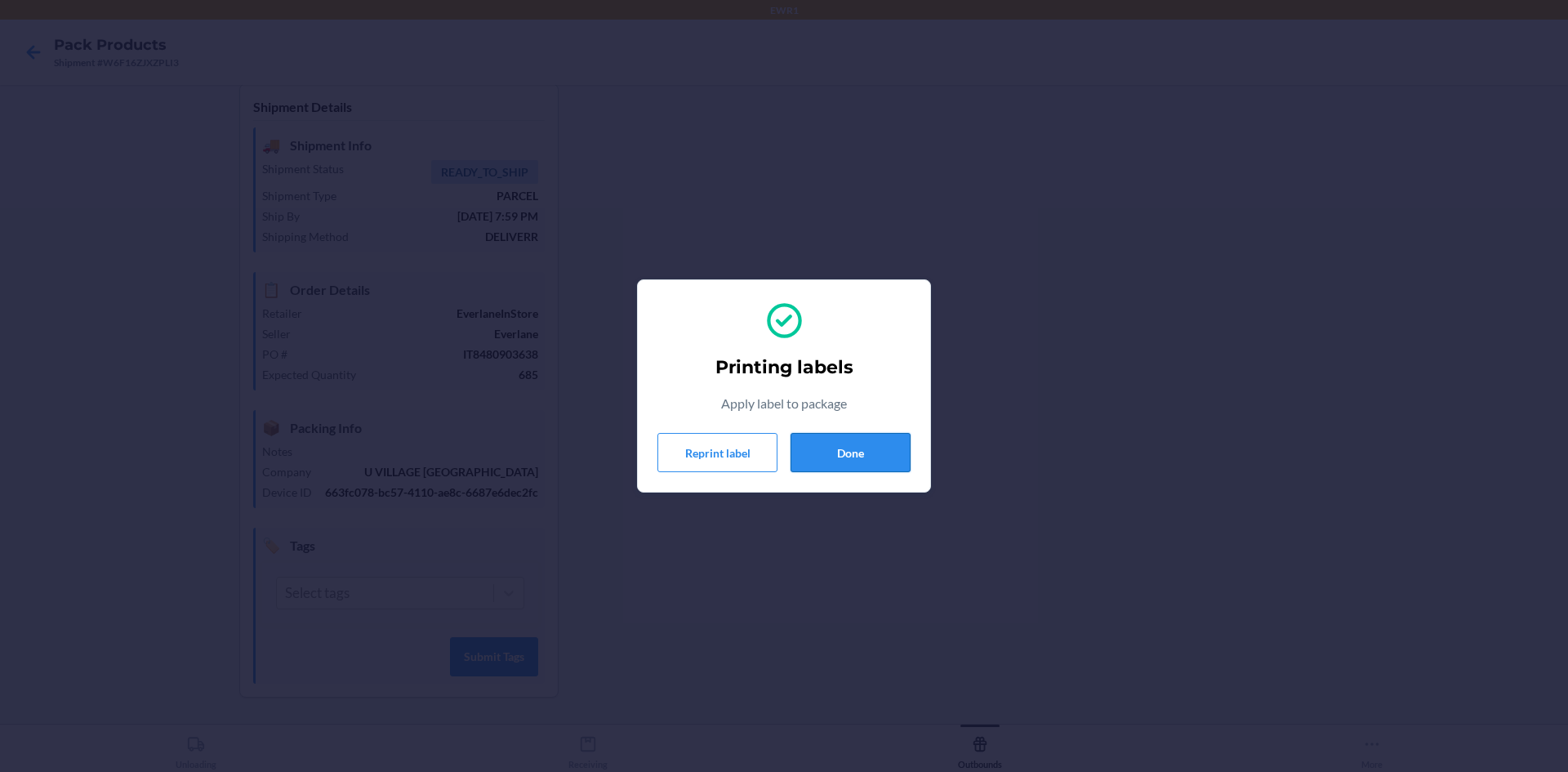
click at [858, 452] on button "Done" at bounding box center [850, 452] width 120 height 39
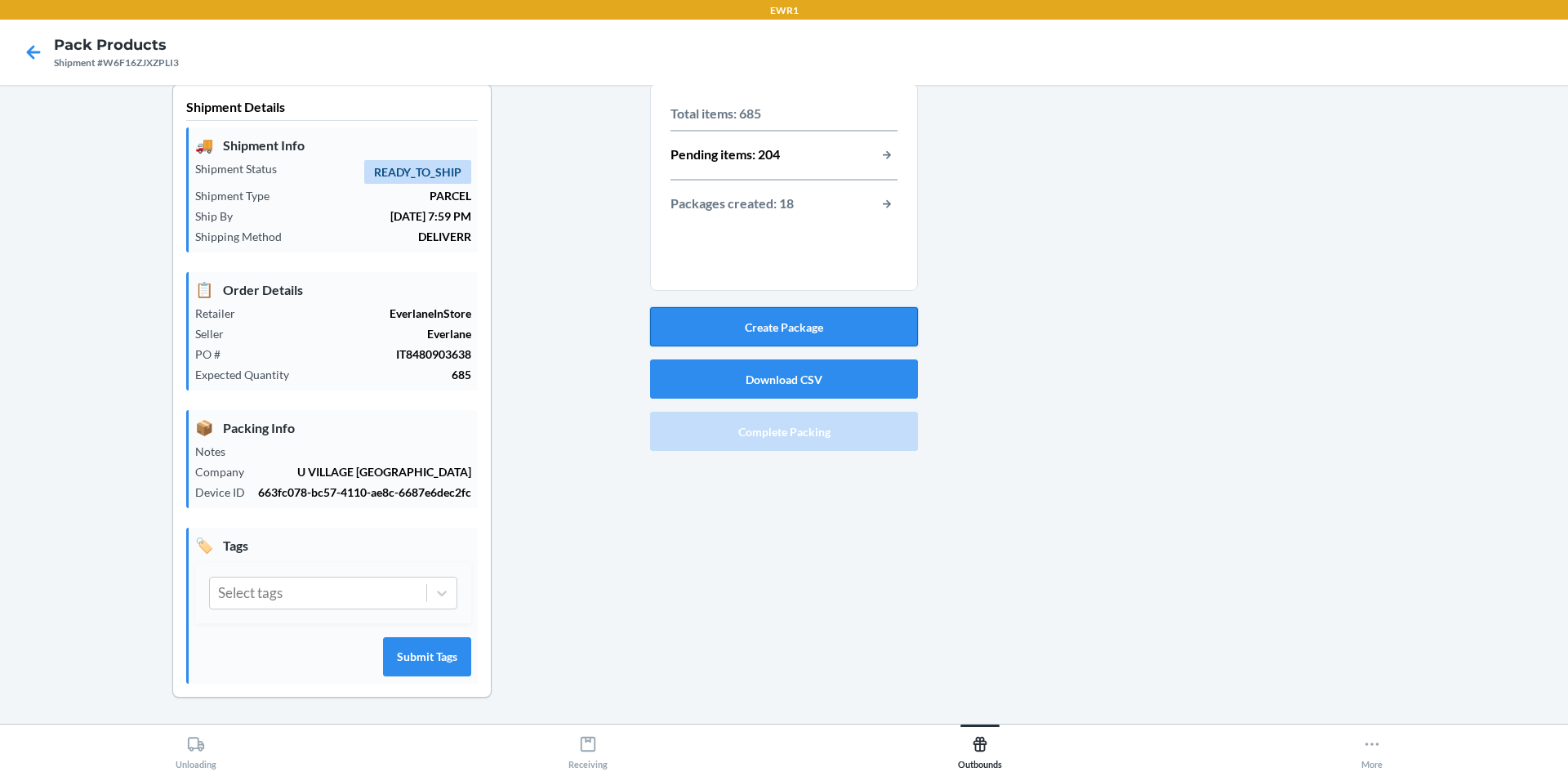
click at [862, 333] on button "Create Package" at bounding box center [784, 327] width 268 height 39
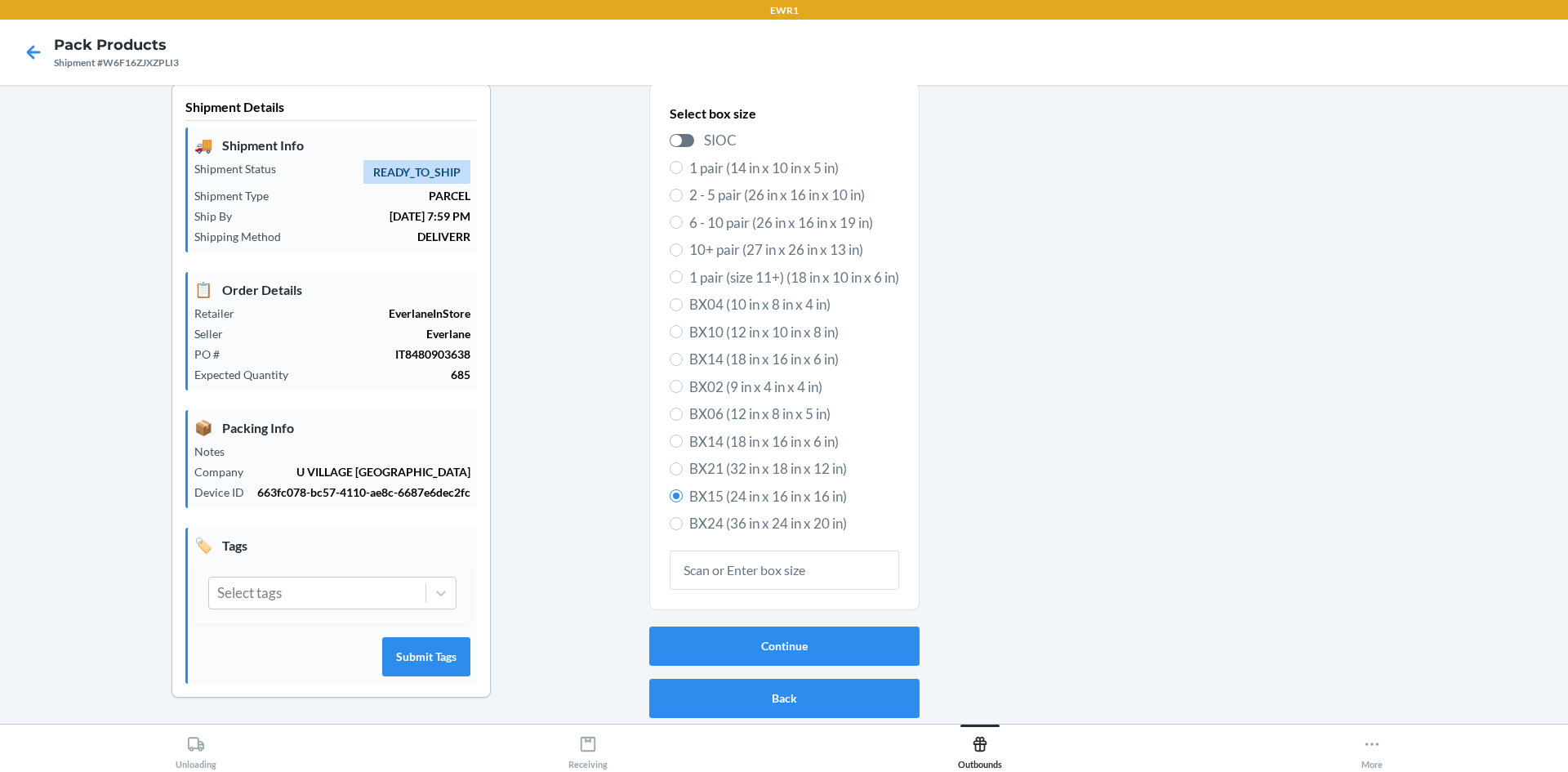
scroll to position [15, 0]
click at [808, 652] on button "Continue" at bounding box center [784, 645] width 270 height 39
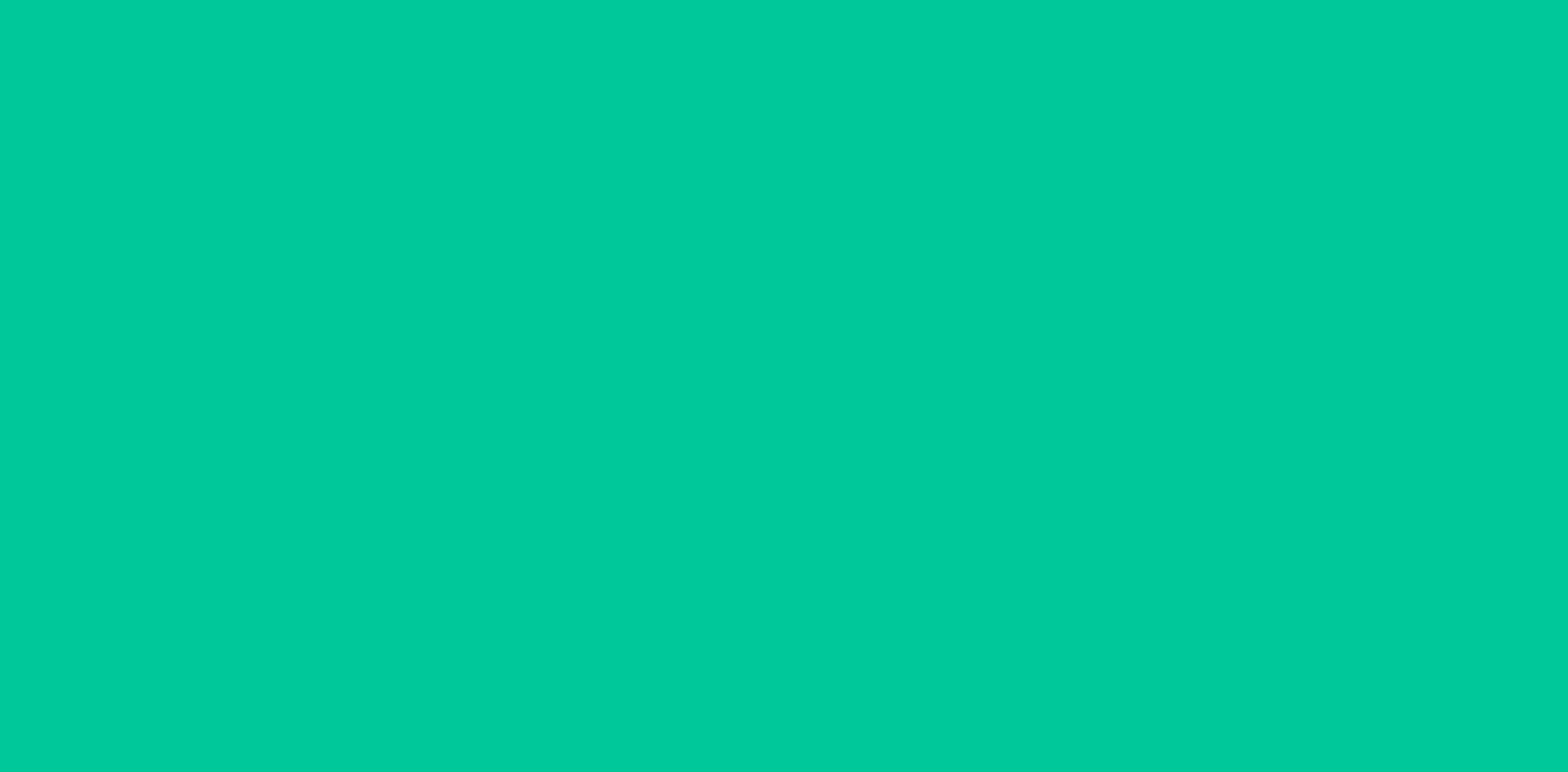
scroll to position [253, 0]
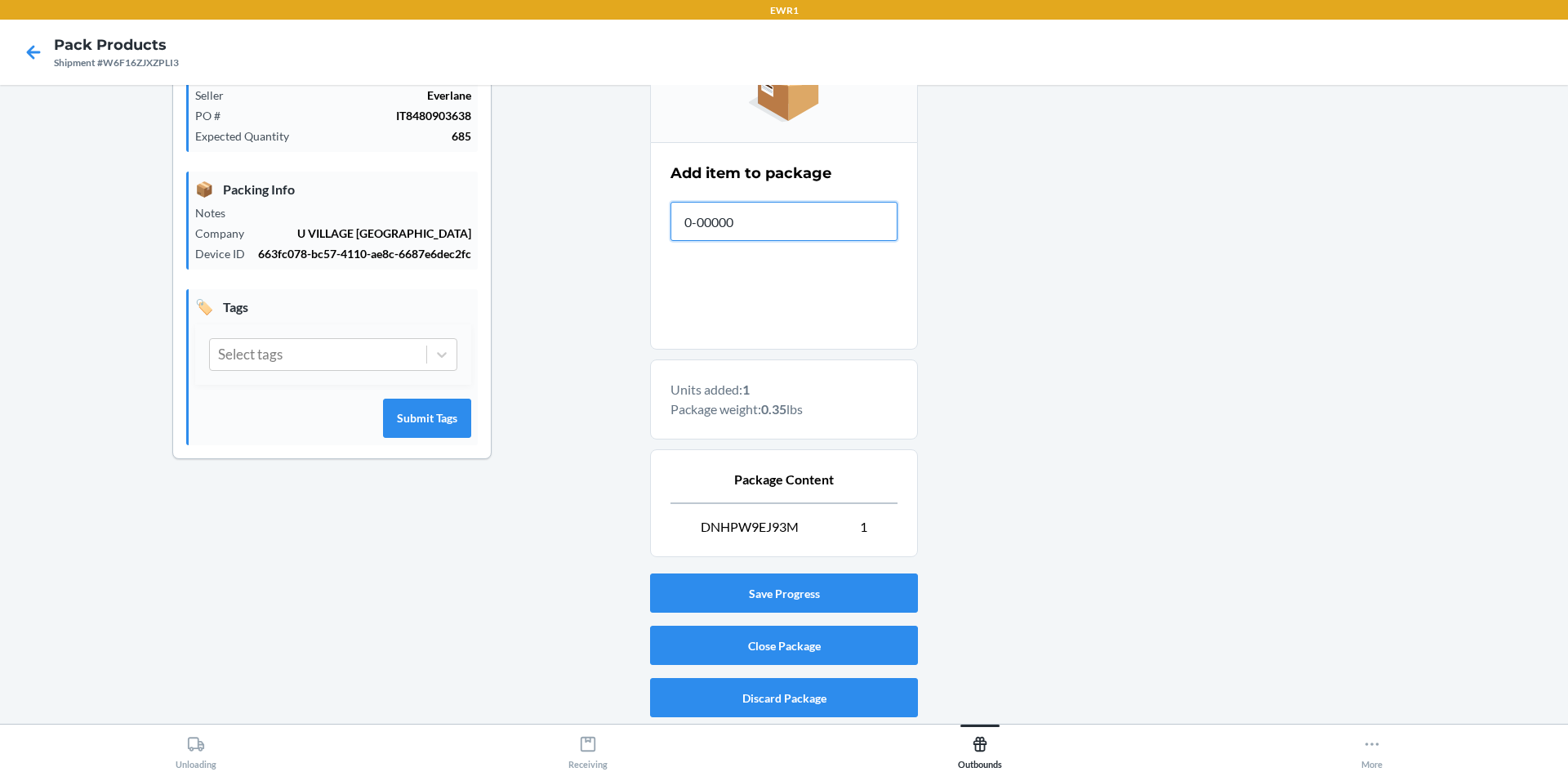
type input "0-00000-"
type input "0-0000"
type input "0-000"
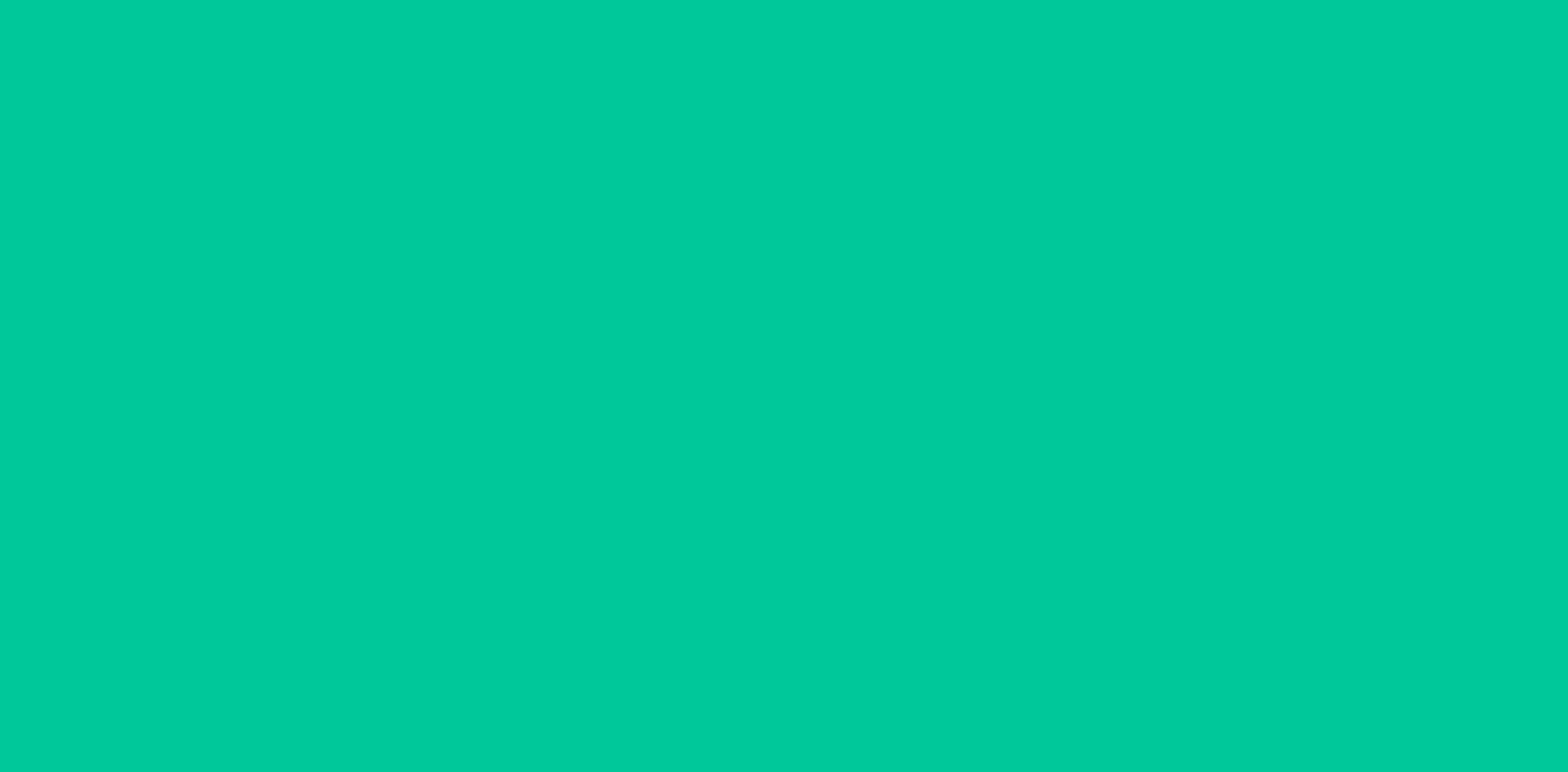
scroll to position [301, 0]
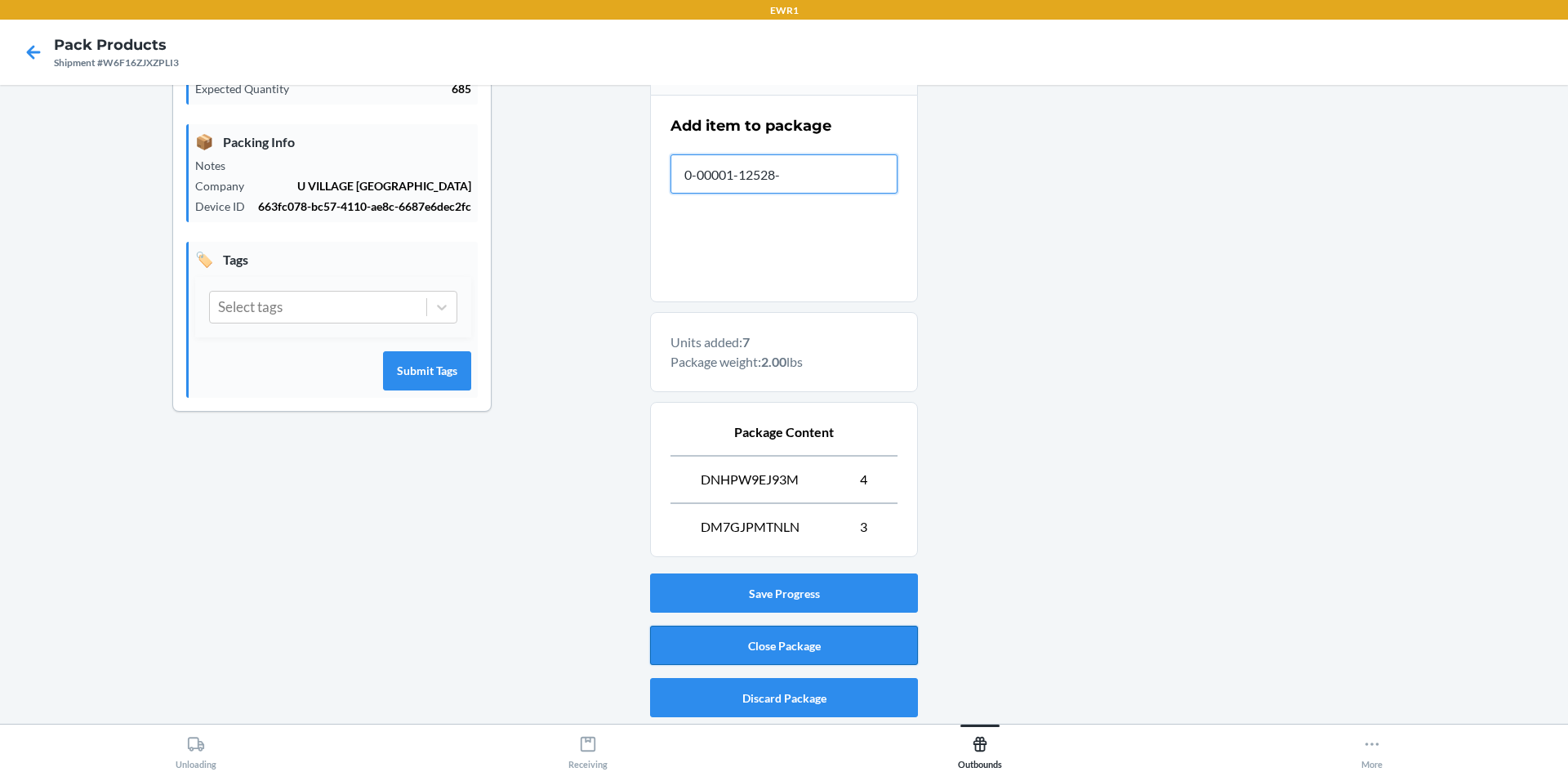
type input "0-00001-12528-3"
type input "0-"
type input "0-000"
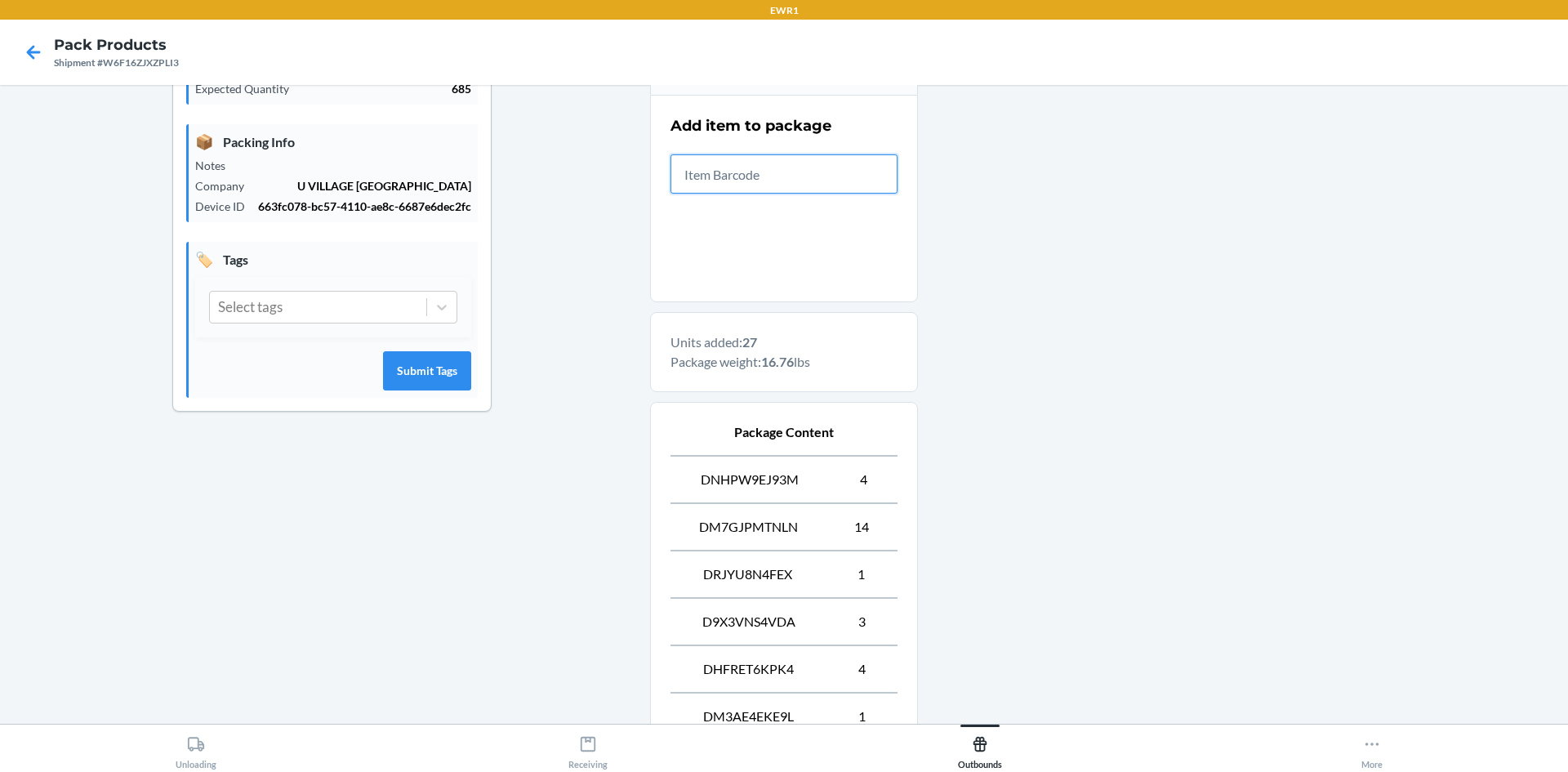
scroll to position [490, 0]
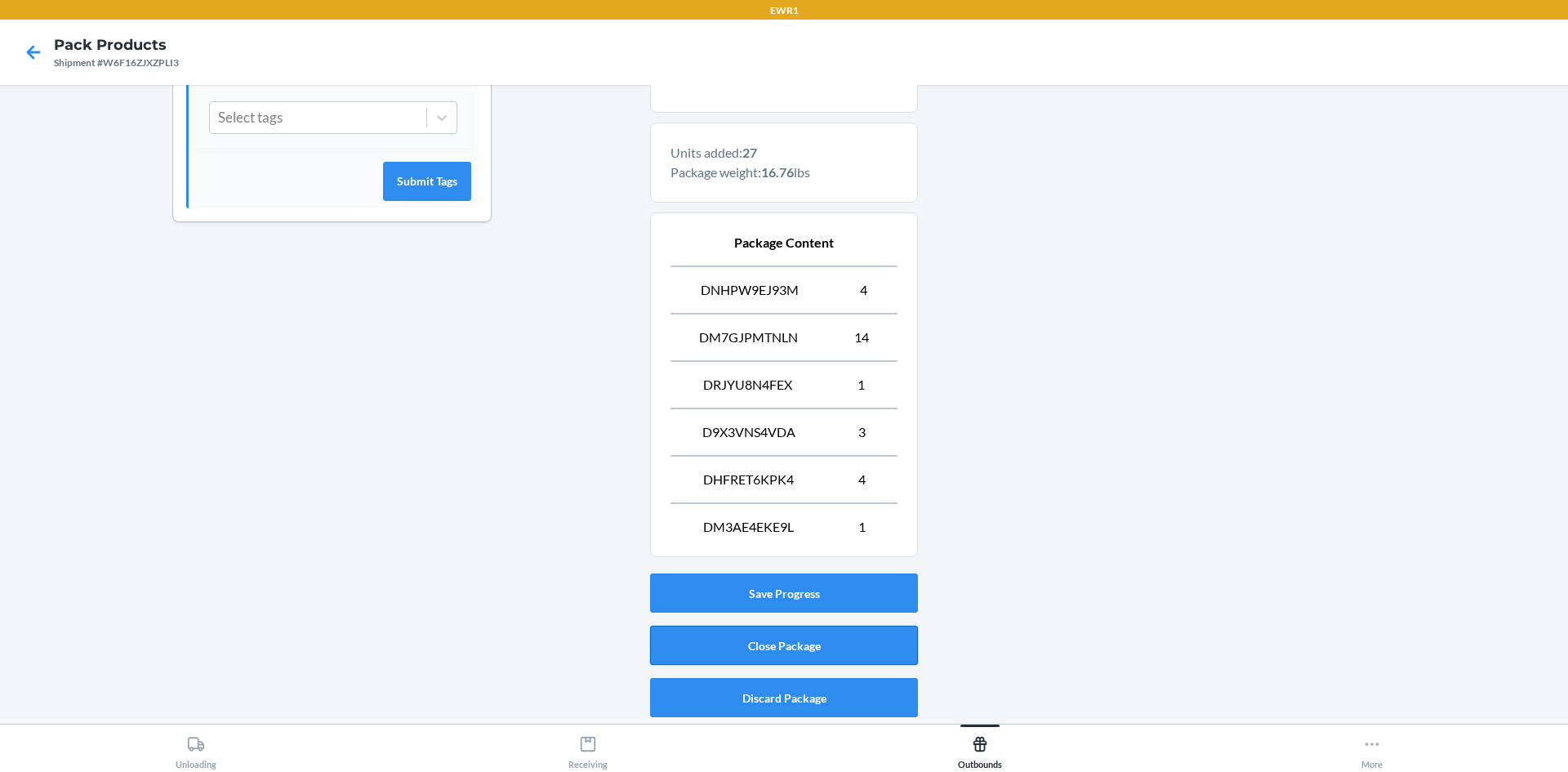
click at [848, 647] on button "Close Package" at bounding box center [784, 645] width 268 height 39
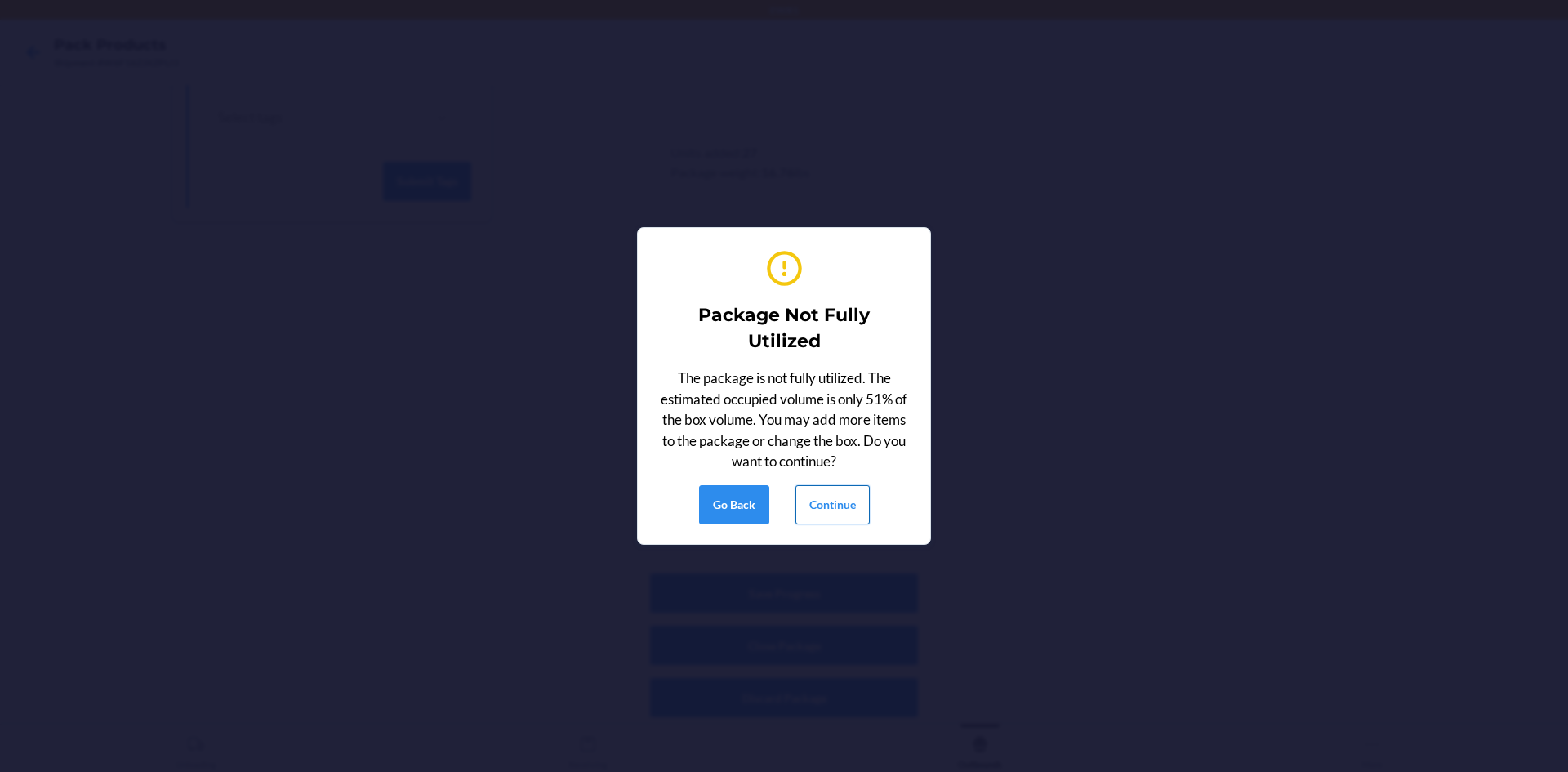
click at [836, 497] on button "Continue" at bounding box center [833, 505] width 75 height 39
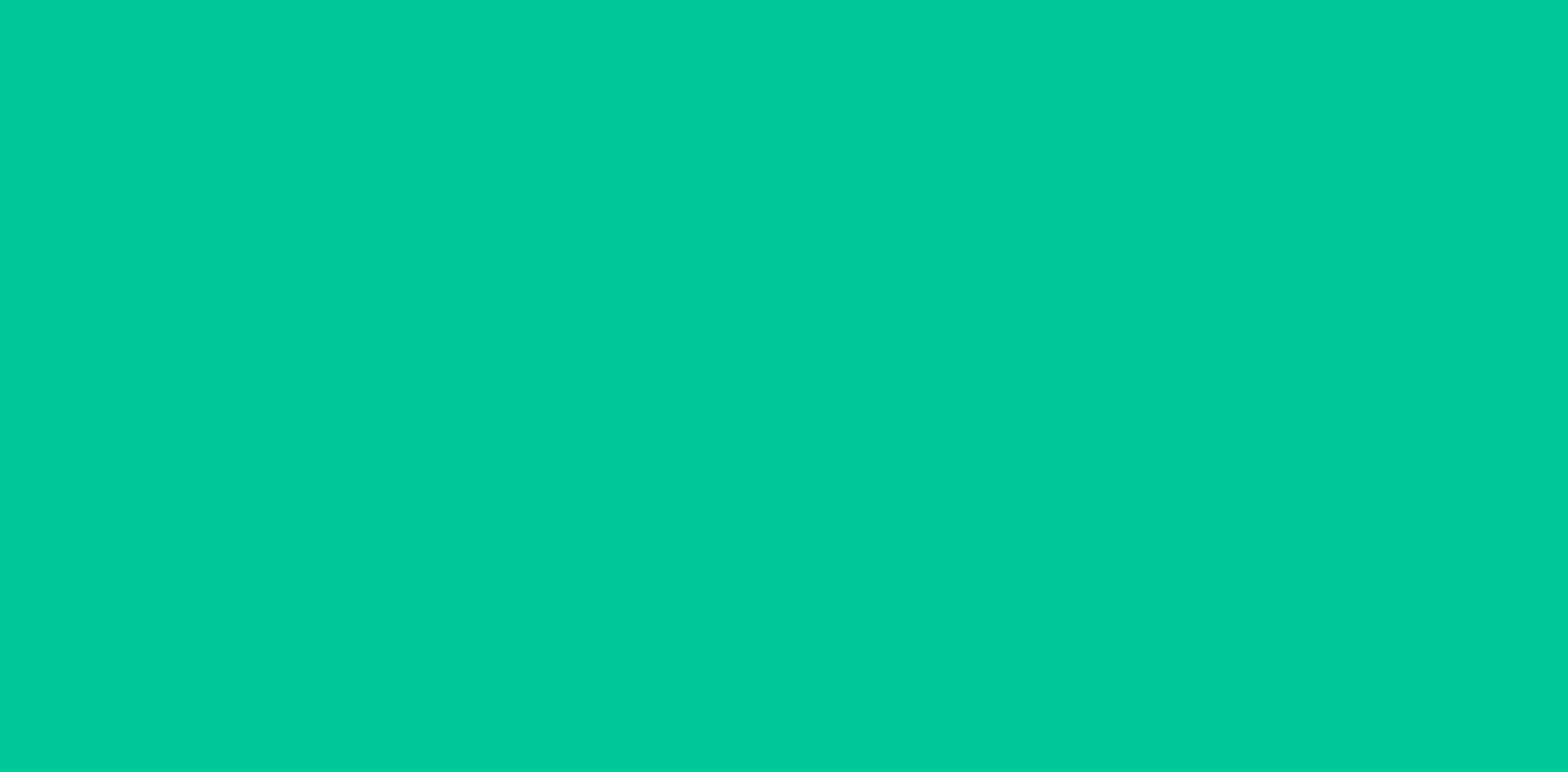
scroll to position [14, 0]
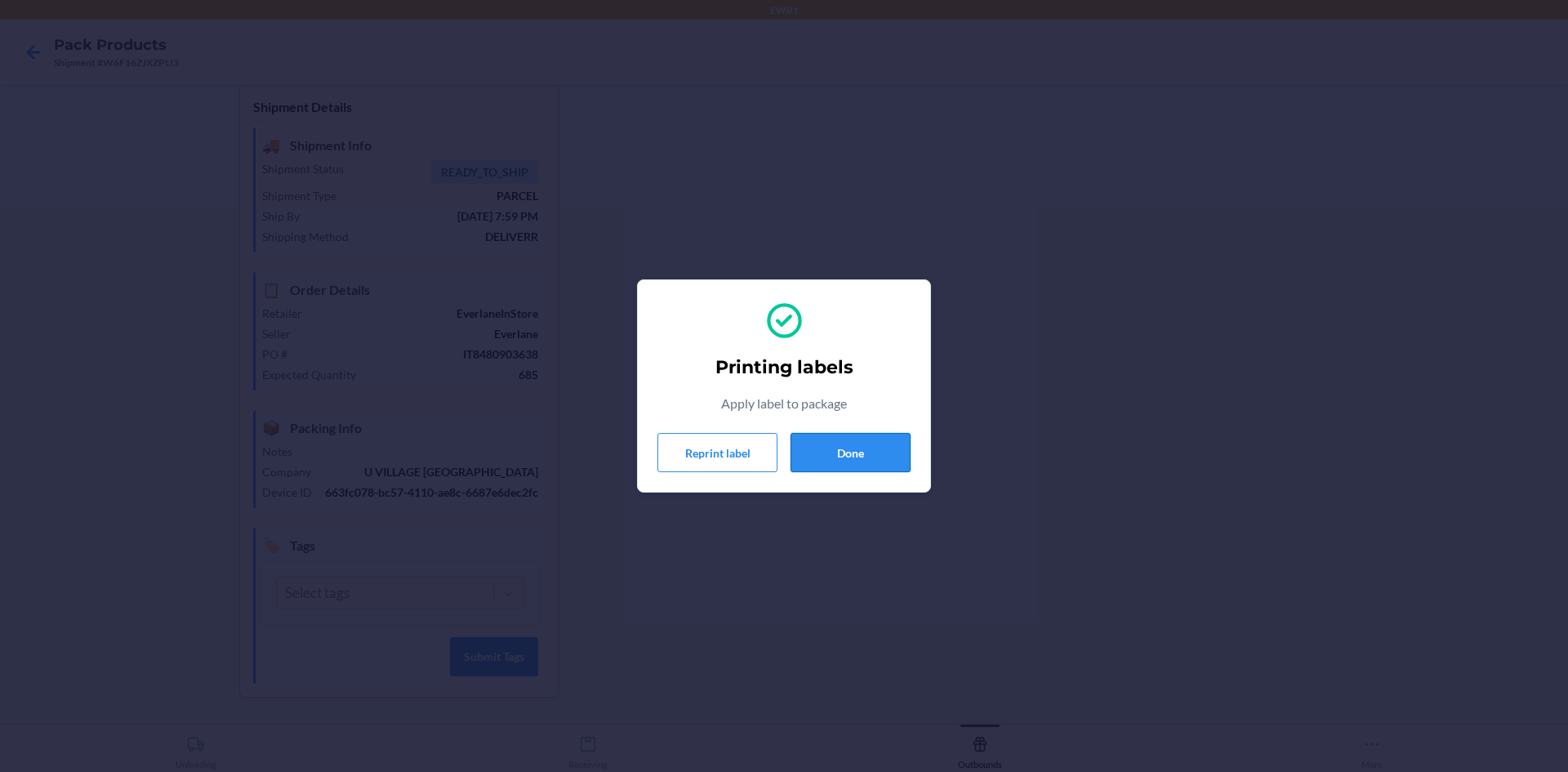
click at [878, 454] on button "Done" at bounding box center [850, 452] width 120 height 39
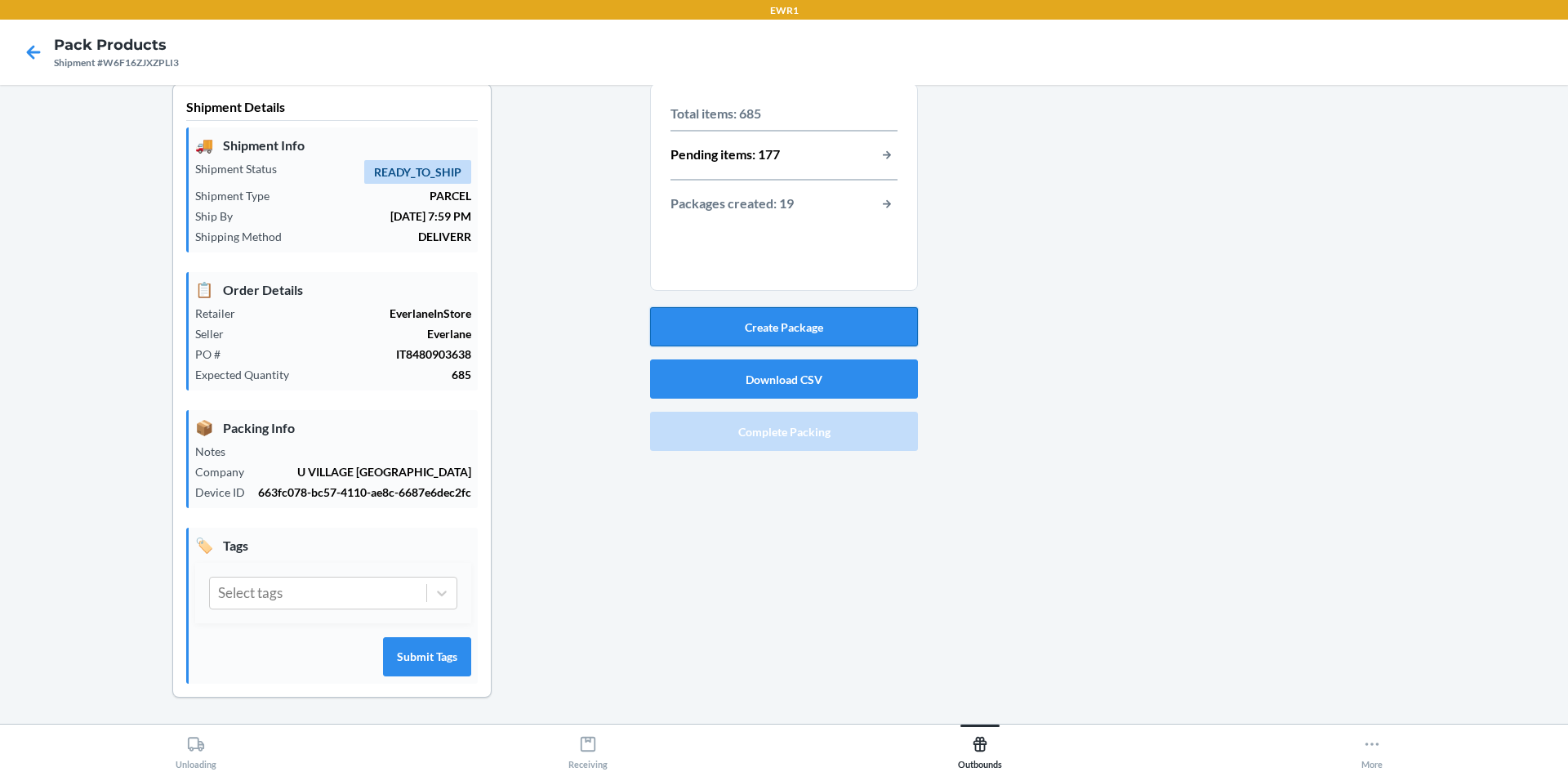
click at [830, 329] on button "Create Package" at bounding box center [784, 327] width 268 height 39
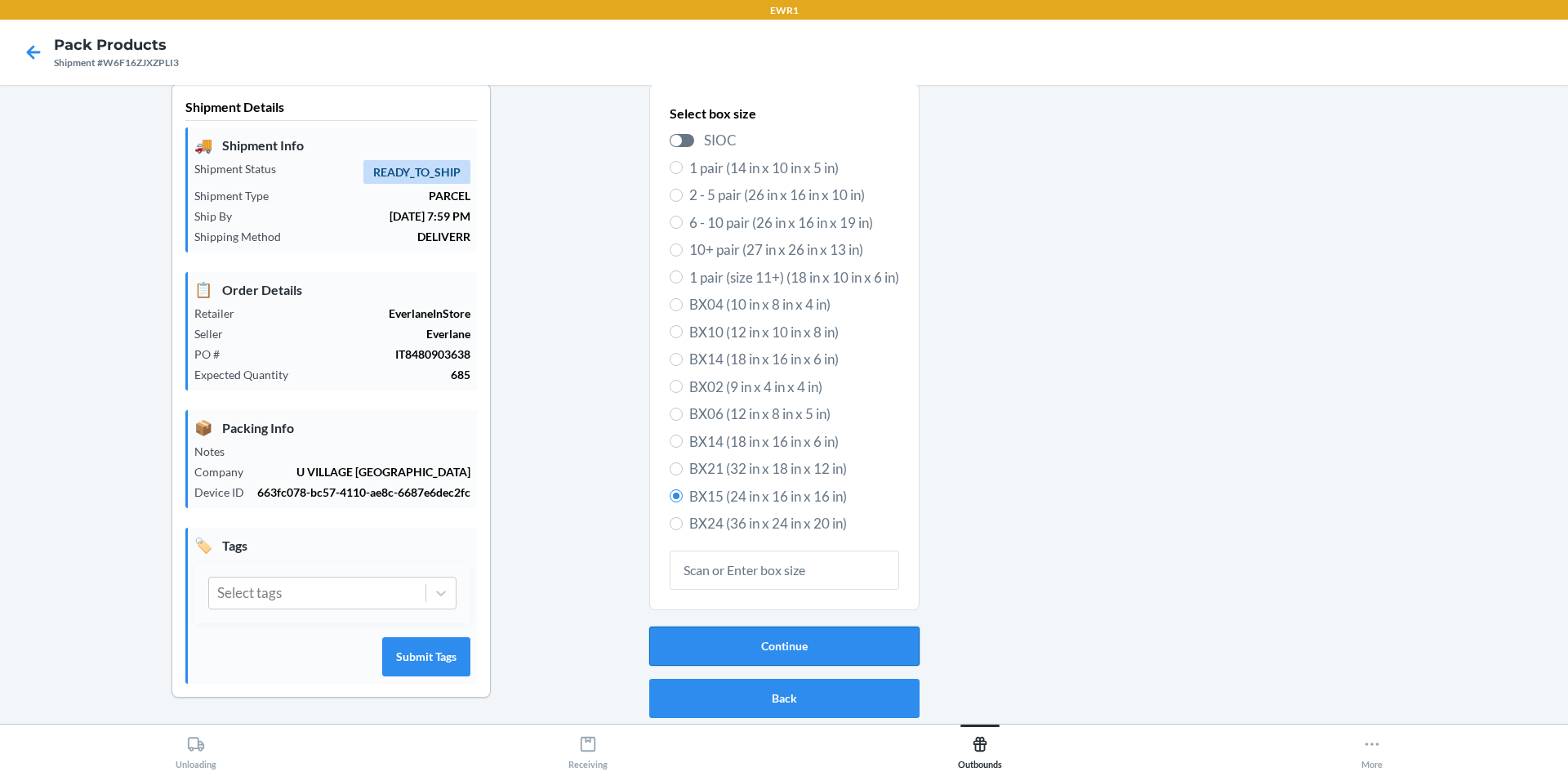
click at [832, 645] on button "Continue" at bounding box center [784, 646] width 270 height 39
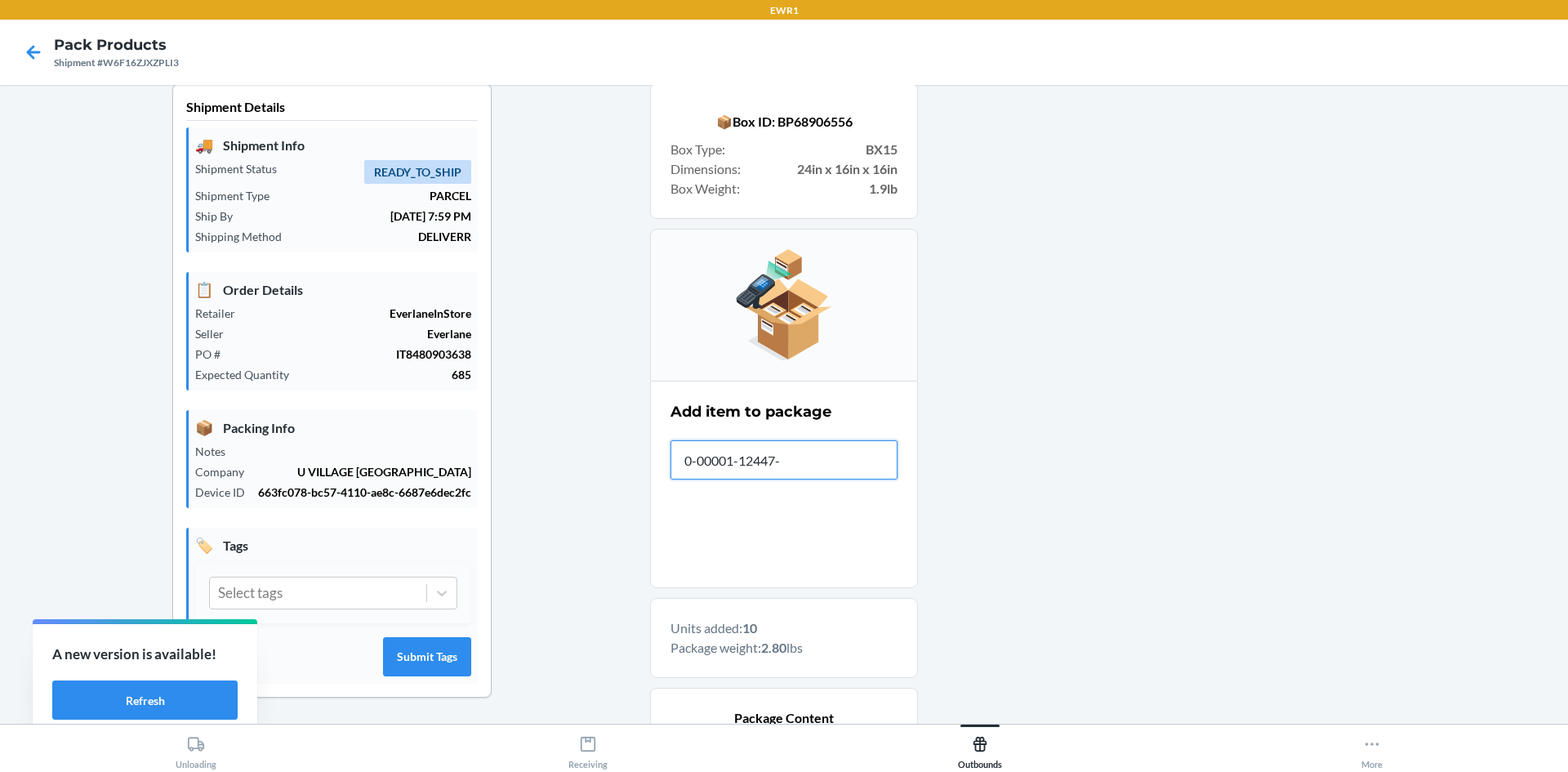
type input "0-00001-12447-7"
type input "[PHONE_NUMBER]"
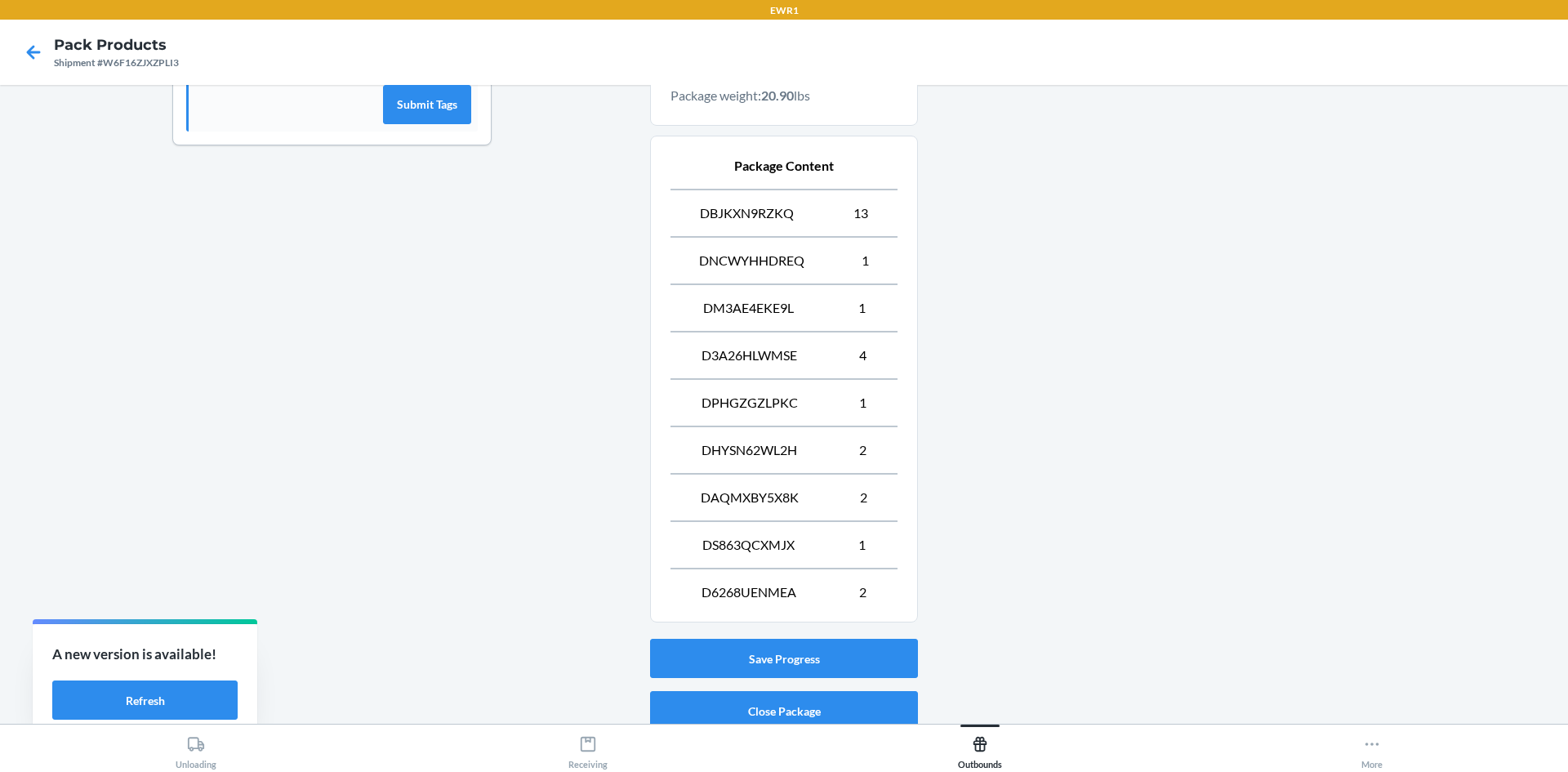
scroll to position [632, 0]
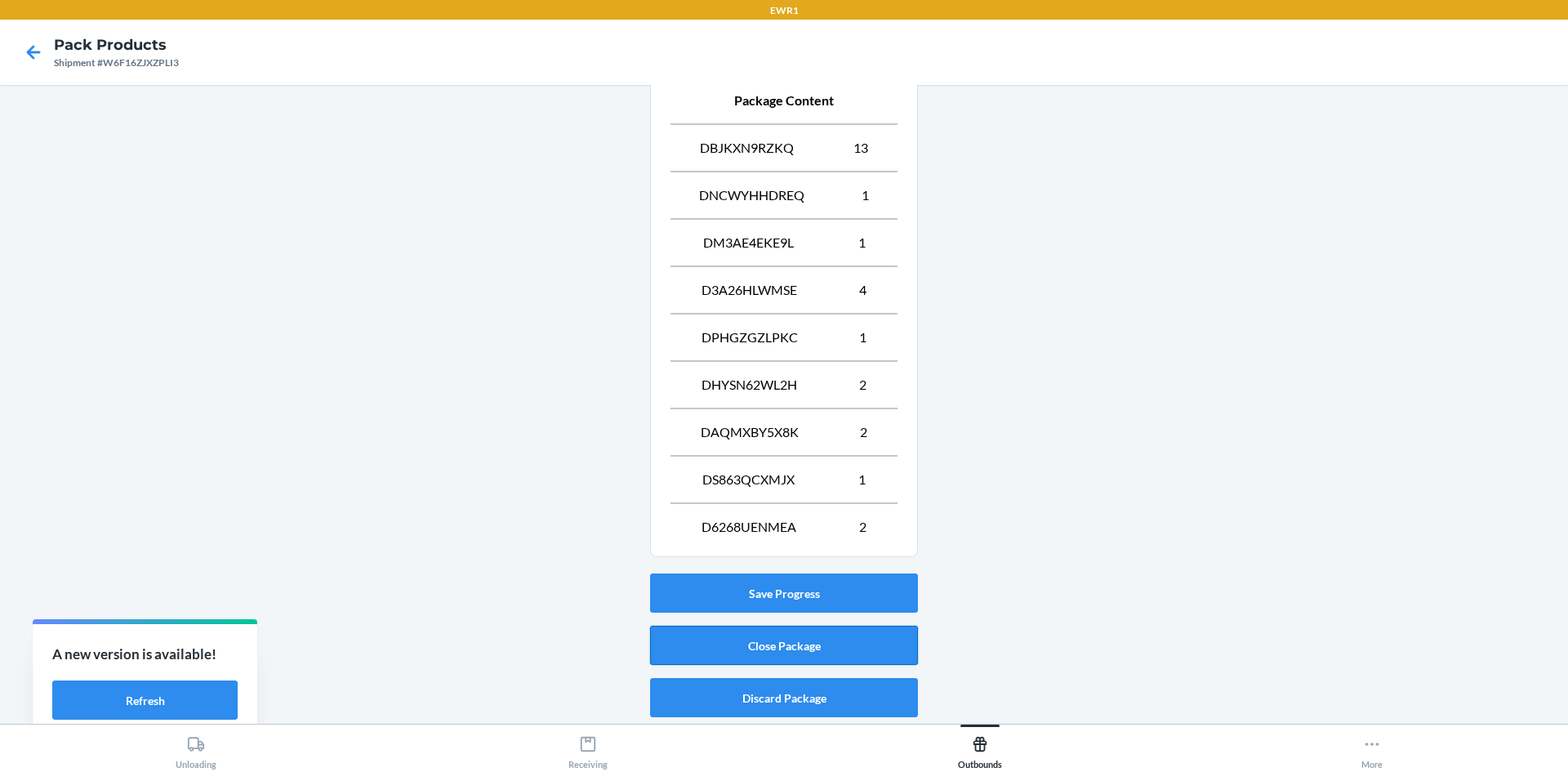
click at [770, 642] on button "Close Package" at bounding box center [784, 645] width 268 height 39
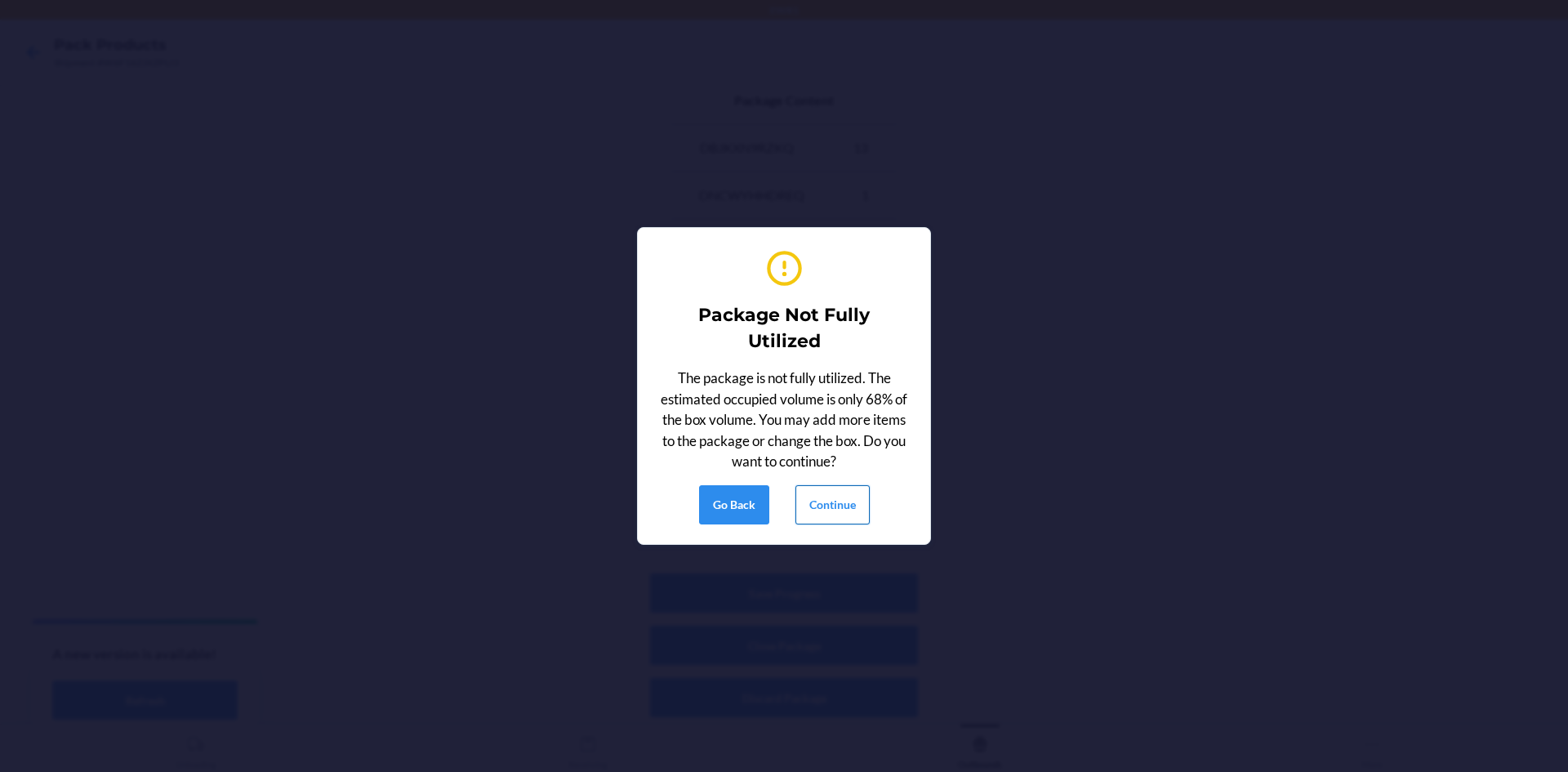
click at [813, 502] on button "Continue" at bounding box center [833, 505] width 75 height 39
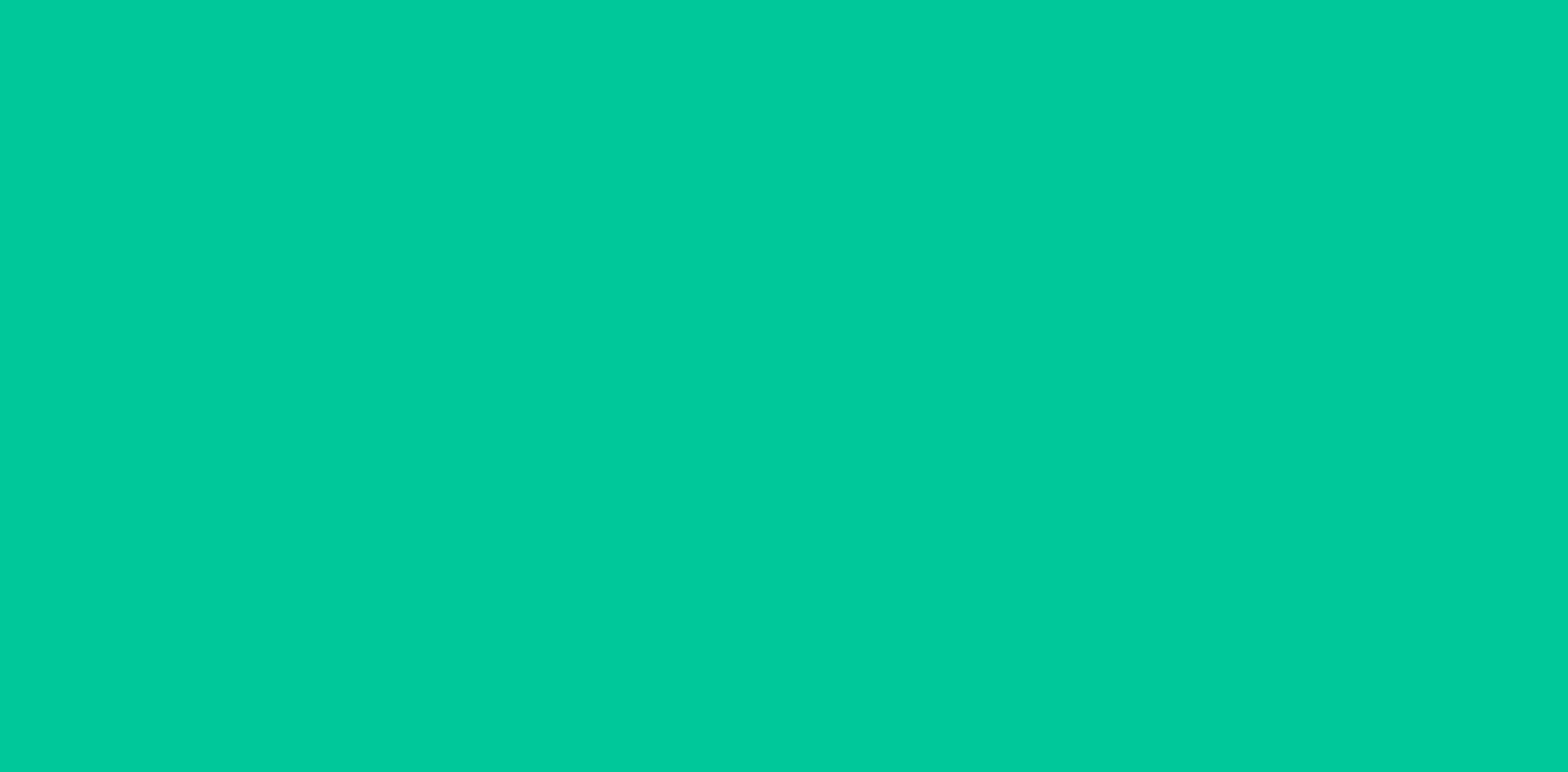
scroll to position [14, 0]
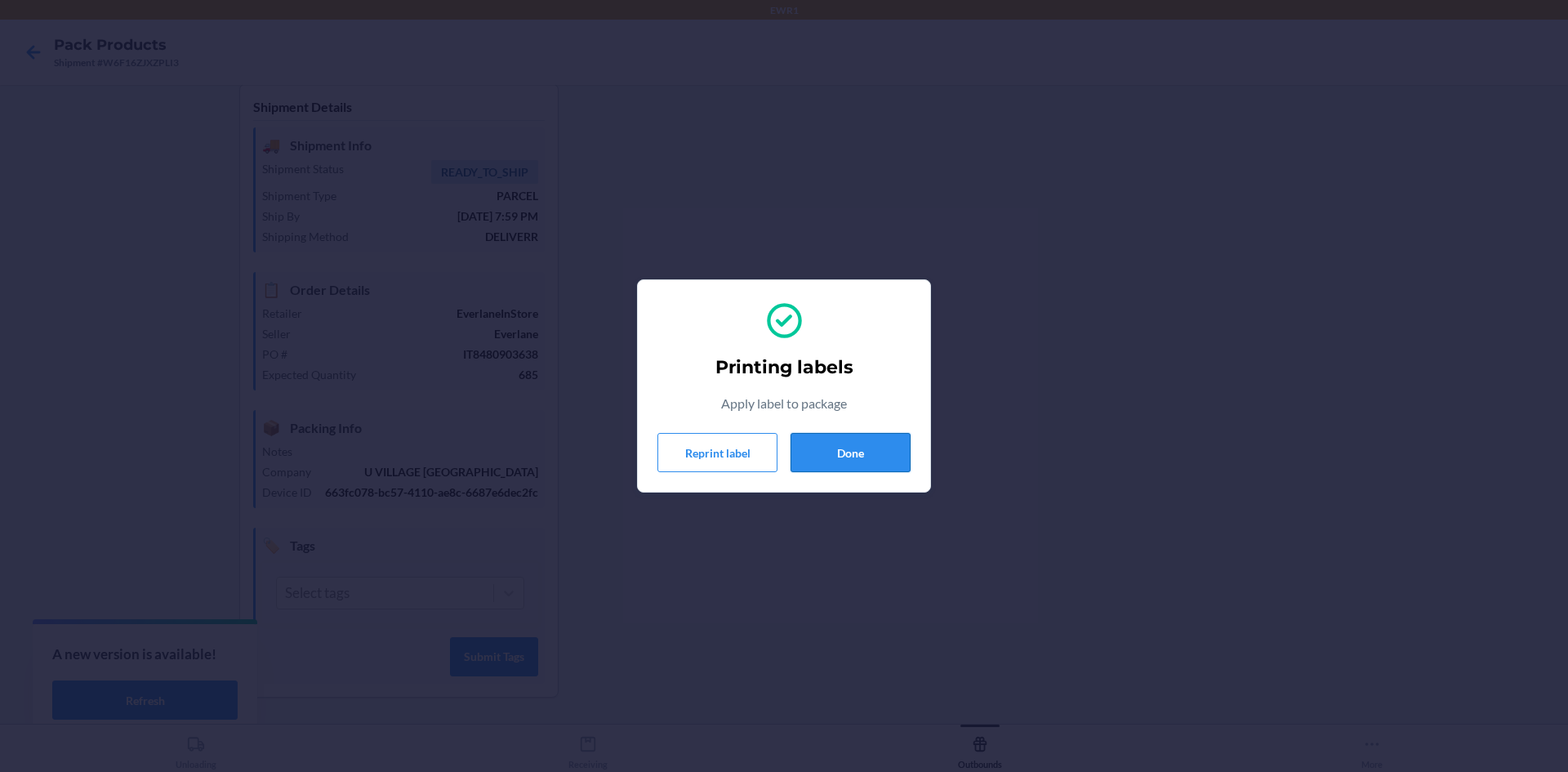
click at [855, 457] on button "Done" at bounding box center [850, 452] width 120 height 39
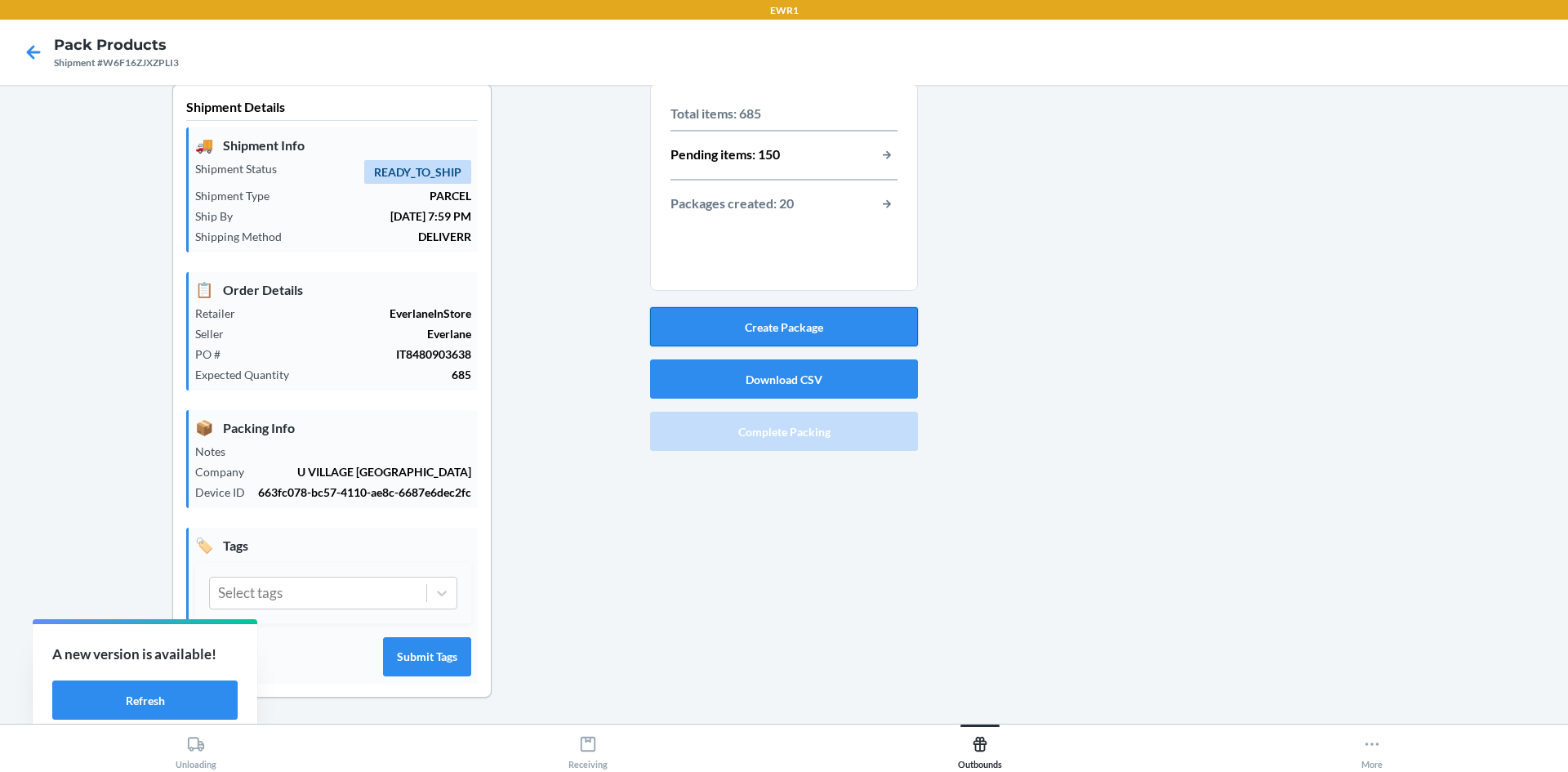
click at [768, 317] on button "Create Package" at bounding box center [784, 327] width 268 height 39
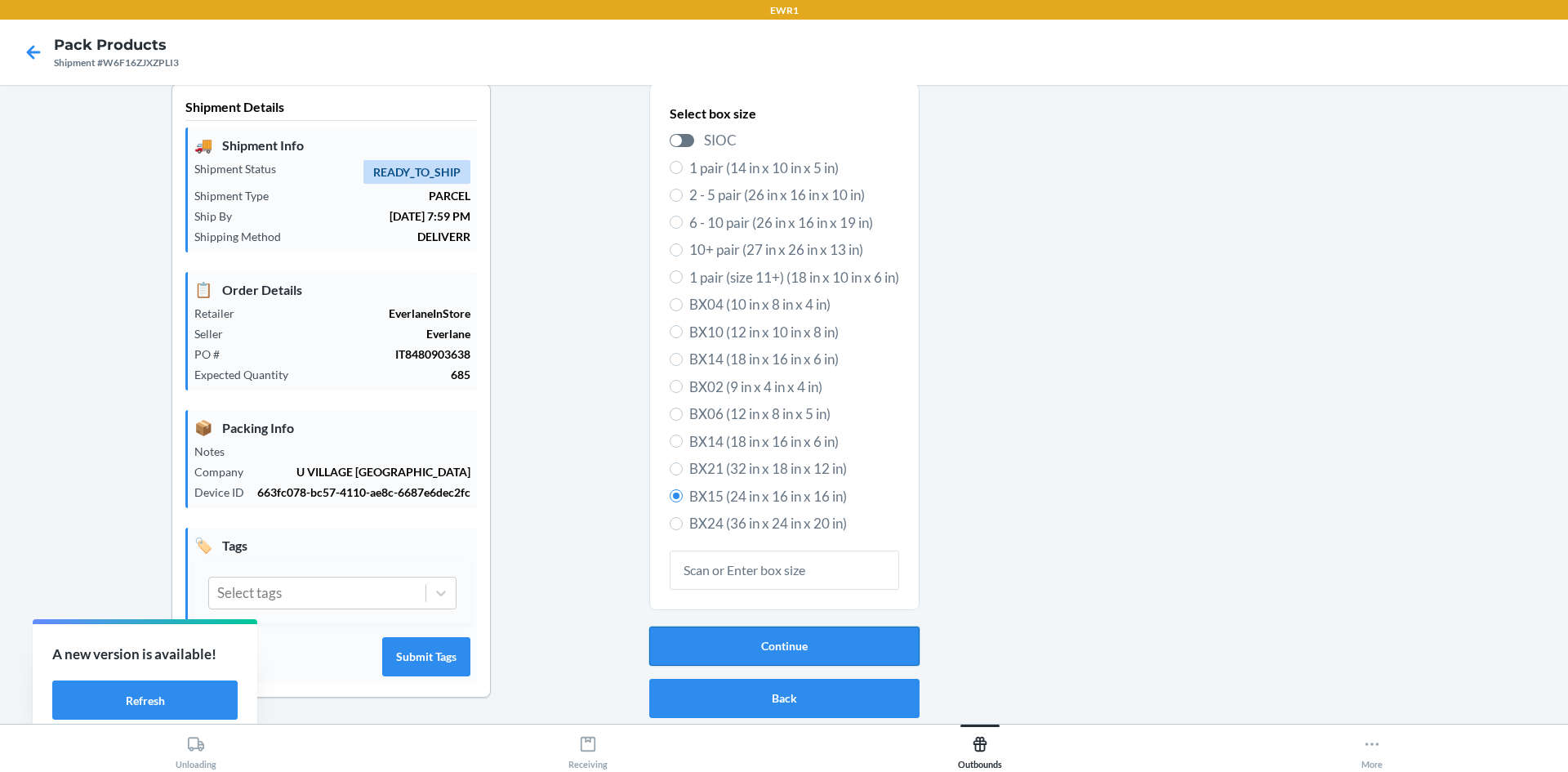
click at [806, 641] on button "Continue" at bounding box center [784, 646] width 270 height 39
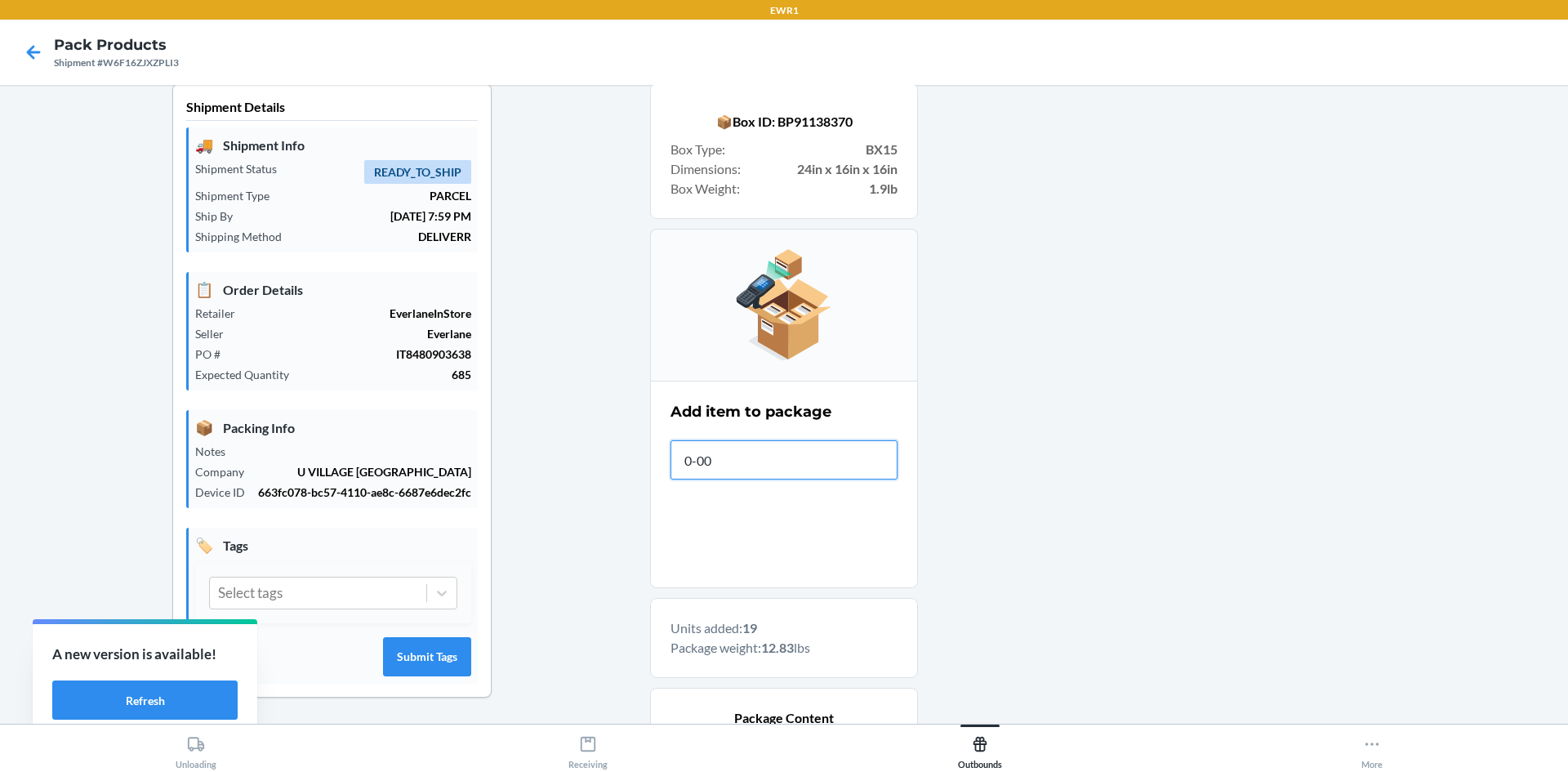
type input "0-000"
type input "[PHONE_NUMBER]"
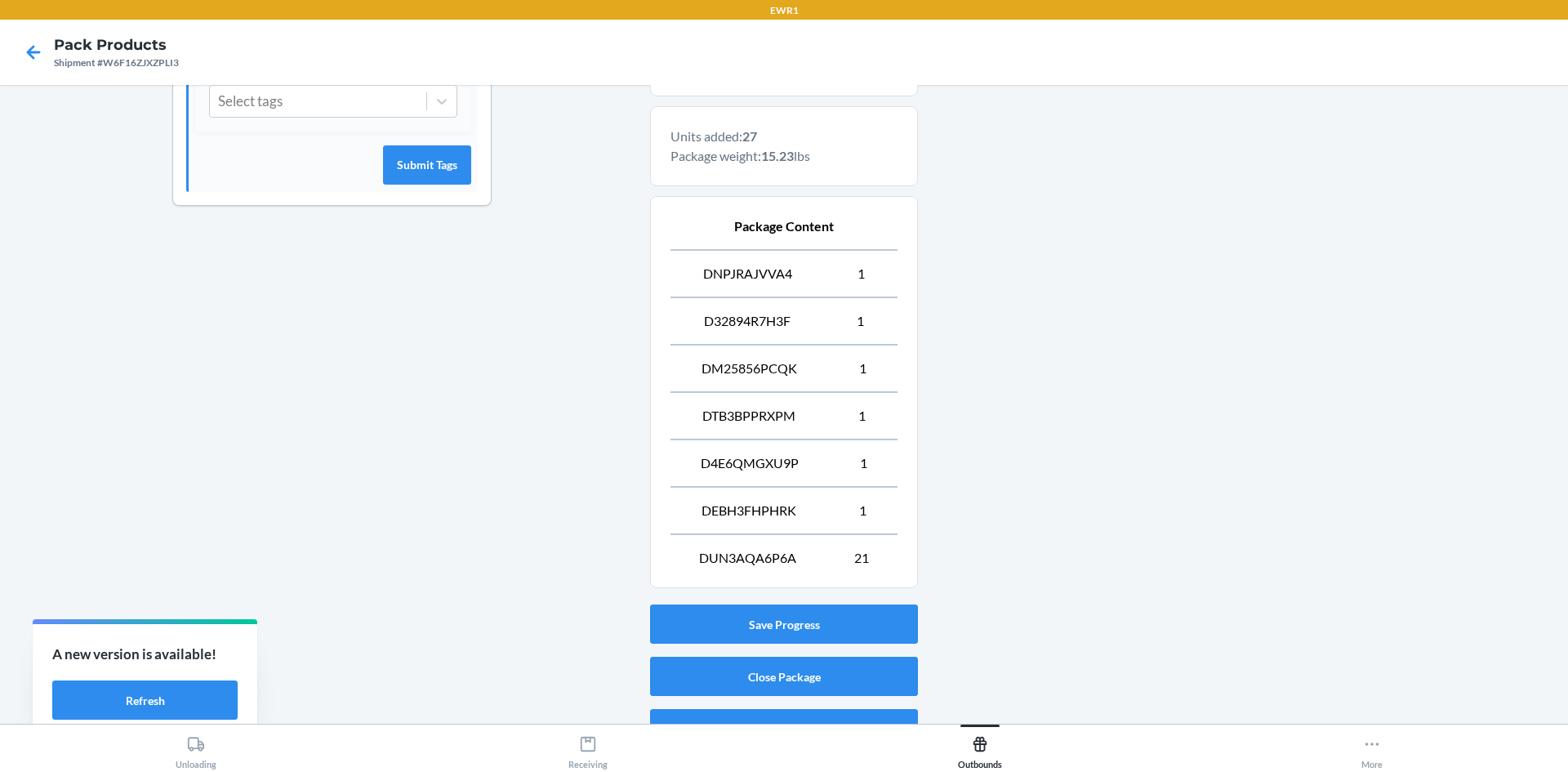
scroll to position [537, 0]
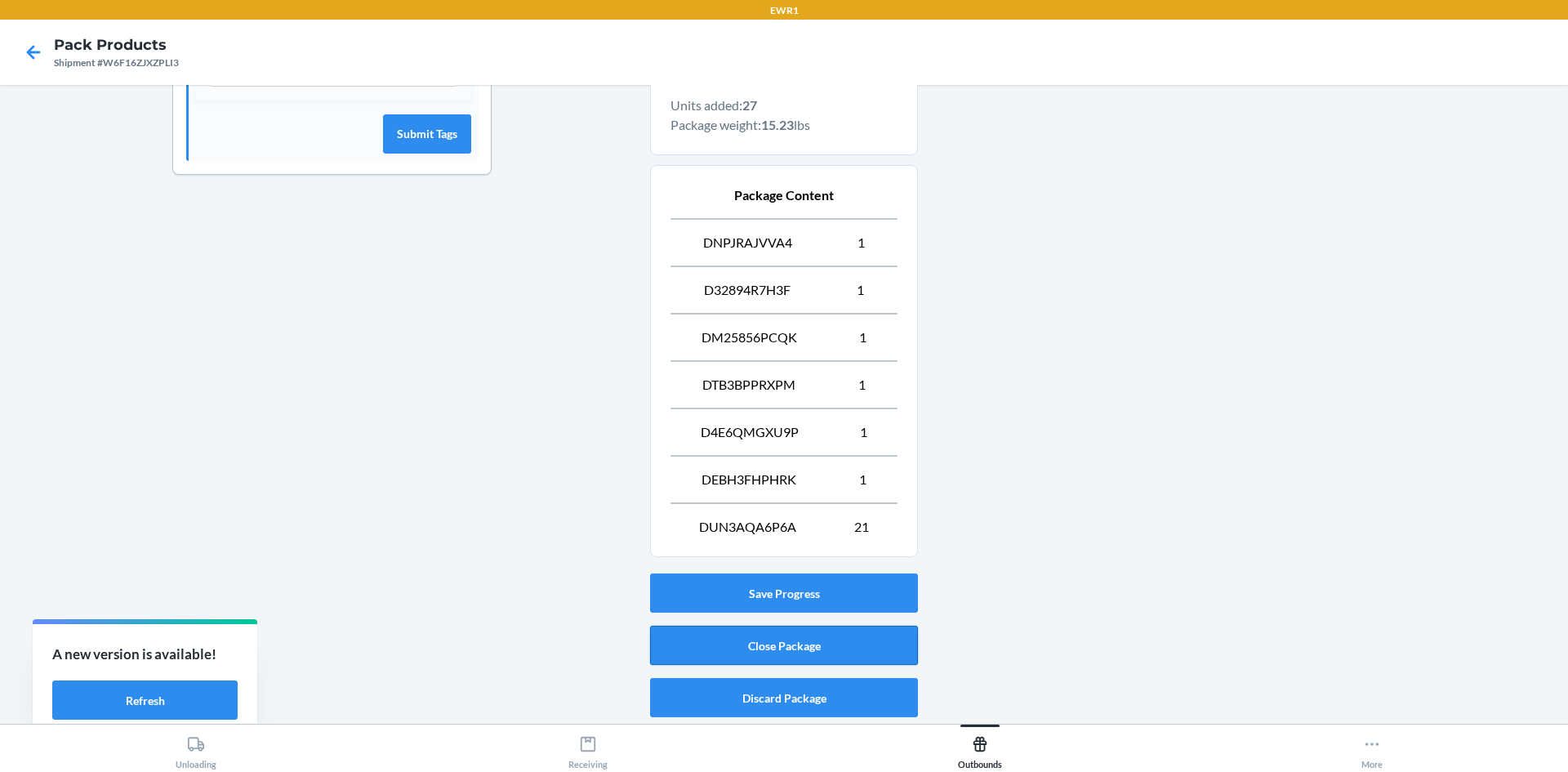
click at [746, 639] on button "Close Package" at bounding box center [784, 645] width 268 height 39
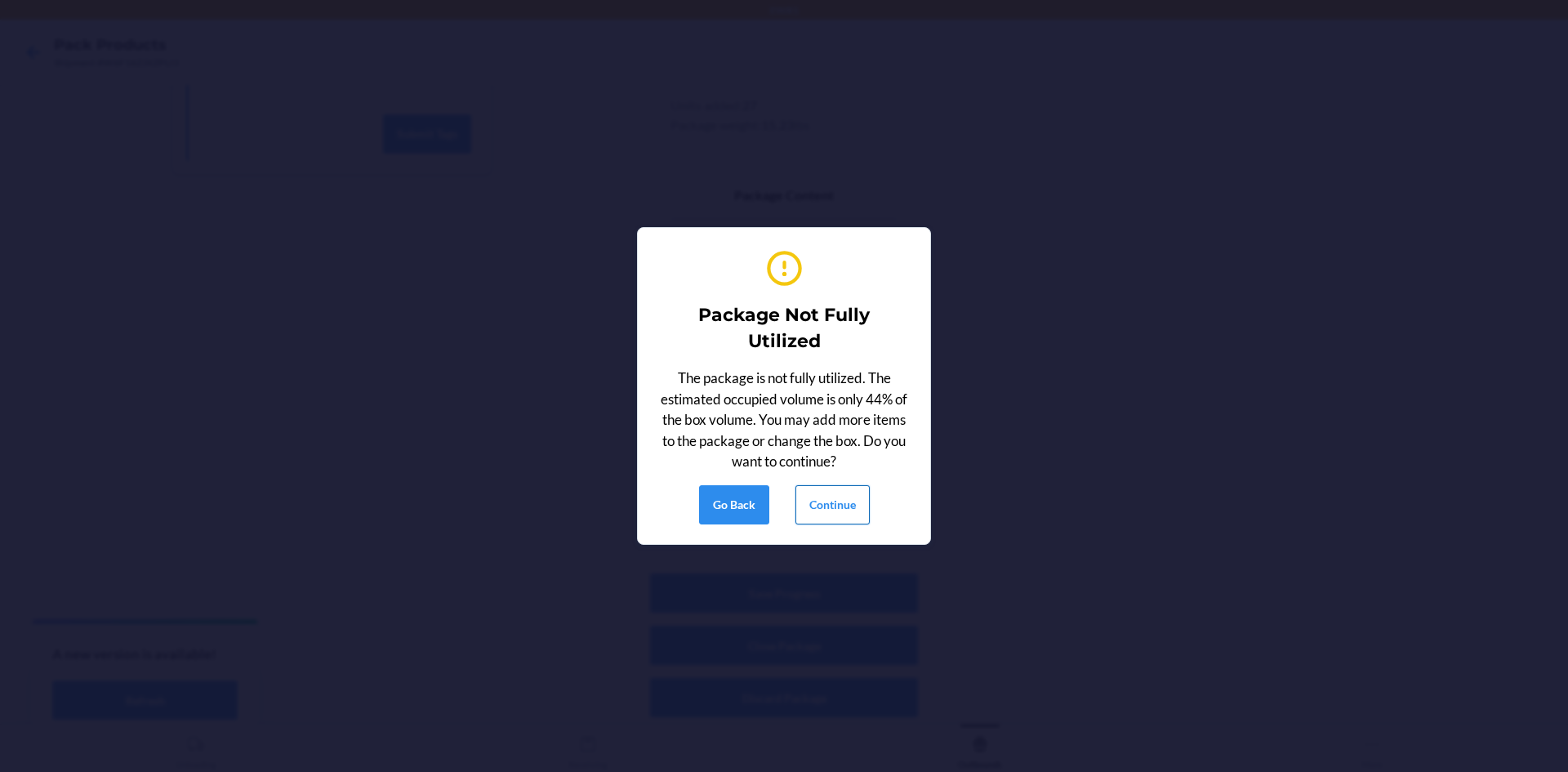
click at [841, 507] on button "Continue" at bounding box center [833, 505] width 75 height 39
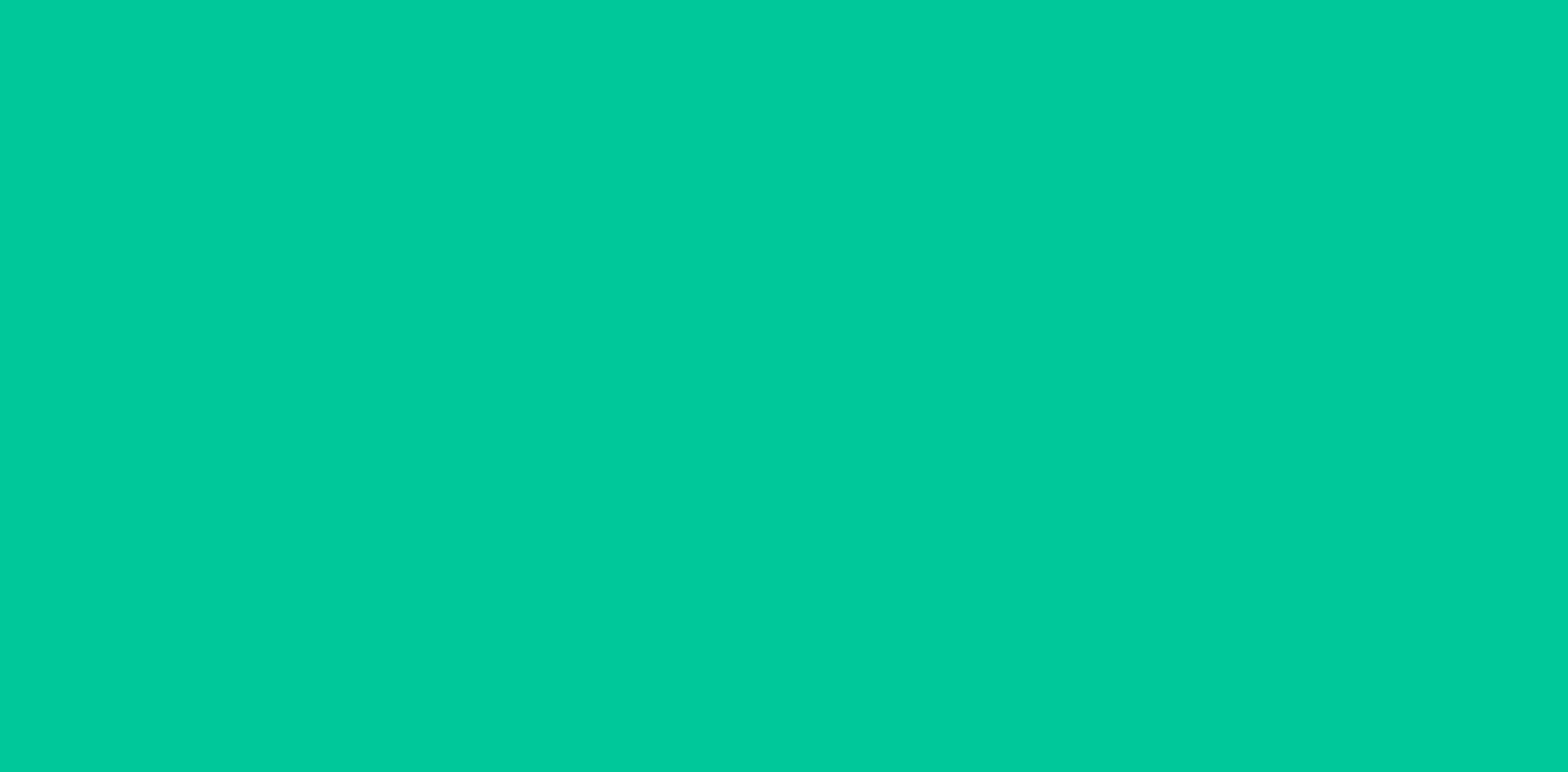
scroll to position [14, 0]
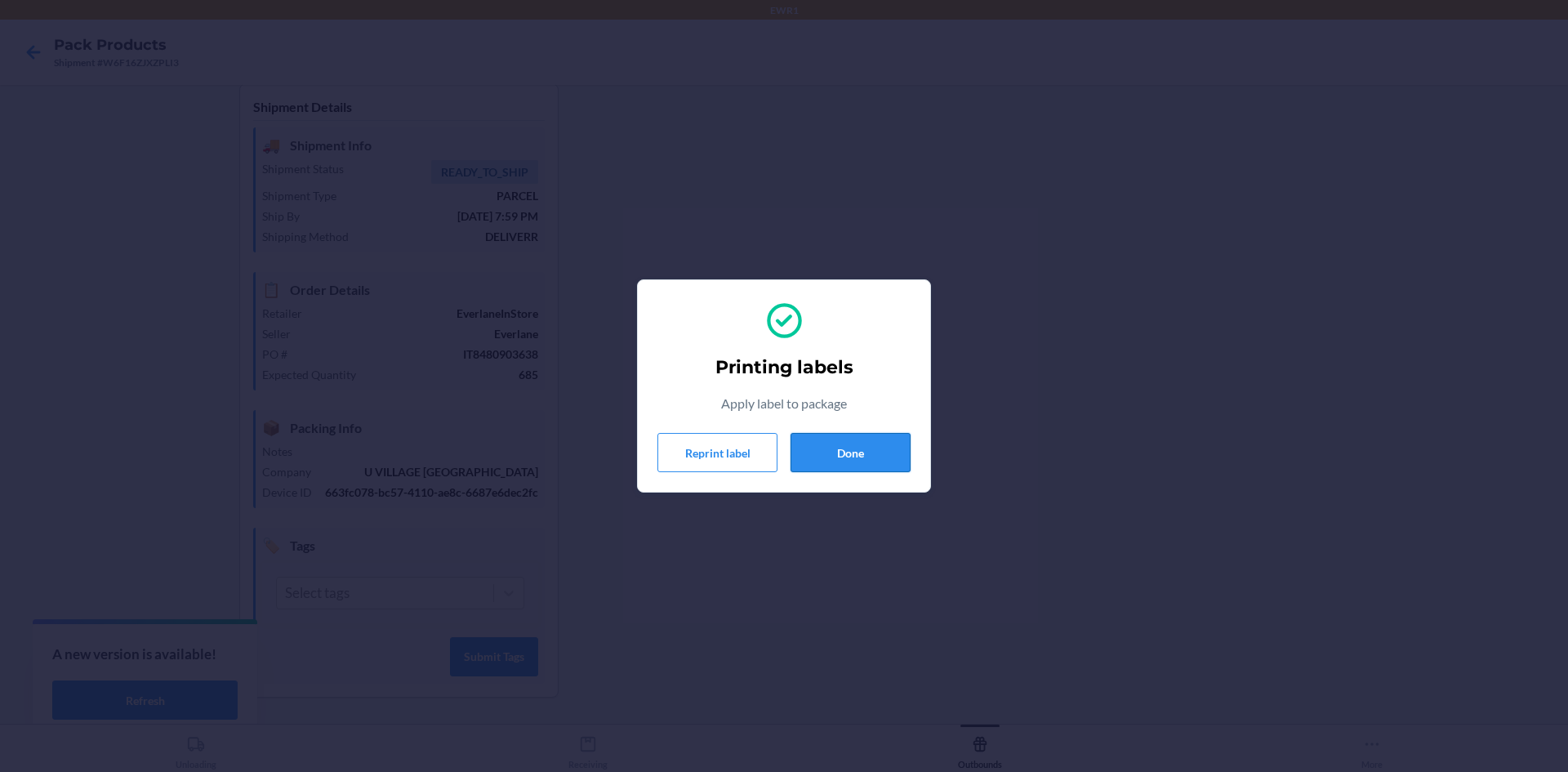
click at [850, 450] on button "Done" at bounding box center [850, 452] width 120 height 39
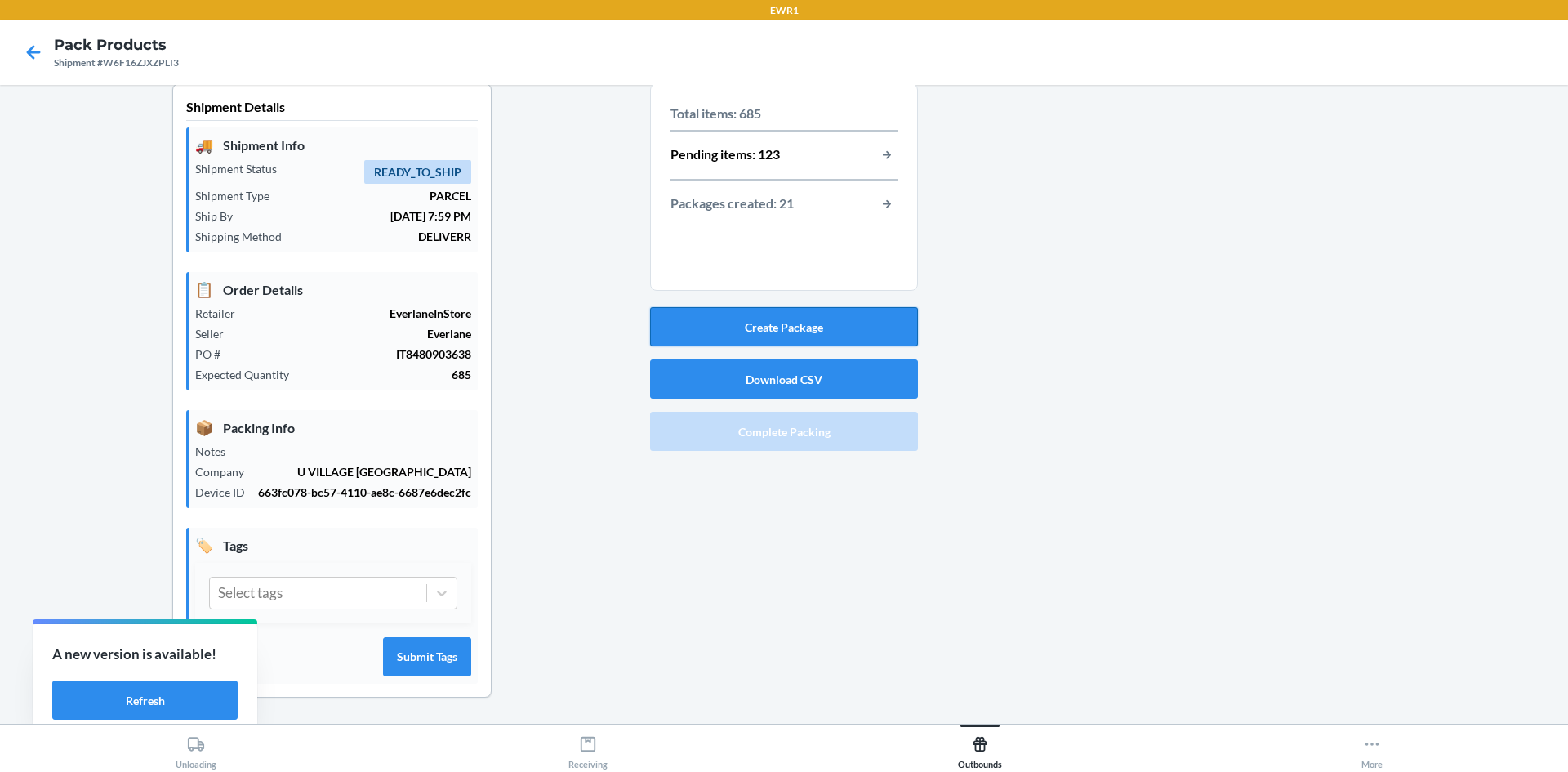
click at [834, 329] on button "Create Package" at bounding box center [784, 327] width 268 height 39
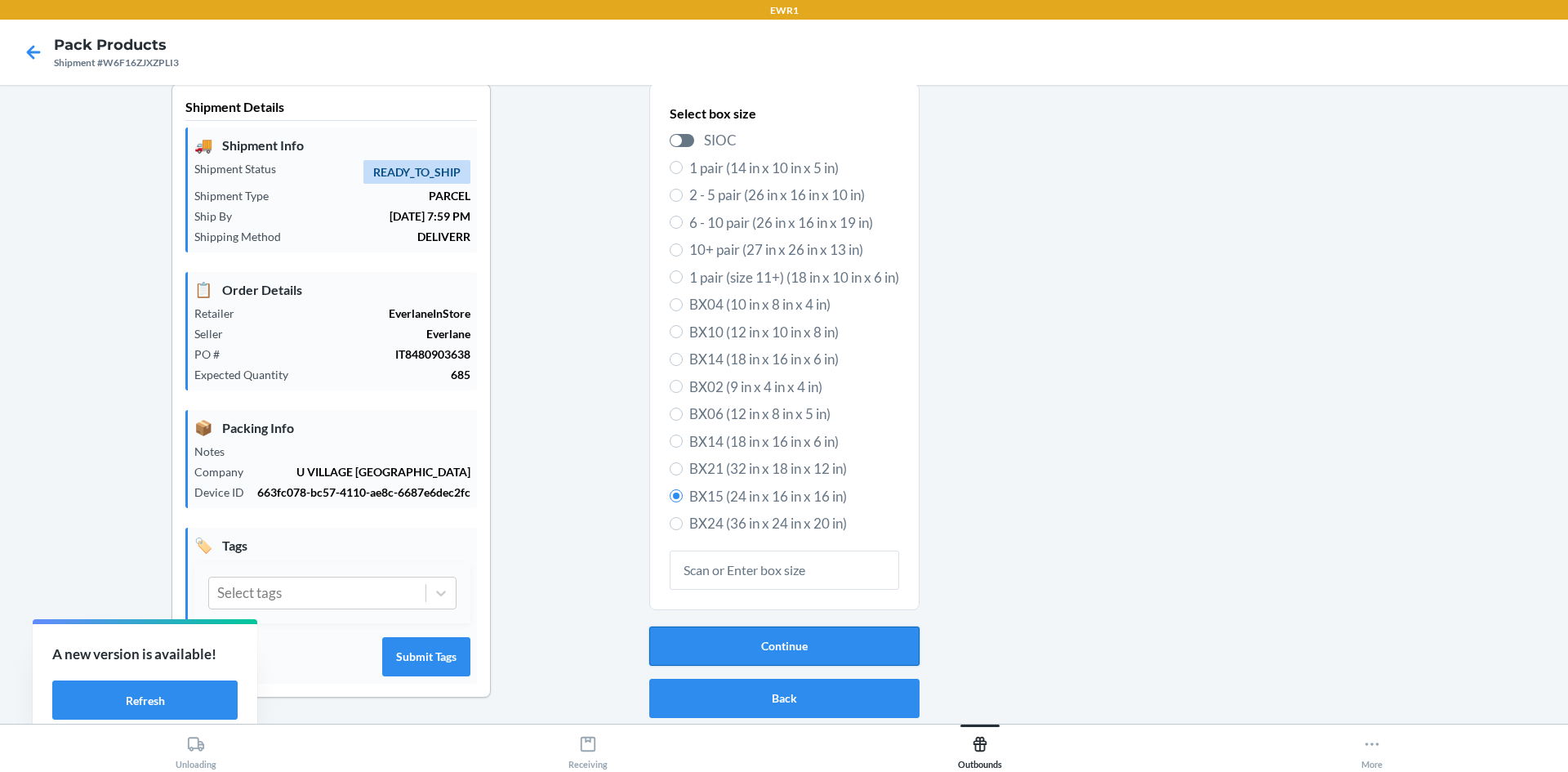
click at [815, 656] on button "Continue" at bounding box center [784, 646] width 270 height 39
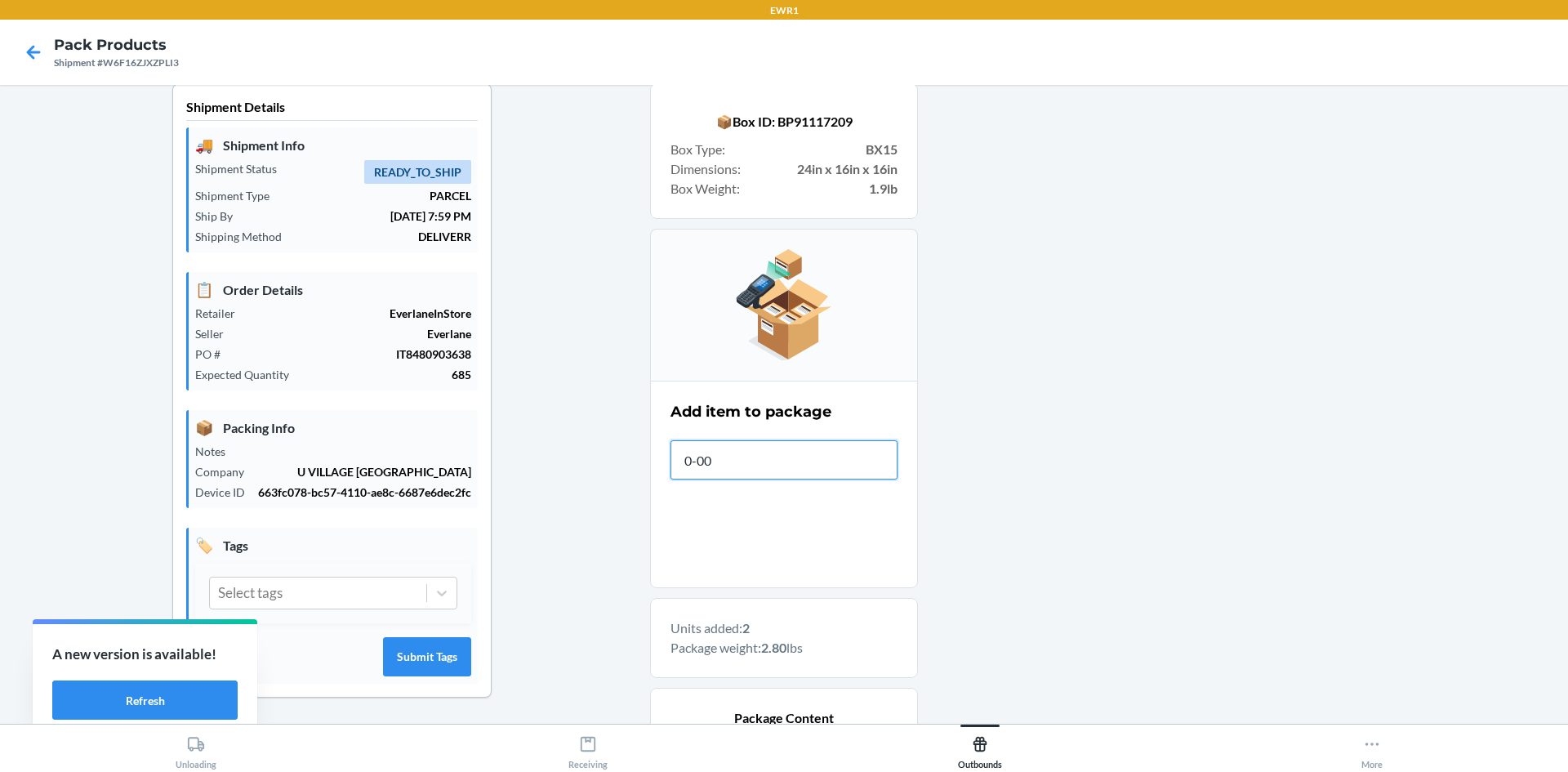
type input "0-000"
type input "[PHONE_NUMBER]"
type input "0-000"
type input "0-00000-53461-"
click at [736, 458] on input "text" at bounding box center [783, 460] width 227 height 39
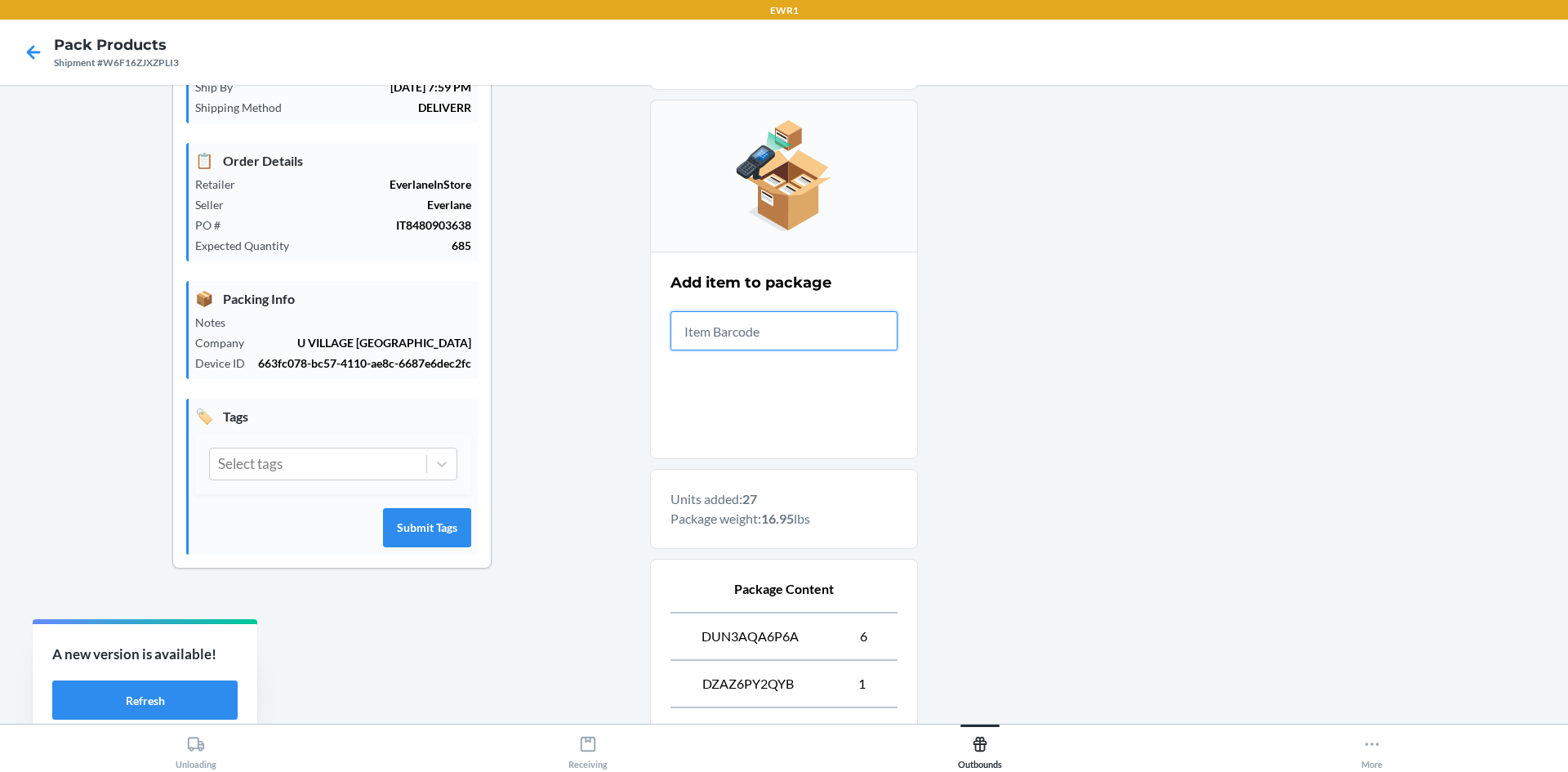
scroll to position [490, 0]
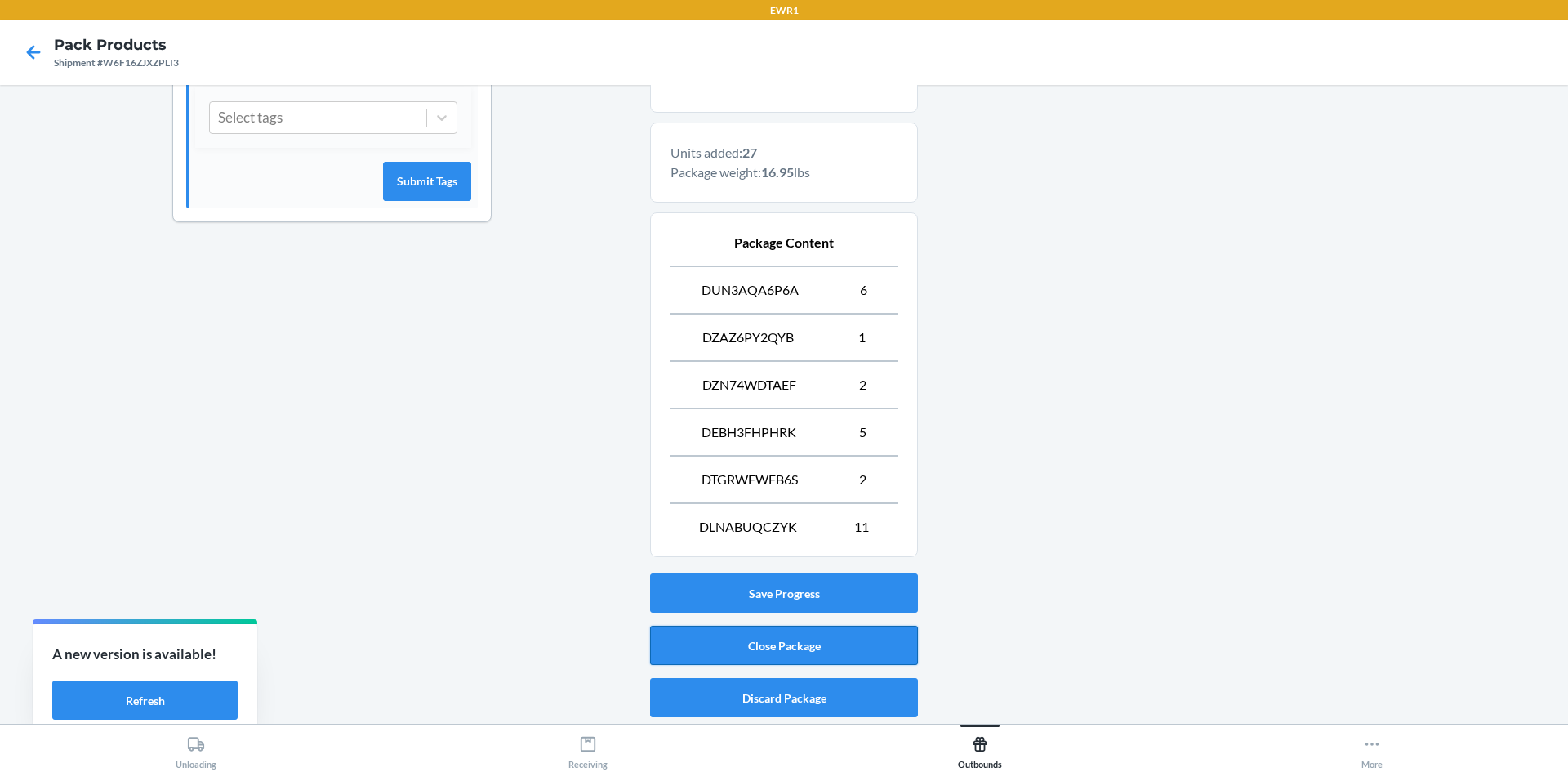
click at [747, 658] on button "Close Package" at bounding box center [784, 645] width 268 height 39
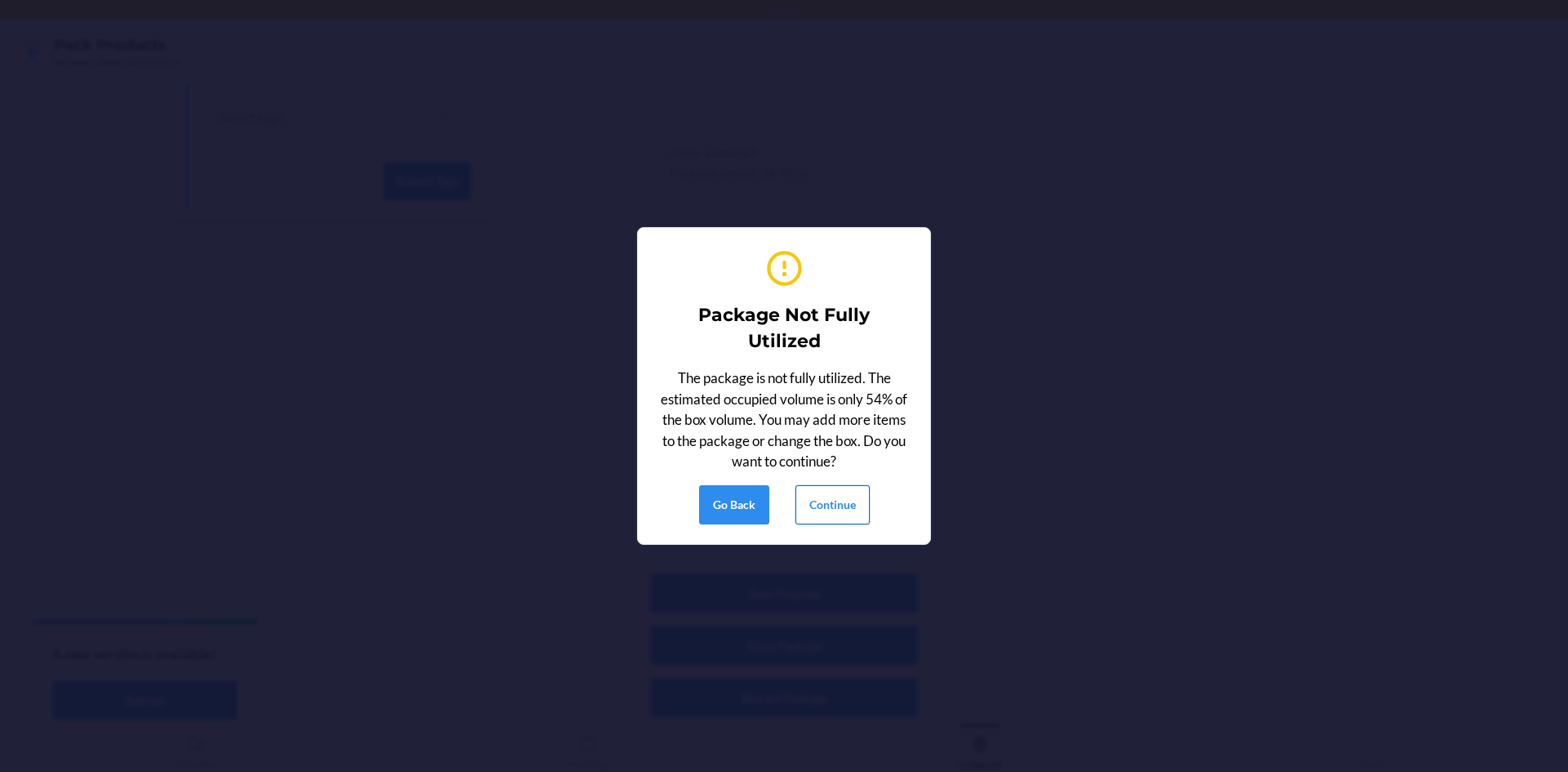
click at [842, 506] on button "Continue" at bounding box center [833, 505] width 75 height 39
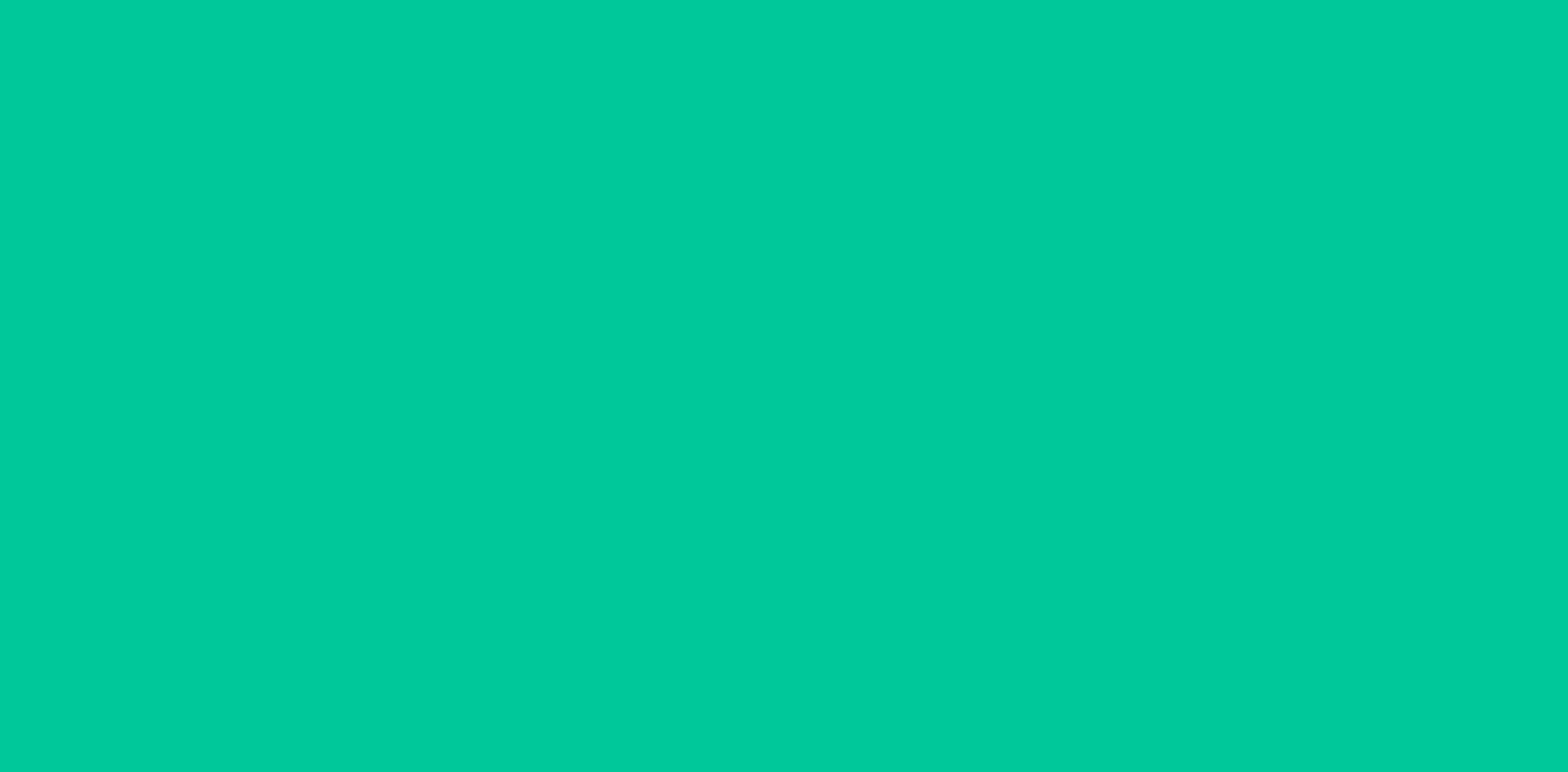
scroll to position [14, 0]
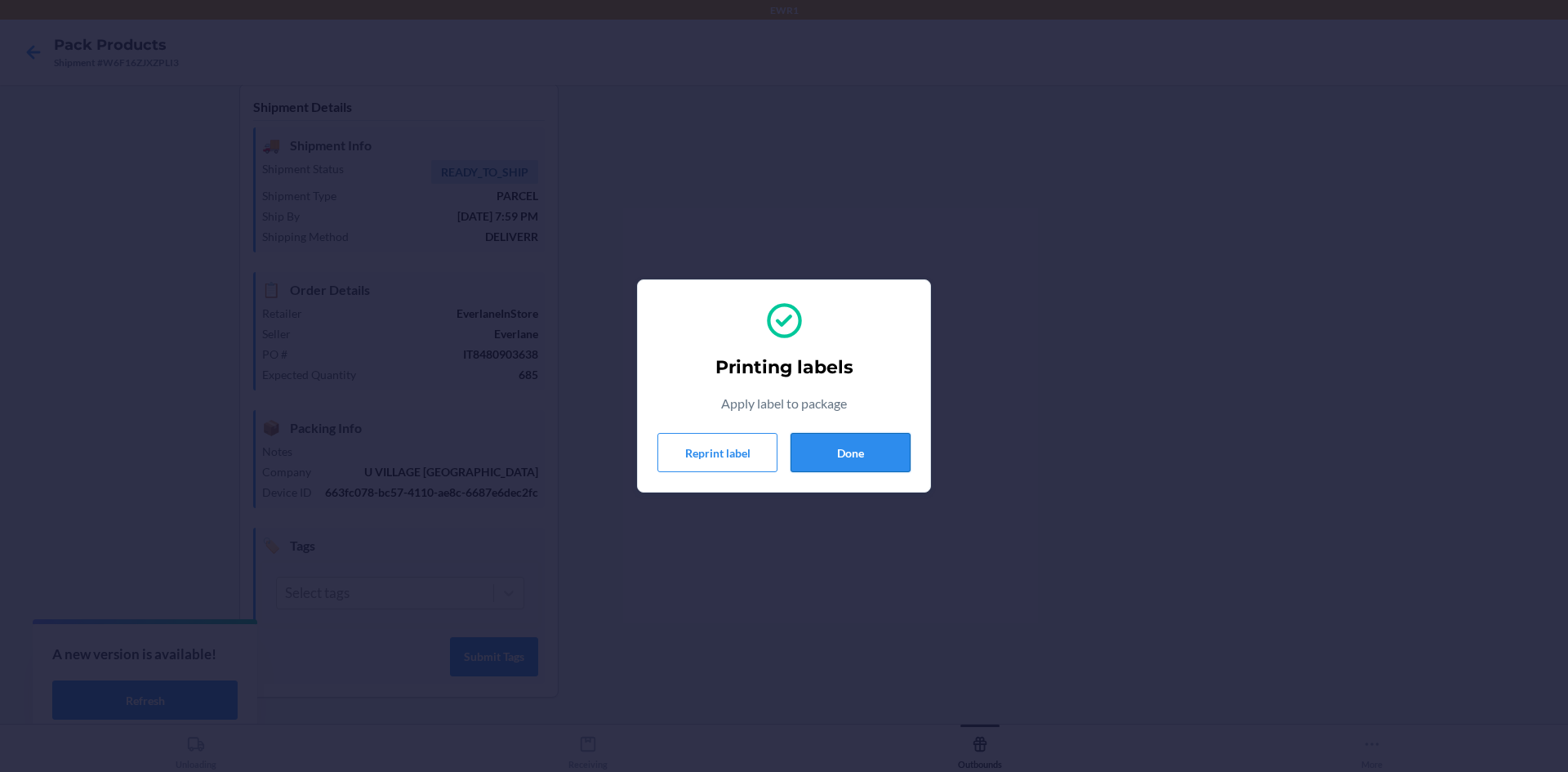
click at [821, 443] on button "Done" at bounding box center [850, 452] width 120 height 39
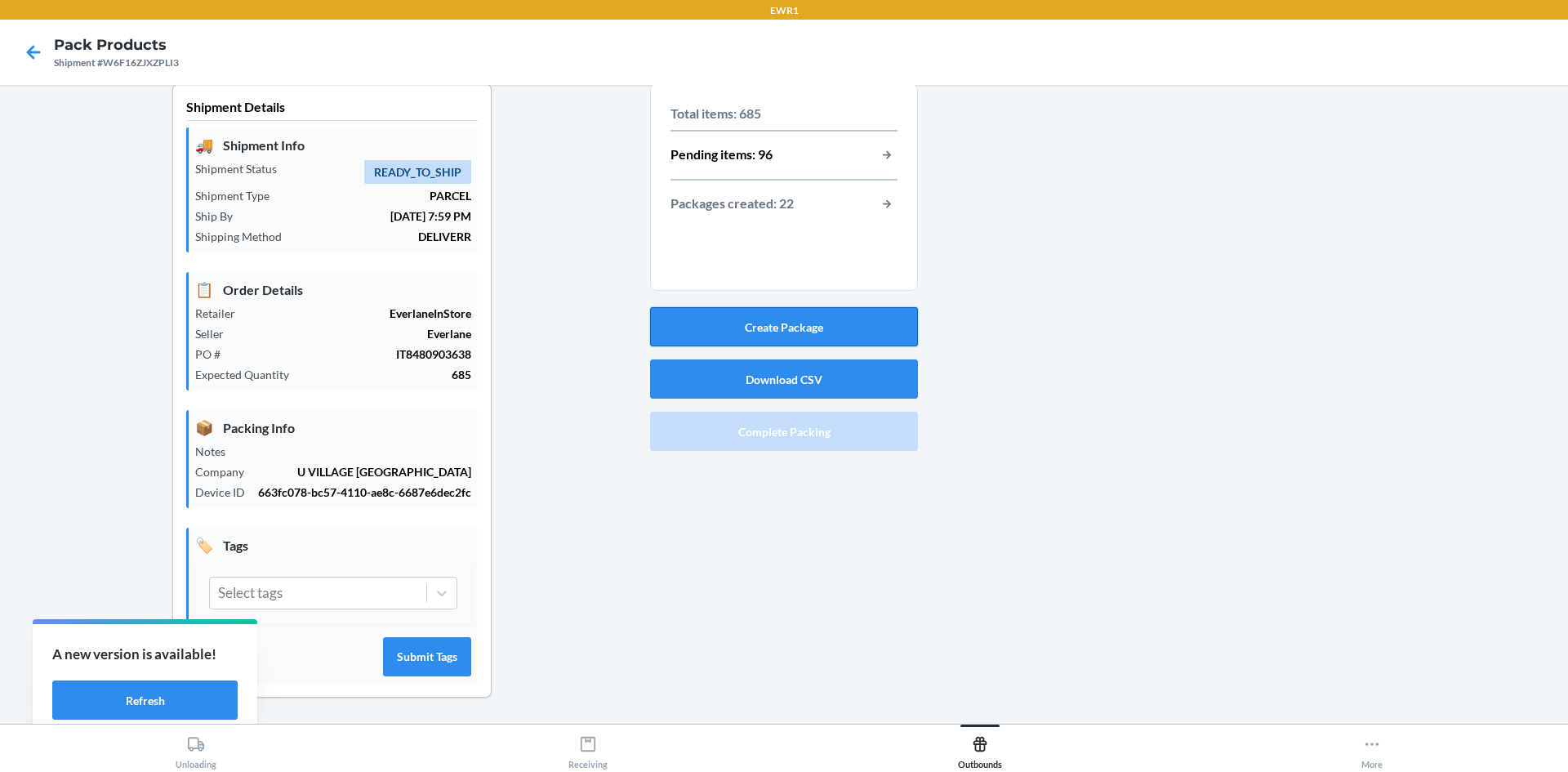
click at [789, 330] on button "Create Package" at bounding box center [784, 327] width 268 height 39
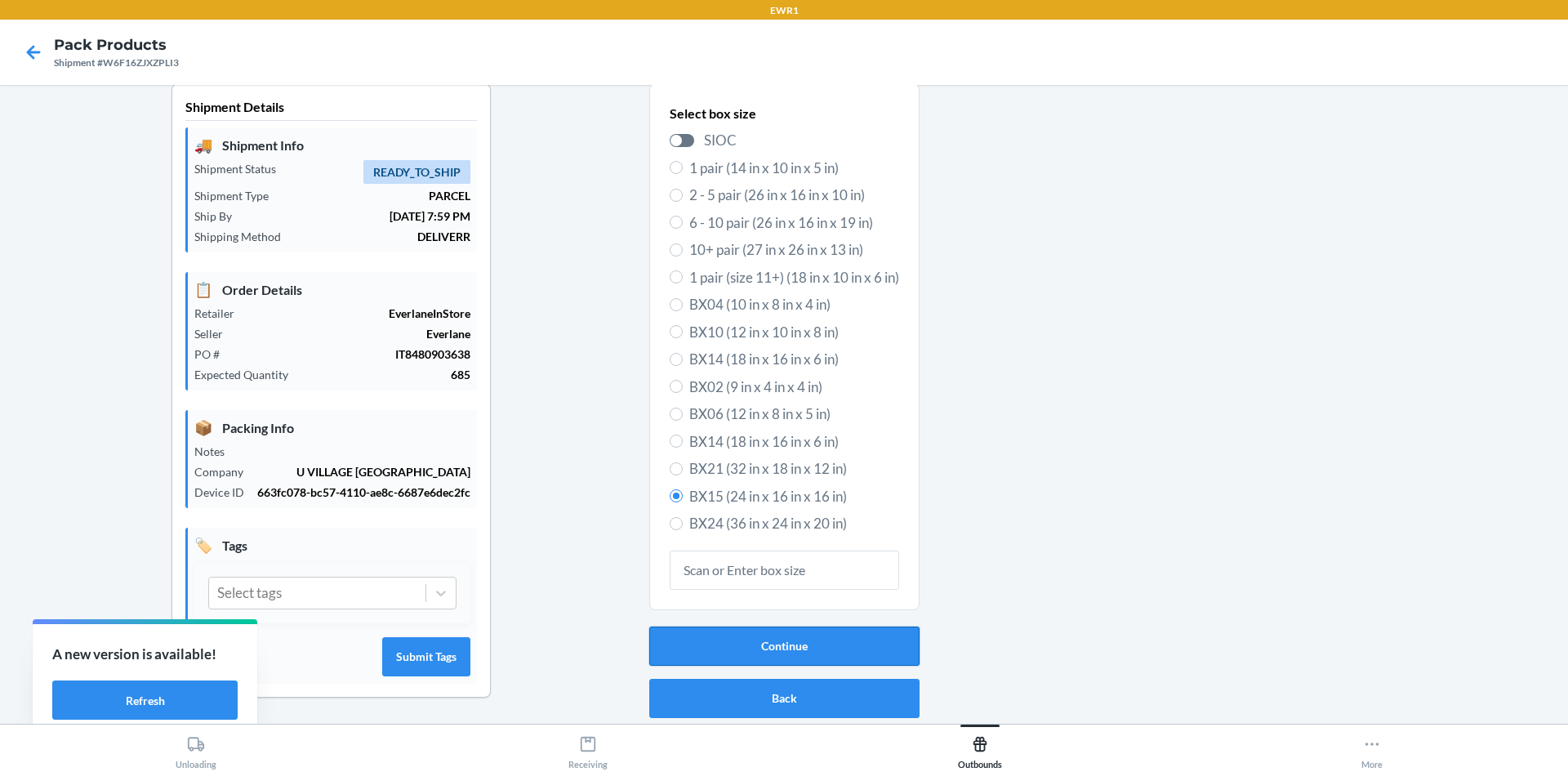
click at [858, 648] on button "Continue" at bounding box center [784, 646] width 270 height 39
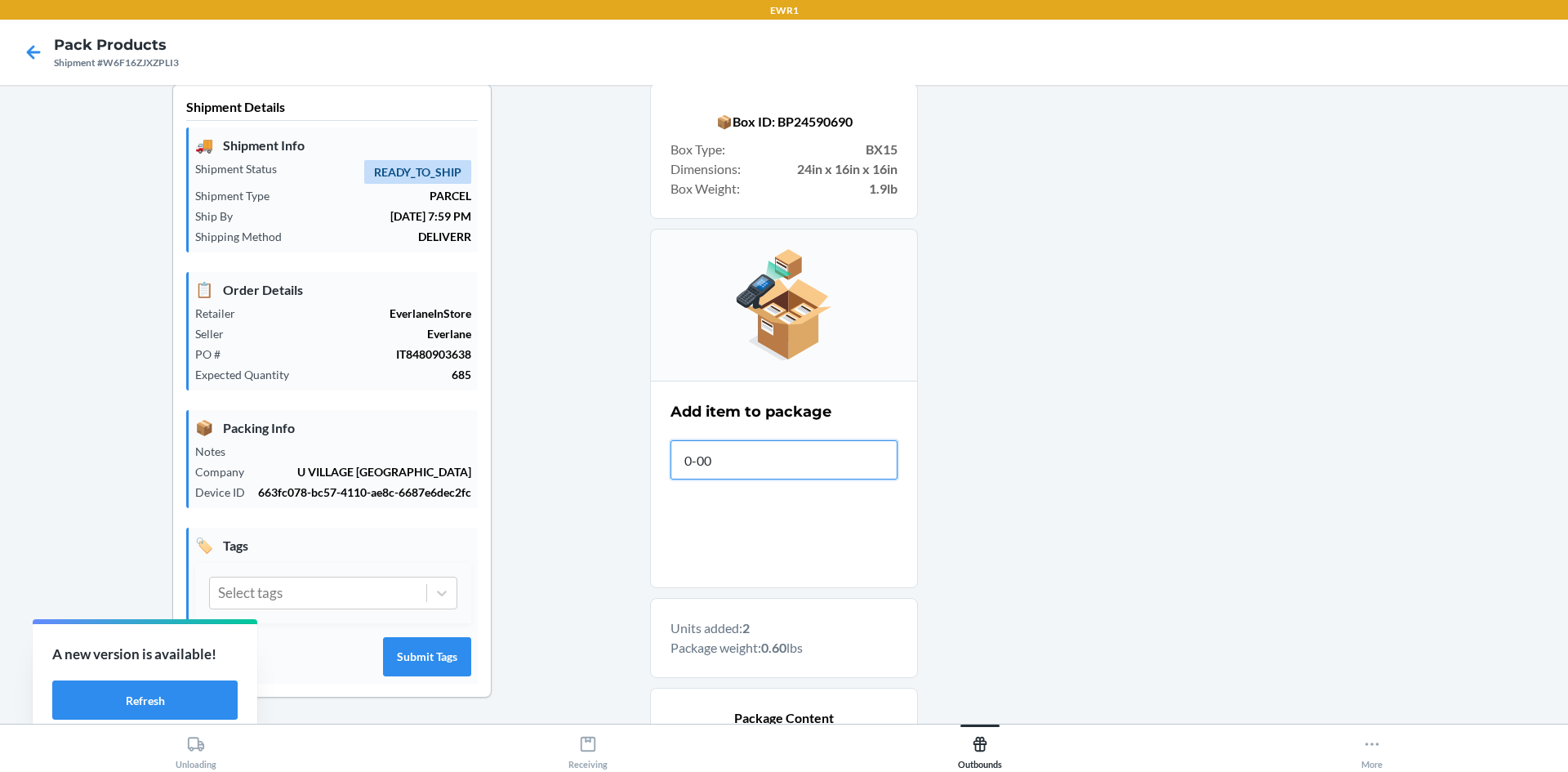
type input "0-000"
type input "0-00000-"
type input "0-00000-53483-3"
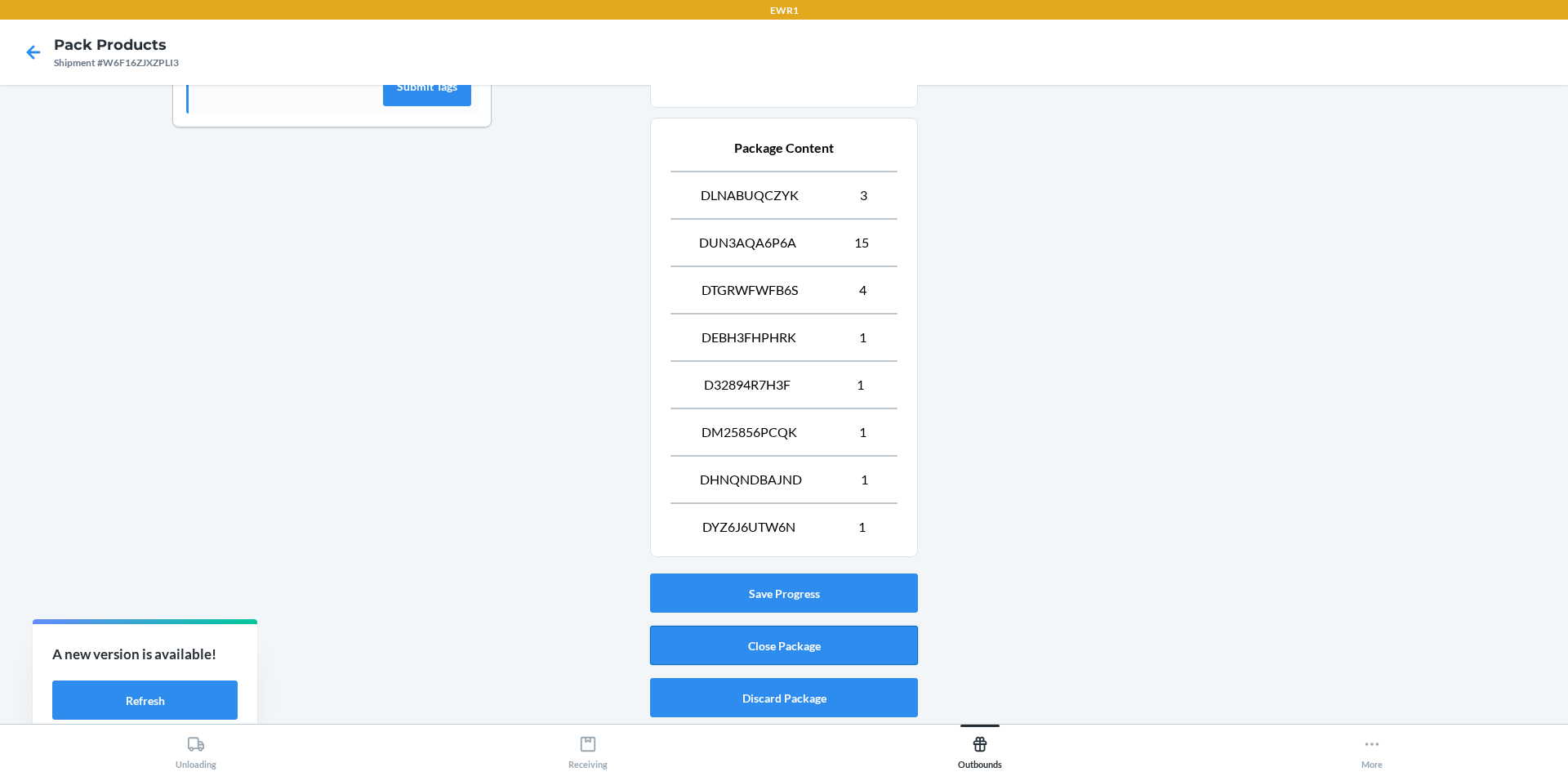
click at [813, 642] on button "Close Package" at bounding box center [784, 645] width 268 height 39
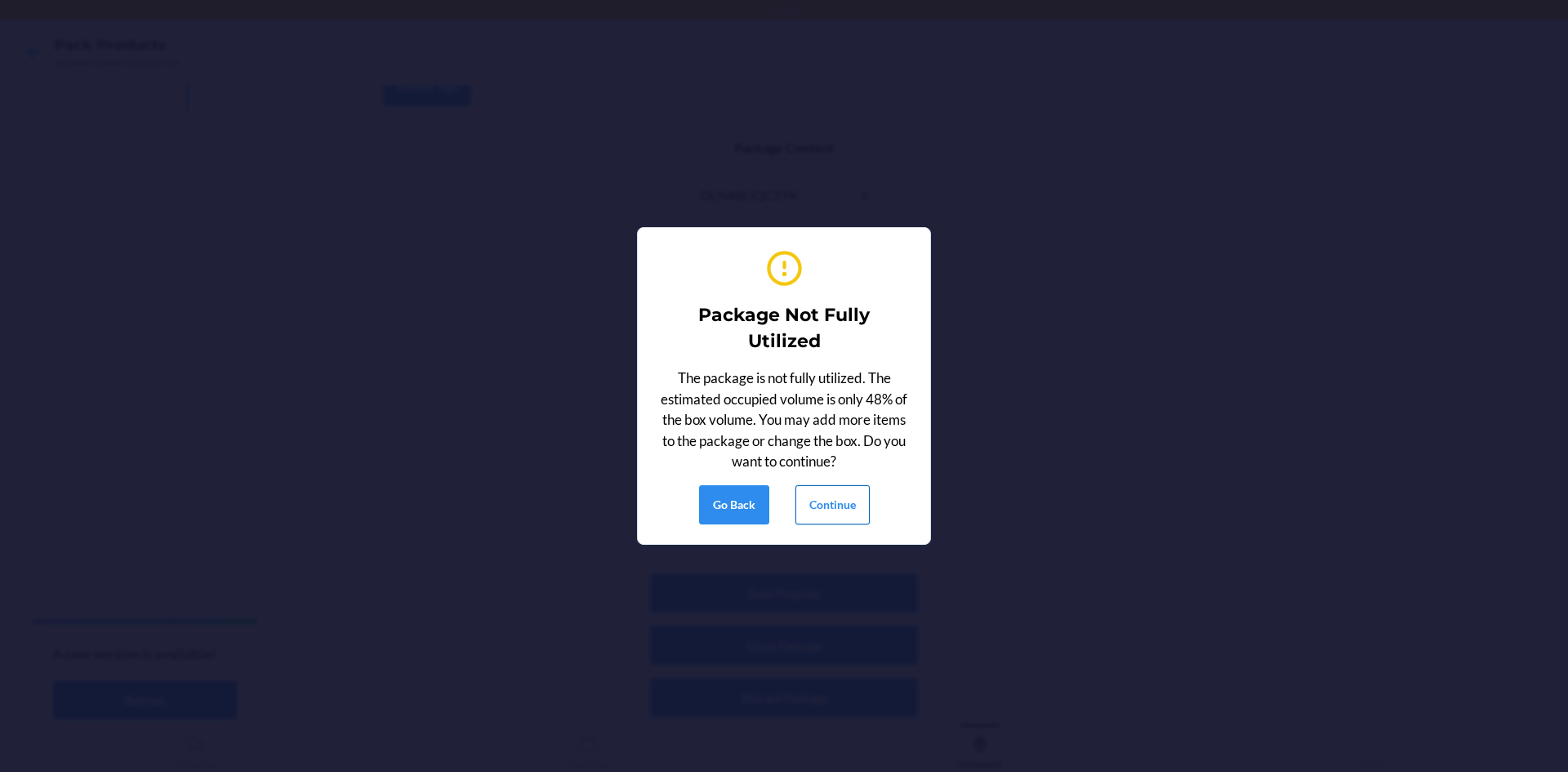
click at [828, 513] on button "Continue" at bounding box center [833, 505] width 75 height 39
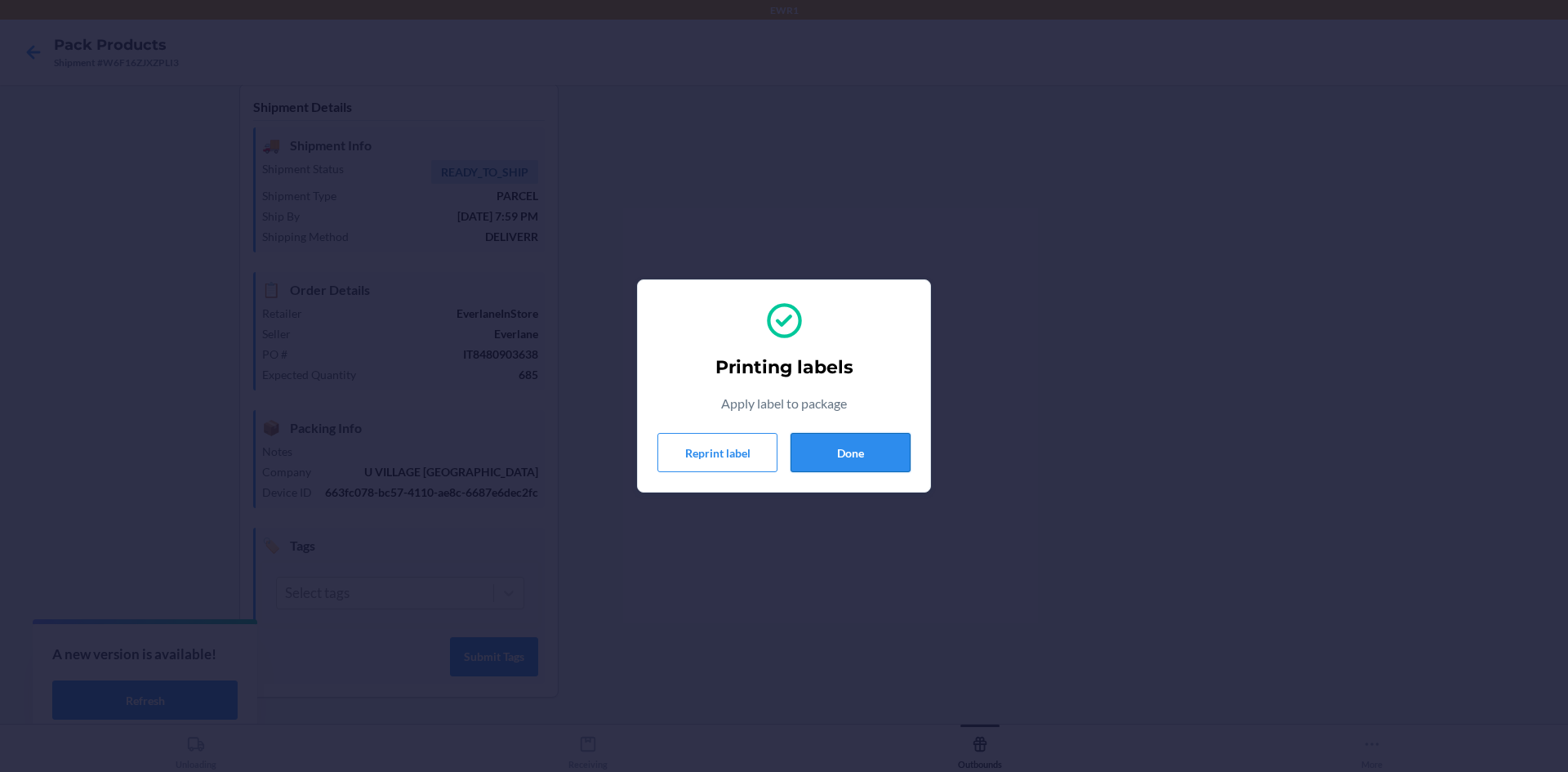
click at [845, 455] on button "Done" at bounding box center [850, 452] width 120 height 39
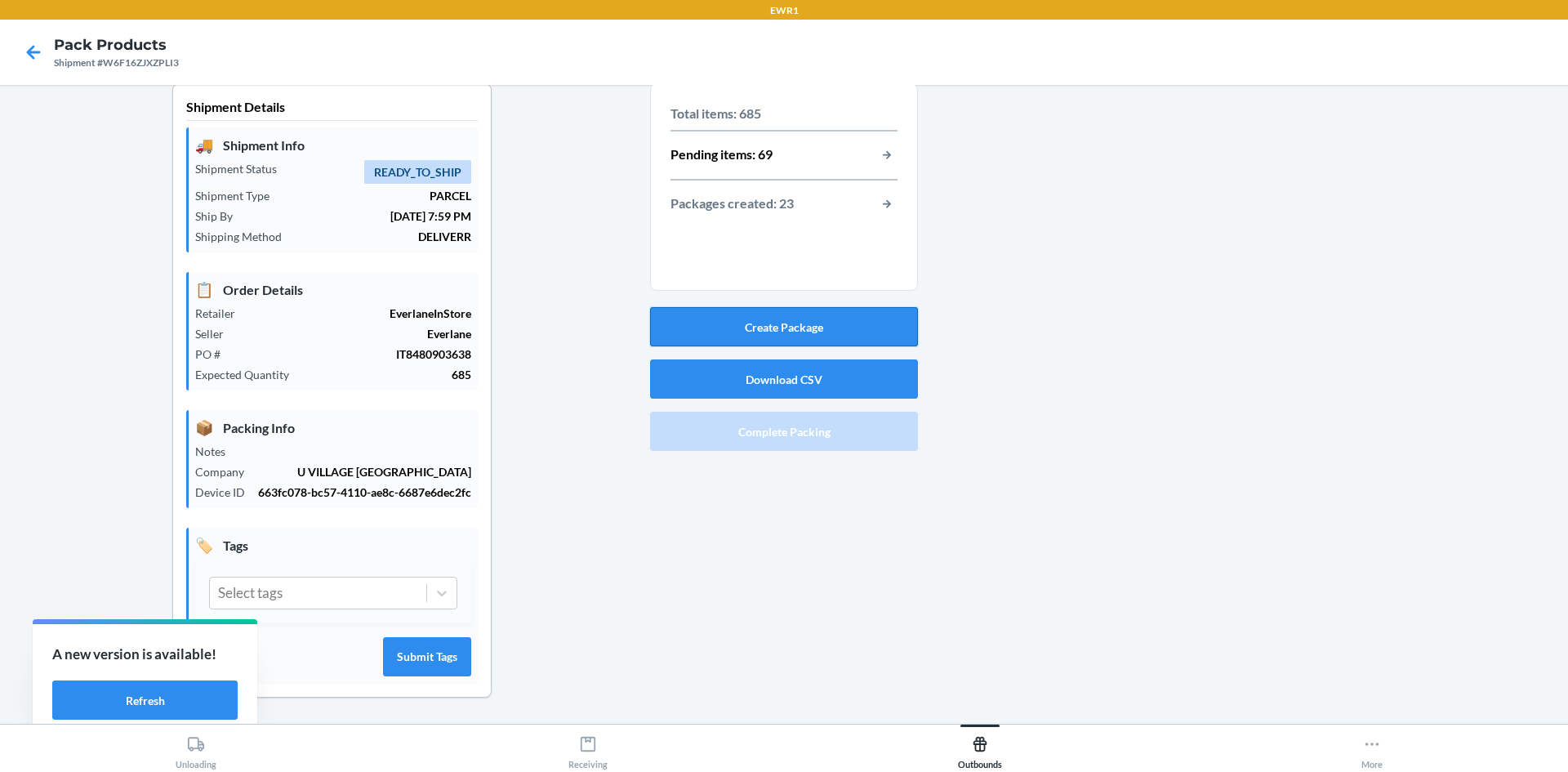
click at [887, 318] on button "Create Package" at bounding box center [784, 327] width 268 height 39
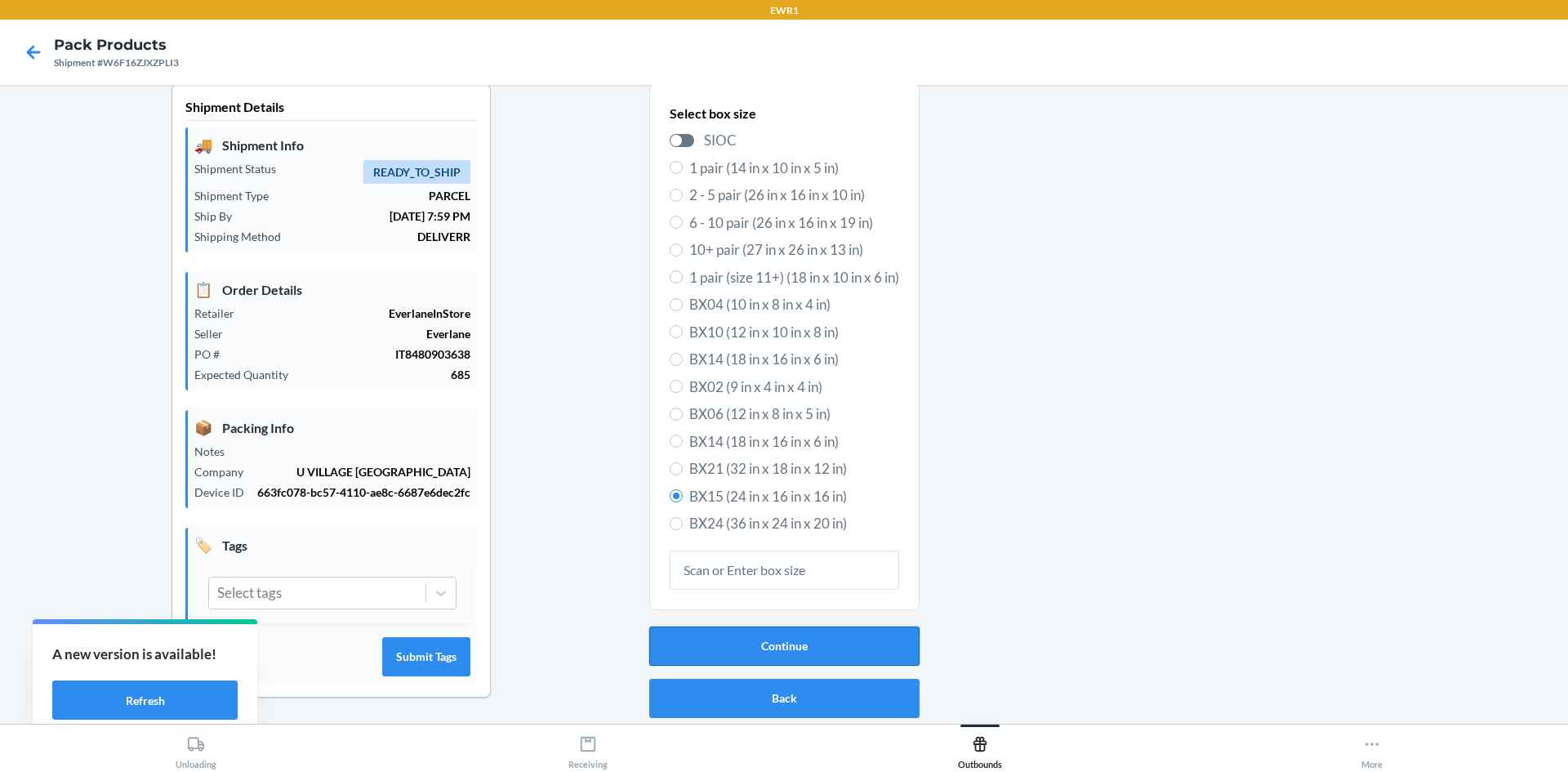
click at [718, 649] on button "Continue" at bounding box center [784, 646] width 270 height 39
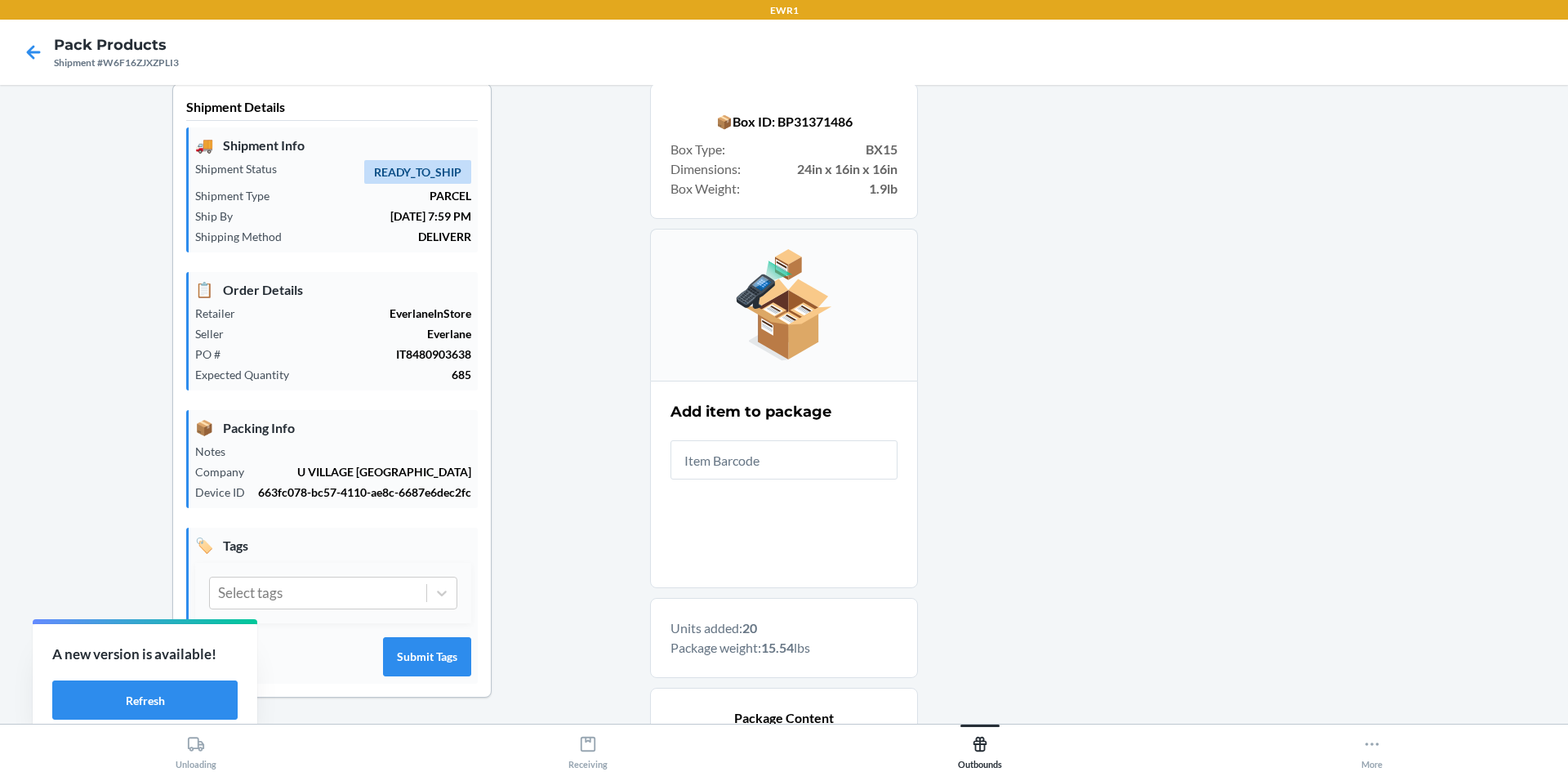
click at [1165, 647] on div at bounding box center [1236, 665] width 637 height 1164
